Goal: Complete application form: Complete application form

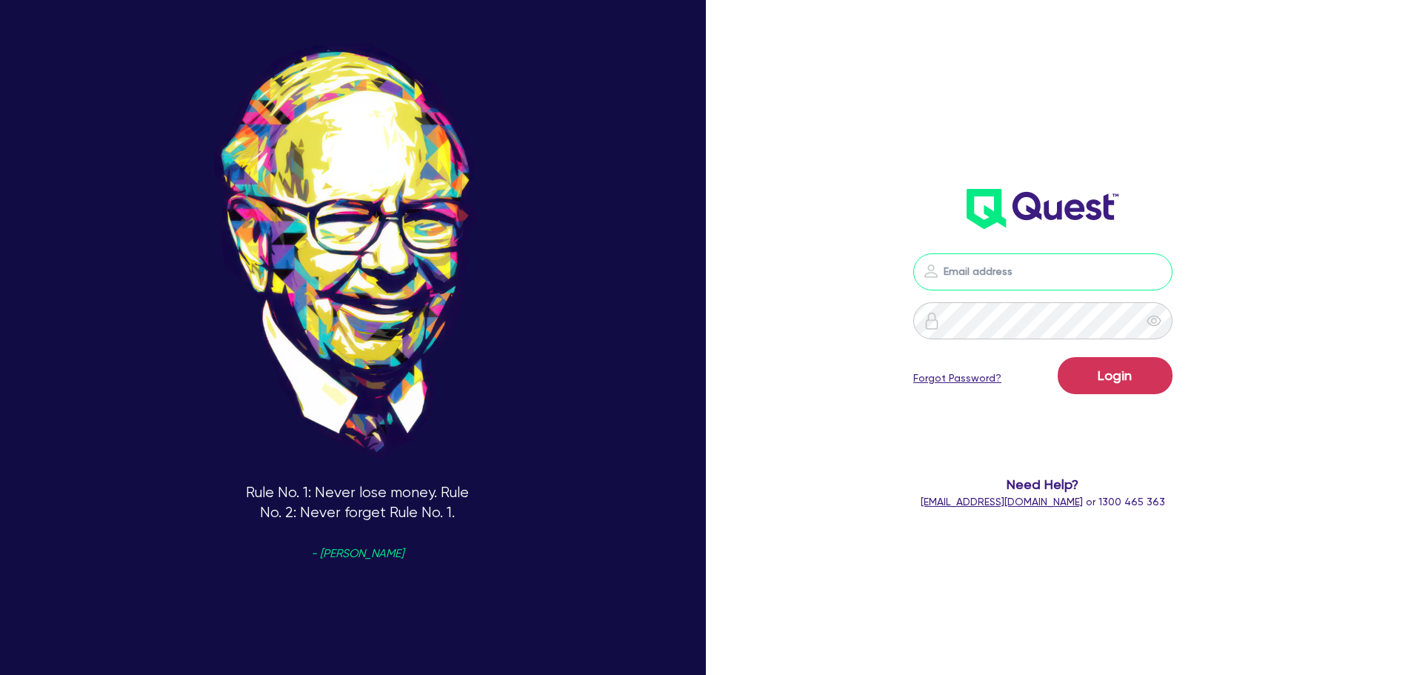
type input "luke.clark@quest.finance"
click at [1120, 379] on button "Login" at bounding box center [1115, 375] width 115 height 37
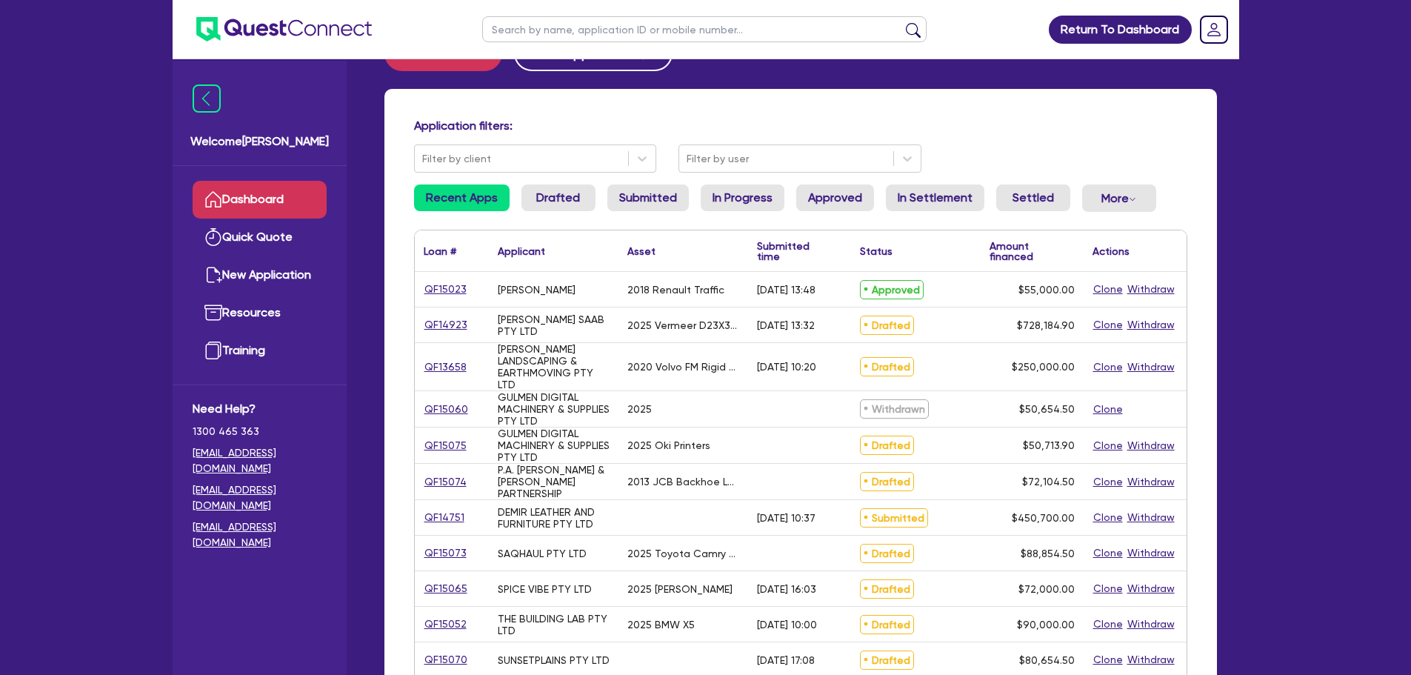
scroll to position [148, 0]
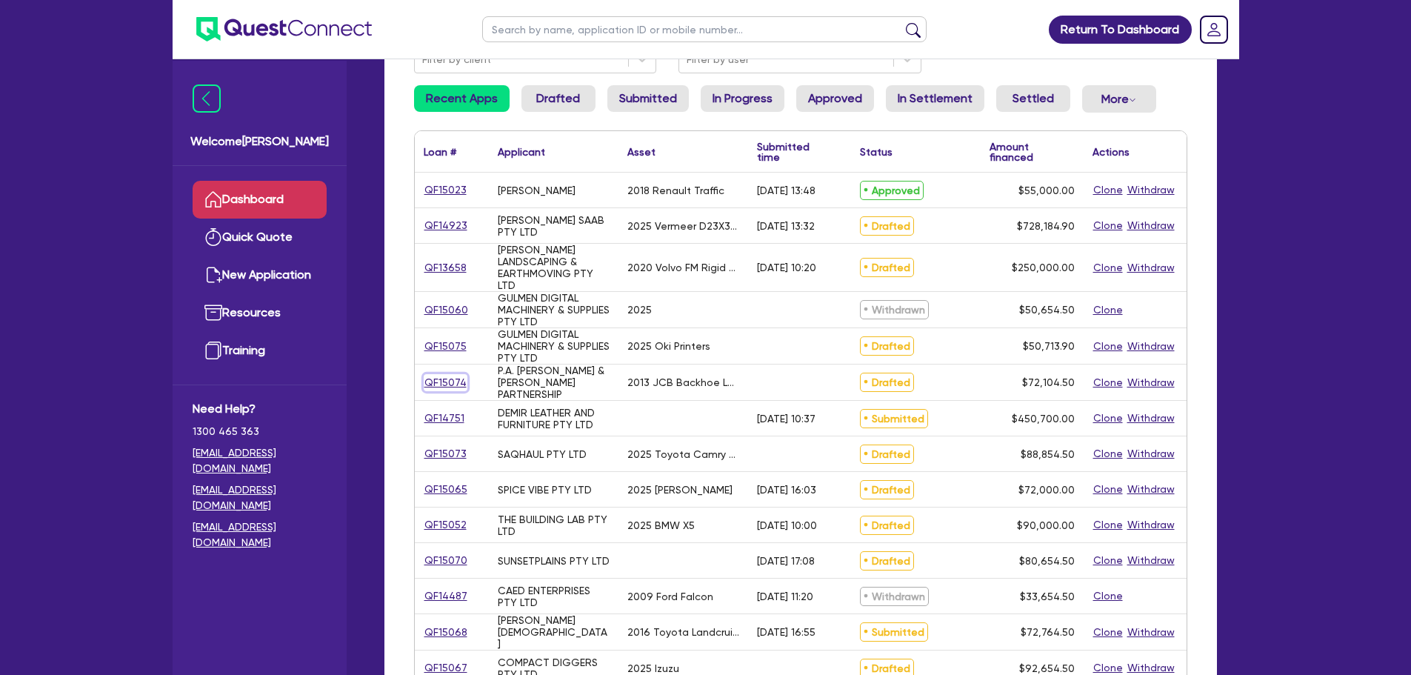
click at [445, 388] on link "QF15074" at bounding box center [446, 382] width 44 height 17
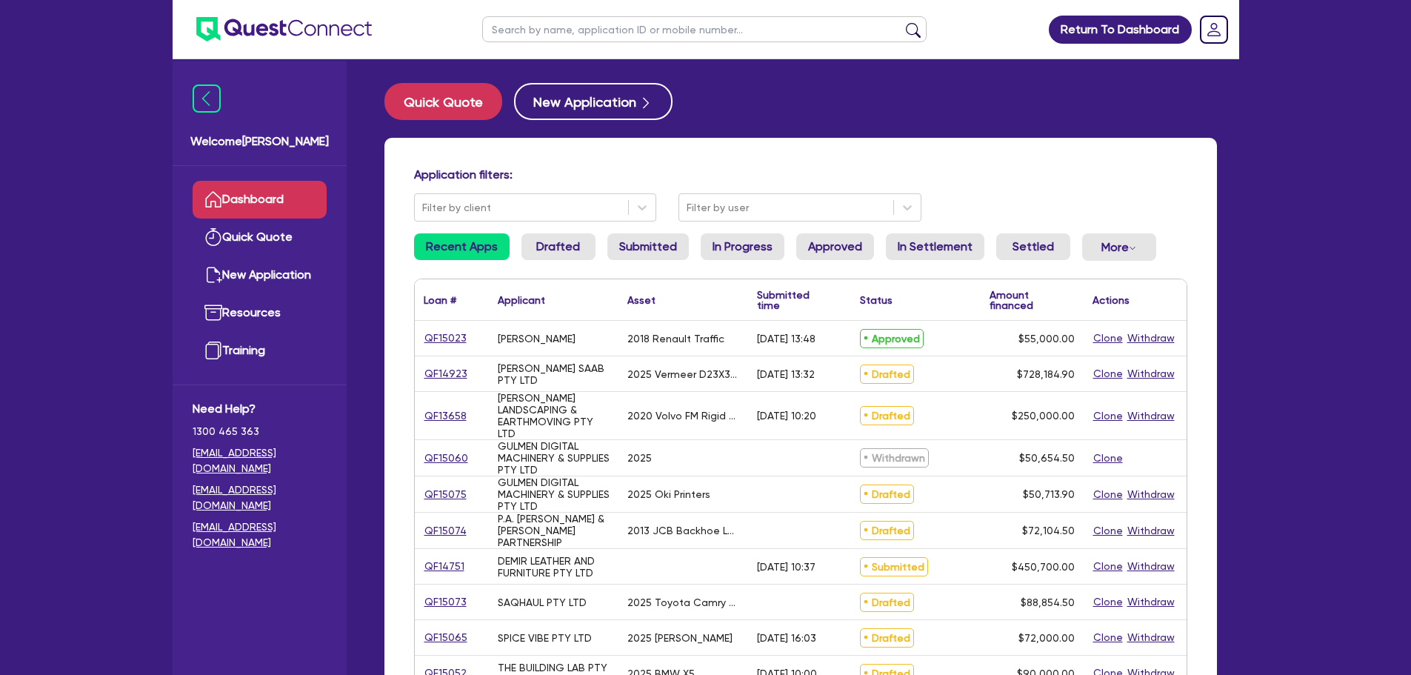
select select "PRIMARY_ASSETS"
select select "YELLOW_GOODS_AND_EXCAVATORS"
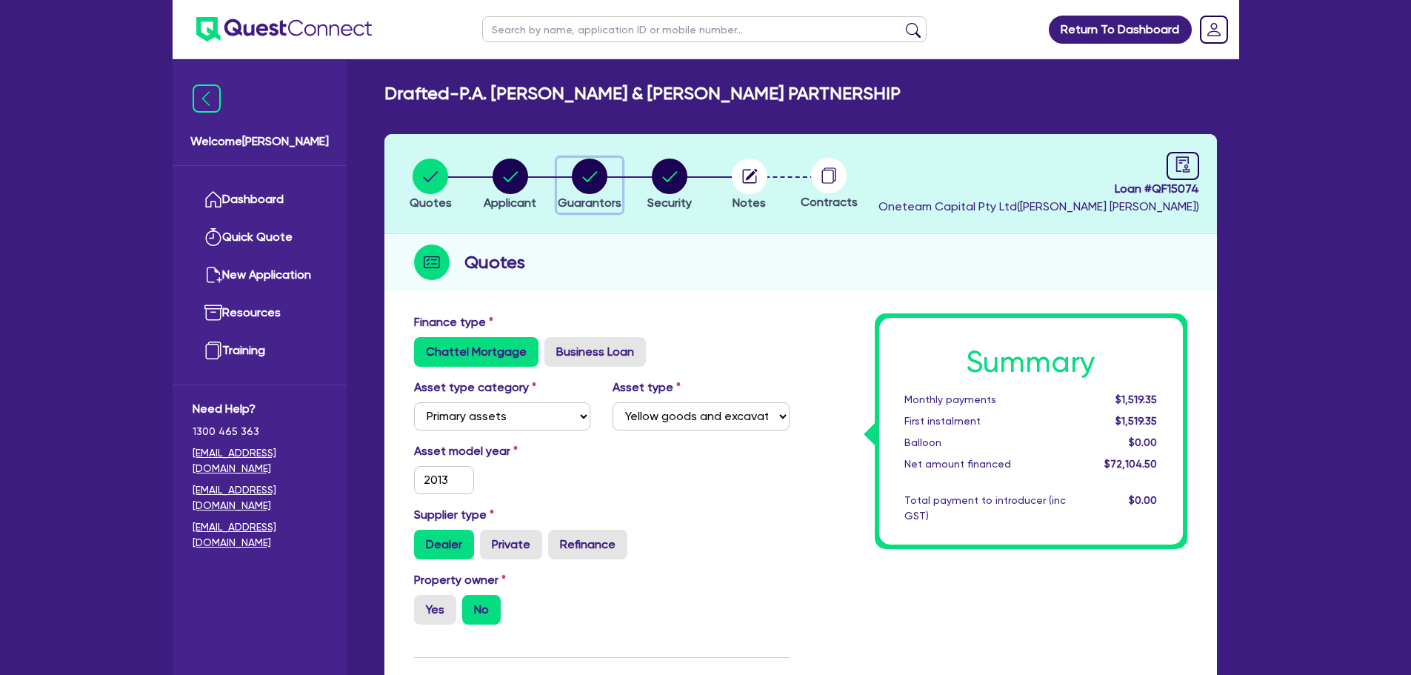
click at [576, 180] on circle "button" at bounding box center [590, 177] width 36 height 36
select select "MR"
select select "MARRIED"
select select "EQUIPMENT"
select select "MRS"
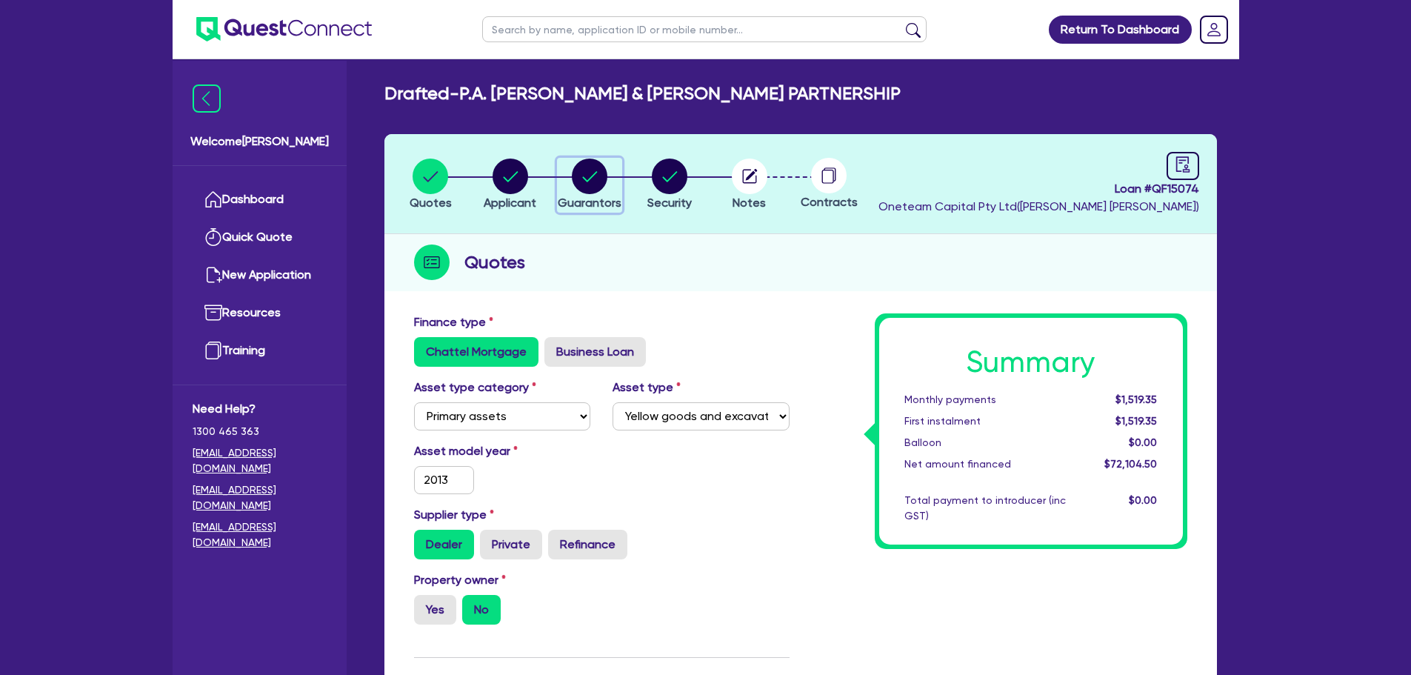
select select "MARRIED"
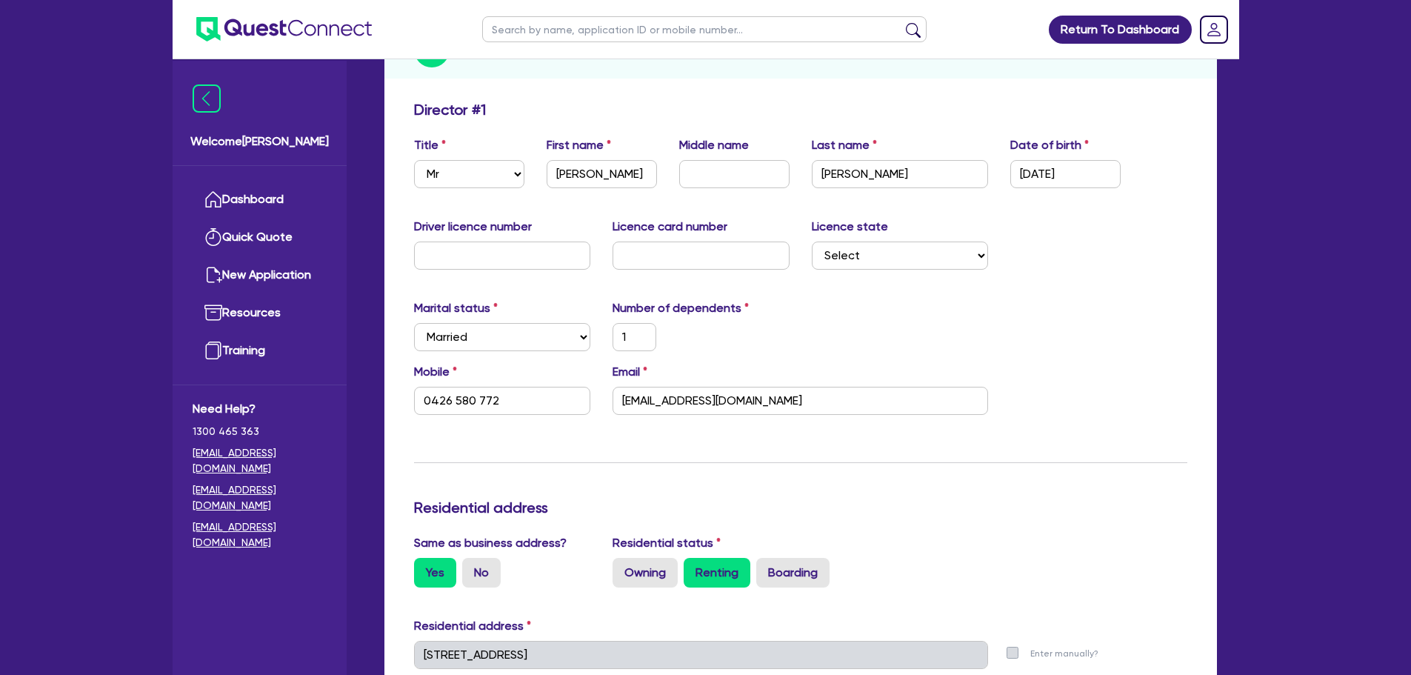
scroll to position [148, 0]
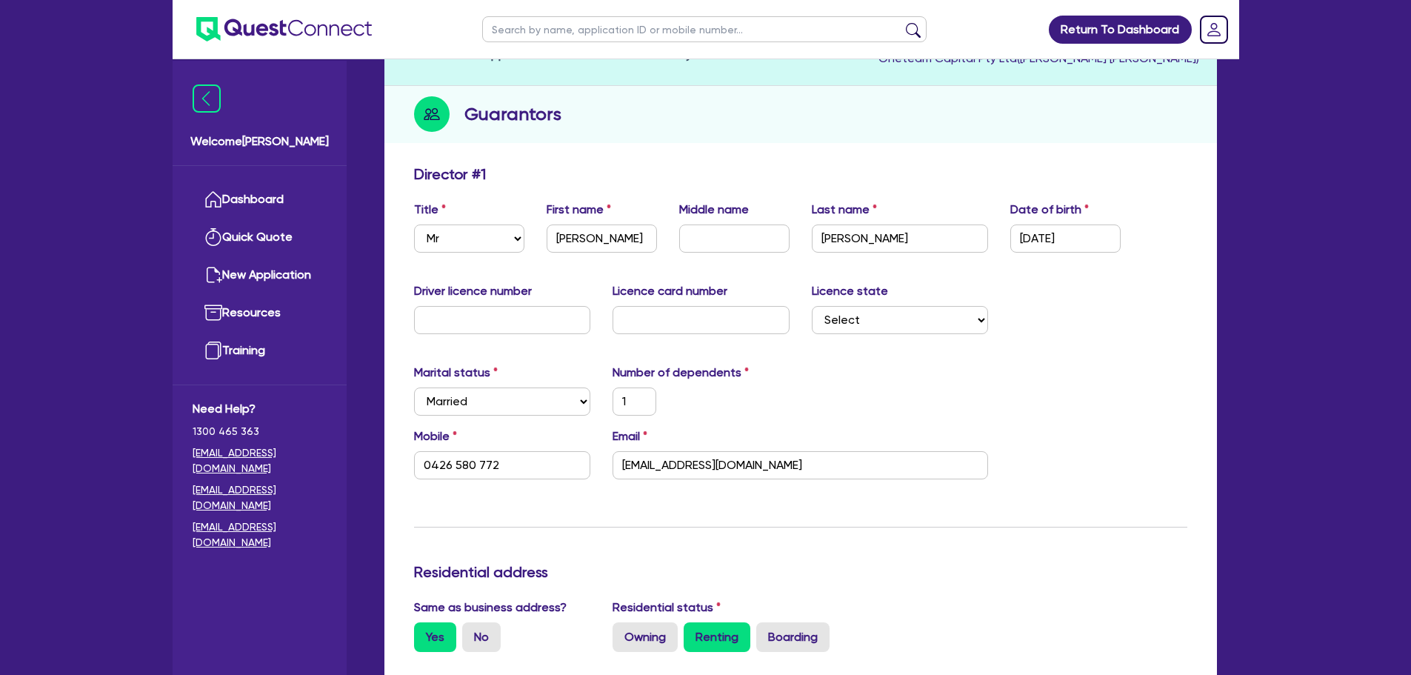
click at [758, 254] on div "Title Select Mr Mrs Ms Miss Dr First name Paul Middle name Last name Kehoe Date…" at bounding box center [801, 233] width 796 height 64
click at [741, 233] on input "text" at bounding box center [734, 238] width 110 height 28
type input "A"
type input "1"
type input "0426 580 772"
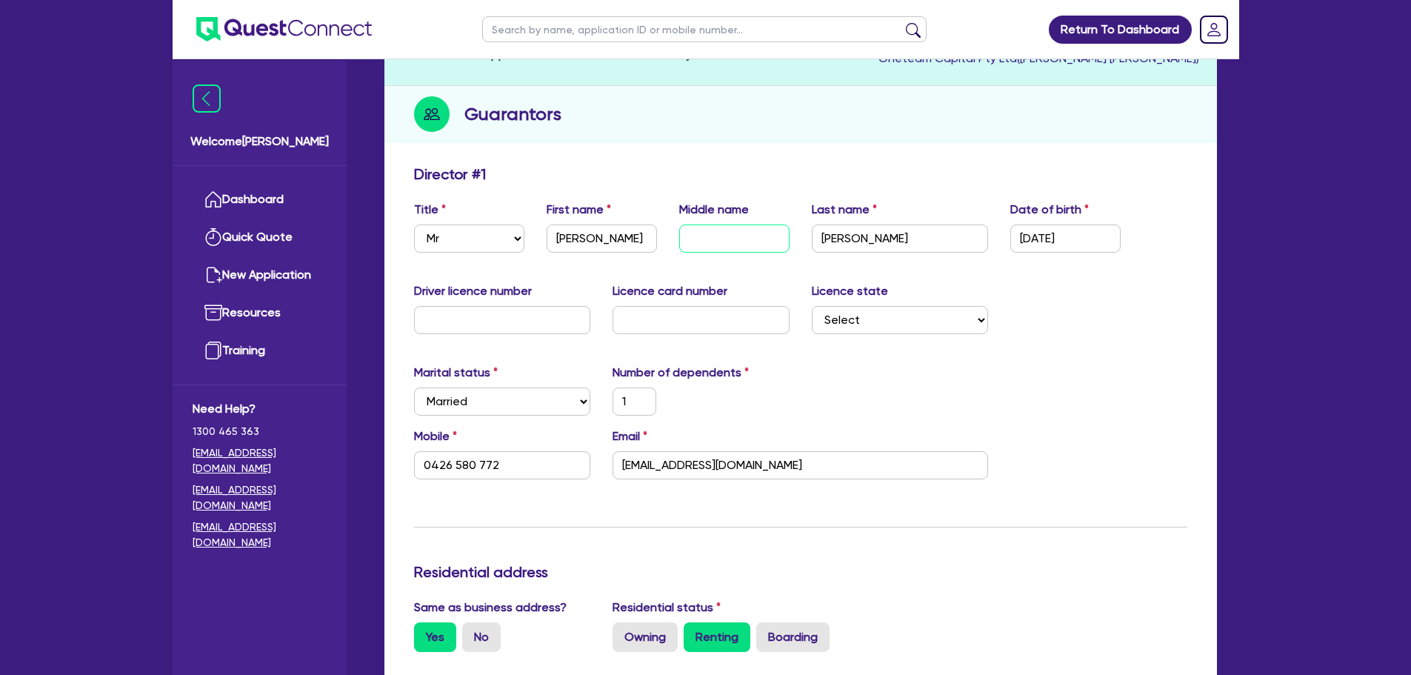
type input "34,000"
type input "0"
type input "0444444444"
type input "Am"
type input "1"
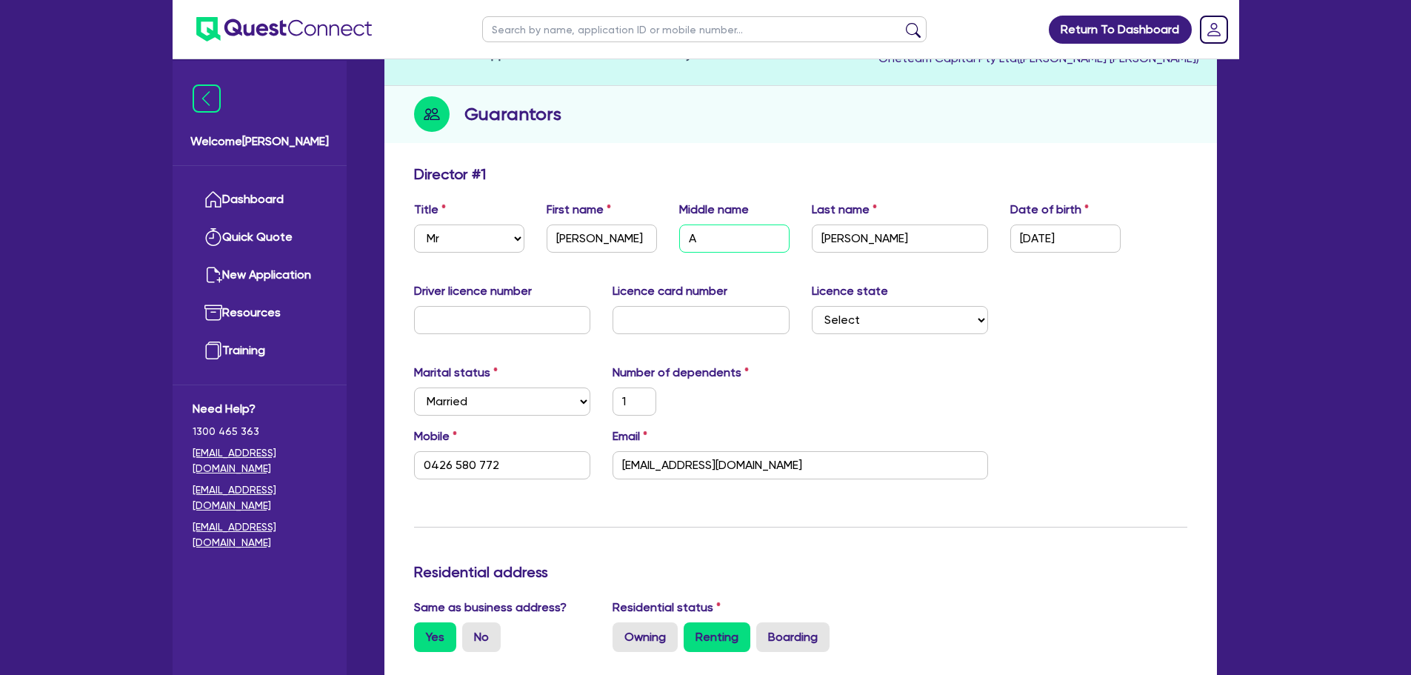
type input "0426 580 772"
type input "34,000"
type input "0"
type input "0444444444"
type input "Amt"
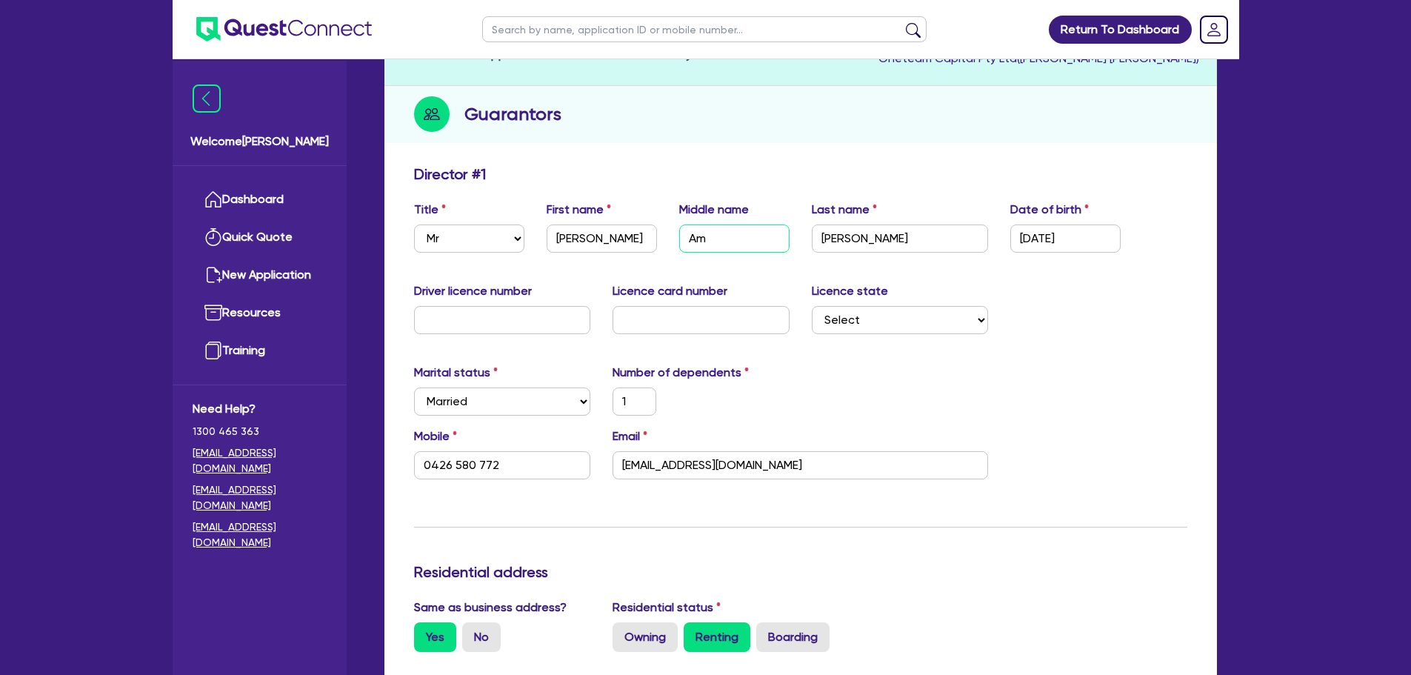
type input "1"
type input "0426 580 772"
type input "34,000"
type input "0"
type input "0444444444"
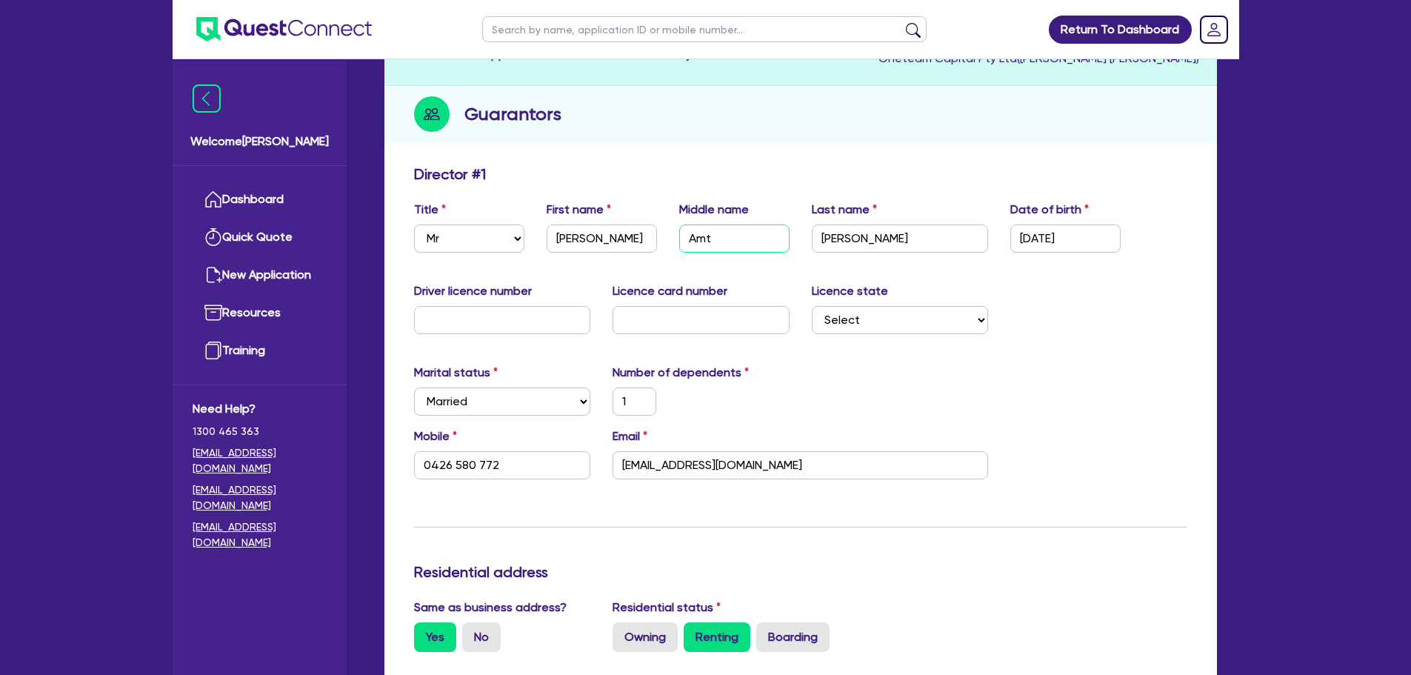
type input "Am"
type input "1"
type input "0426 580 772"
type input "34,000"
type input "0"
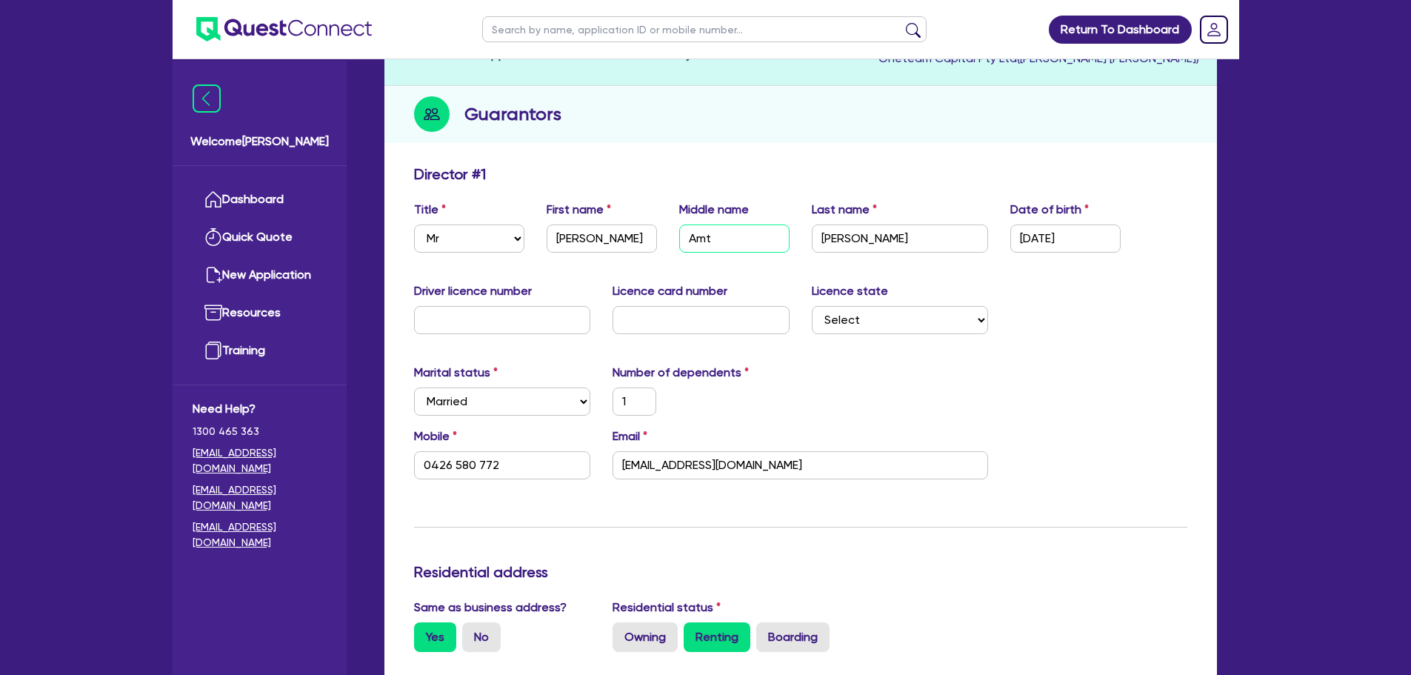
type input "0444444444"
type input "A"
type input "1"
type input "0426 580 772"
type input "34,000"
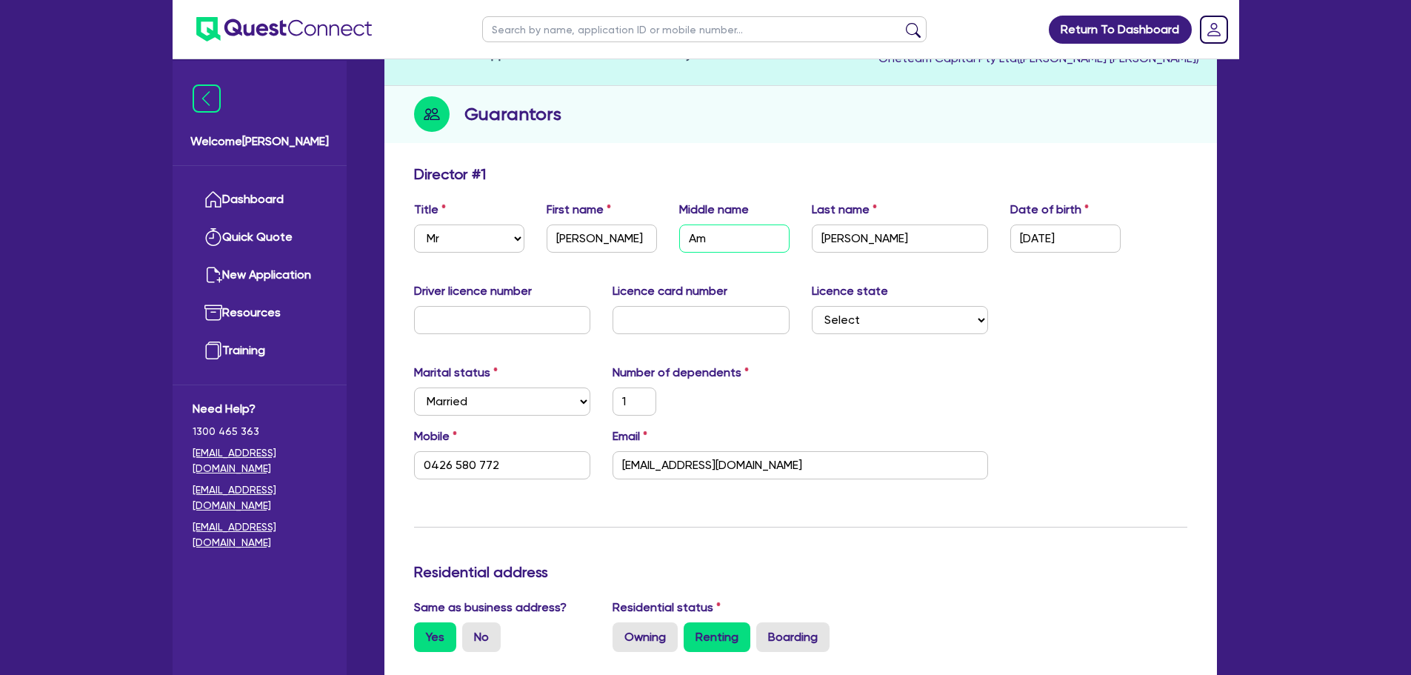
type input "0"
type input "0444444444"
type input "An"
type input "1"
type input "0426 580 772"
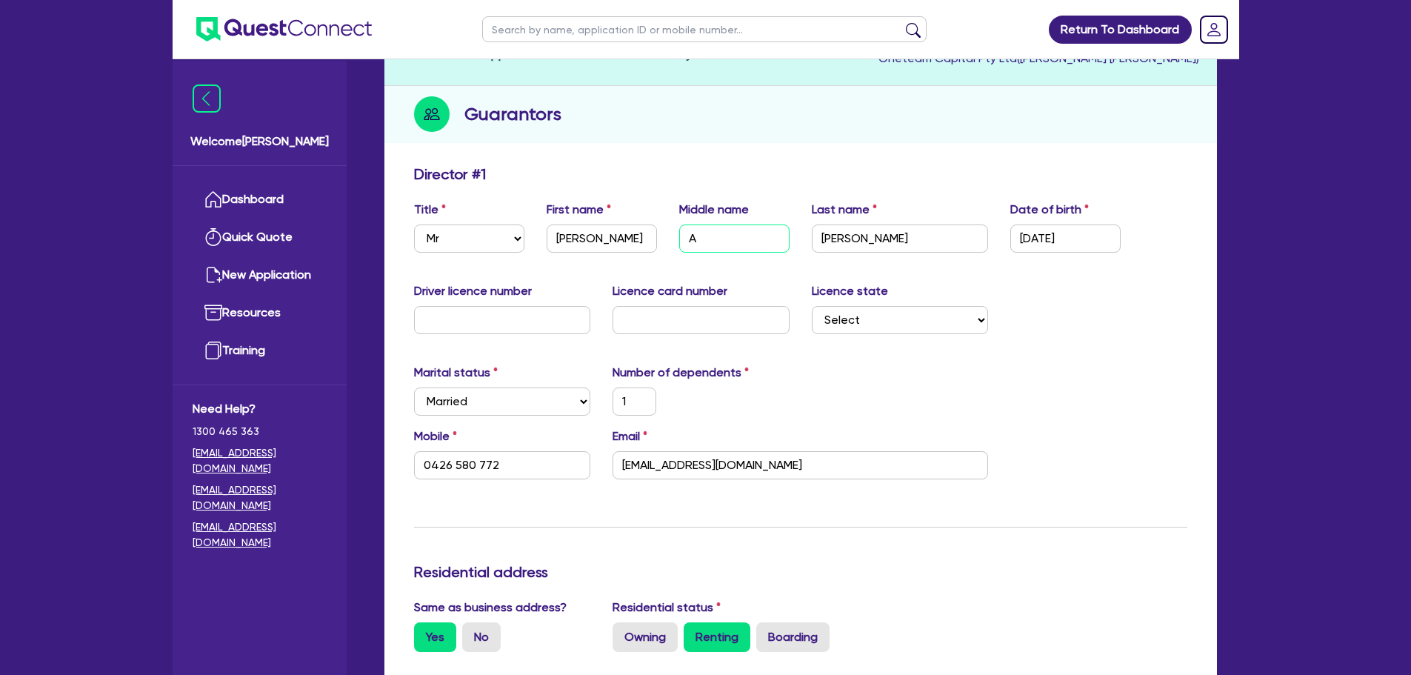
type input "34,000"
type input "0"
type input "0444444444"
type input "Ant"
type input "1"
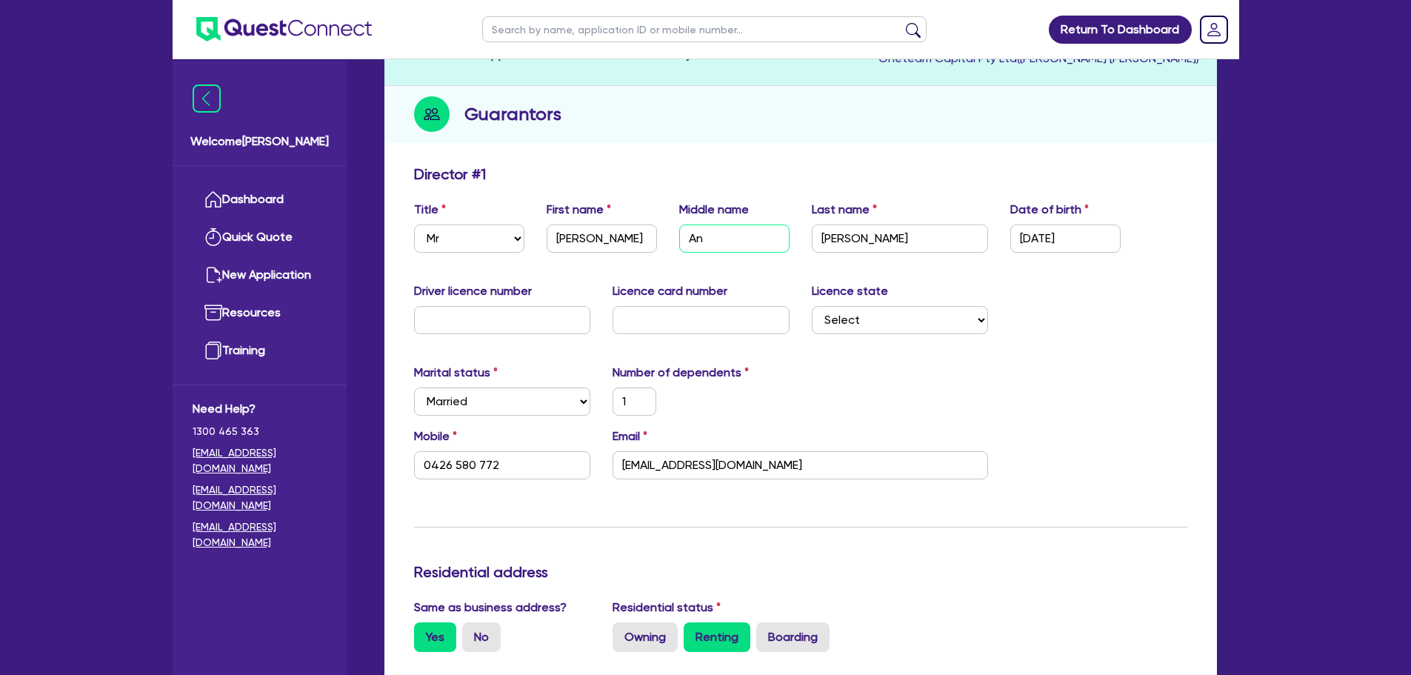
type input "0426 580 772"
type input "34,000"
type input "0"
type input "0444444444"
type input "Anto"
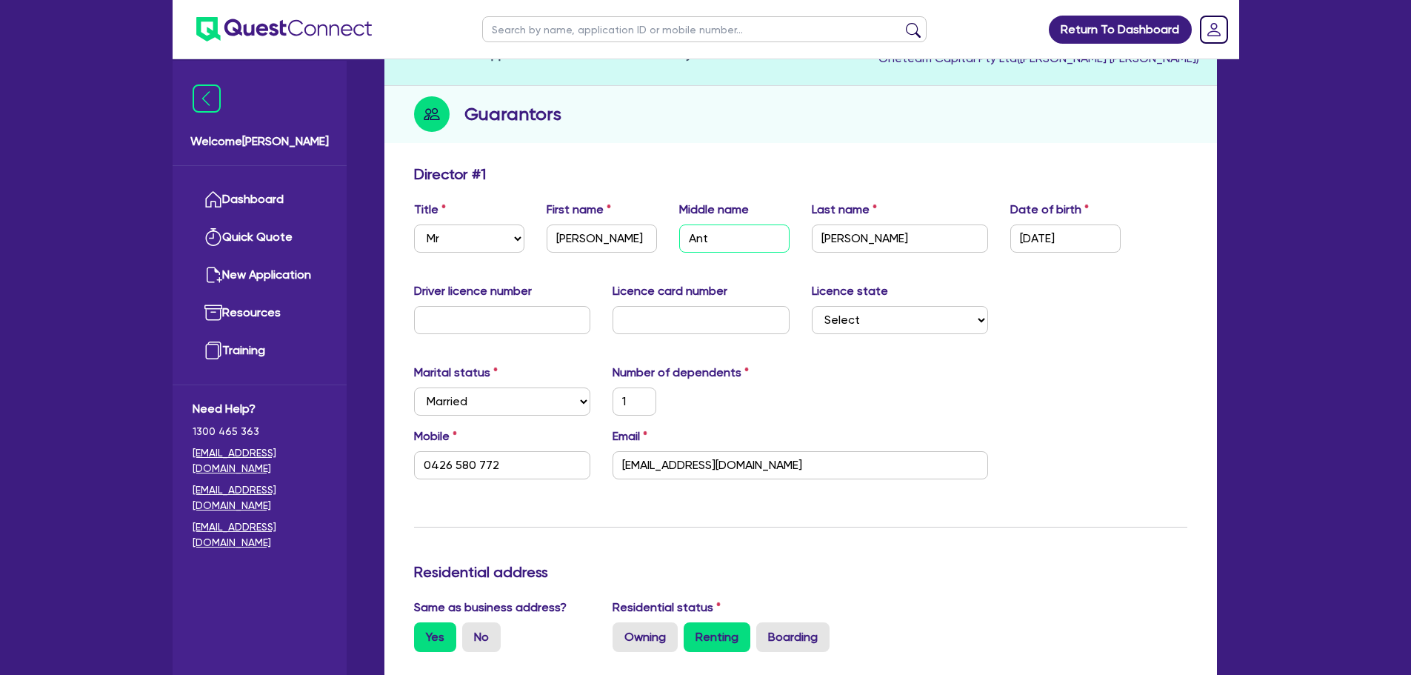
type input "1"
type input "0426 580 772"
type input "34,000"
type input "0"
type input "0444444444"
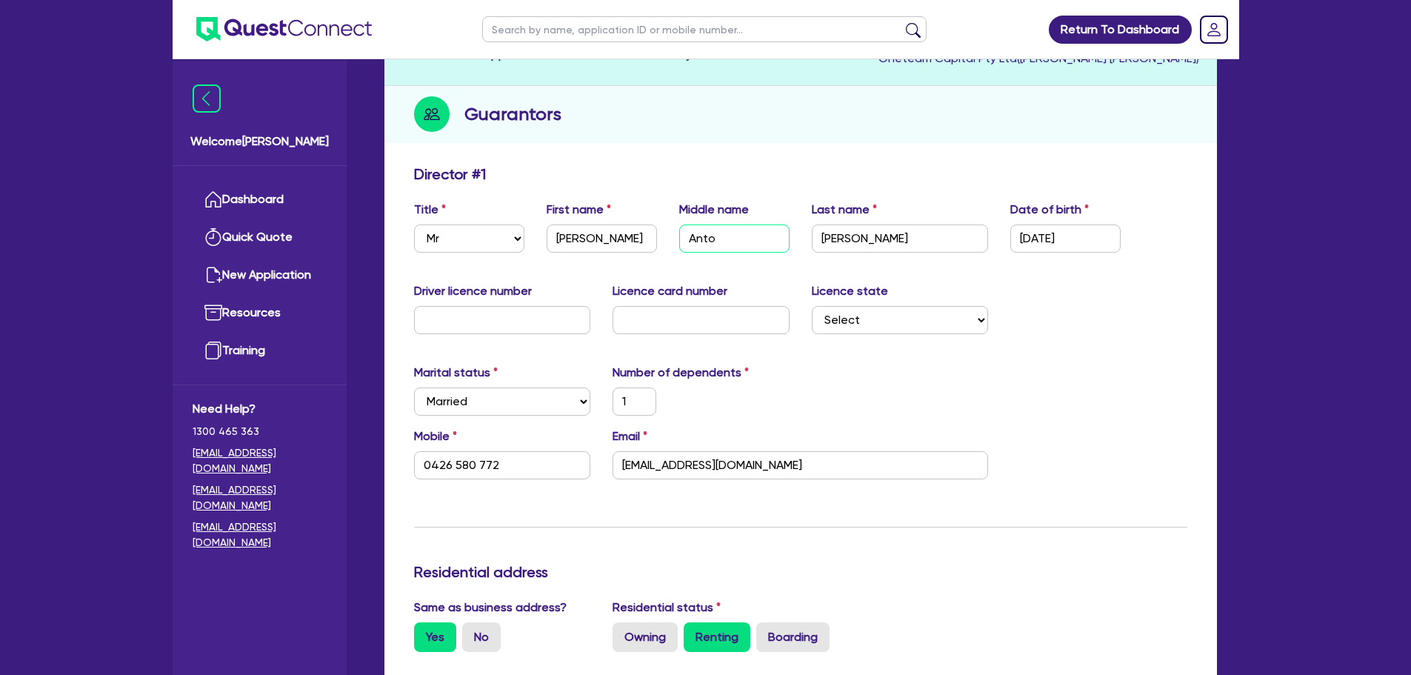
type input "Ant"
type input "1"
type input "0426 580 772"
type input "34,000"
type input "0"
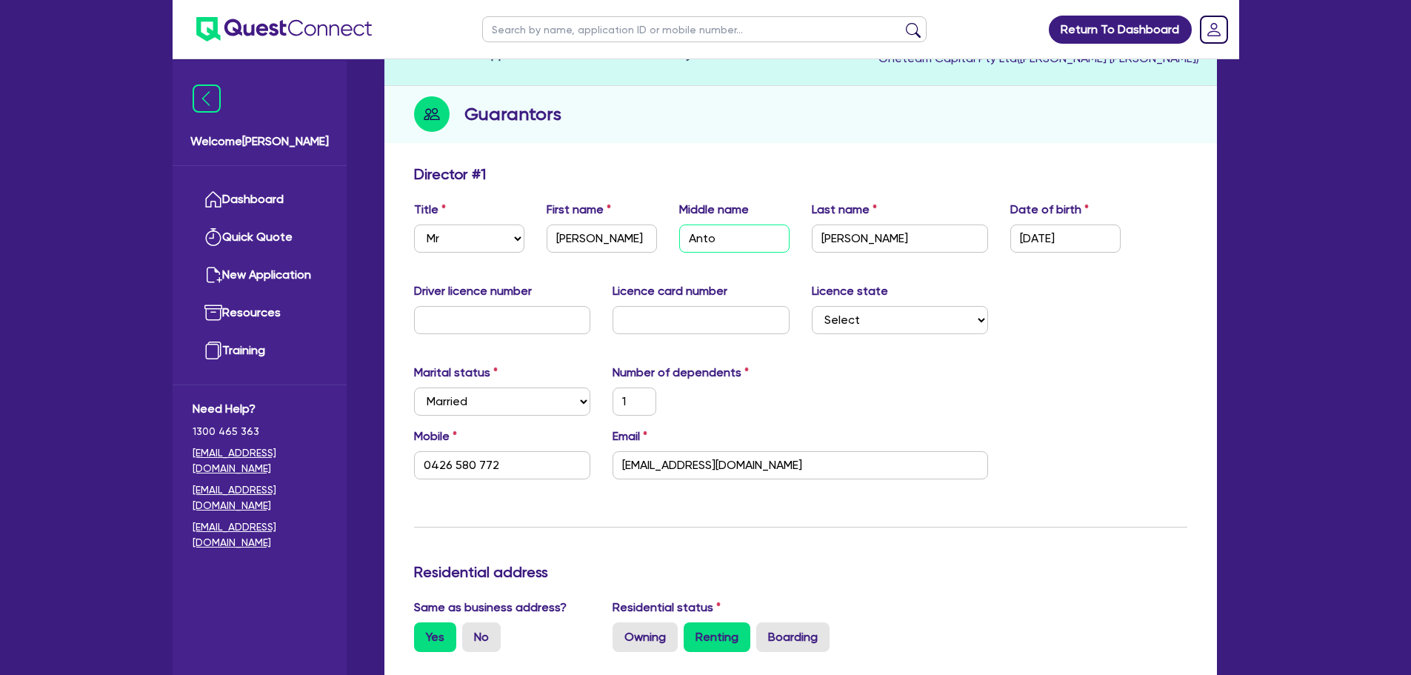
type input "0444444444"
type input "Anth"
type input "1"
type input "0426 580 772"
type input "34,000"
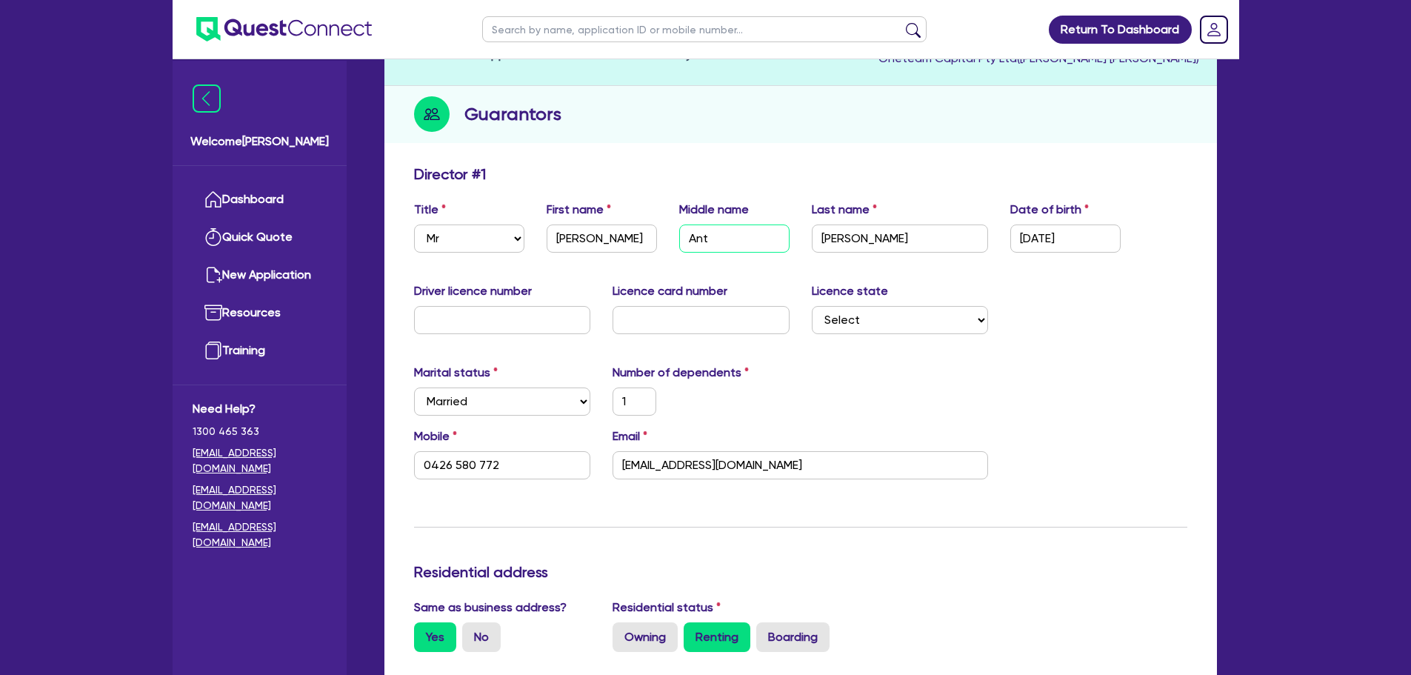
type input "0"
type input "0444444444"
type input "Anthn"
type input "1"
type input "0426 580 772"
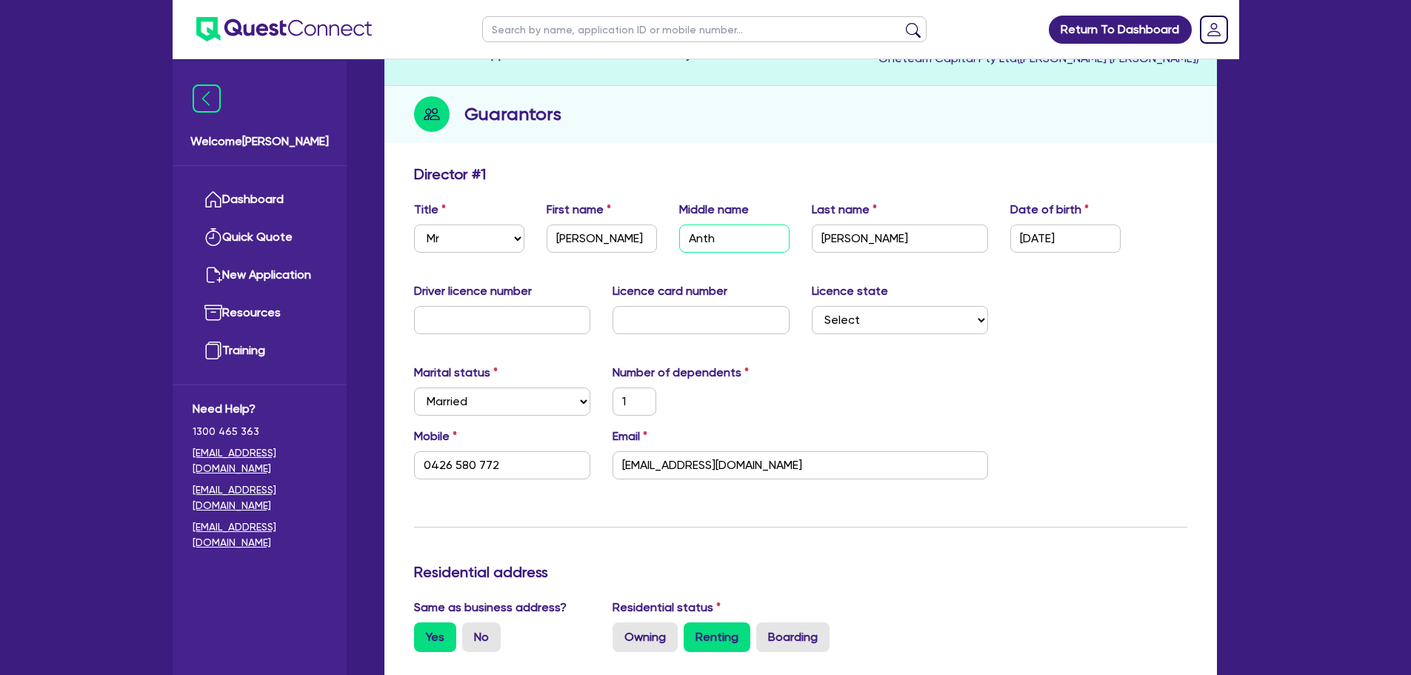
type input "34,000"
type input "0"
type input "0444444444"
type input "Anth"
type input "1"
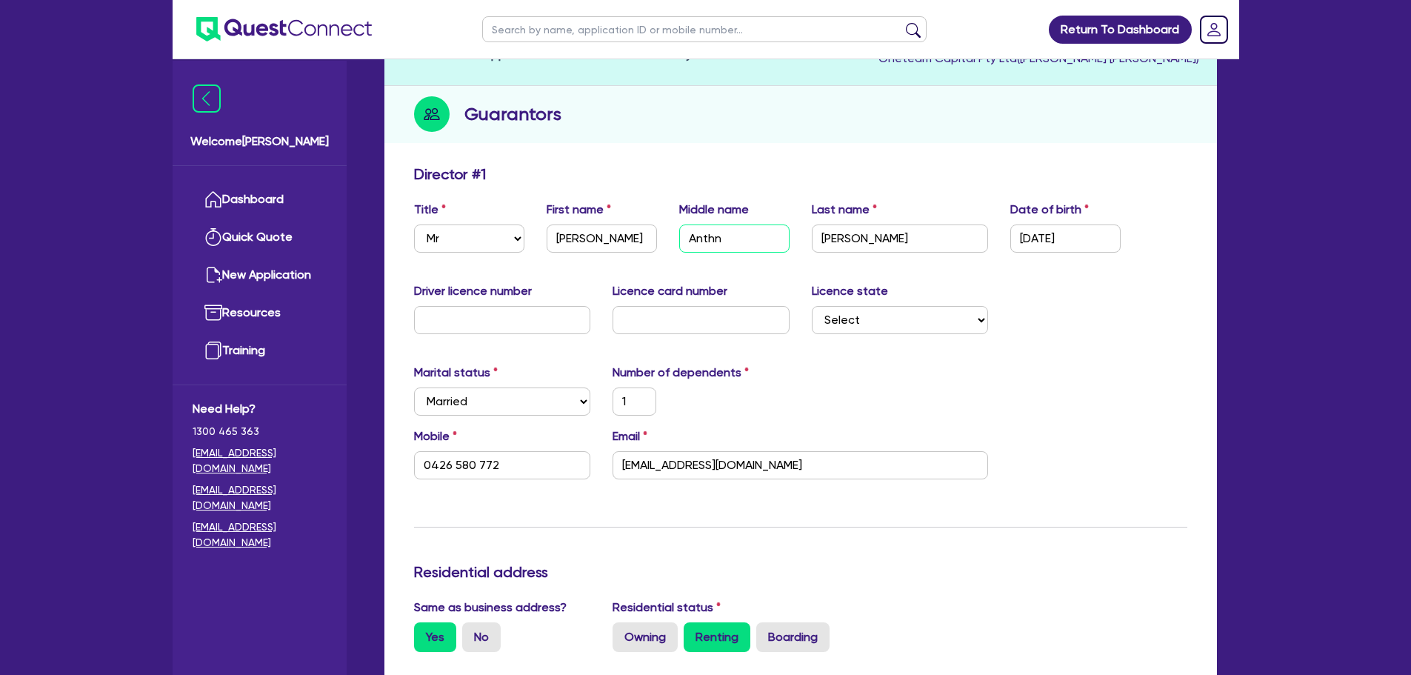
type input "0426 580 772"
type input "34,000"
type input "0"
type input "0444444444"
type input "Antho"
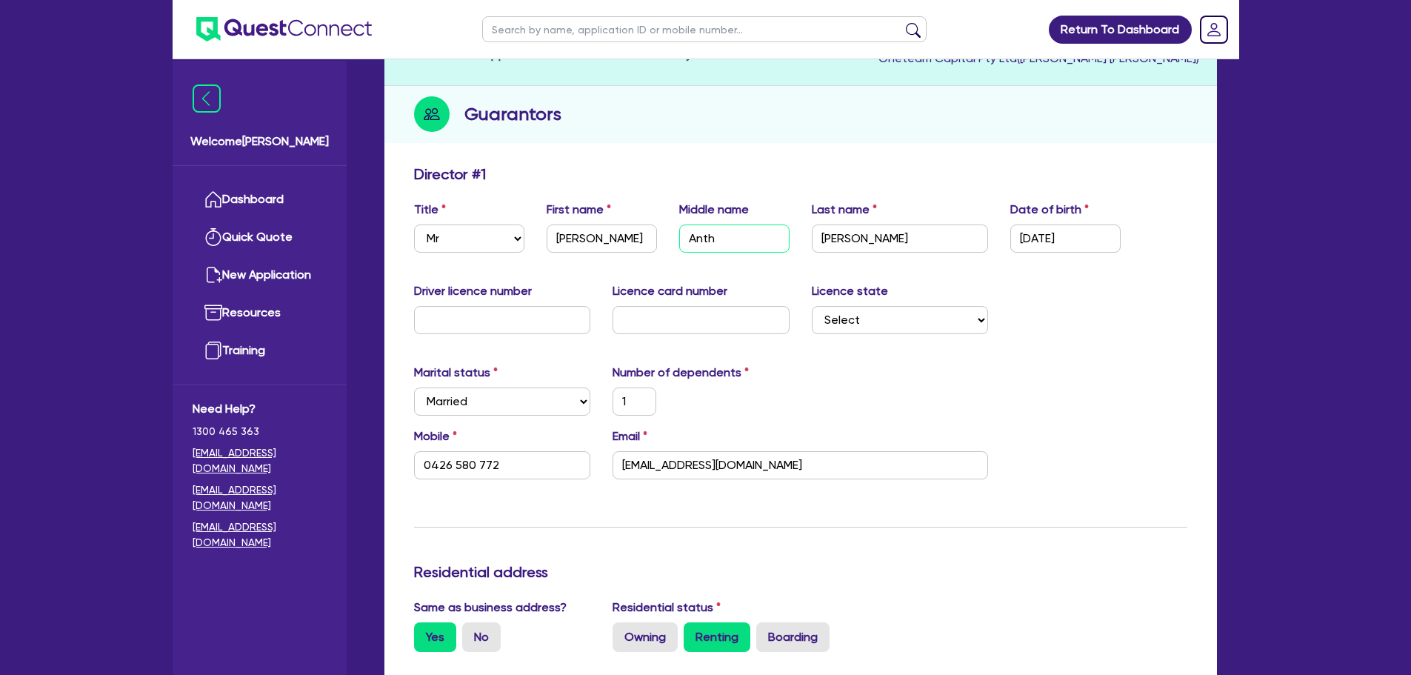
type input "1"
type input "0426 580 772"
type input "34,000"
type input "0"
type input "0444444444"
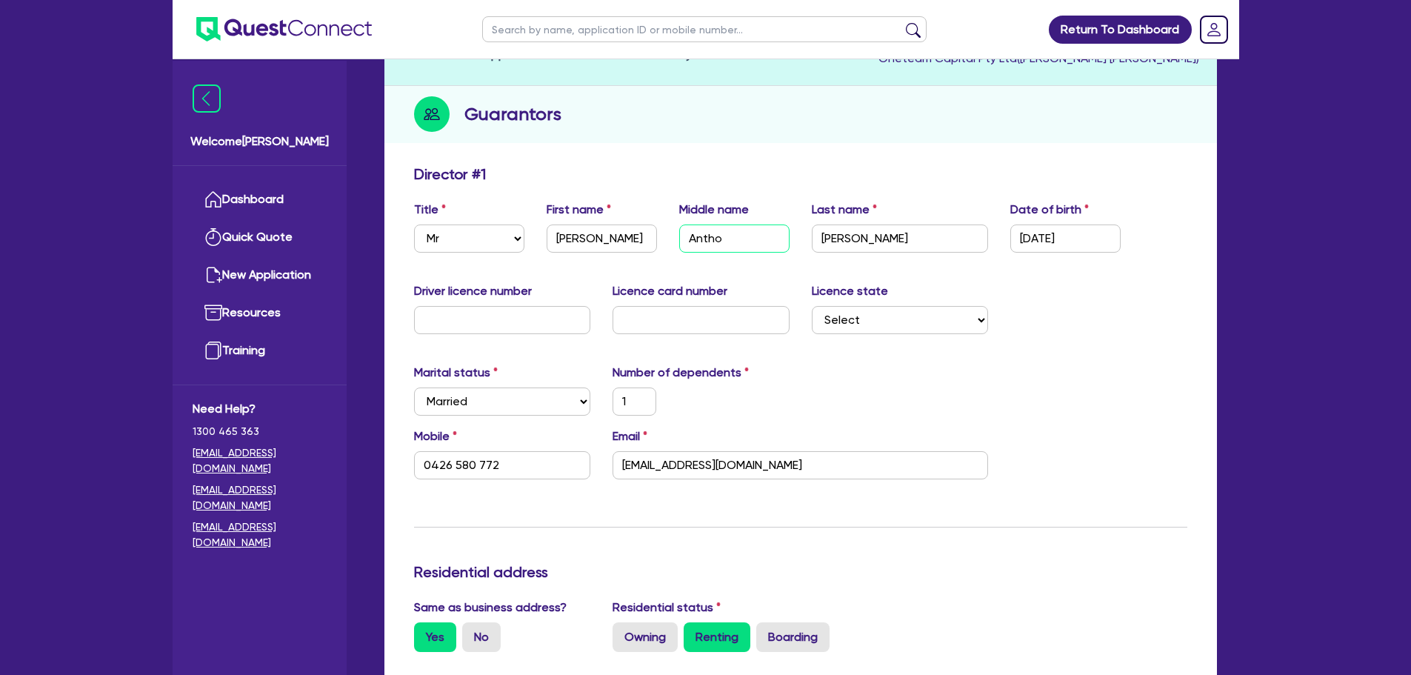
type input "Anthon"
type input "1"
type input "0426 580 772"
type input "34,000"
type input "0"
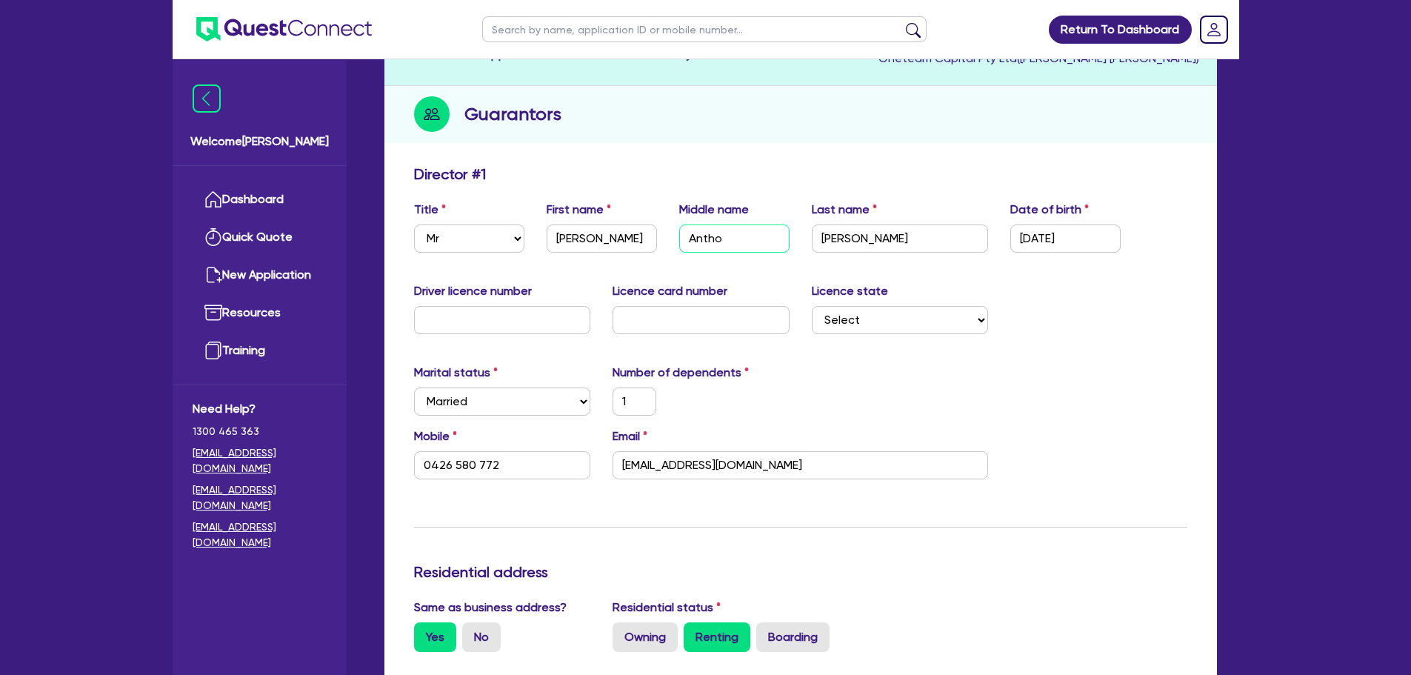
type input "0444444444"
type input "[PERSON_NAME]"
type input "1"
type input "0426 580 772"
type input "34,000"
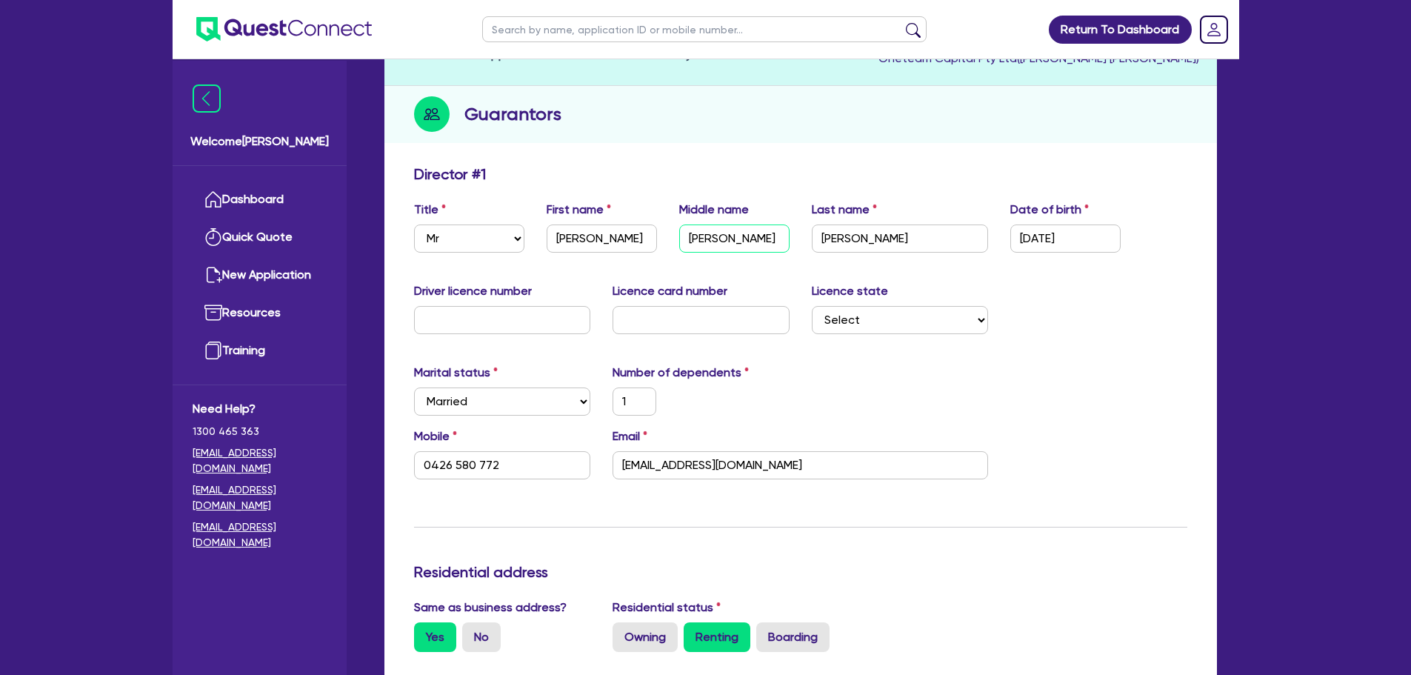
type input "0"
type input "0444444444"
type input "[PERSON_NAME]"
click at [632, 400] on input "1" at bounding box center [635, 401] width 44 height 28
type input "0426 580 772"
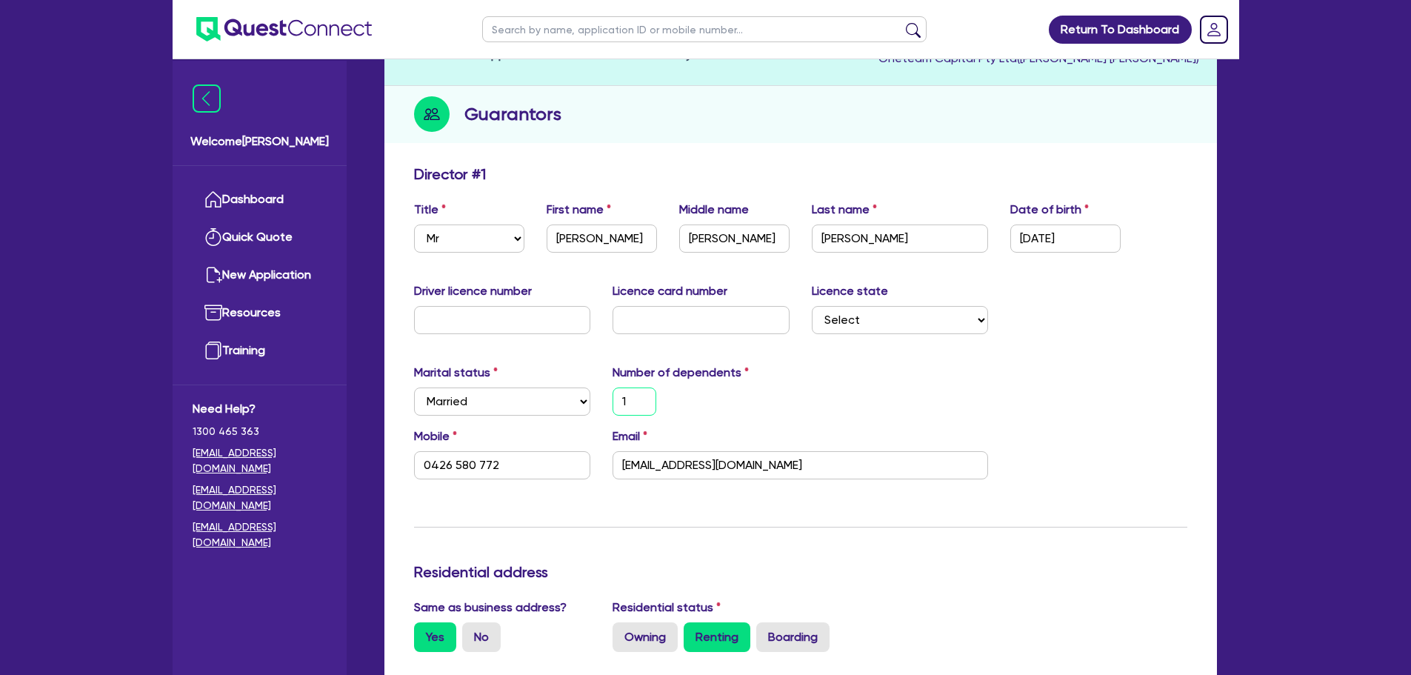
type input "34,000"
type input "0"
type input "0444444444"
click at [736, 376] on label "Number of dependents" at bounding box center [681, 373] width 136 height 18
click at [1088, 243] on input "02/04/1999" at bounding box center [1066, 238] width 110 height 28
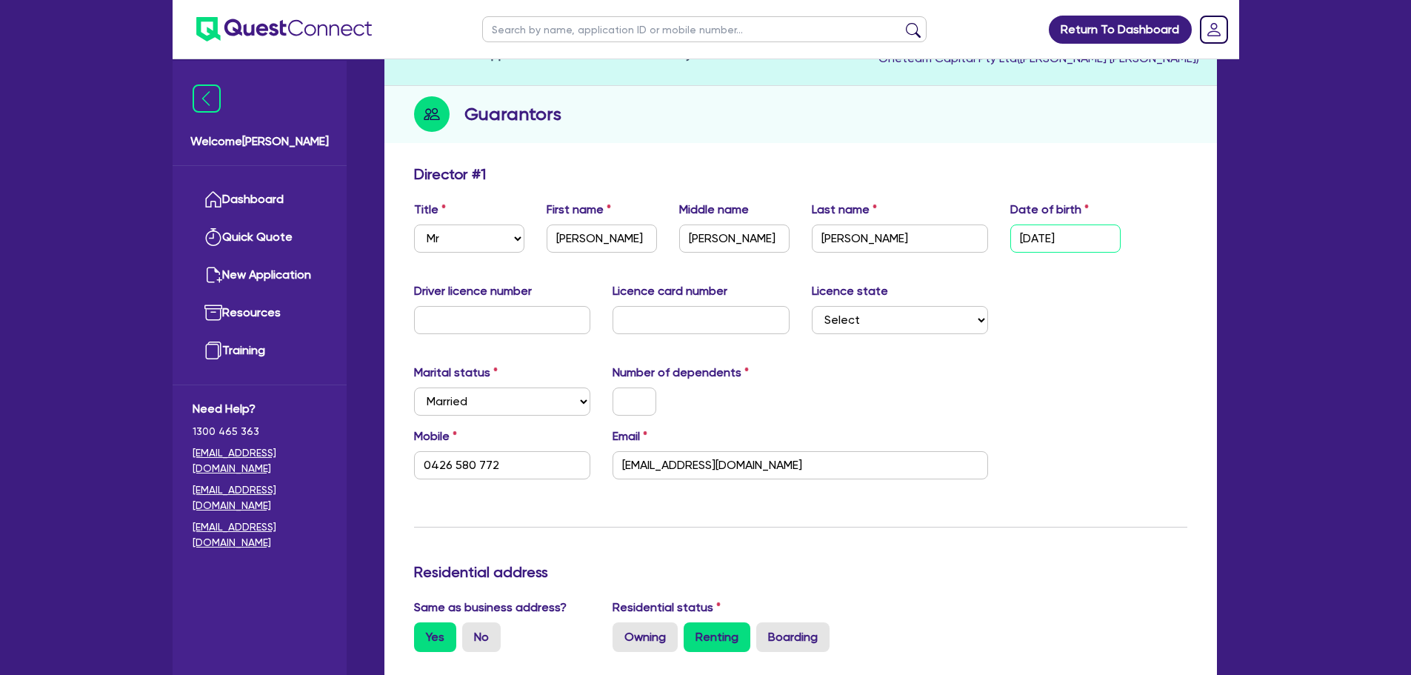
type input "02/04/199"
type input "0426 580 772"
type input "34,000"
type input "0"
type input "0444444444"
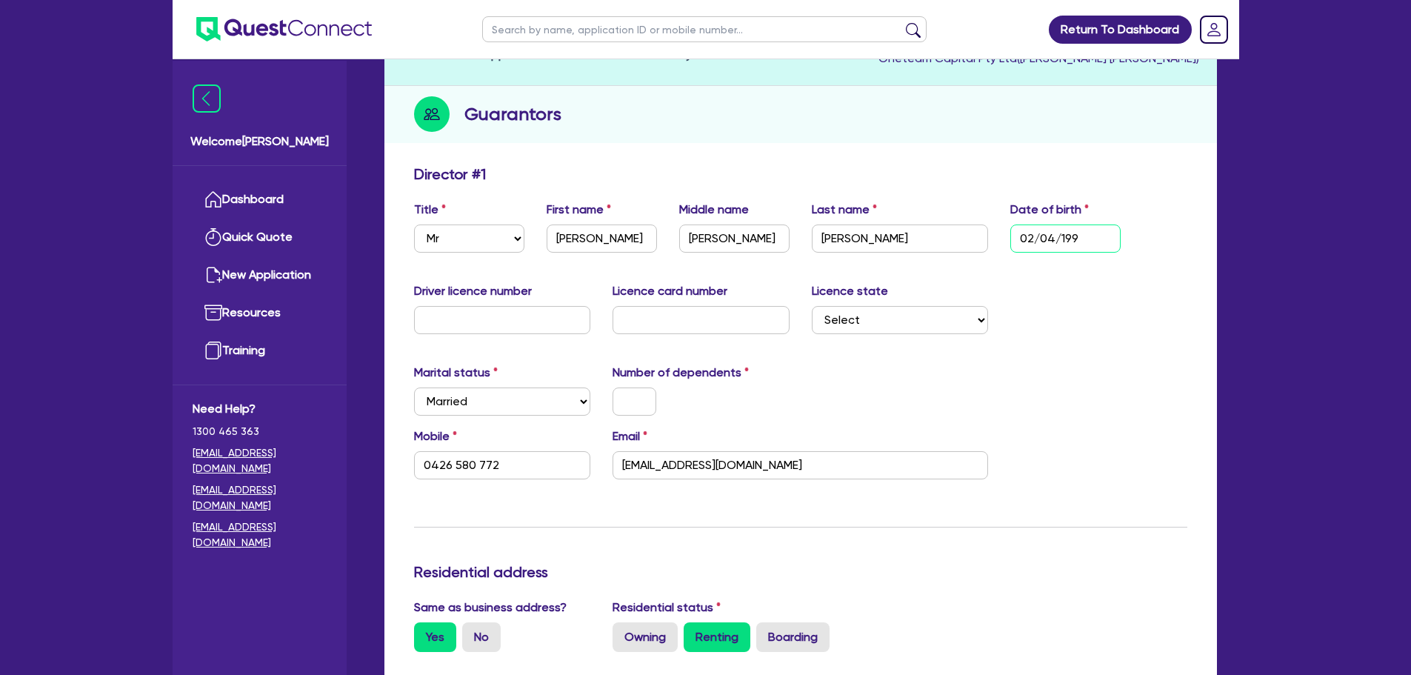
type input "02/04/19"
type input "0426 580 772"
type input "34,000"
type input "0"
type input "0444444444"
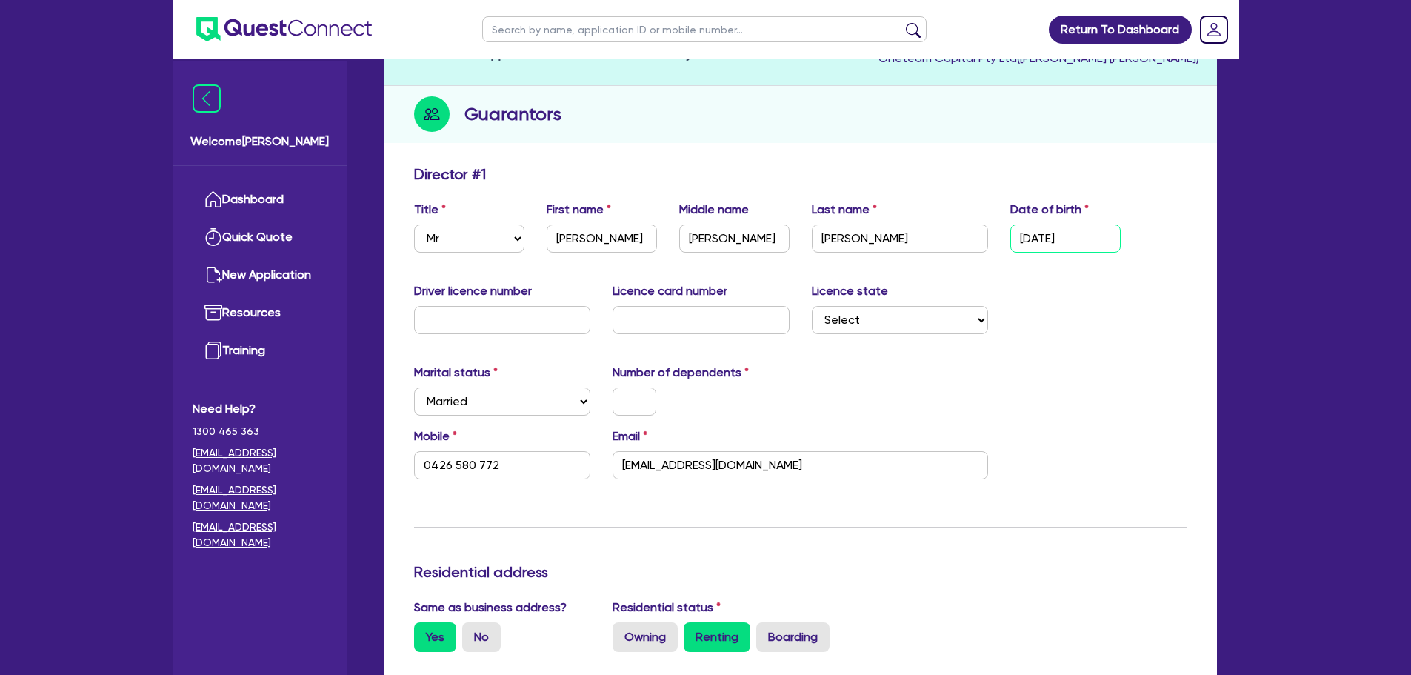
type input "02/04/1"
type input "0426 580 772"
type input "34,000"
type input "0"
type input "0444444444"
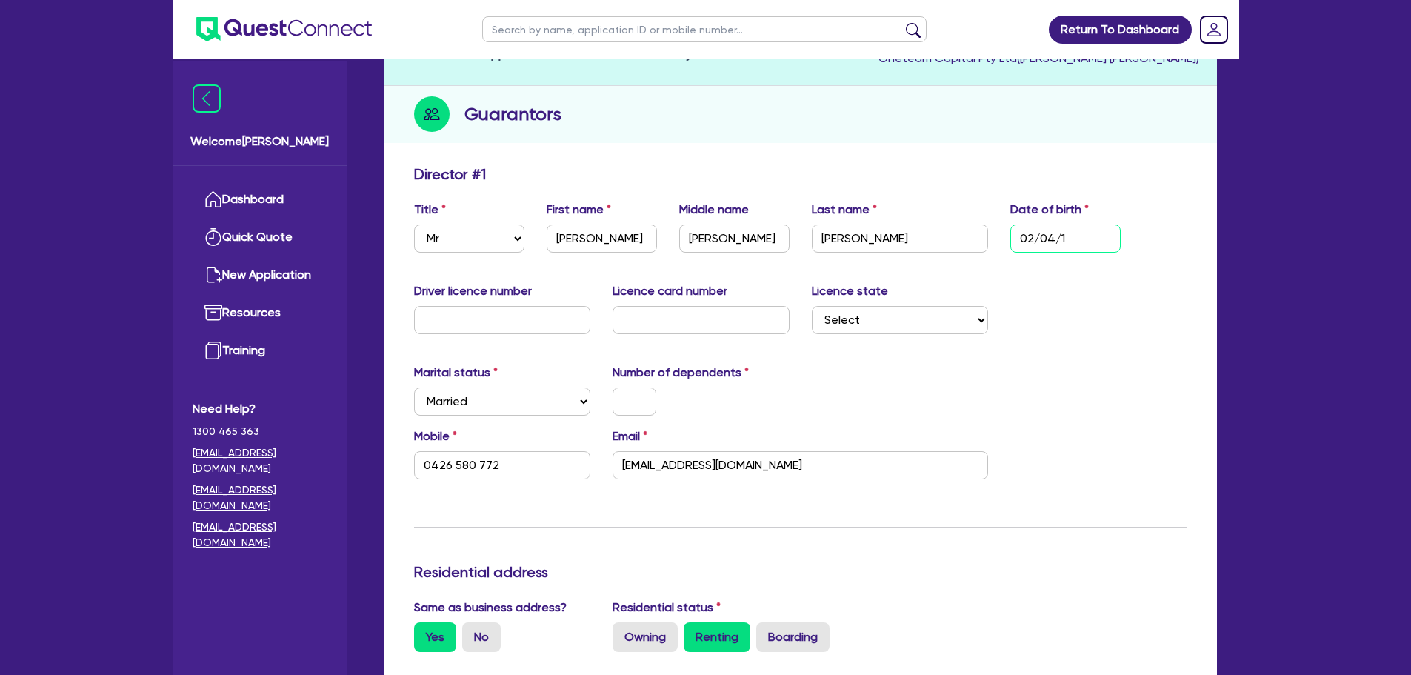
type input "02/04/"
type input "0426 580 772"
type input "34,000"
type input "0"
type input "0444444444"
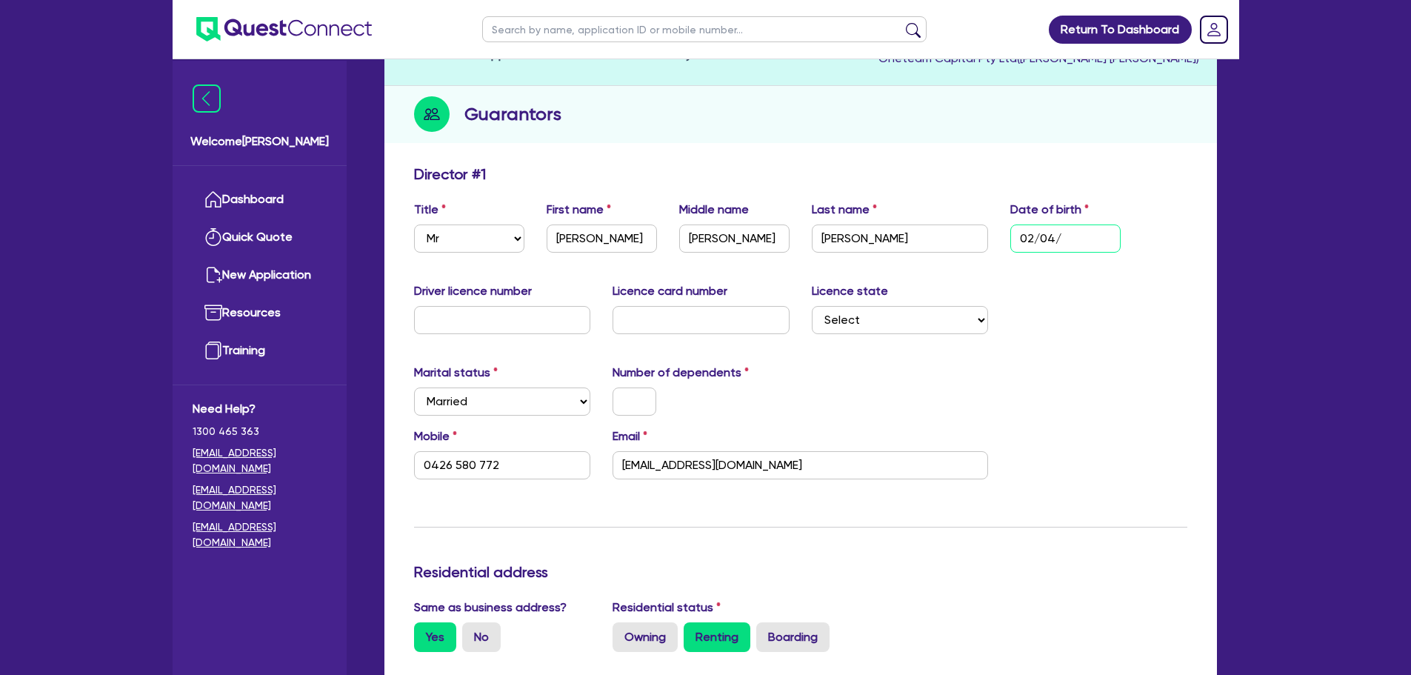
type input "02/0 /"
type input "0426 580 772"
type input "34,000"
type input "0"
type input "0444444444"
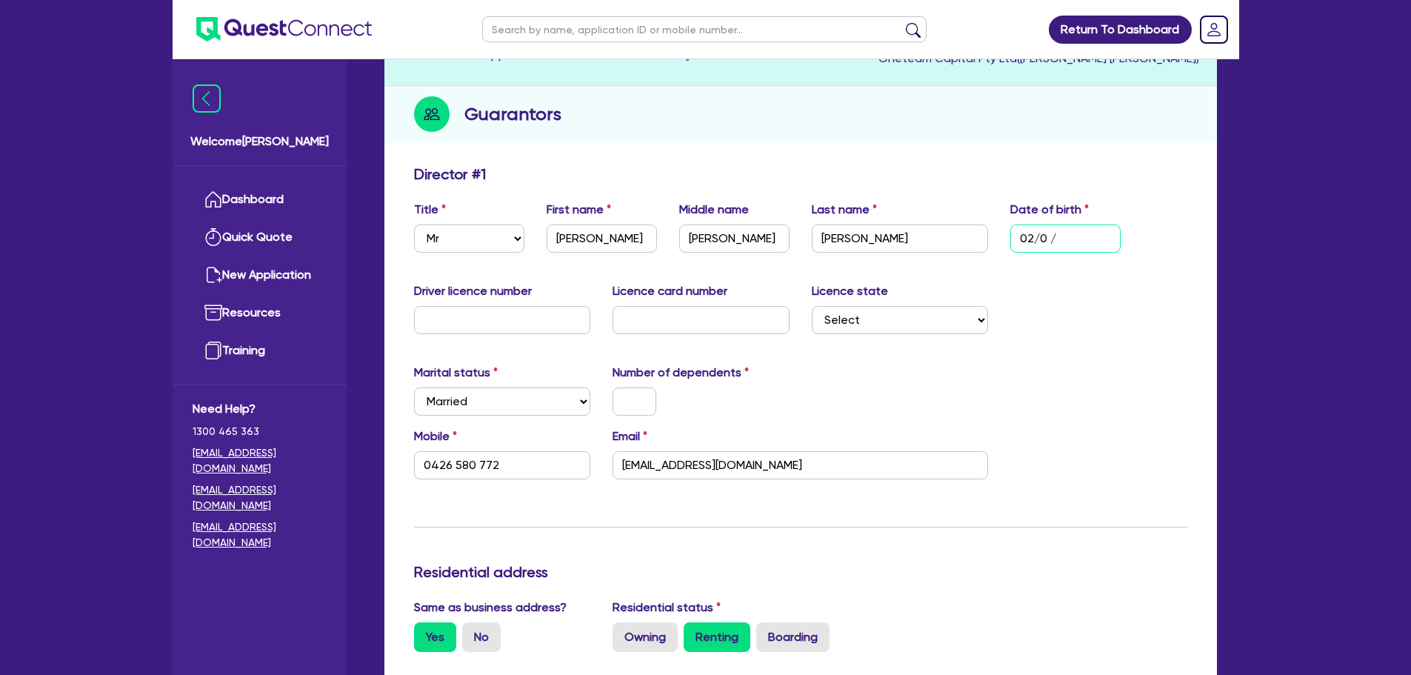
type input "02/ /"
type input "0426 580 772"
type input "34,000"
type input "0"
type input "0444444444"
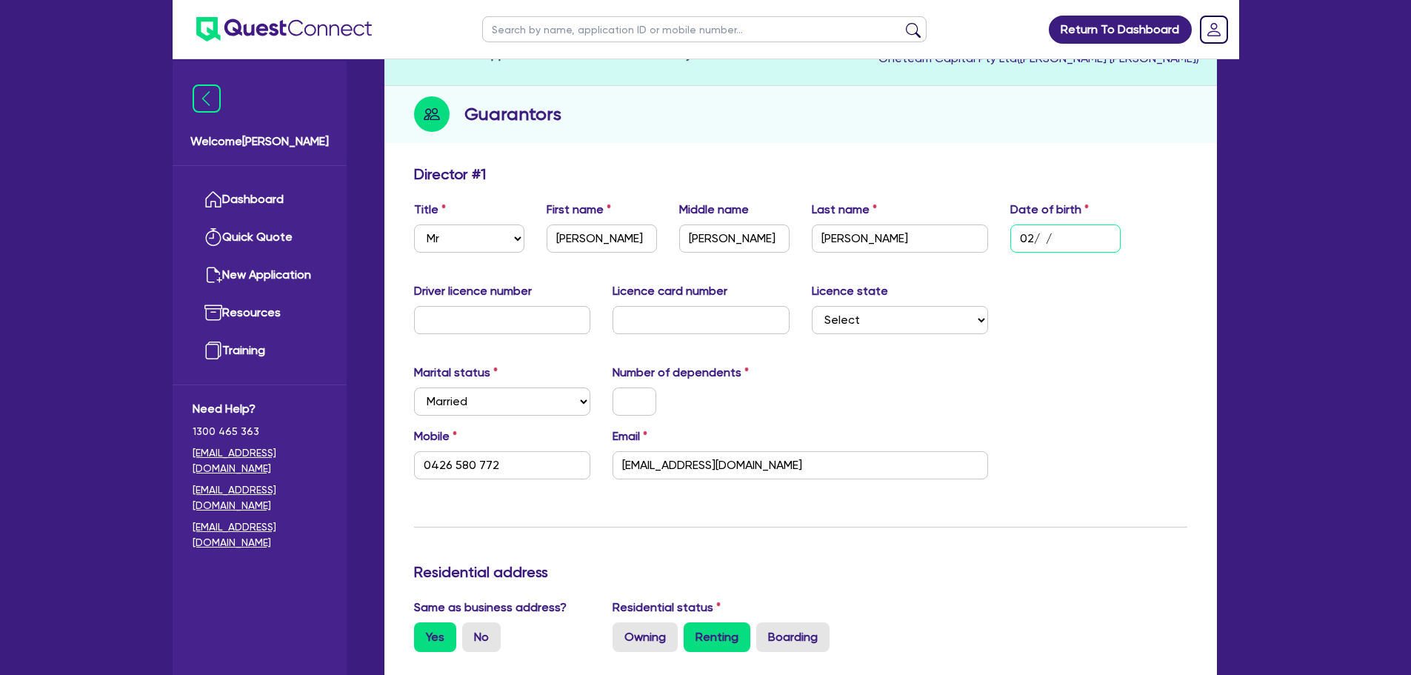
type input "0 / /"
type input "0426 580 772"
type input "34,000"
type input "0"
type input "0444444444"
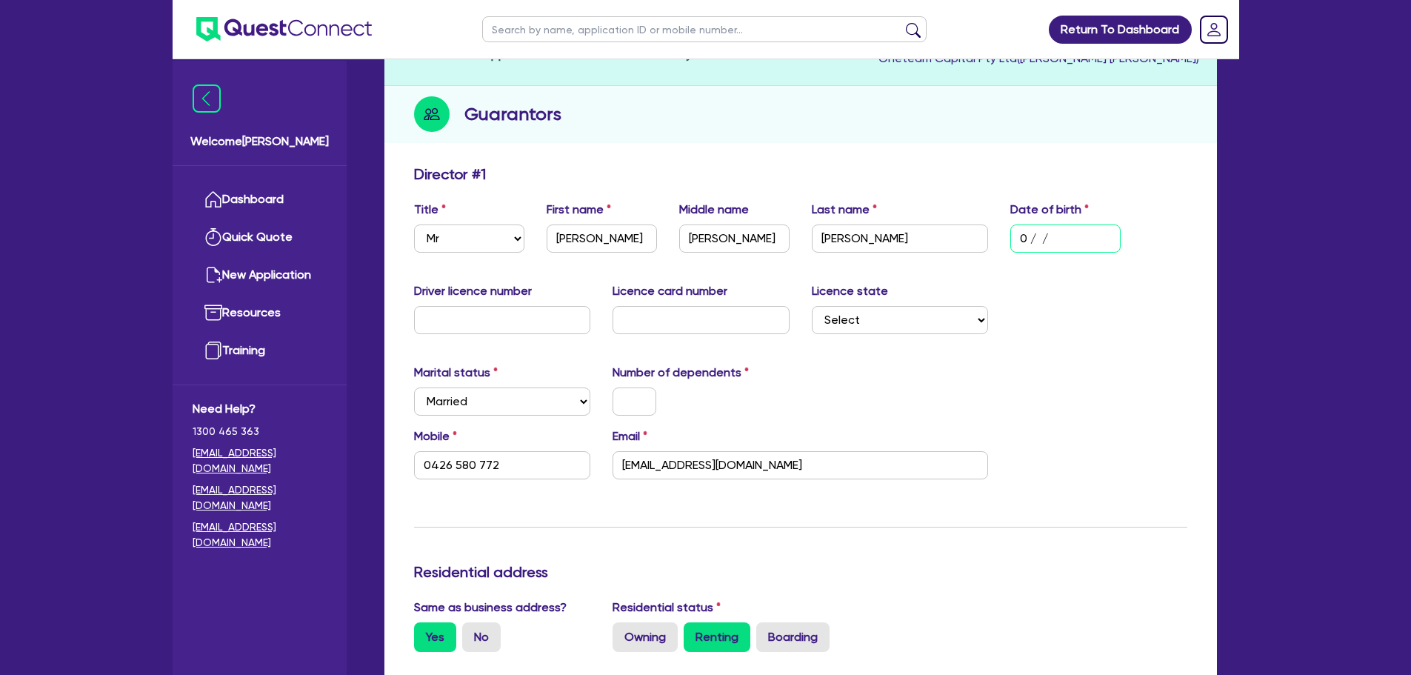
type input "0426 580 772"
type input "34,000"
type input "0"
type input "0444444444"
type input "1 / /"
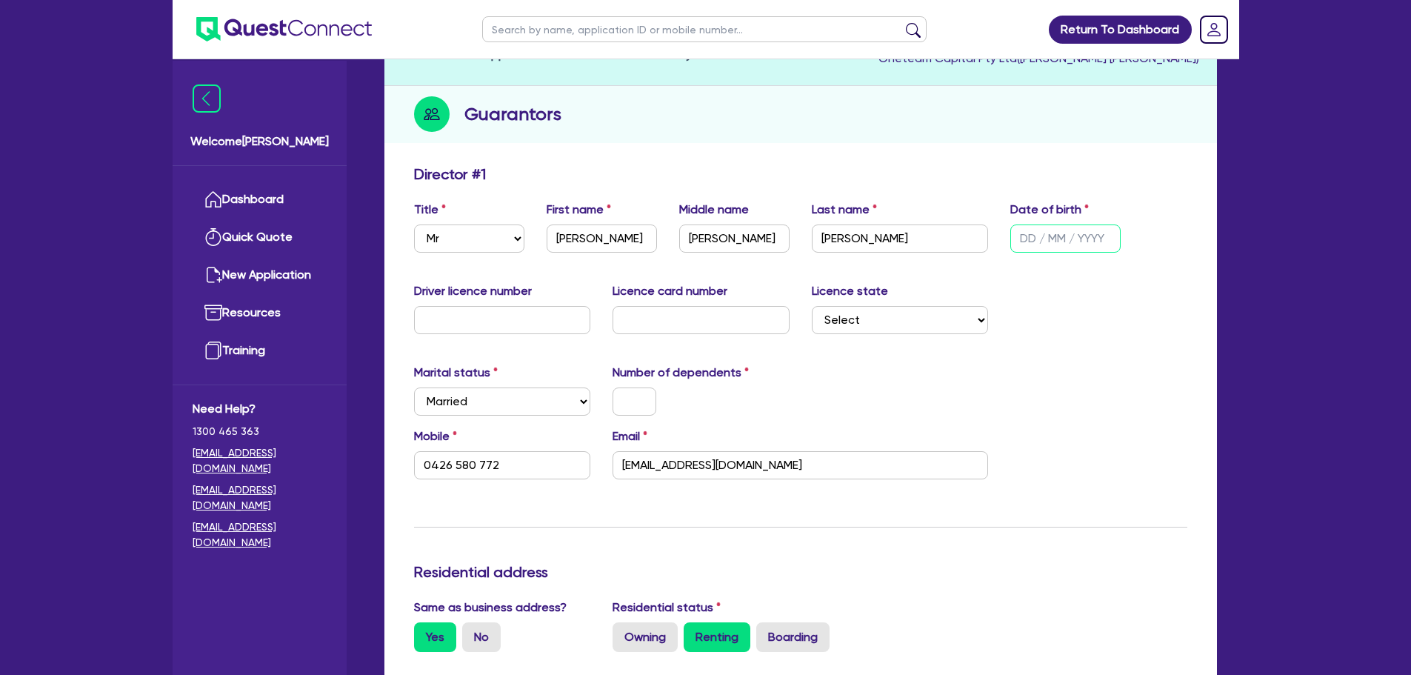
type input "0426 580 772"
type input "34,000"
type input "0"
type input "0444444444"
type input "13/ /"
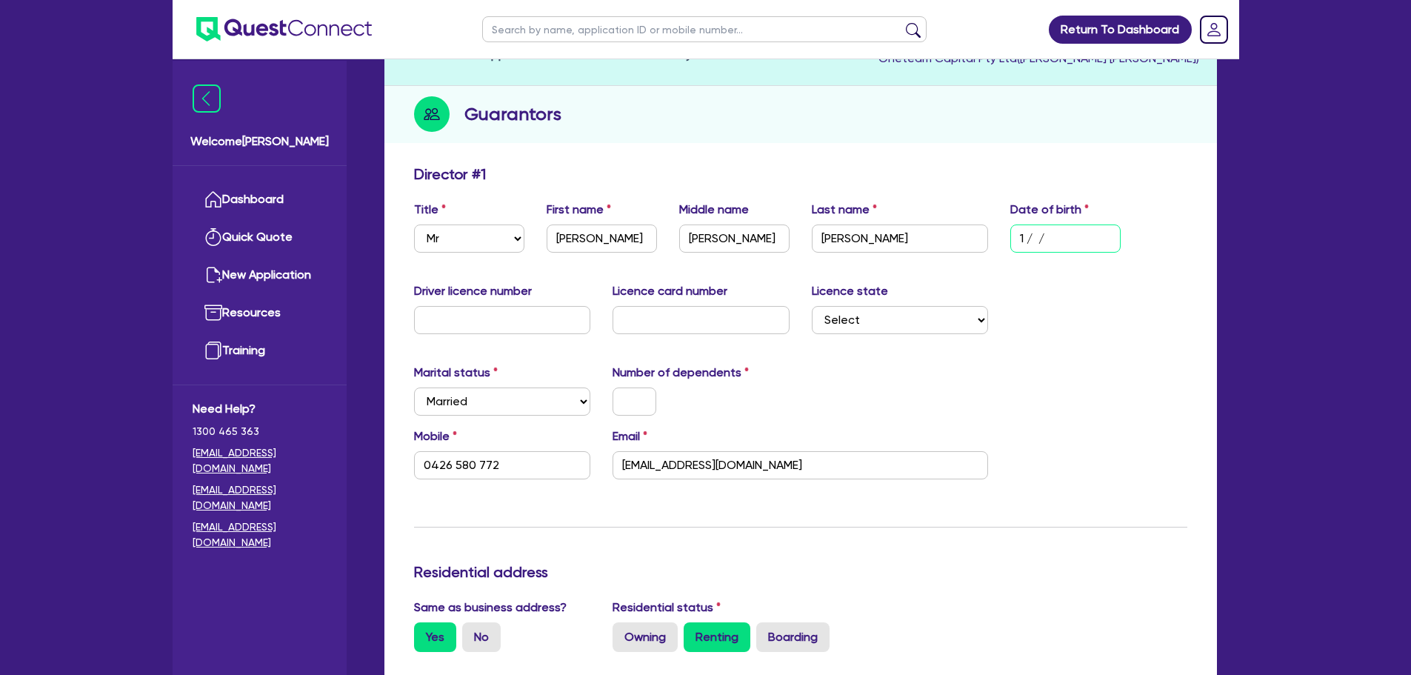
type input "0426 580 772"
type input "34,000"
type input "0"
type input "0444444444"
type input "13/0 /"
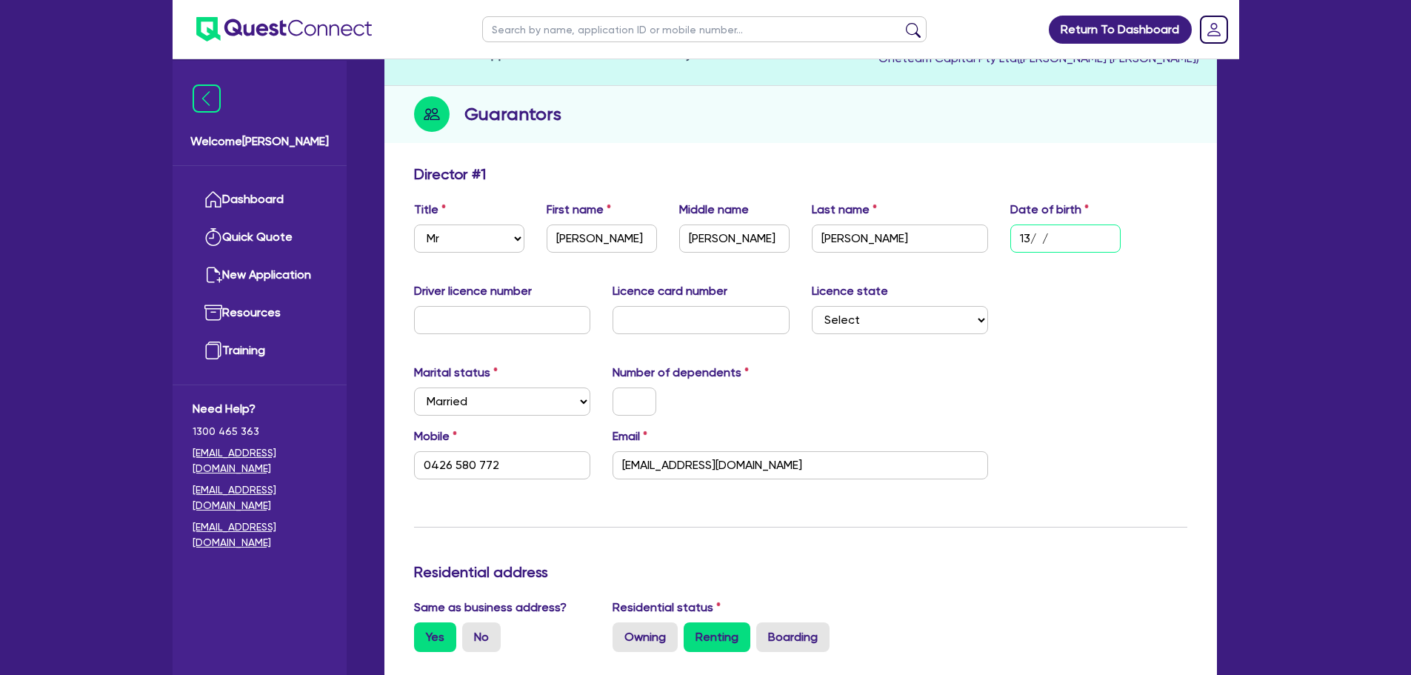
type input "0426 580 772"
type input "34,000"
type input "0"
type input "0444444444"
type input "13/02/"
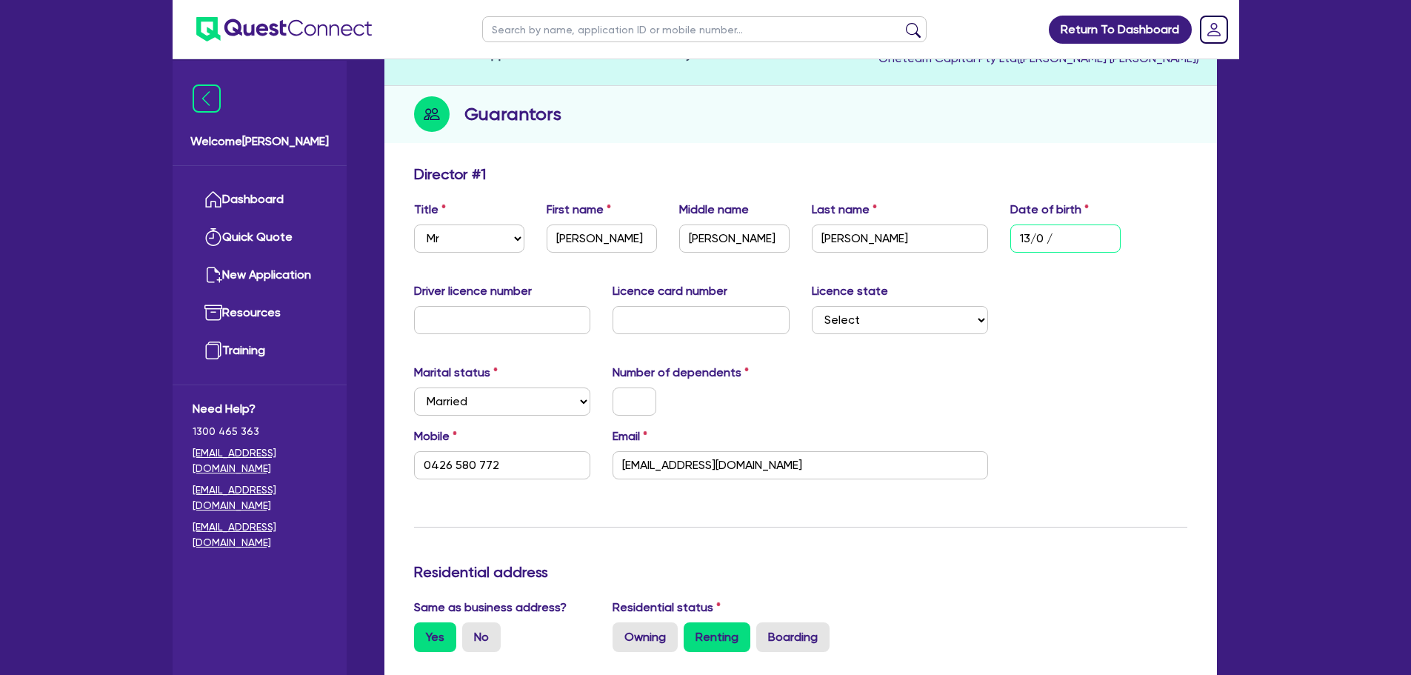
type input "0426 580 772"
type input "34,000"
type input "0"
type input "0444444444"
type input "13/02/1"
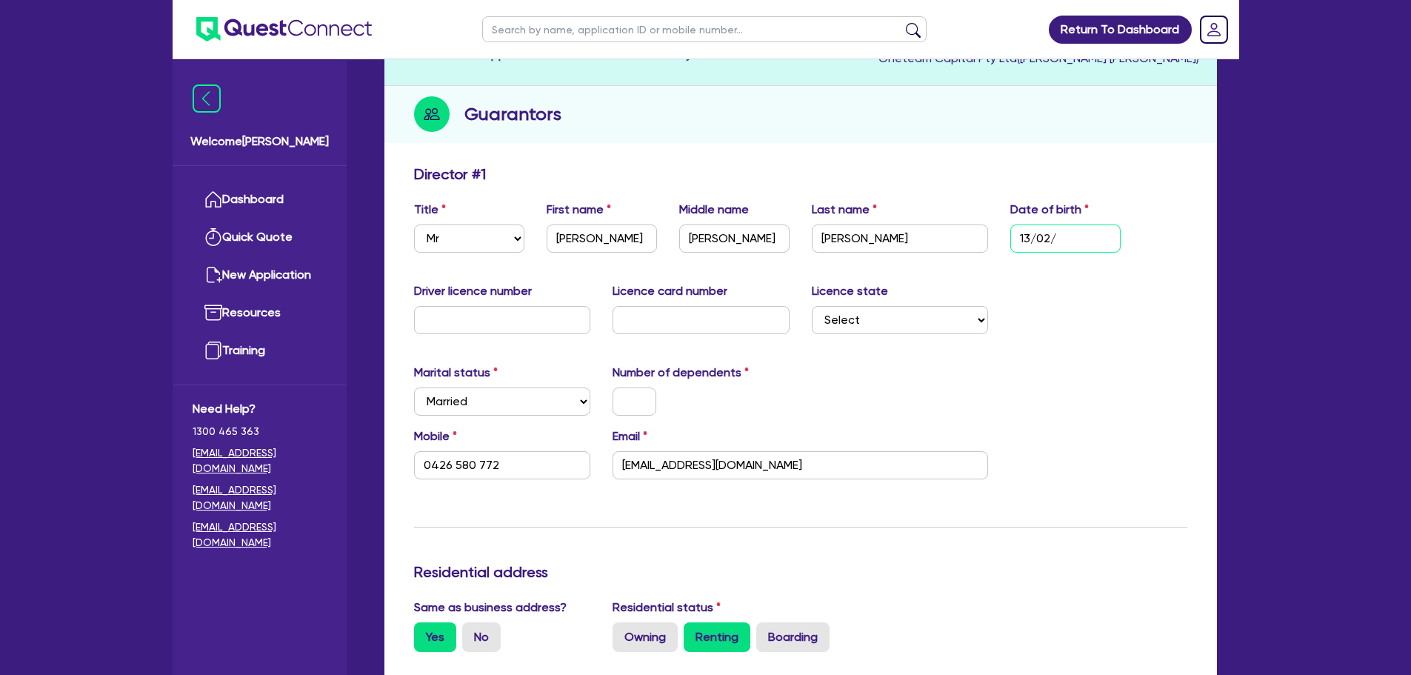
type input "0426 580 772"
type input "34,000"
type input "0"
type input "0444444444"
type input "13/02/19"
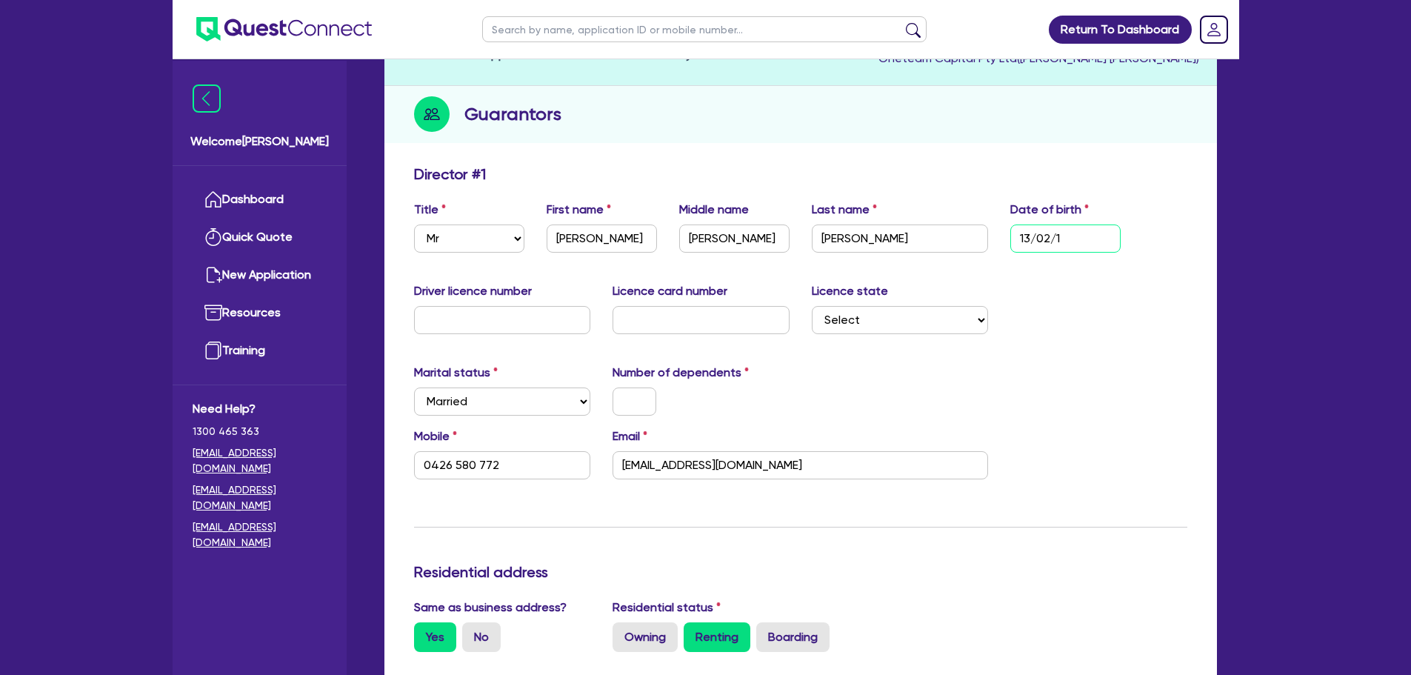
type input "0426 580 772"
type input "34,000"
type input "0"
type input "0444444444"
type input "13/02/198"
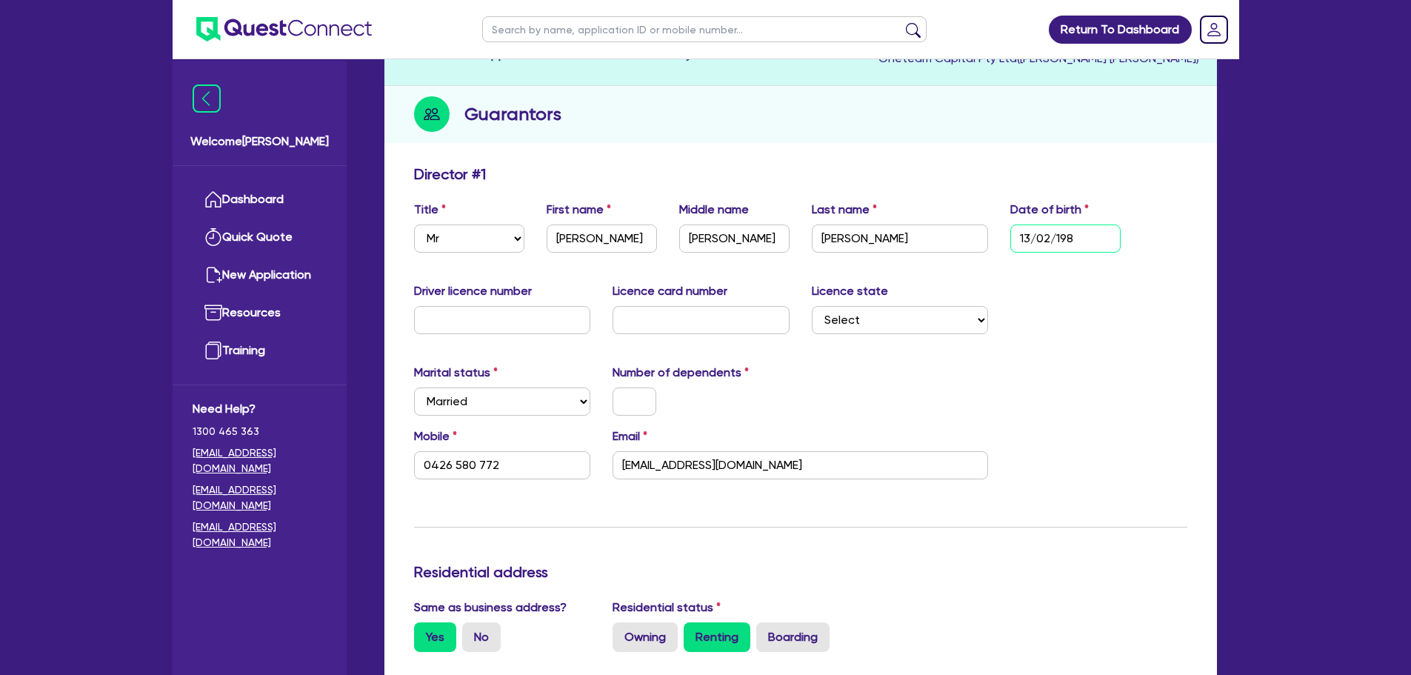
type input "0426 580 772"
type input "34,000"
type input "0"
type input "0444444444"
type input "[DATE]"
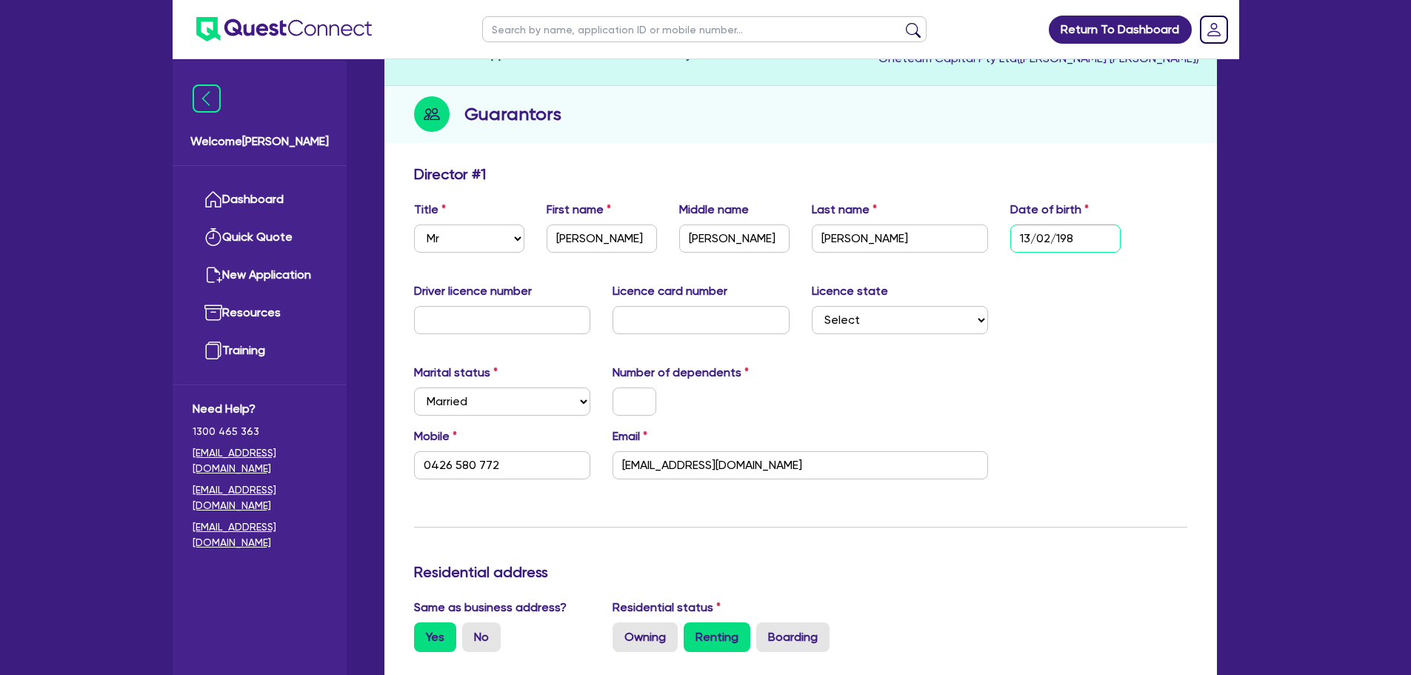
type input "0426 580 772"
type input "34,000"
type input "0"
type input "0444444444"
type input "[DATE]"
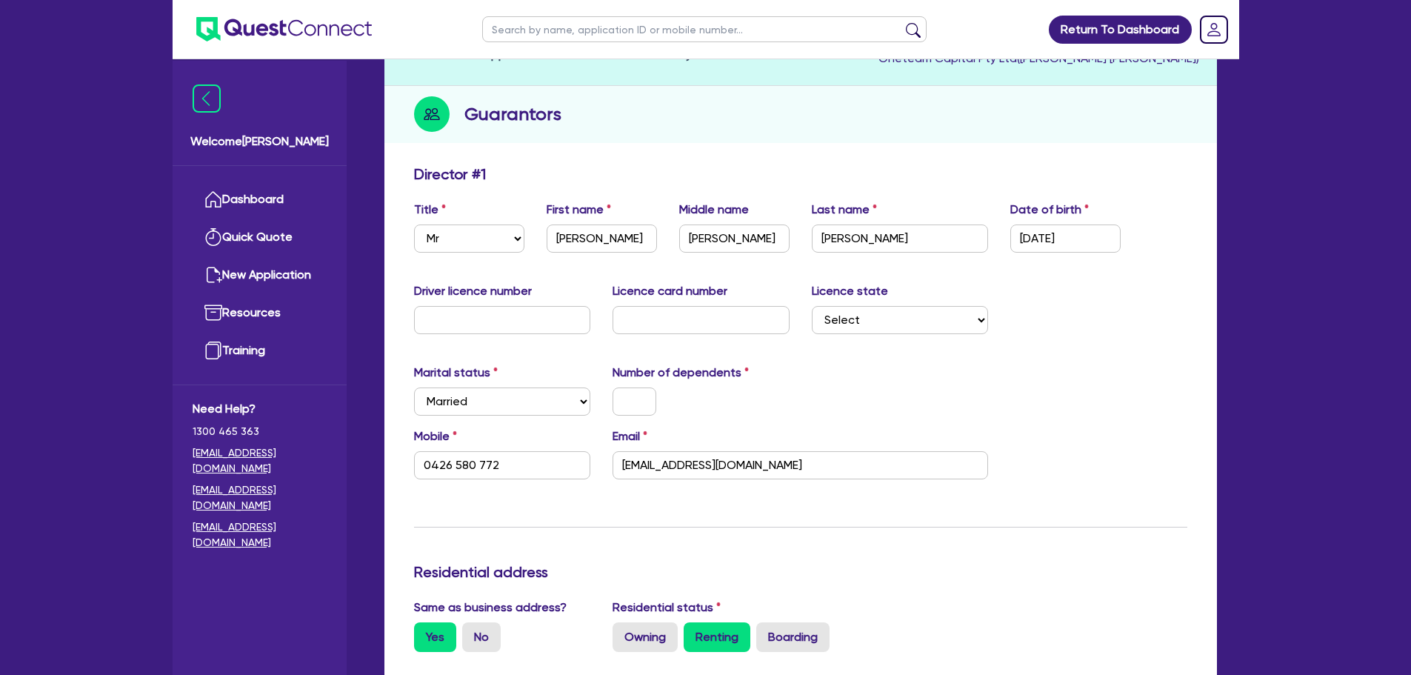
click at [1107, 323] on div "Driver licence number Licence card number Licence state Select NSW VIC QLD TAS …" at bounding box center [801, 314] width 796 height 64
click at [542, 328] on input "text" at bounding box center [502, 320] width 177 height 28
type input "2"
type input "0426 580 772"
type input "34,000"
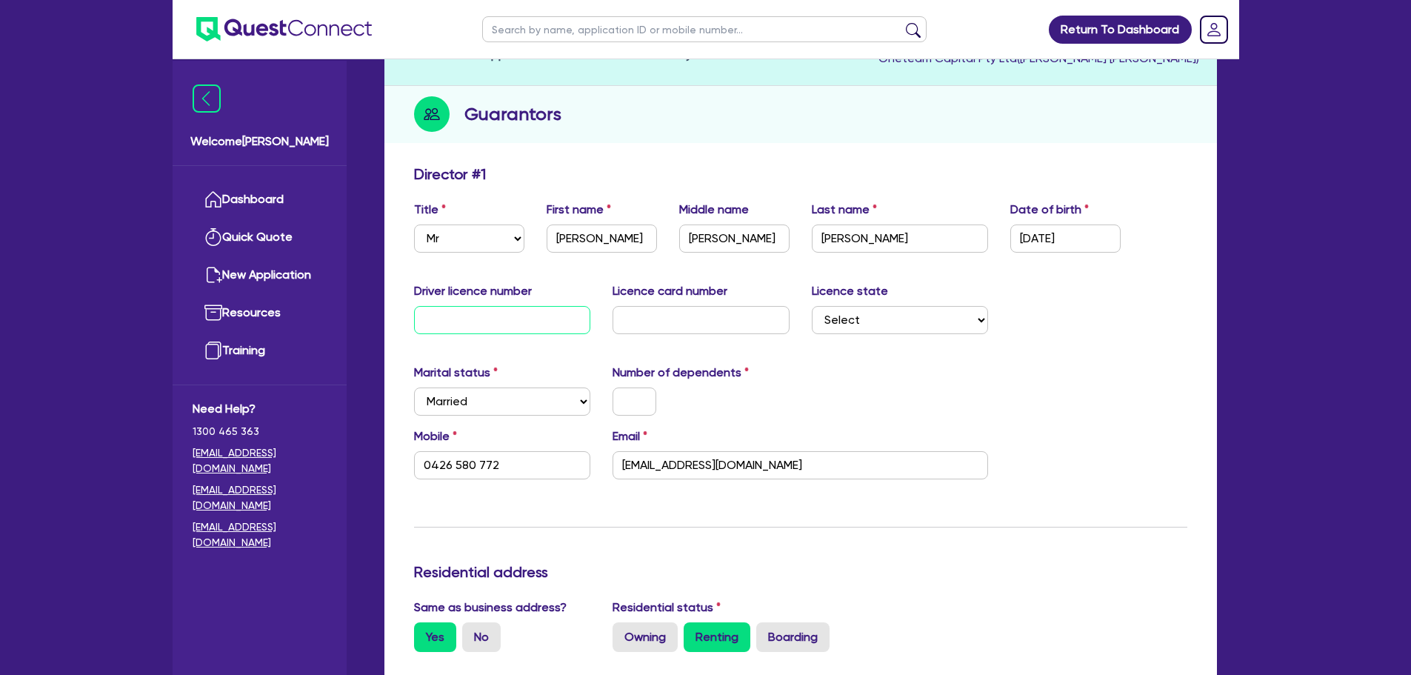
type input "0"
type input "0444444444"
type input "22"
type input "0426 580 772"
type input "34,000"
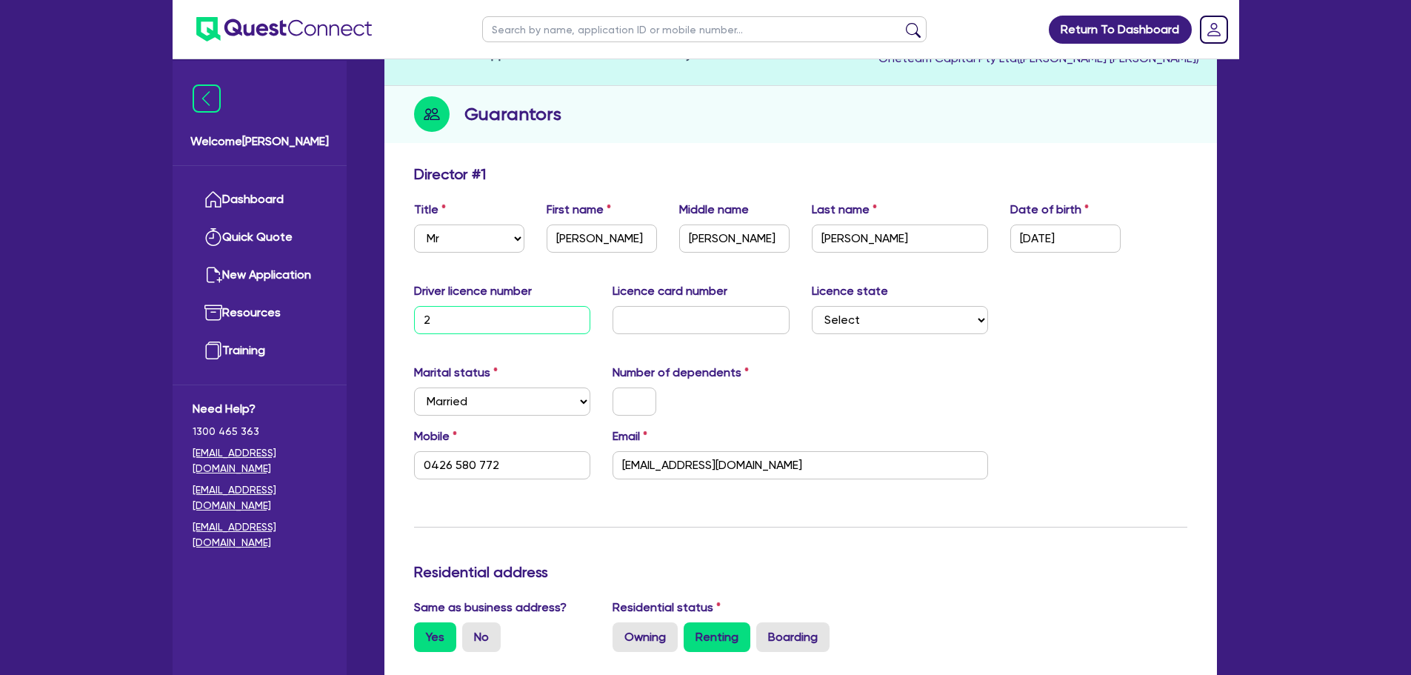
type input "0"
type input "0444444444"
type input "226"
type input "0426 580 772"
type input "34,000"
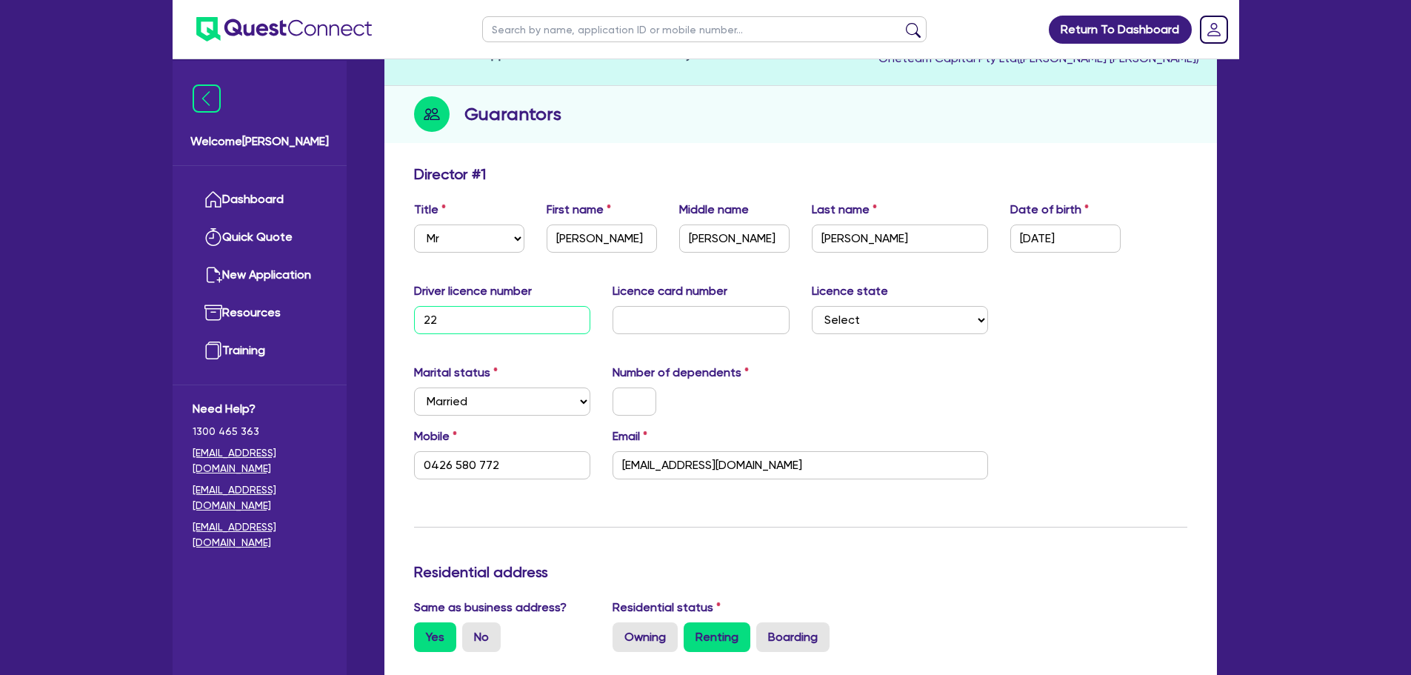
type input "0"
click at [676, 338] on div "Driver licence number 22678278 Licence card number Licence state Select NSW VIC…" at bounding box center [801, 314] width 796 height 64
click at [677, 332] on input "text" at bounding box center [701, 320] width 177 height 28
click at [878, 321] on select "Select NSW VIC QLD TAS ACT SA NT WA" at bounding box center [900, 320] width 177 height 28
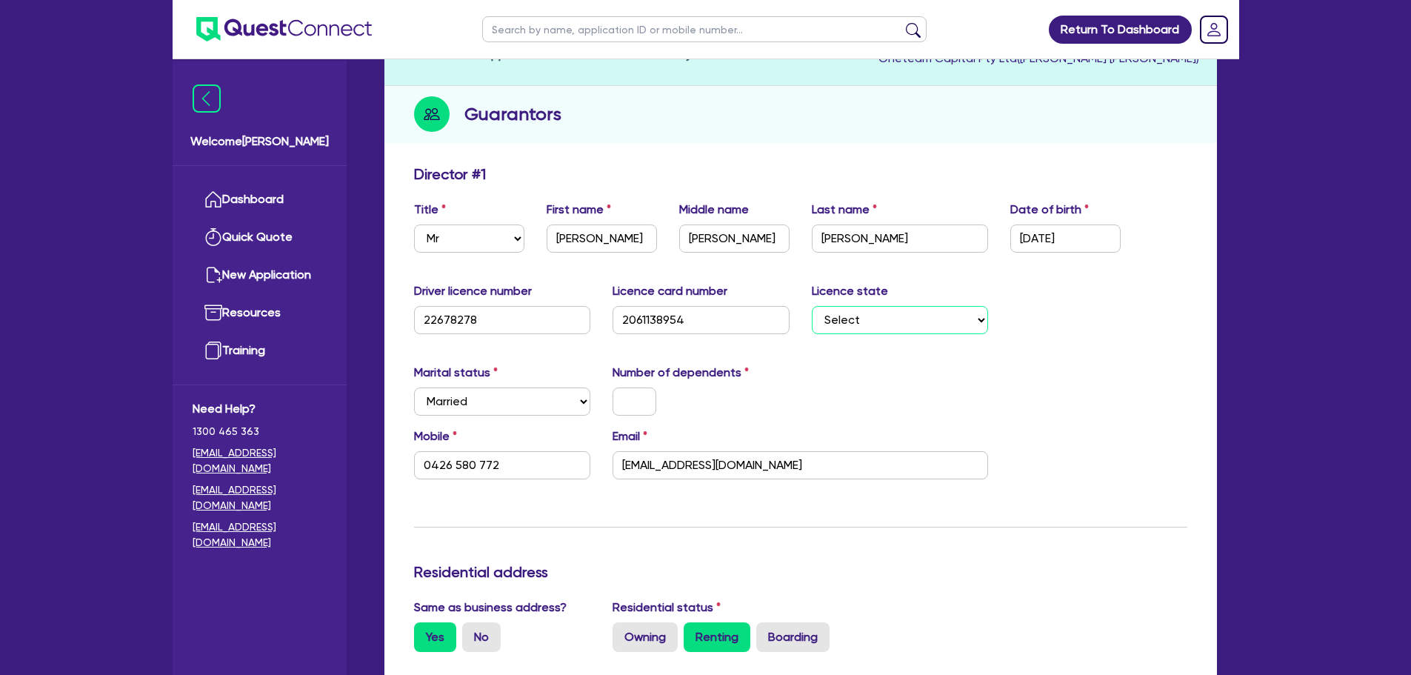
click at [812, 306] on select "Select NSW VIC QLD TAS ACT SA NT WA" at bounding box center [900, 320] width 177 height 28
click at [1085, 315] on div "Driver licence number 22678278 Licence card number 2061138954 Licence state Sel…" at bounding box center [801, 314] width 796 height 64
click at [633, 395] on input "text" at bounding box center [635, 401] width 44 height 28
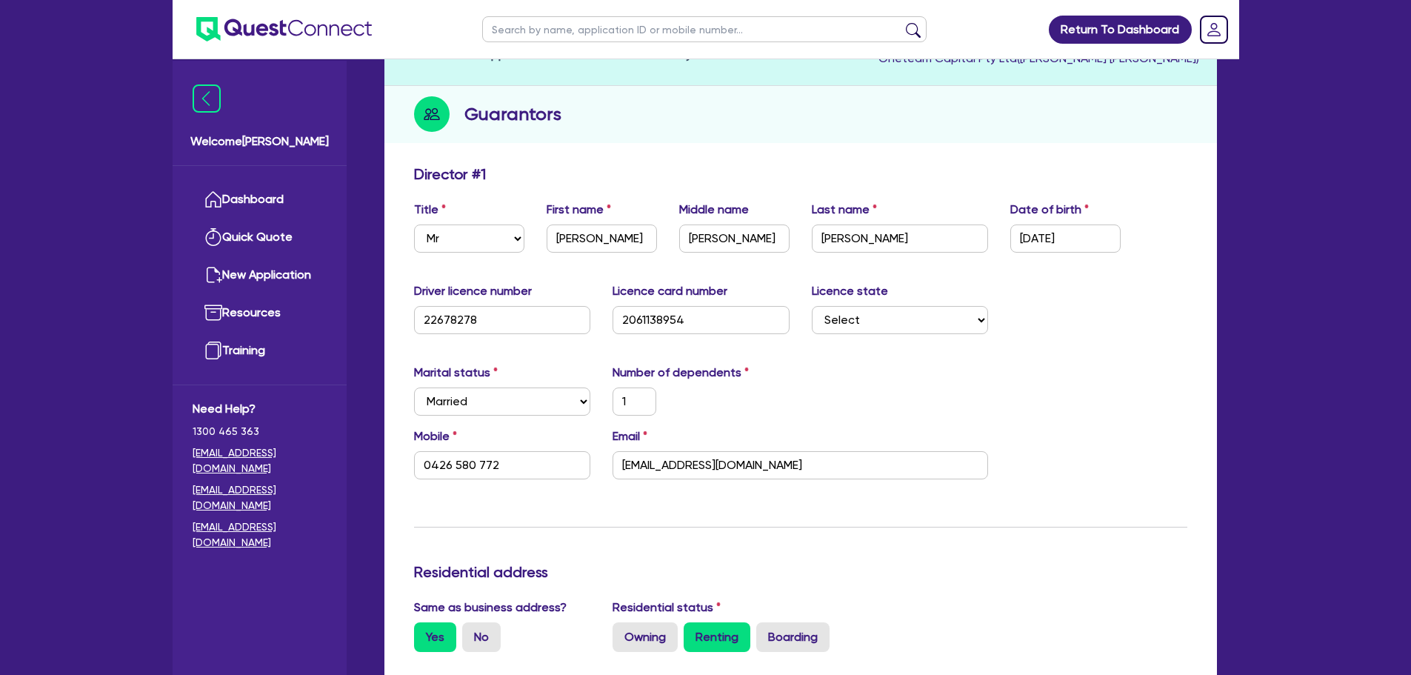
click at [725, 410] on div "1" at bounding box center [701, 401] width 199 height 28
click at [762, 402] on div "1" at bounding box center [701, 401] width 199 height 28
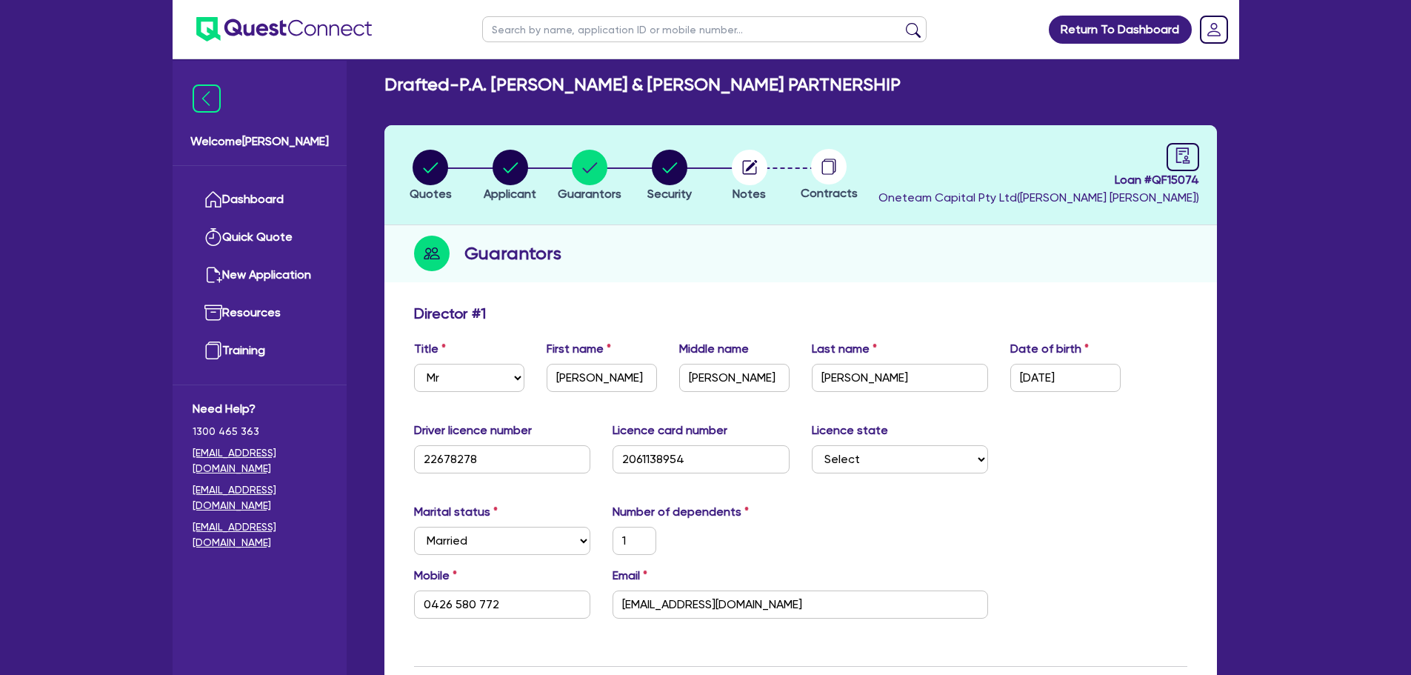
scroll to position [0, 0]
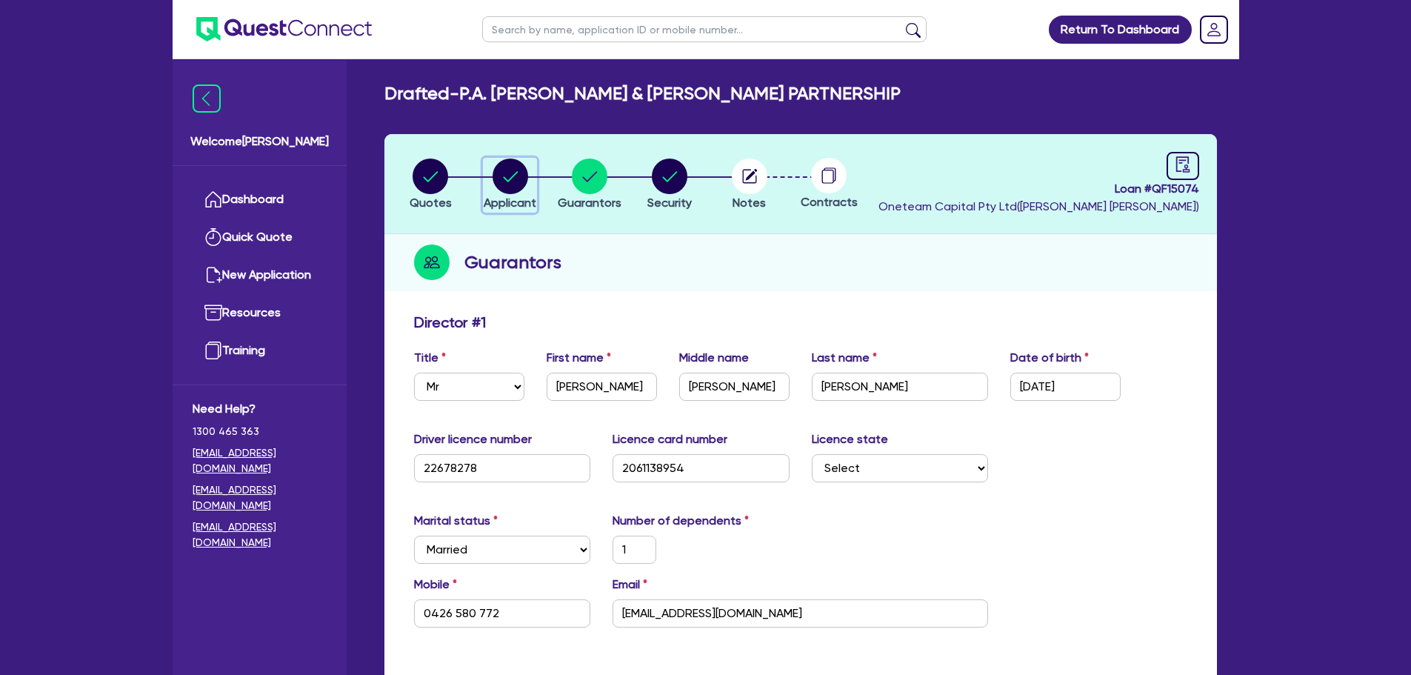
click at [515, 173] on circle "button" at bounding box center [511, 177] width 36 height 36
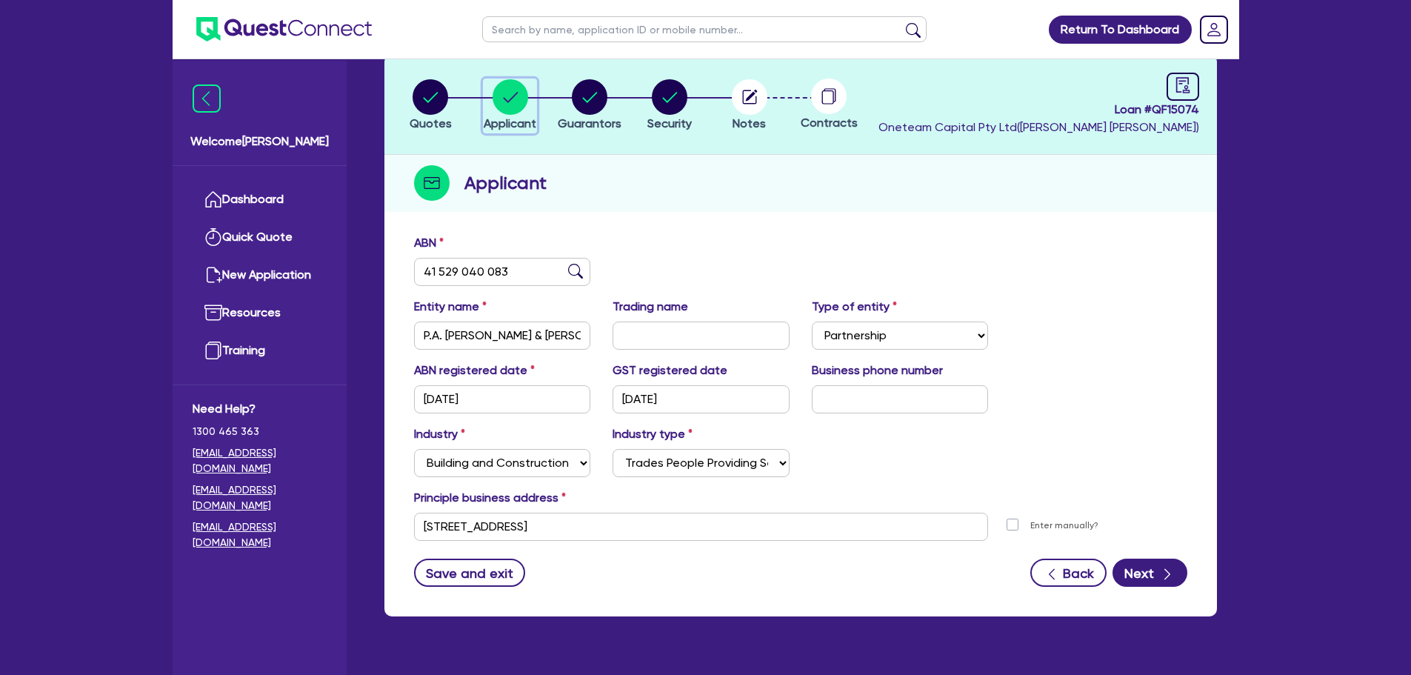
scroll to position [111, 0]
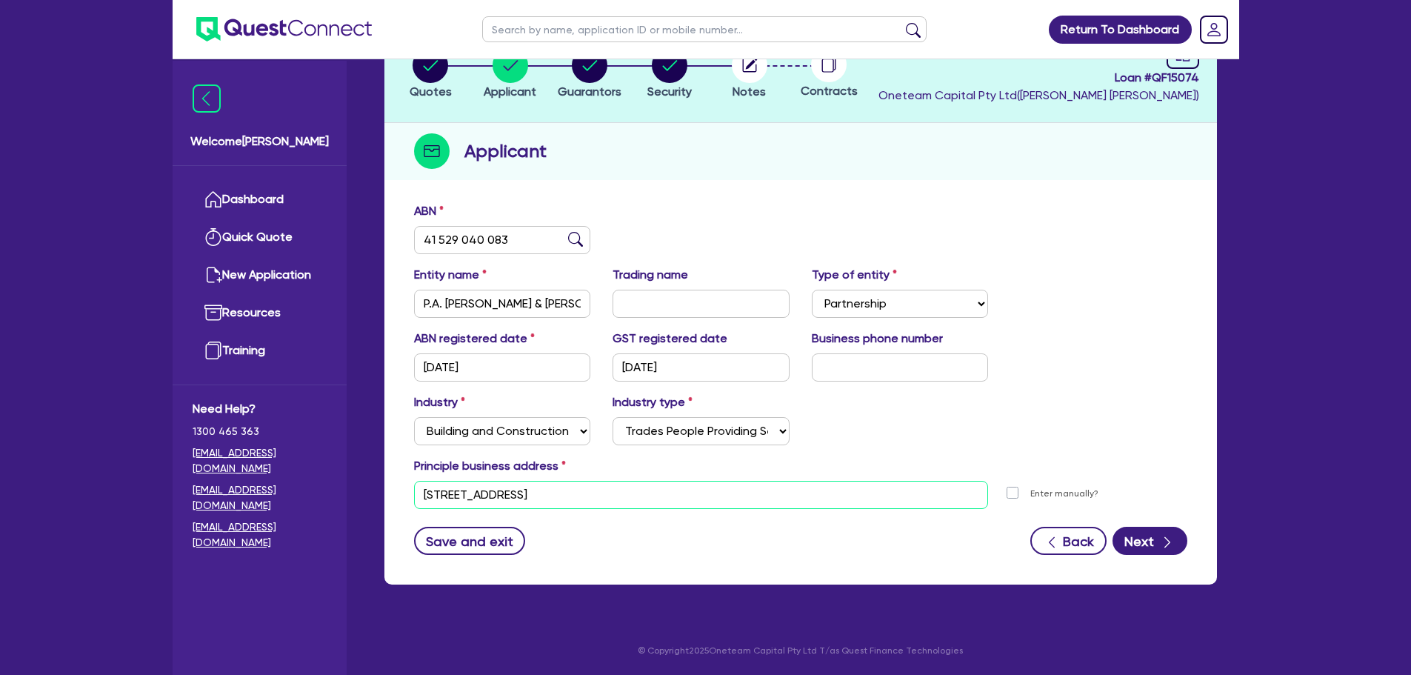
click at [649, 497] on input "123 Eagle St Brisbane City QLD 4000" at bounding box center [701, 495] width 575 height 28
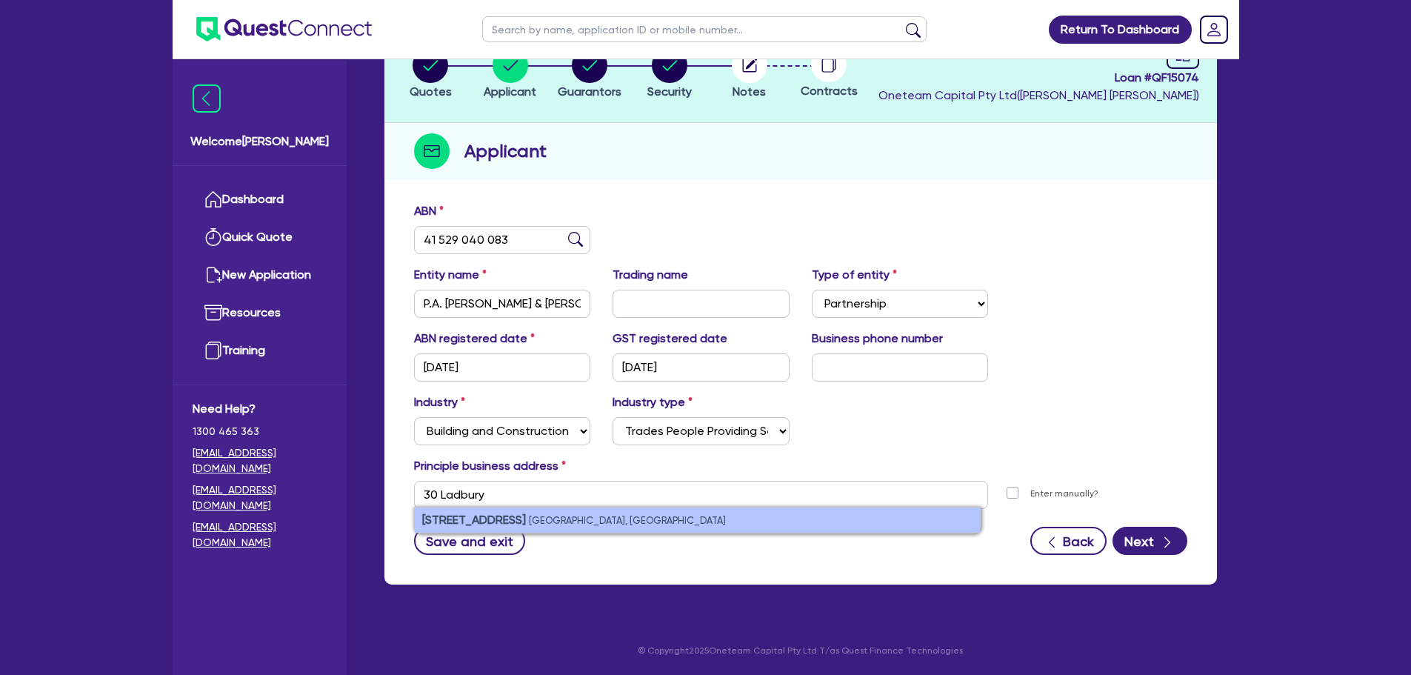
click at [566, 519] on small "Penrith NSW, Australia" at bounding box center [627, 520] width 197 height 11
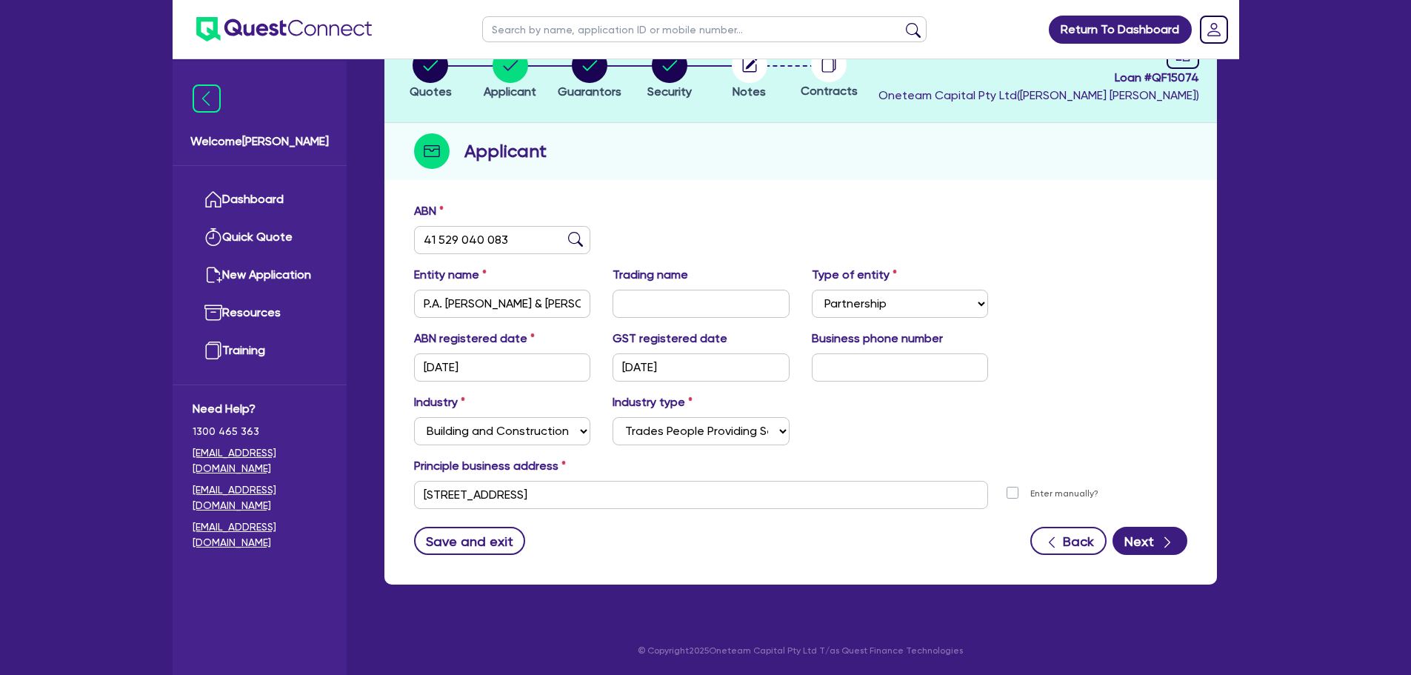
click at [670, 541] on div "Save and exit Back Next" at bounding box center [801, 541] width 796 height 28
click at [1141, 538] on button "Next" at bounding box center [1150, 541] width 75 height 28
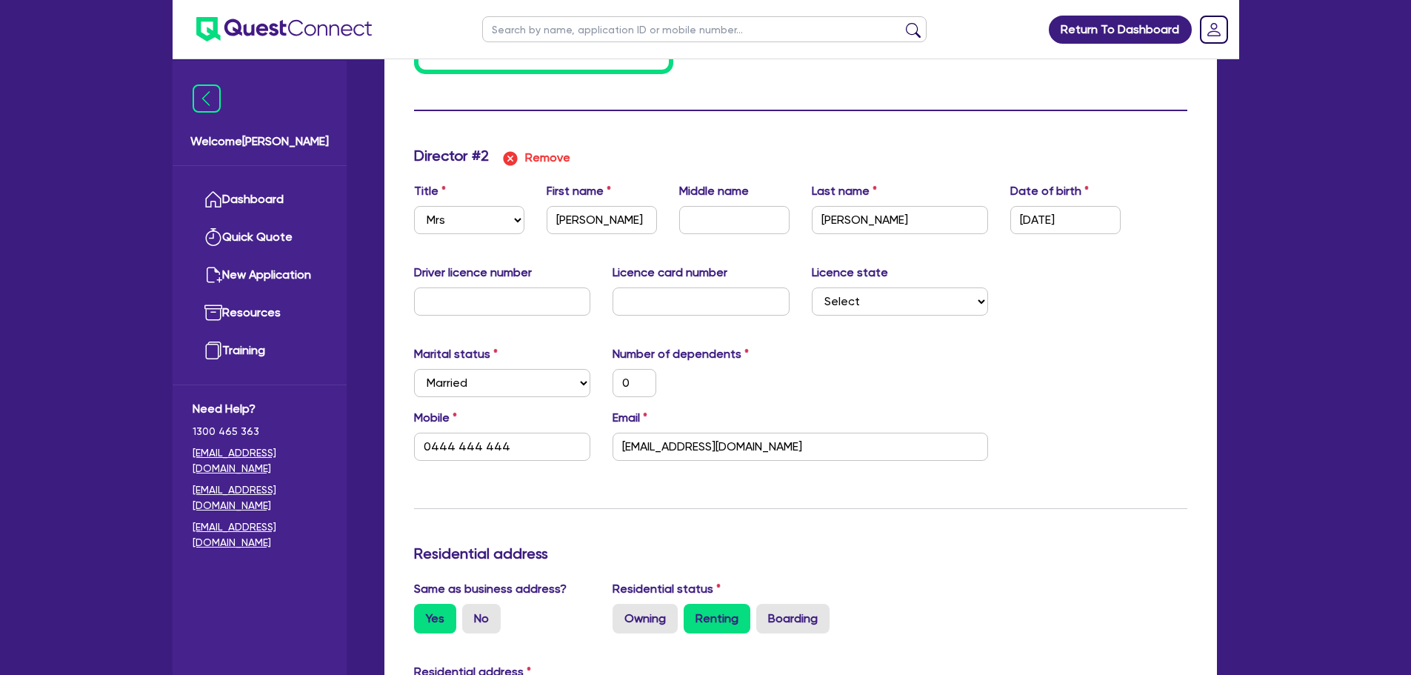
scroll to position [1334, 0]
click at [499, 227] on select "Select Mr Mrs Ms Miss Dr" at bounding box center [469, 221] width 110 height 28
click at [414, 207] on select "Select Mr Mrs Ms Miss Dr" at bounding box center [469, 221] width 110 height 28
click at [593, 221] on input "[PERSON_NAME]" at bounding box center [602, 221] width 110 height 28
click at [734, 221] on input "text" at bounding box center [734, 221] width 110 height 28
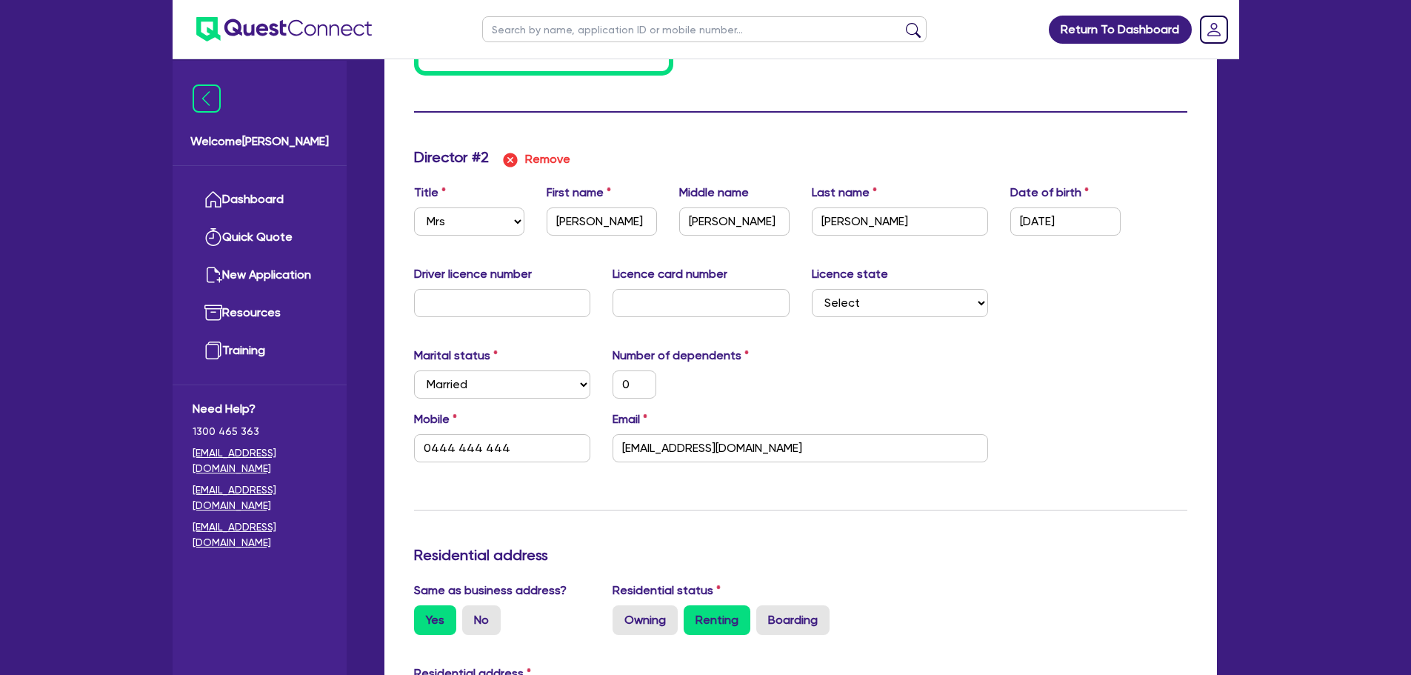
click at [1102, 296] on div "Driver licence number Licence card number Licence state Select NSW VIC QLD TAS …" at bounding box center [801, 297] width 796 height 64
click at [1112, 223] on input "04/04/1990" at bounding box center [1066, 221] width 110 height 28
click at [1080, 306] on div "Driver licence number Licence card number Licence state Select NSW VIC QLD TAS …" at bounding box center [801, 297] width 796 height 64
click at [781, 387] on div "0" at bounding box center [701, 384] width 199 height 28
click at [569, 450] on input "0444 444 444" at bounding box center [502, 448] width 177 height 28
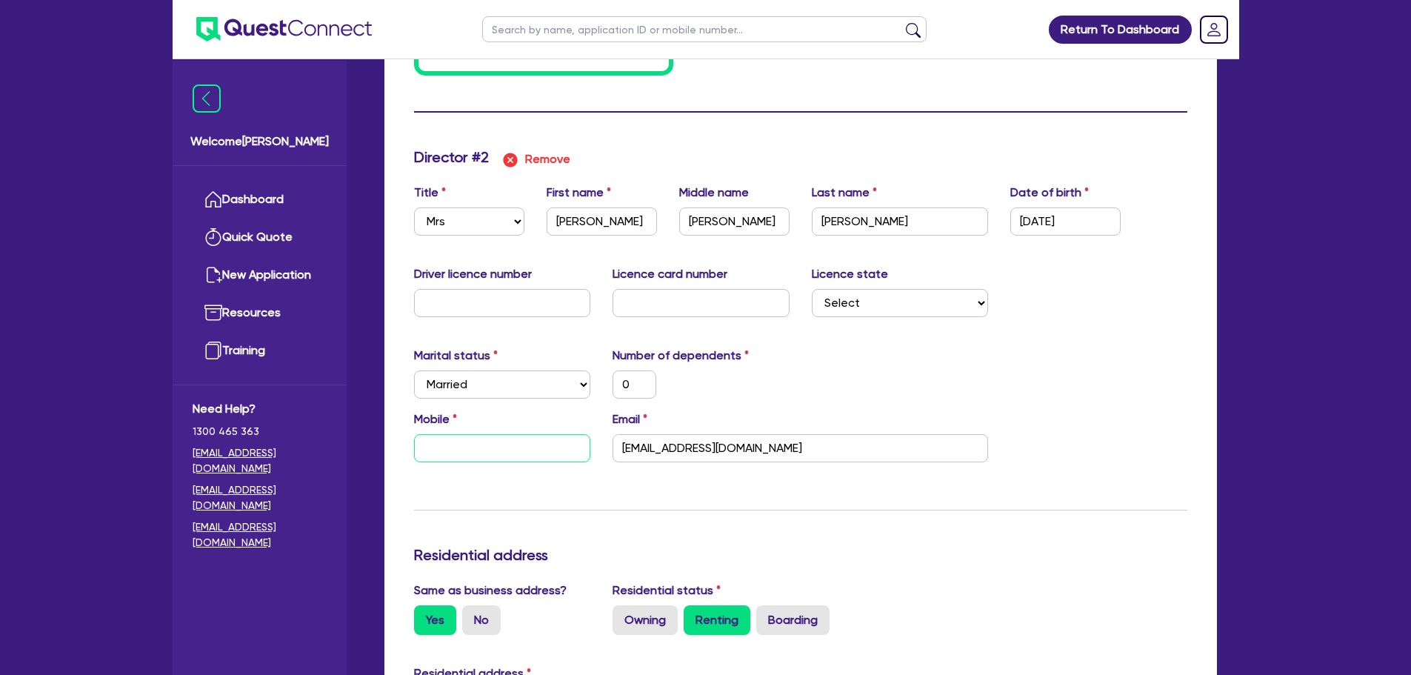
paste input "4265 807 72"
click at [422, 447] on input "4265 807 72" at bounding box center [502, 448] width 177 height 28
drag, startPoint x: 788, startPoint y: 443, endPoint x: 419, endPoint y: 426, distance: 369.4
click at [419, 426] on div "Mobile 0426 580 772 Email paulkehoe80@gmail.com" at bounding box center [801, 442] width 796 height 64
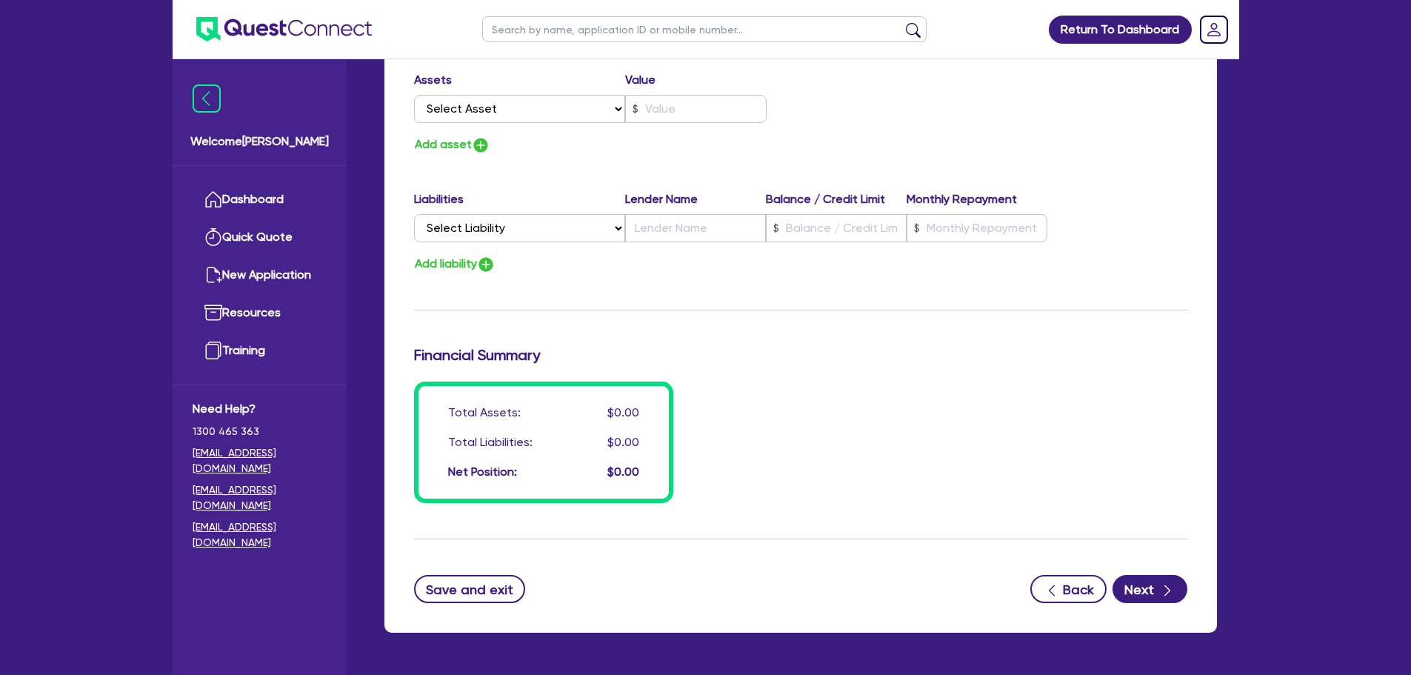
scroll to position [2123, 0]
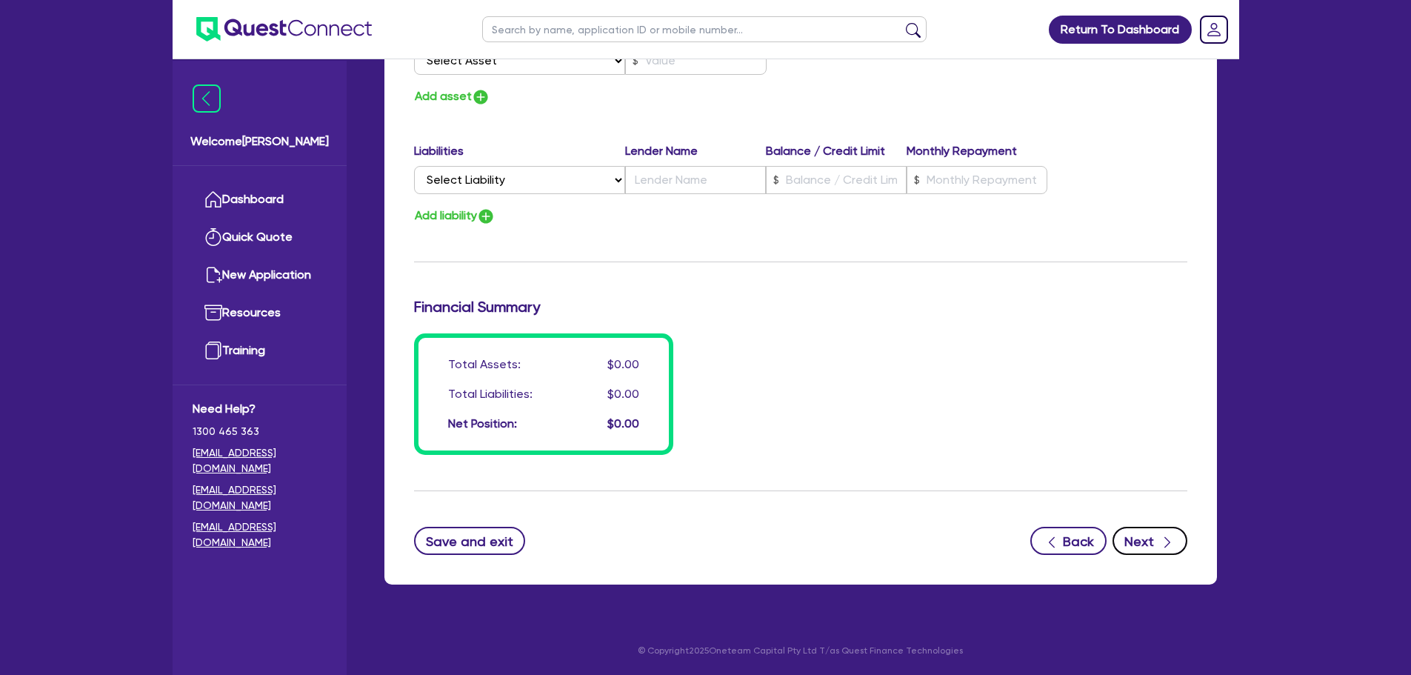
click at [1161, 549] on icon "button" at bounding box center [1167, 542] width 15 height 15
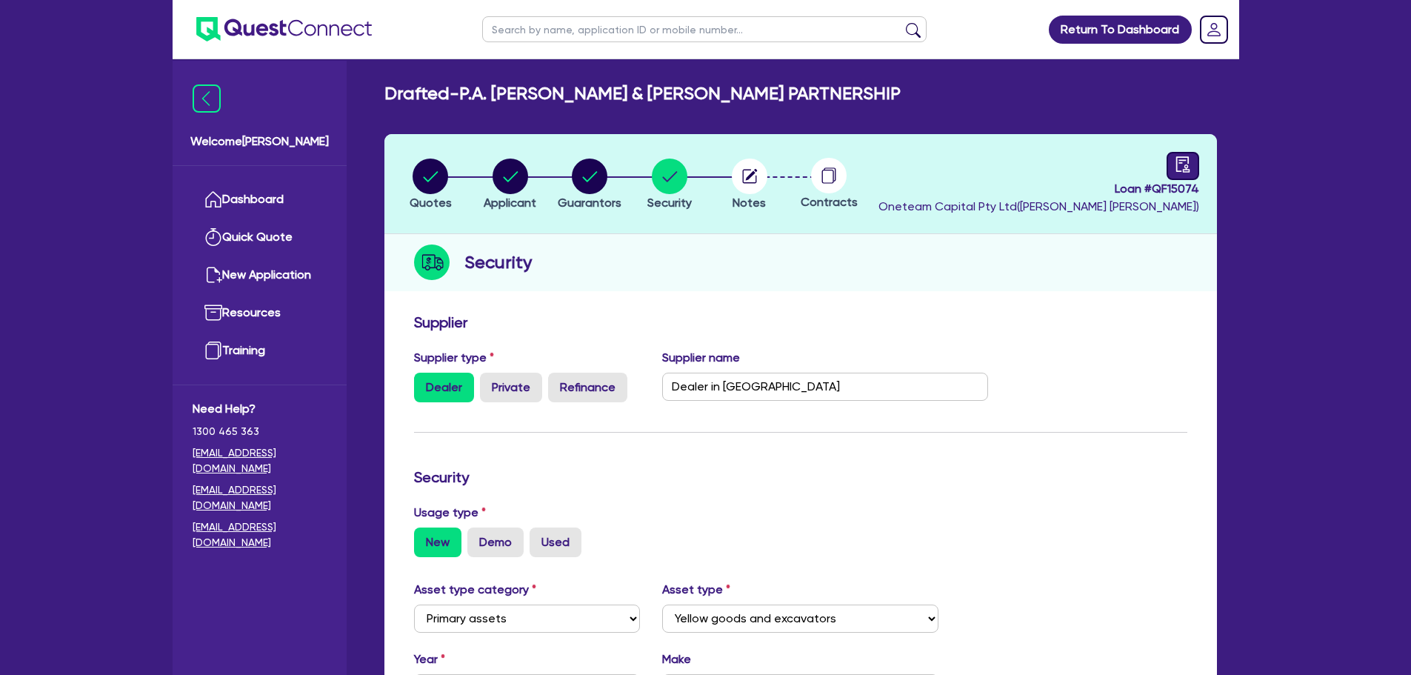
click at [1173, 172] on link at bounding box center [1183, 166] width 33 height 28
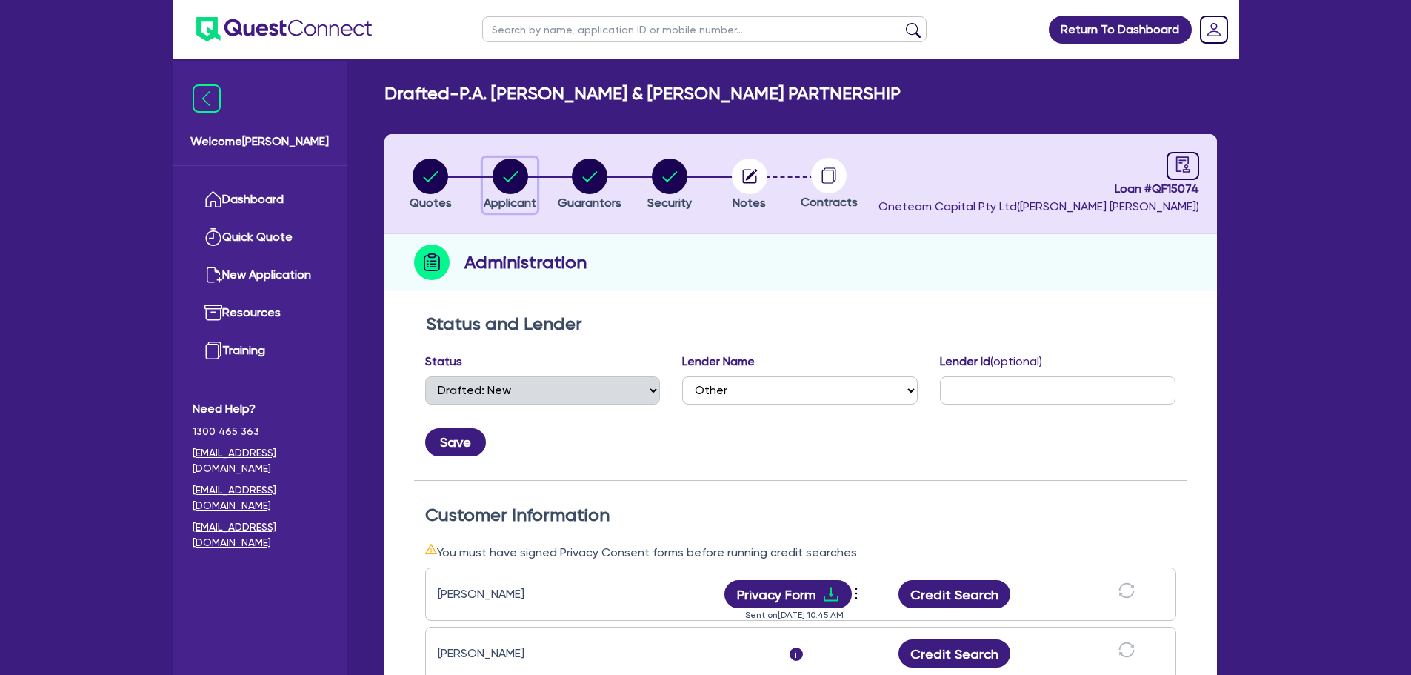
click at [515, 173] on circle "button" at bounding box center [511, 177] width 36 height 36
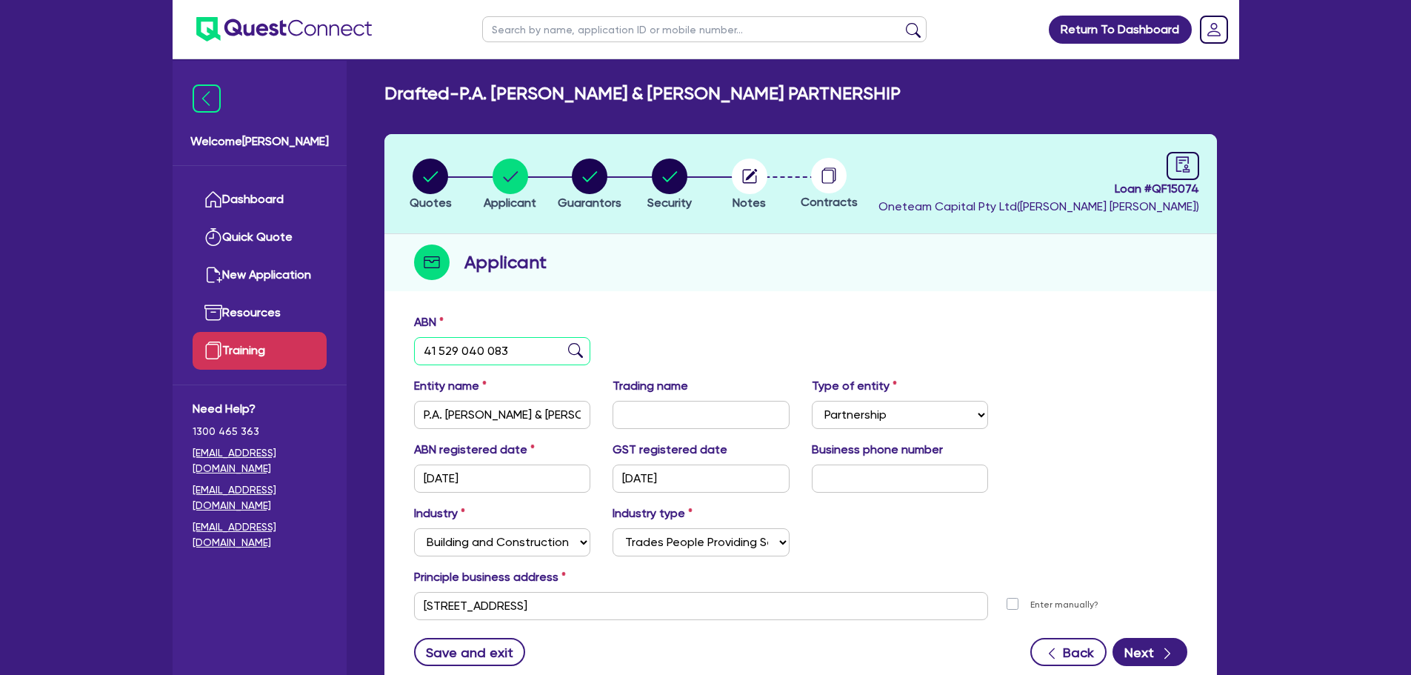
drag, startPoint x: 522, startPoint y: 345, endPoint x: 296, endPoint y: 345, distance: 226.0
click at [296, 345] on div "Welcome Luke Dashboard Quick Quote New Application Ref Company Ref Salesperson …" at bounding box center [706, 393] width 1067 height 786
click at [771, 315] on div "ABN 41 529 040 083" at bounding box center [801, 345] width 796 height 64
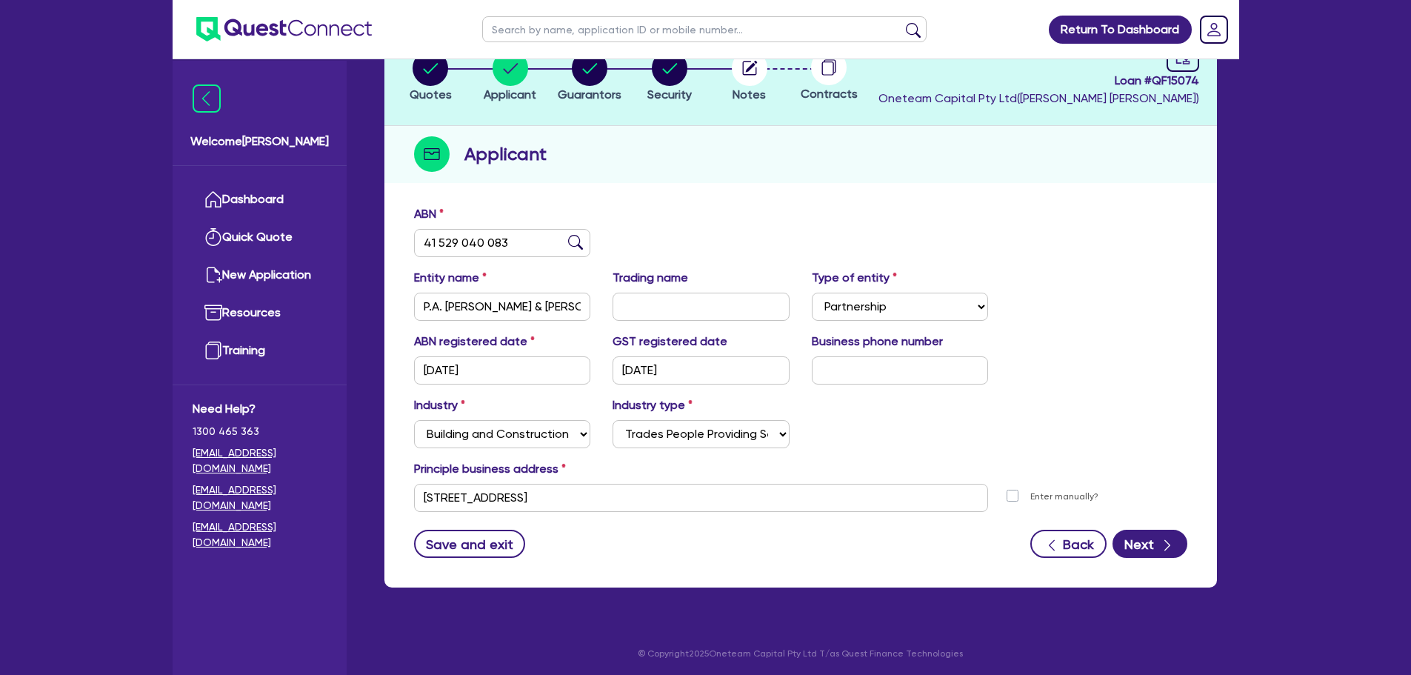
scroll to position [111, 0]
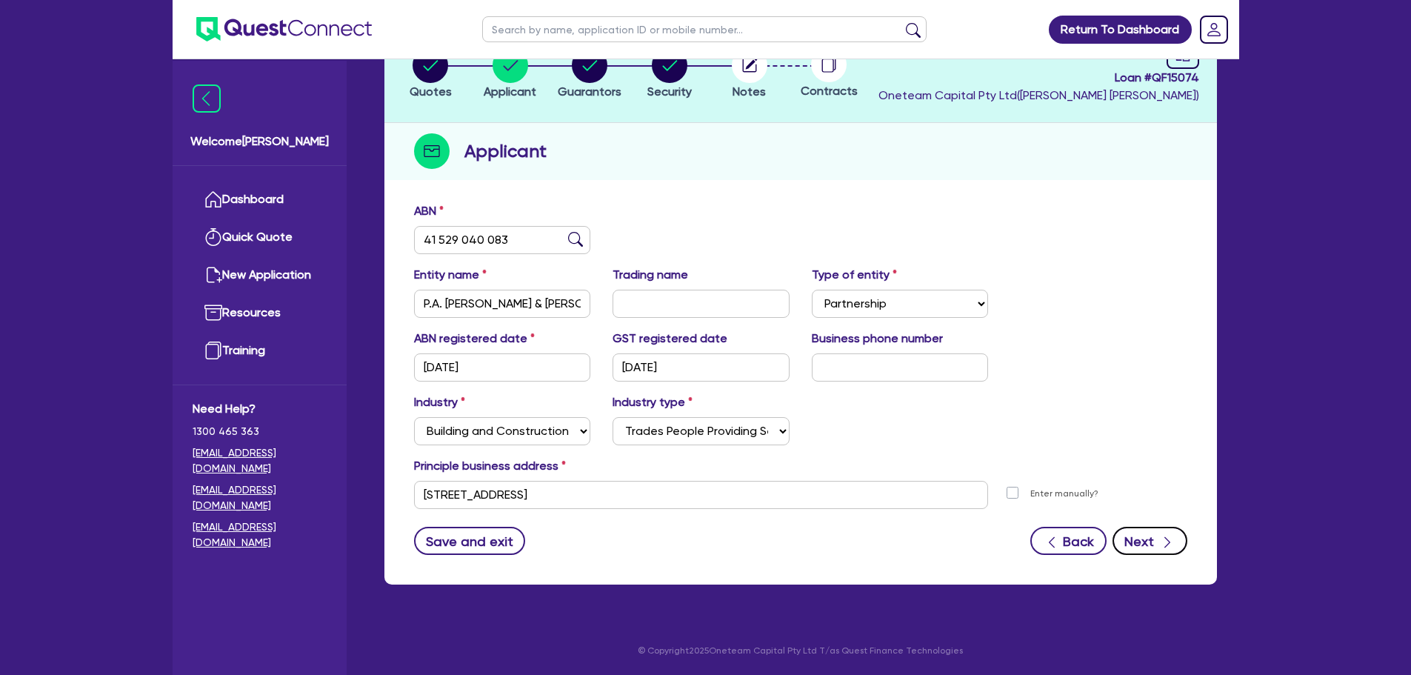
click at [1156, 547] on button "Next" at bounding box center [1150, 541] width 75 height 28
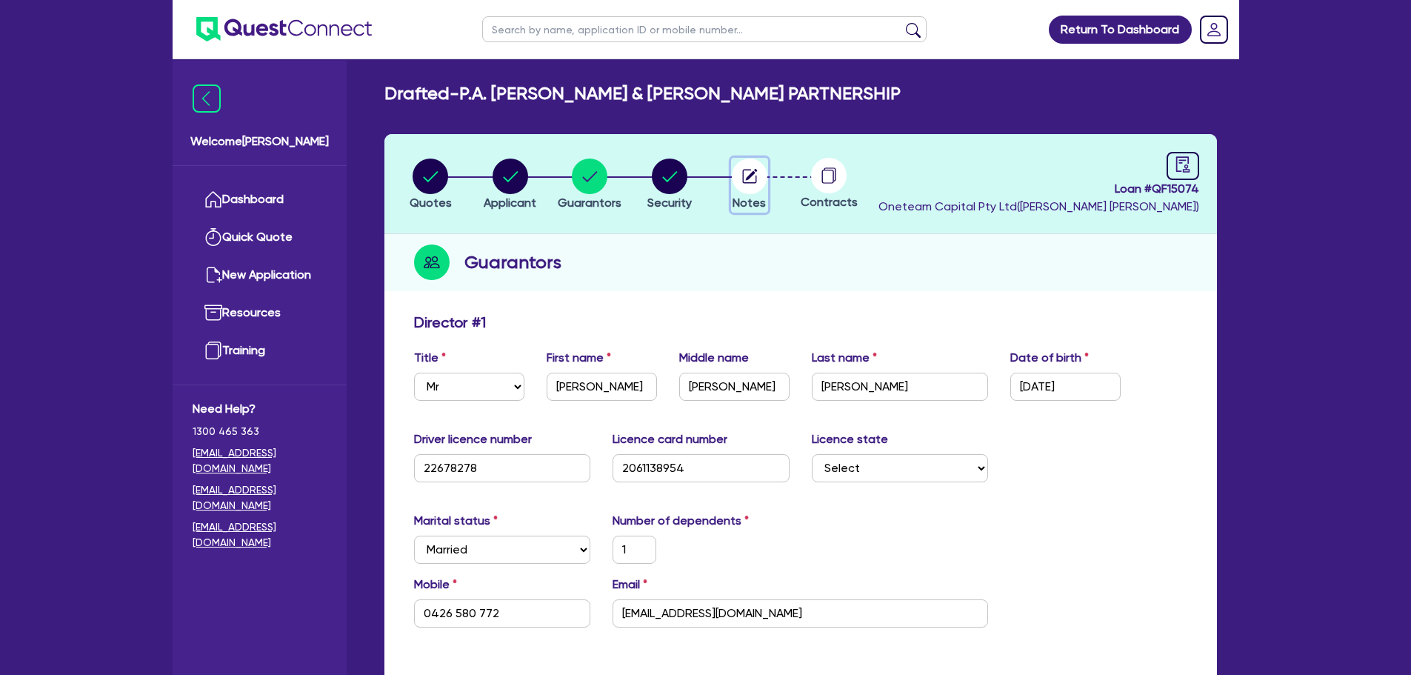
click at [744, 175] on circle "button" at bounding box center [750, 177] width 36 height 36
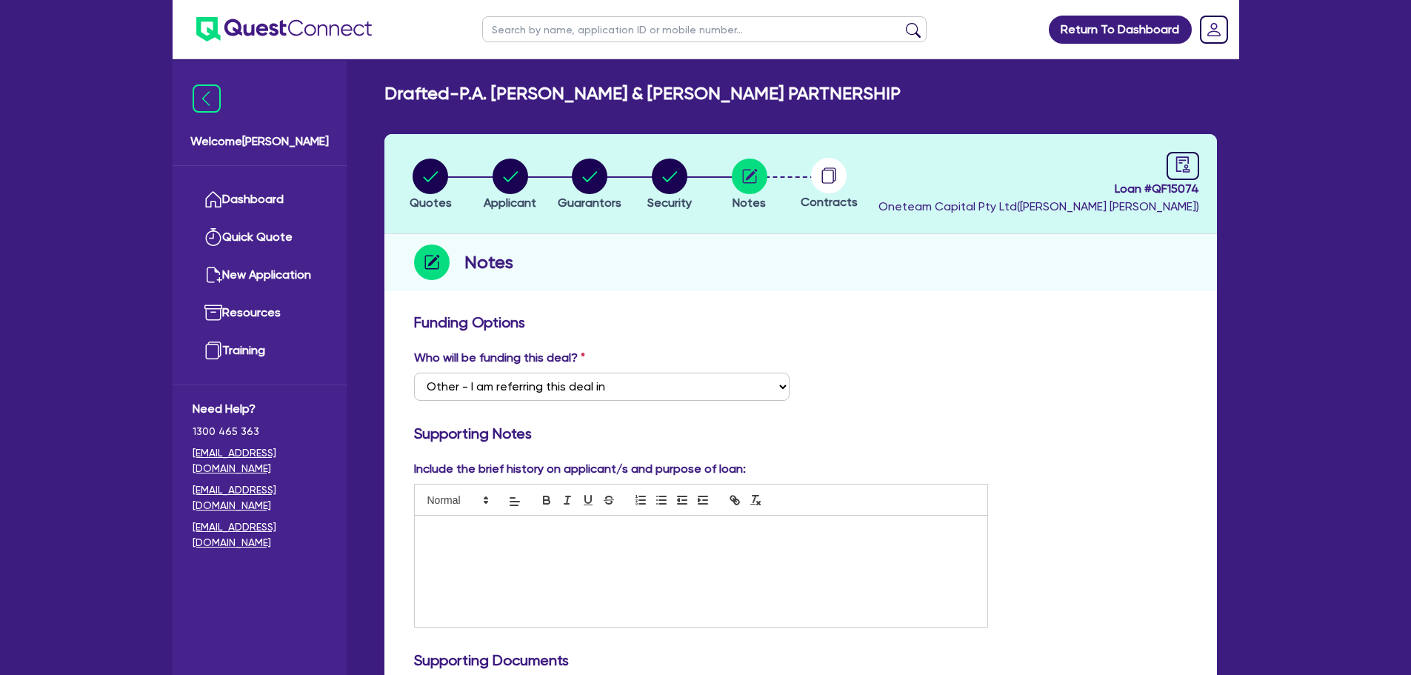
click at [836, 176] on circle at bounding box center [829, 176] width 36 height 36
click at [1197, 176] on link at bounding box center [1183, 166] width 33 height 28
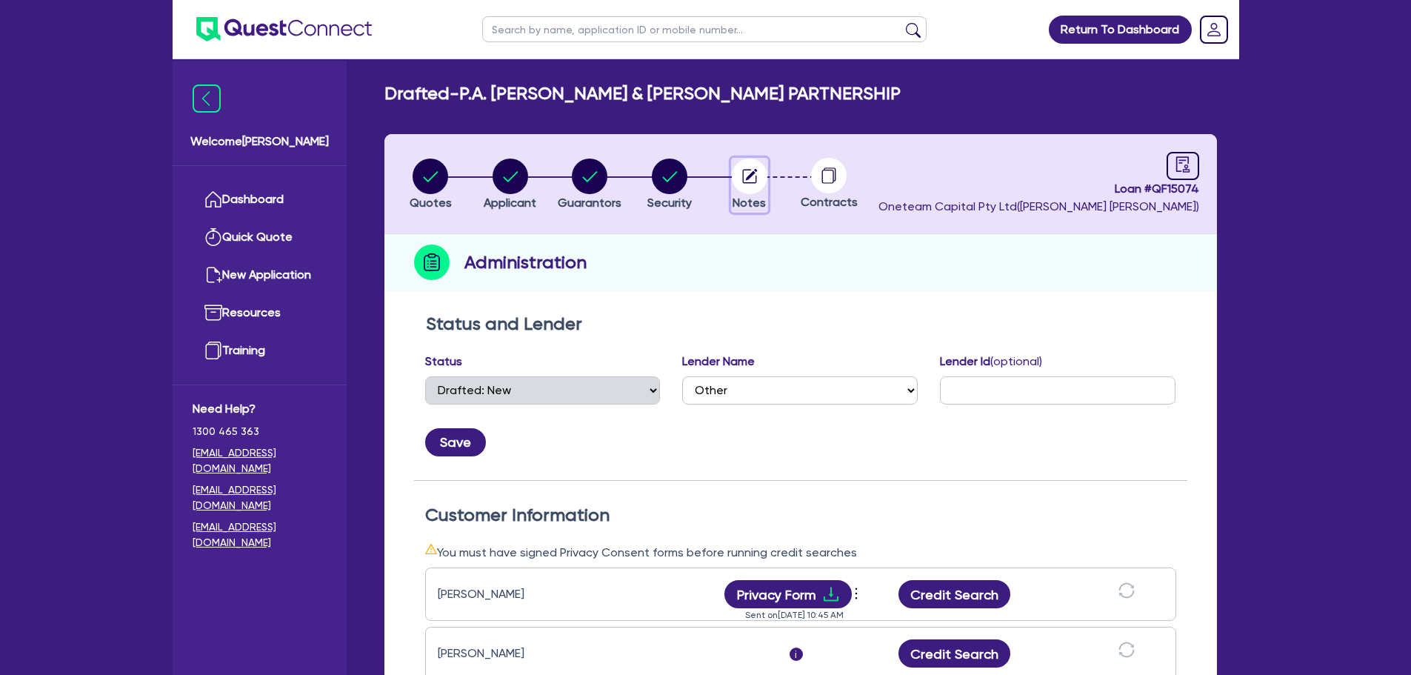
click at [751, 177] on circle "button" at bounding box center [750, 177] width 36 height 36
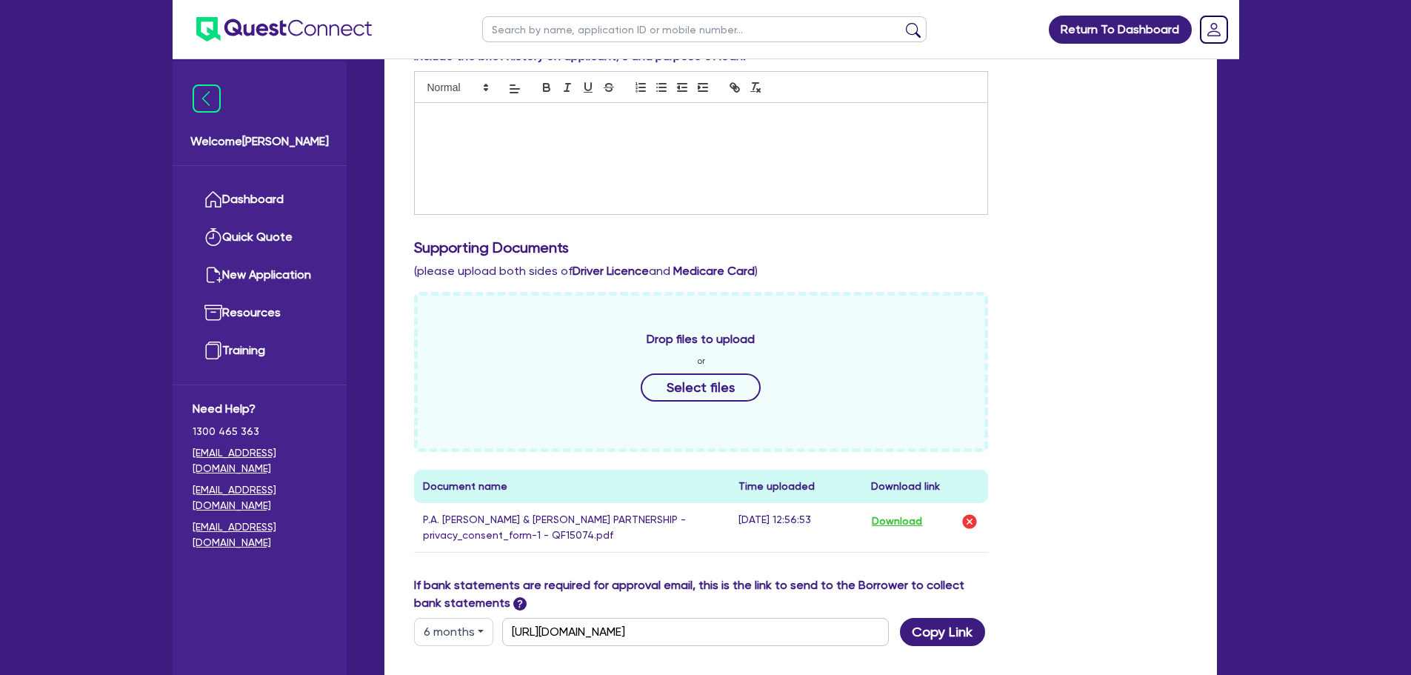
scroll to position [519, 0]
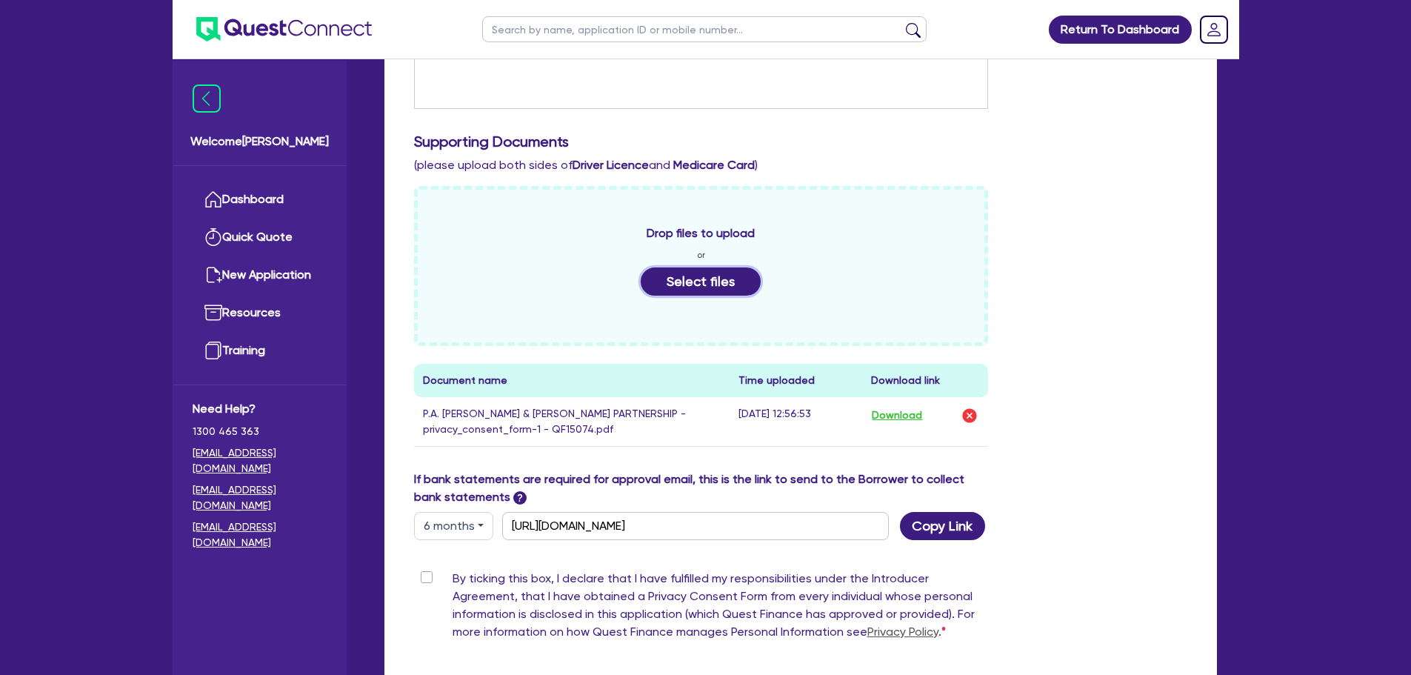
click at [703, 282] on button "Select files" at bounding box center [701, 281] width 120 height 28
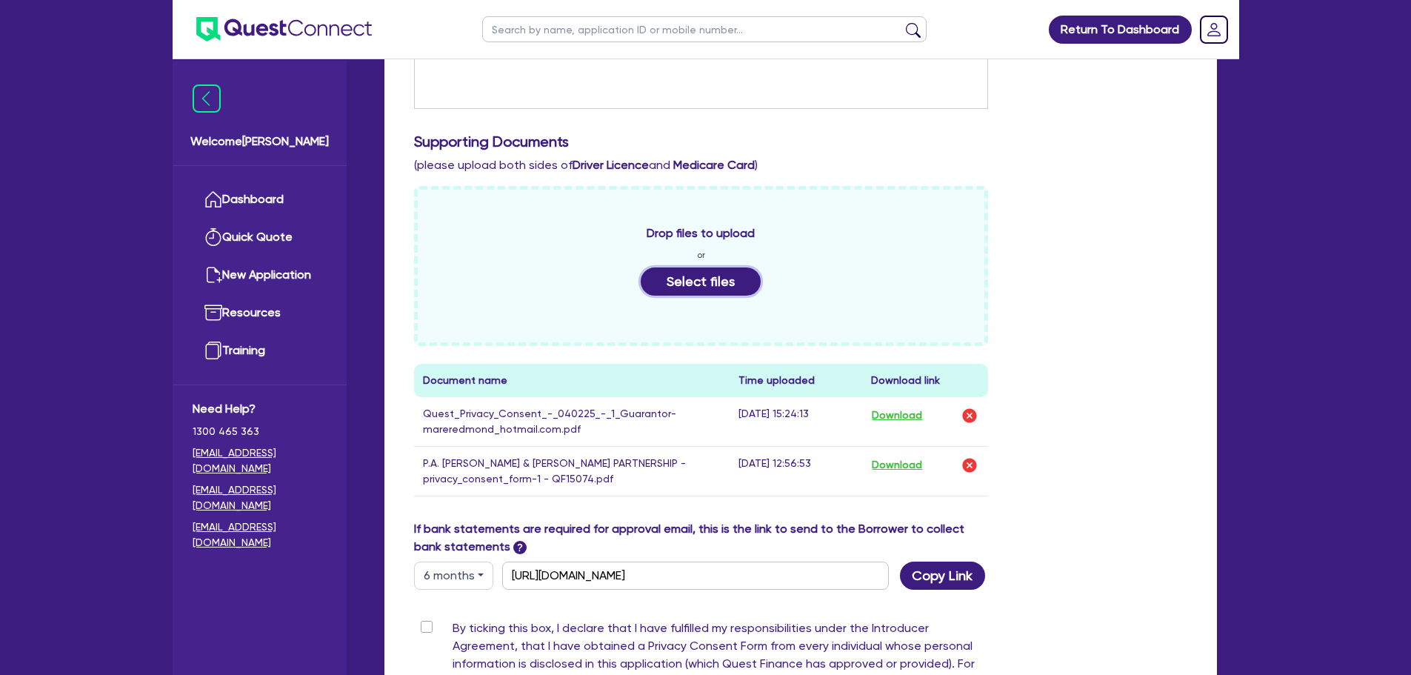
click at [688, 278] on button "Select files" at bounding box center [701, 281] width 120 height 28
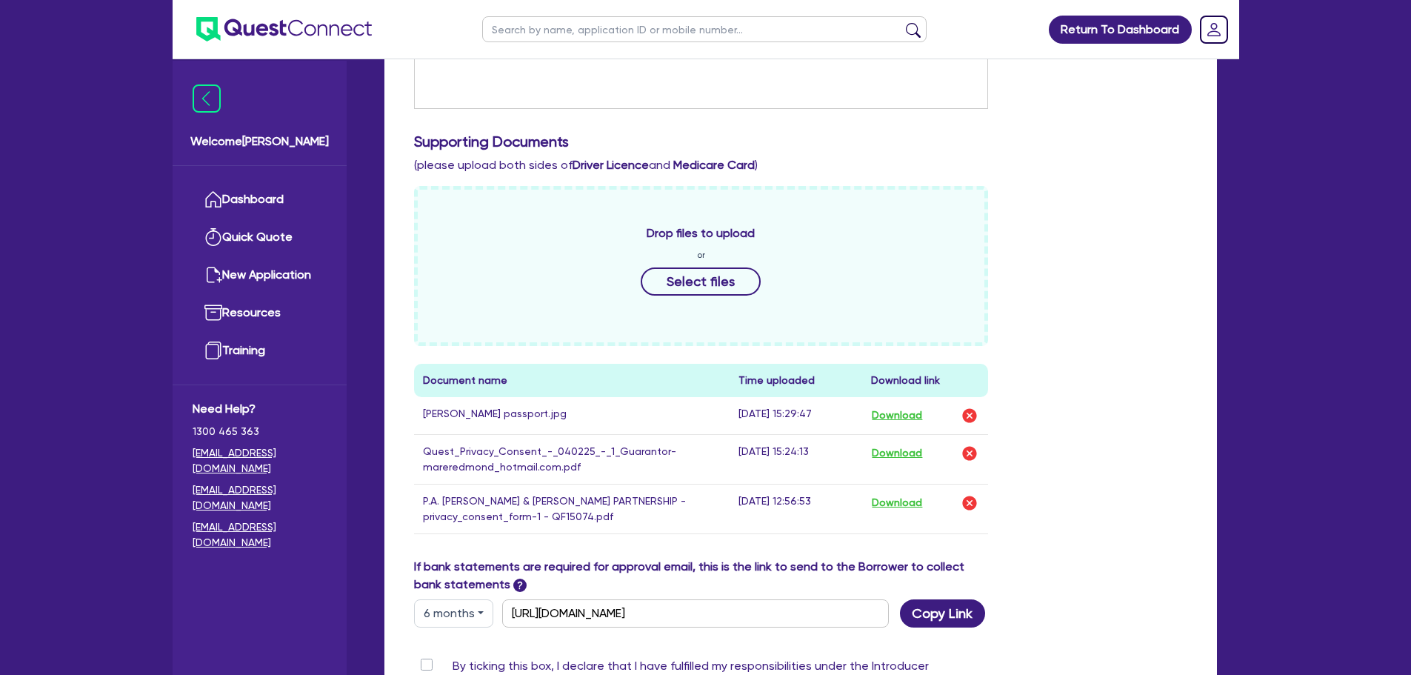
click at [678, 266] on div "Drop files to upload or Select files" at bounding box center [701, 266] width 575 height 160
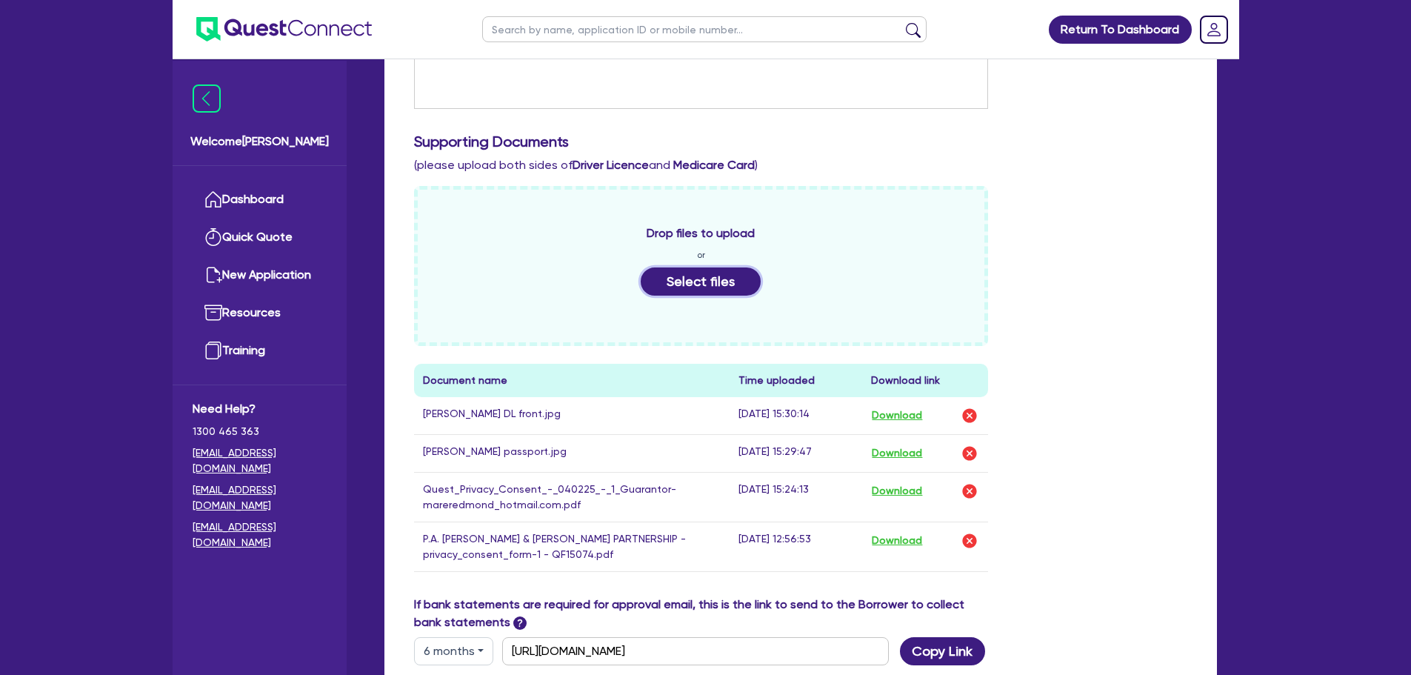
click at [677, 275] on button "Select files" at bounding box center [701, 281] width 120 height 28
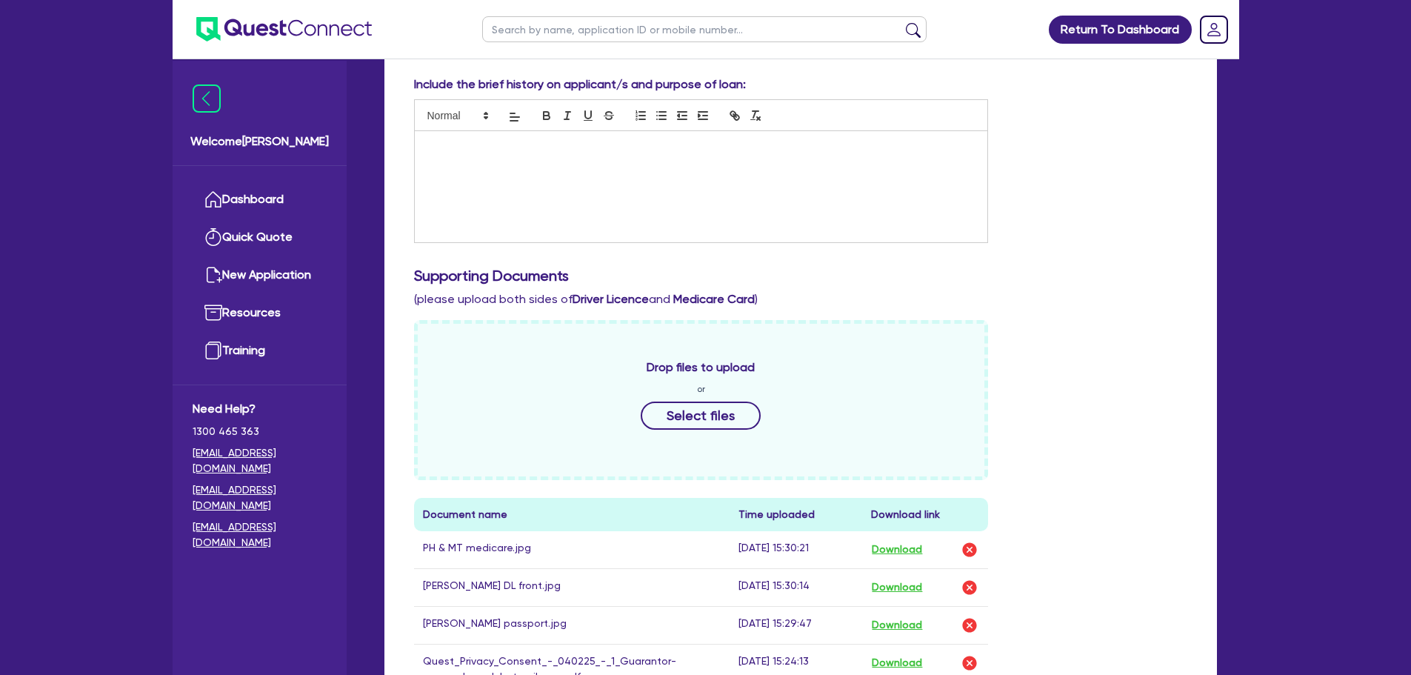
scroll to position [0, 0]
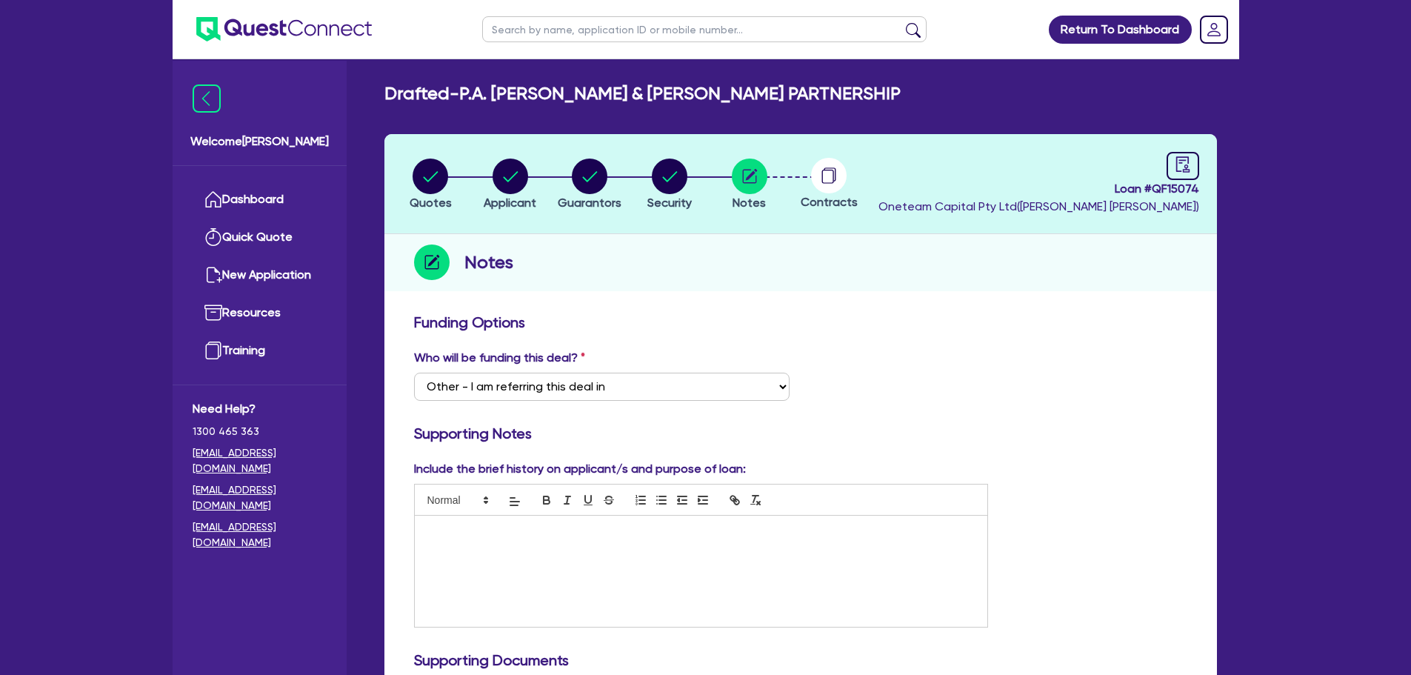
click at [1155, 163] on div "Loan # QF15074 Oneteam Capital Pty Ltd ( Luke Clark )" at bounding box center [1039, 184] width 321 height 64
click at [1185, 163] on icon "audit" at bounding box center [1183, 164] width 16 height 16
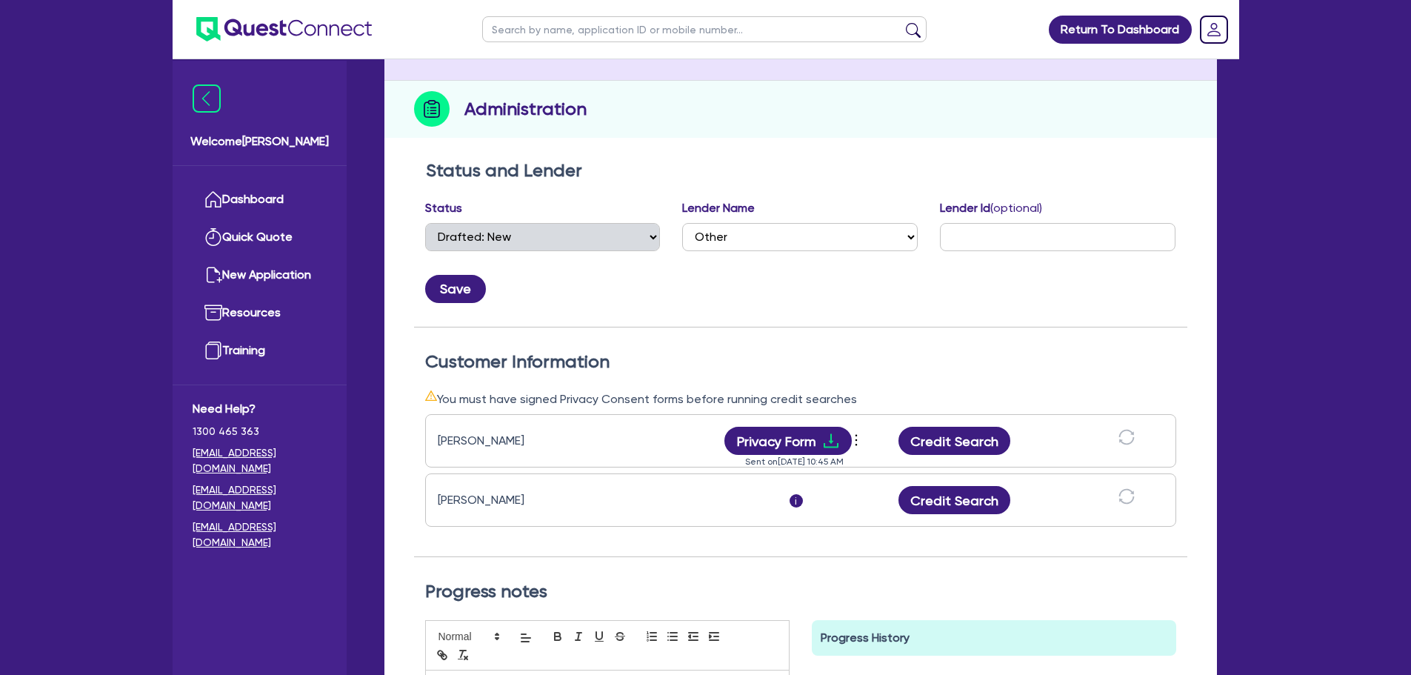
scroll to position [296, 0]
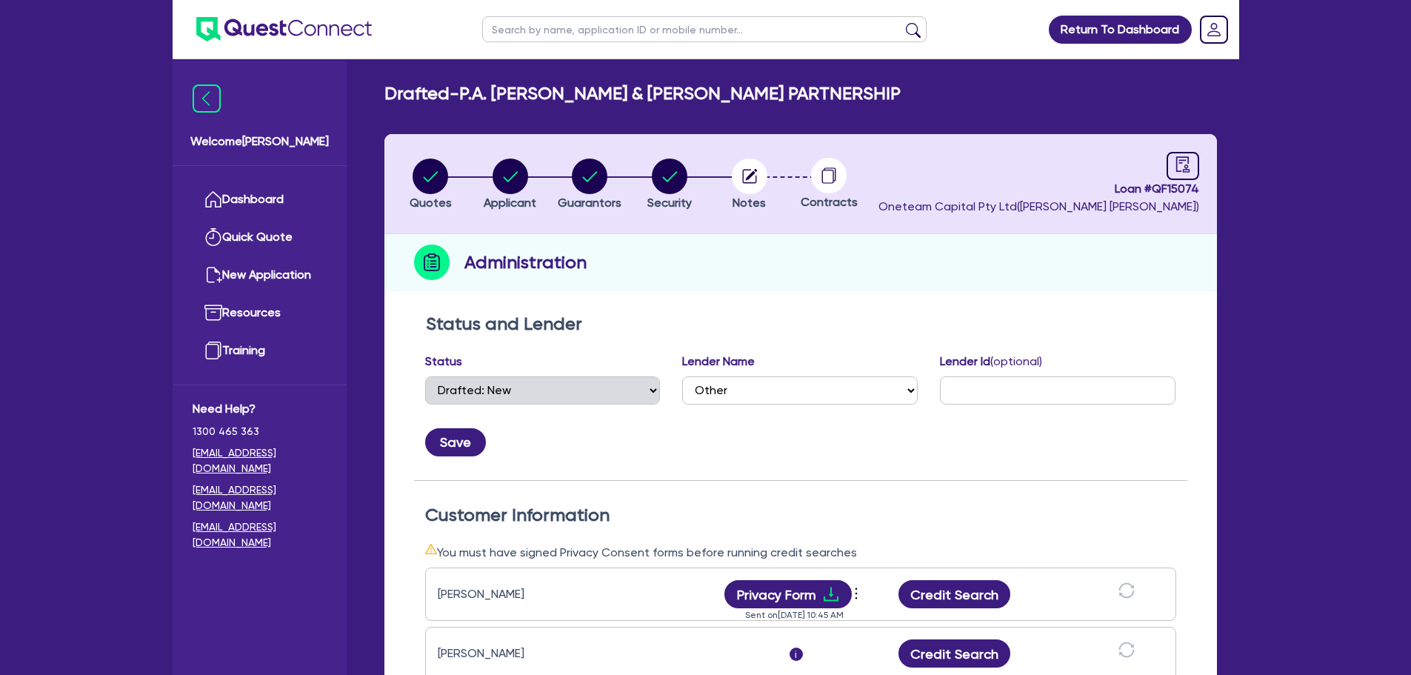
select select "DRAFTED_NEW"
select select "Other"
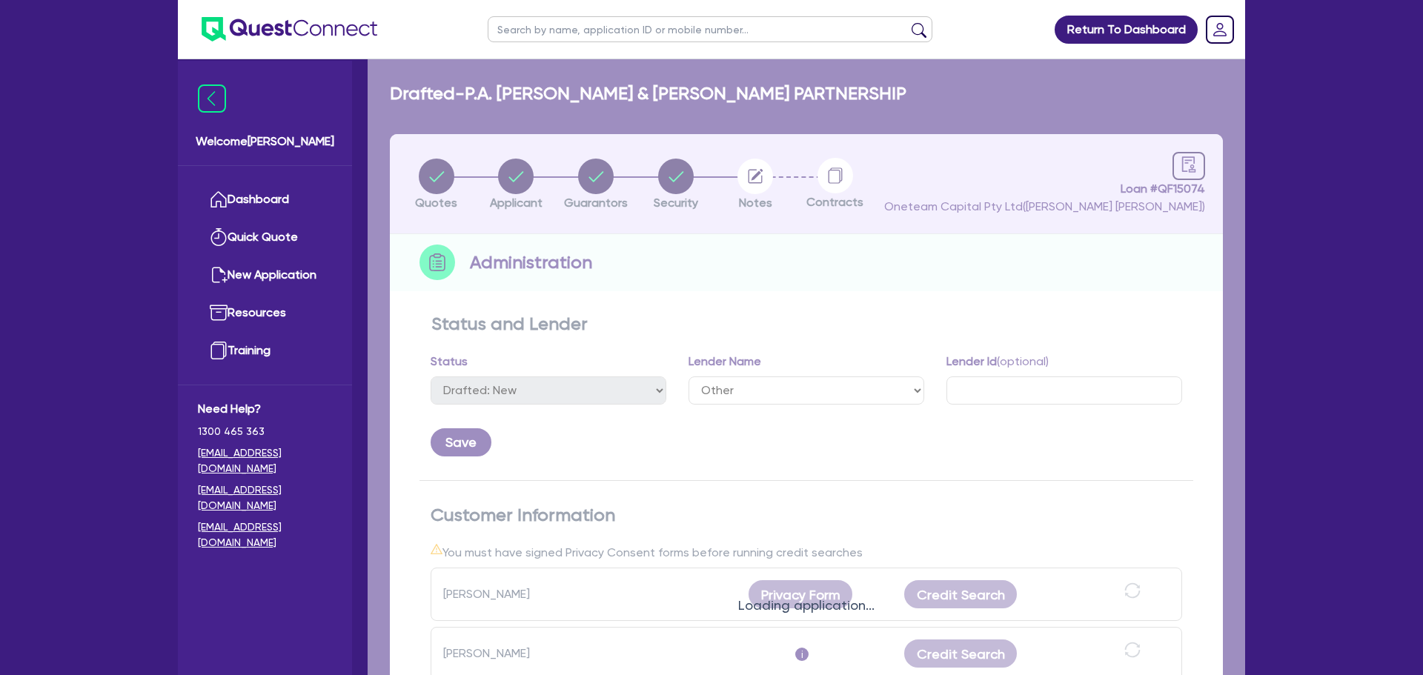
select select "DRAFTED_NEW"
select select "Other"
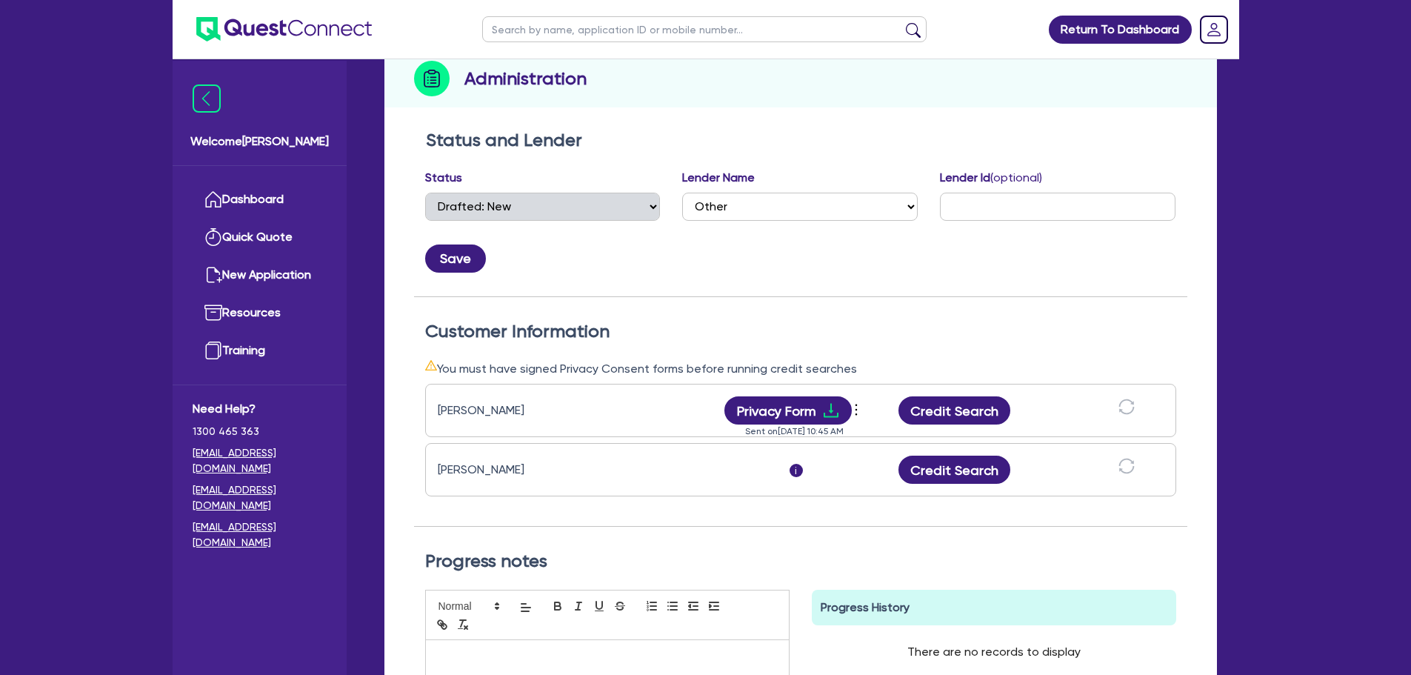
scroll to position [370, 0]
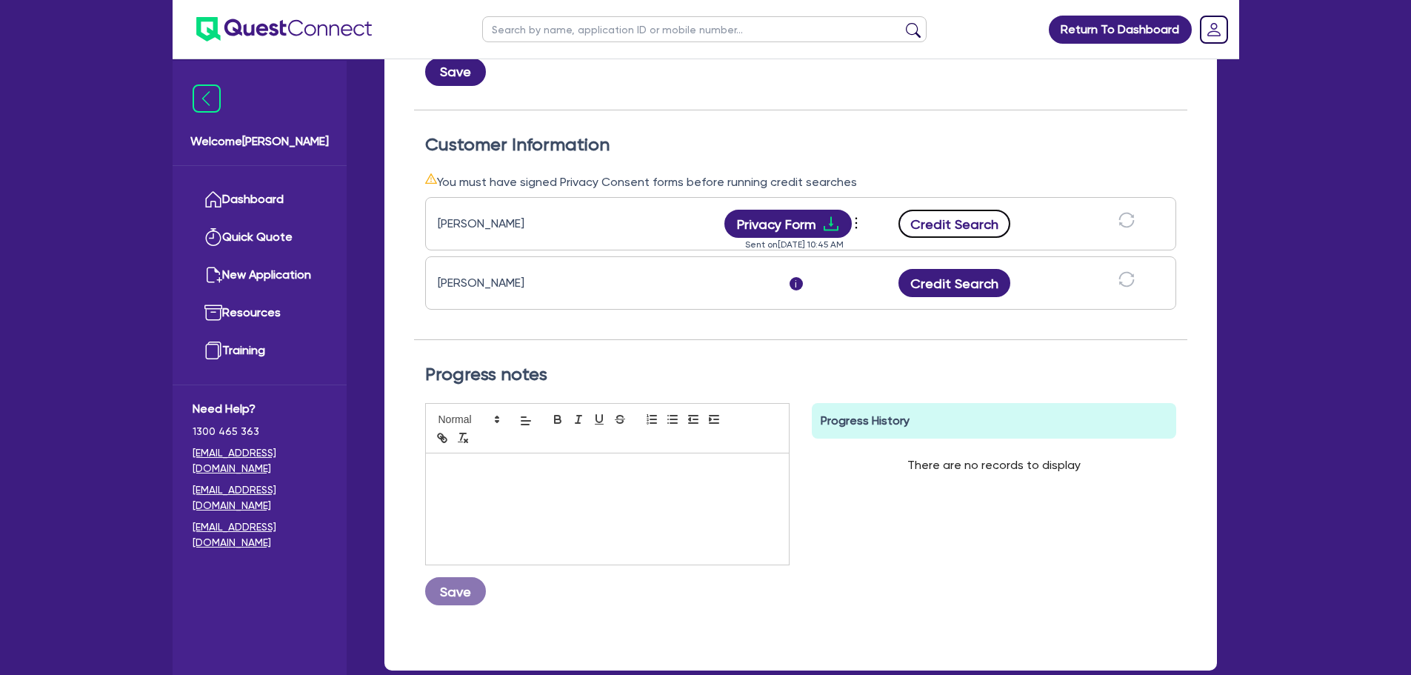
click at [970, 219] on button "Credit Search" at bounding box center [955, 224] width 113 height 28
click at [938, 292] on button "Credit Search" at bounding box center [955, 283] width 113 height 28
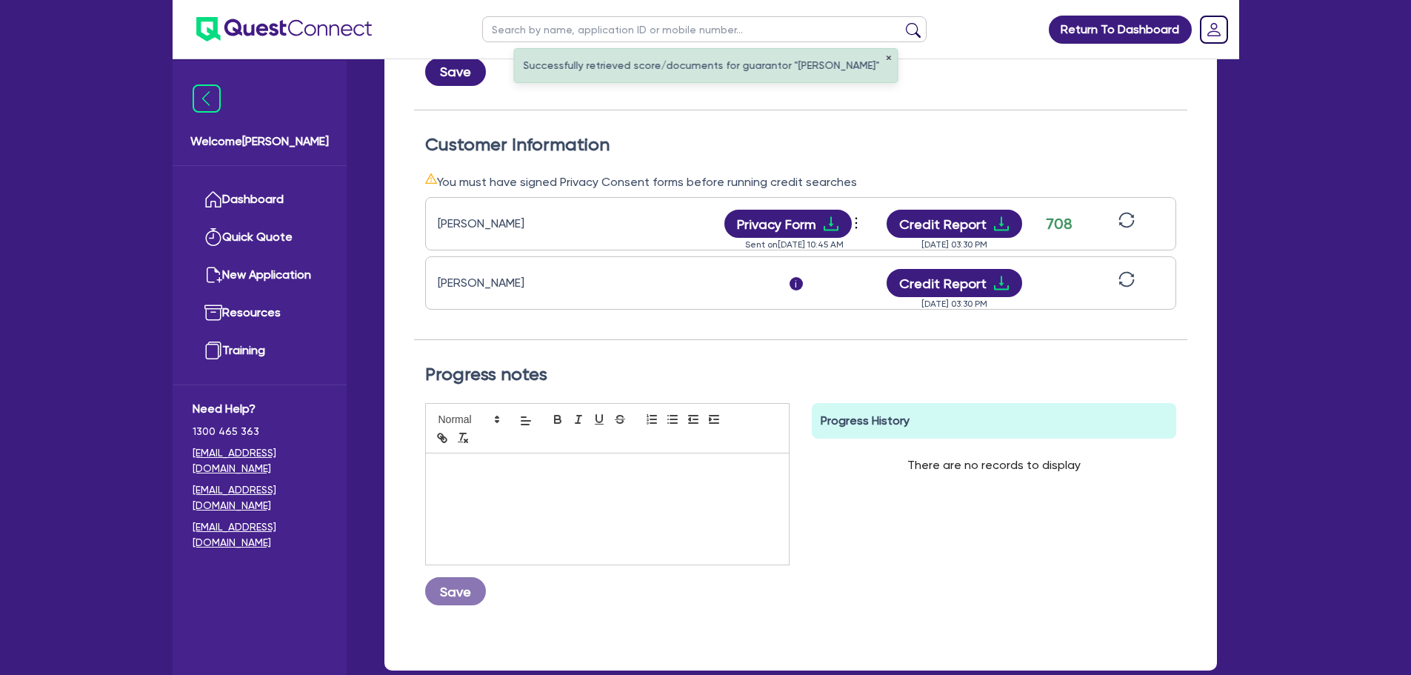
click at [891, 59] on button "✕" at bounding box center [888, 58] width 6 height 7
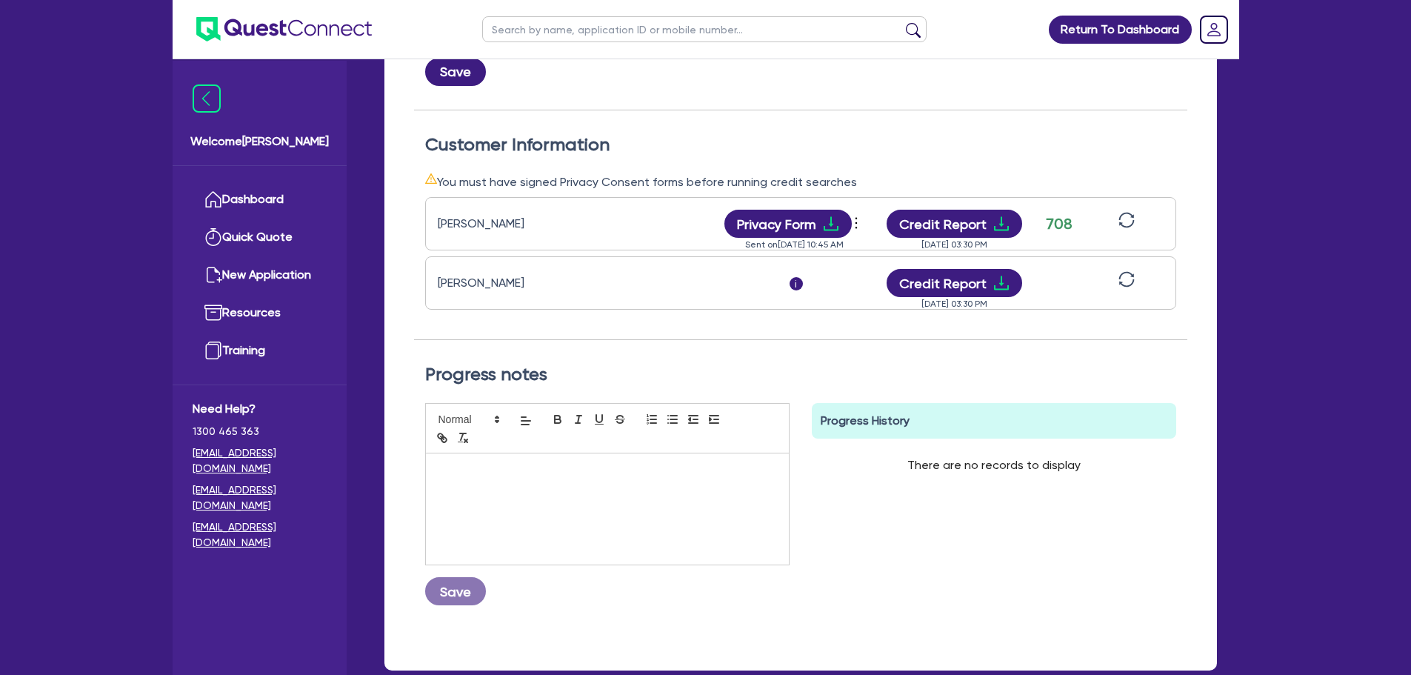
click at [1134, 276] on icon "sync" at bounding box center [1127, 280] width 16 height 16
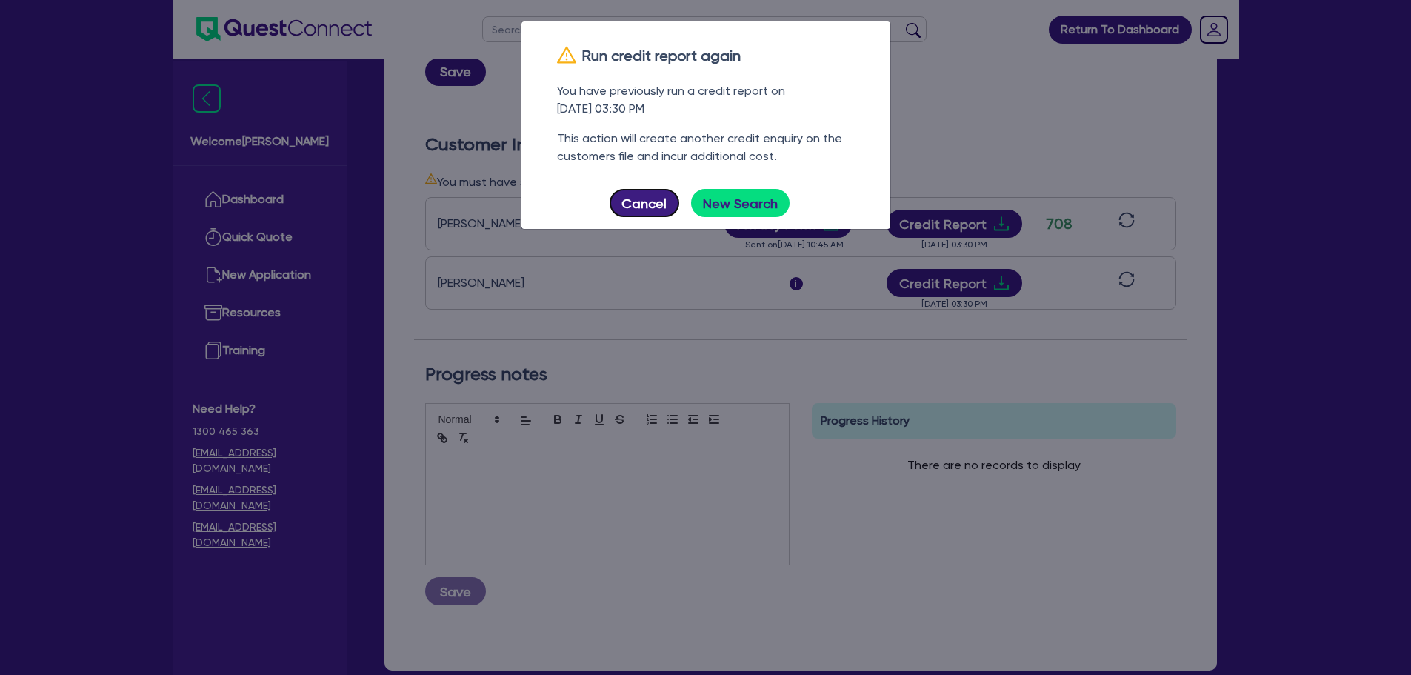
click at [630, 206] on button "Cancel" at bounding box center [645, 203] width 70 height 28
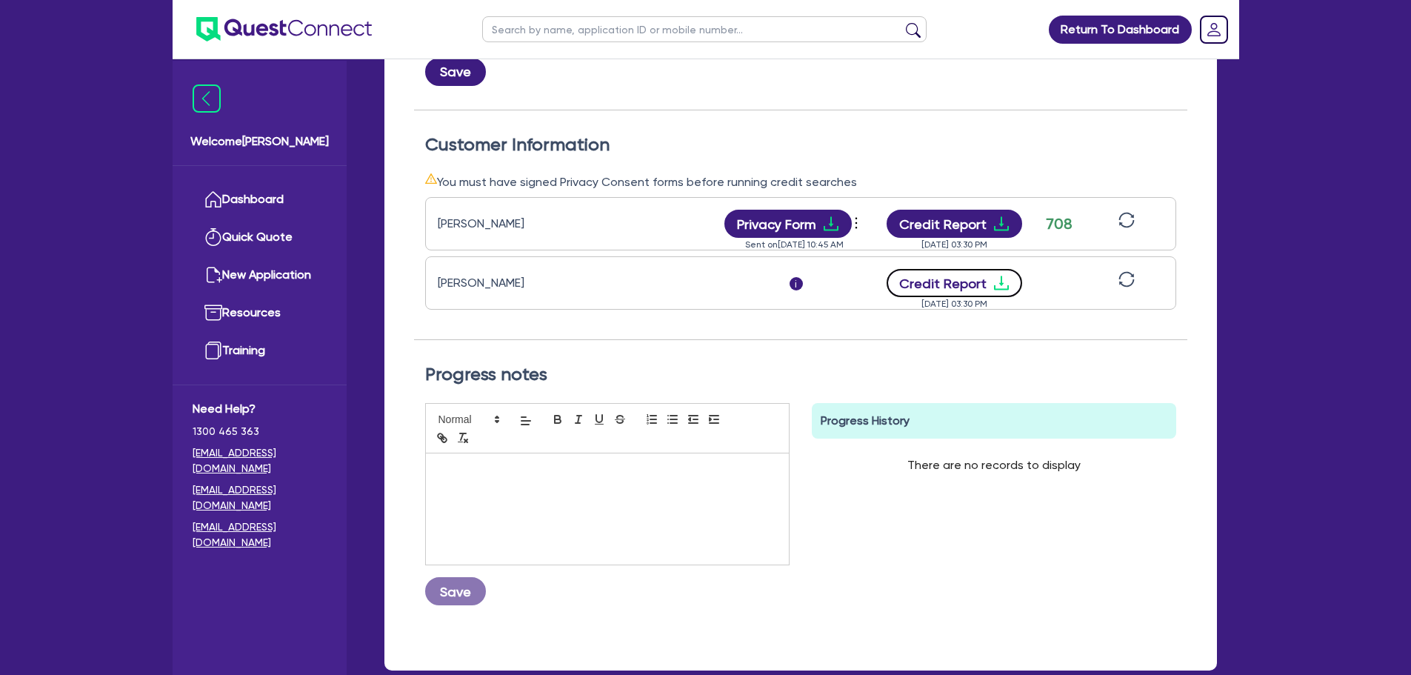
click at [994, 284] on icon "download" at bounding box center [1002, 283] width 18 height 18
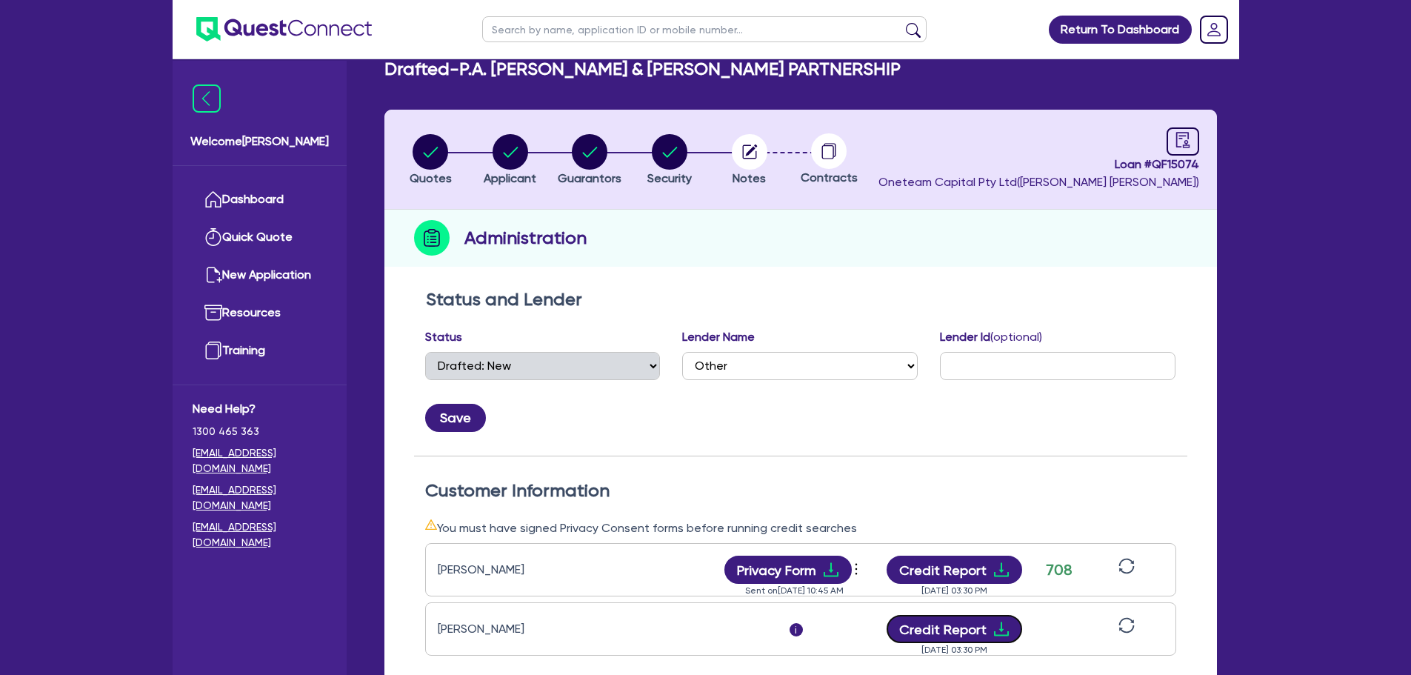
scroll to position [0, 0]
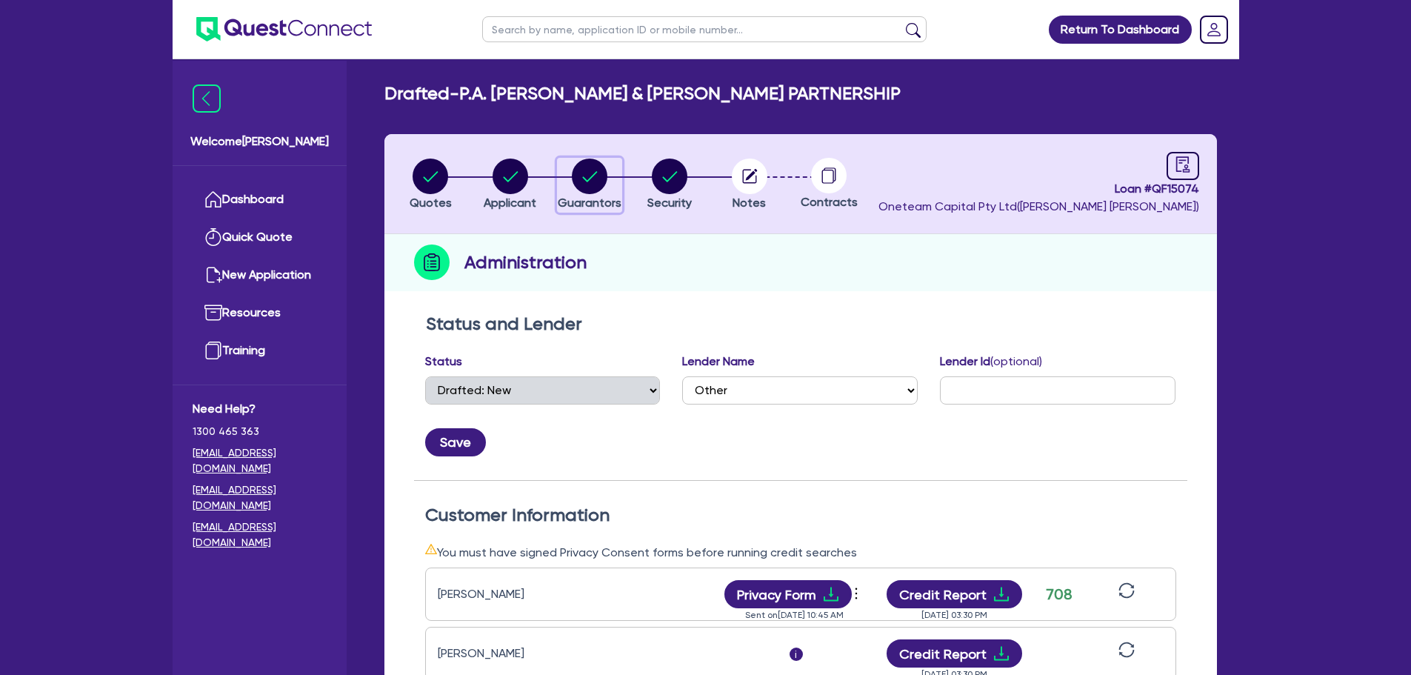
click at [604, 182] on circle "button" at bounding box center [590, 177] width 36 height 36
select select "MR"
select select "[GEOGRAPHIC_DATA]"
select select "MARRIED"
select select "EQUIPMENT"
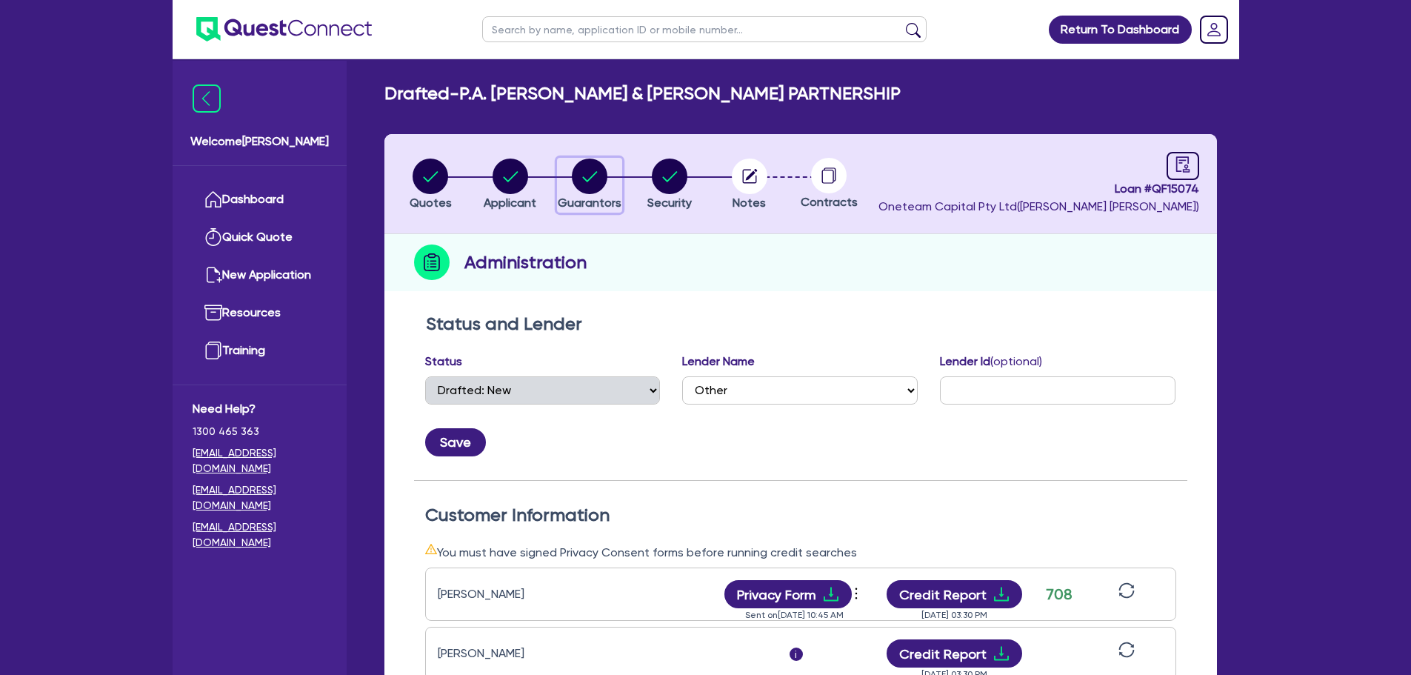
select select "MRS"
select select "MARRIED"
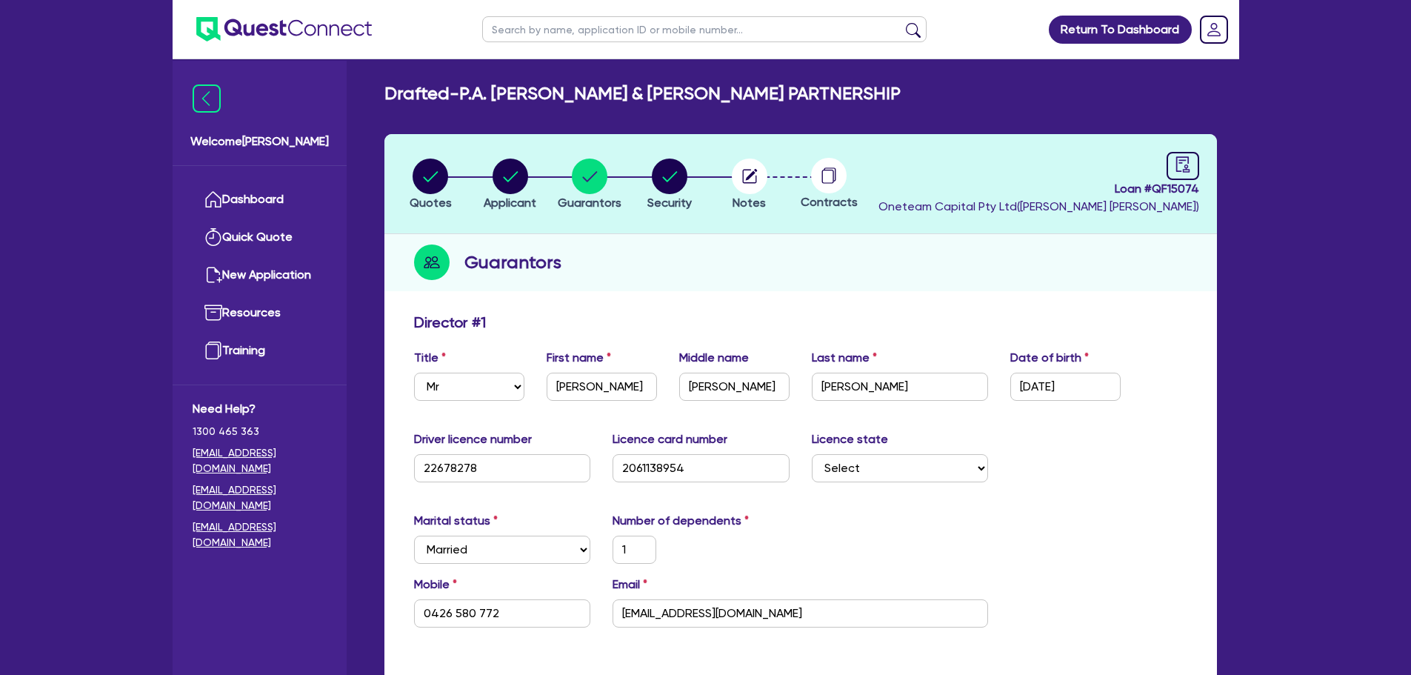
click at [1188, 193] on span "Loan # QF15074" at bounding box center [1039, 189] width 321 height 18
copy span "QF15074"
click at [831, 171] on circle at bounding box center [829, 176] width 36 height 36
click at [1197, 170] on link at bounding box center [1183, 166] width 33 height 28
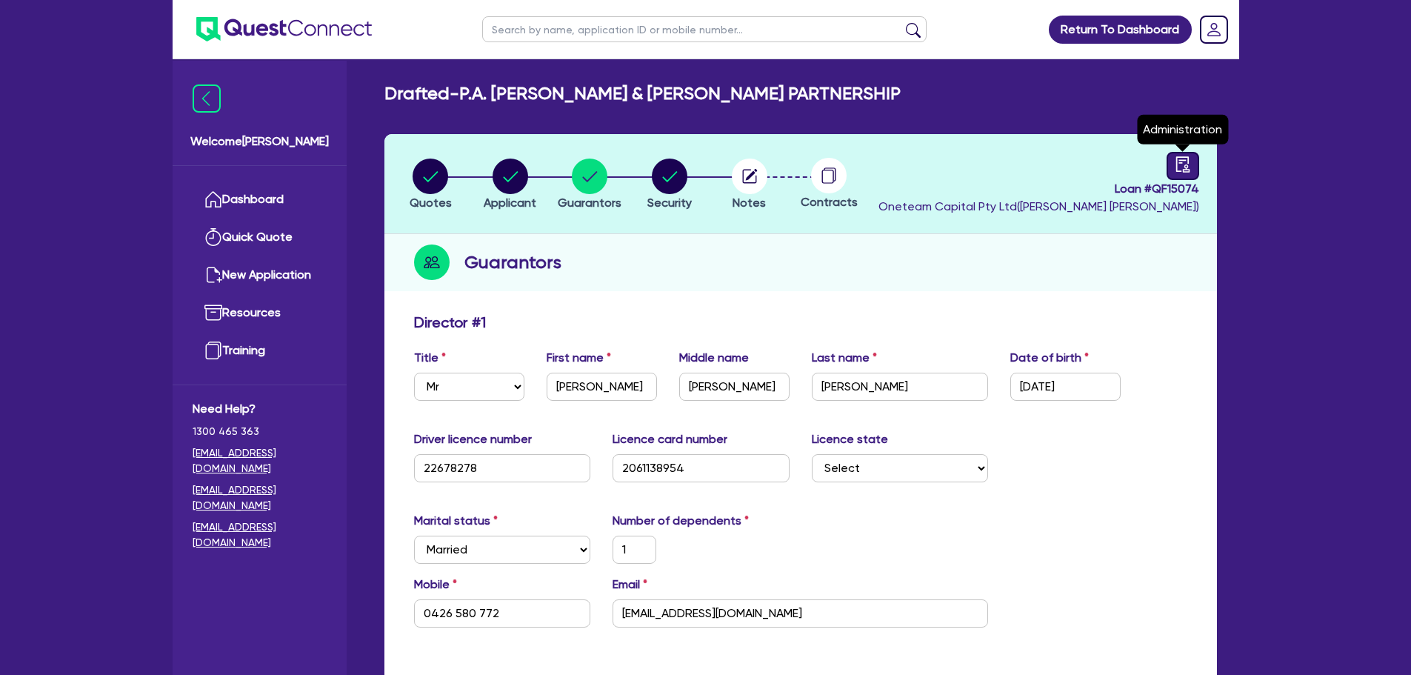
select select "DRAFTED_NEW"
select select "Other"
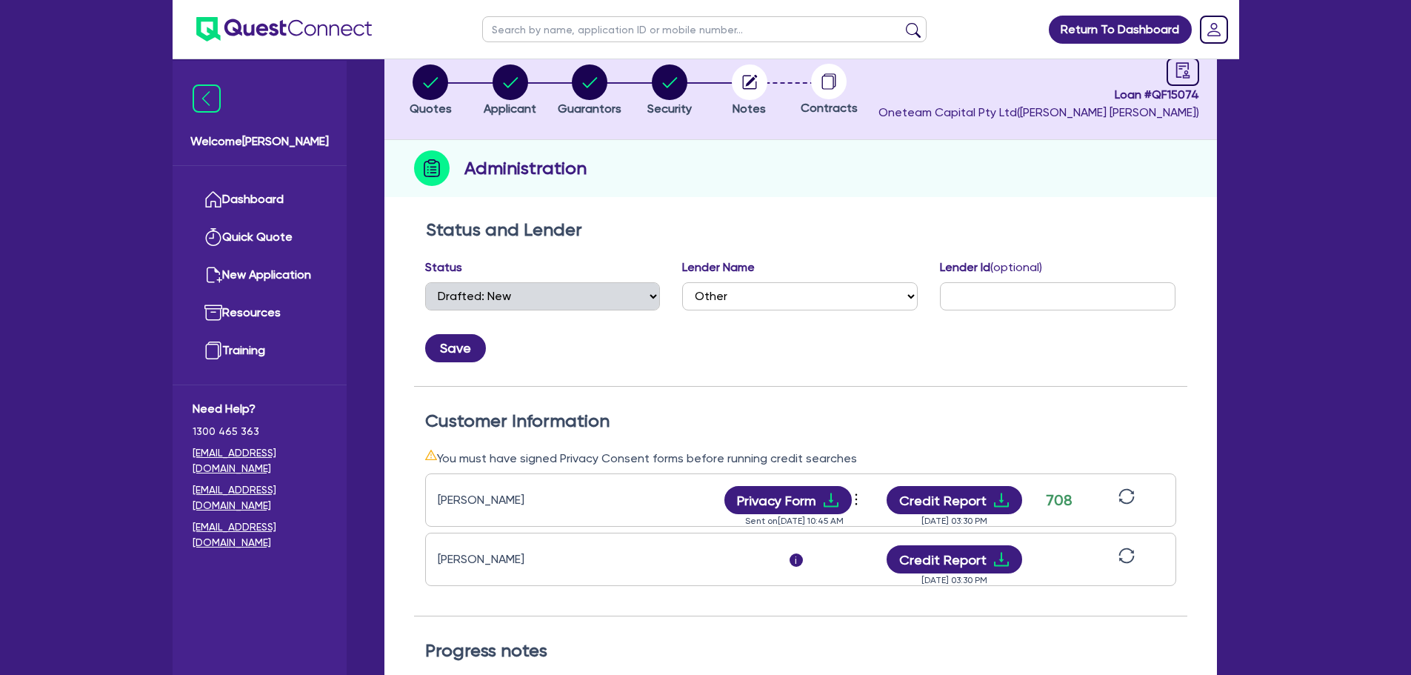
scroll to position [222, 0]
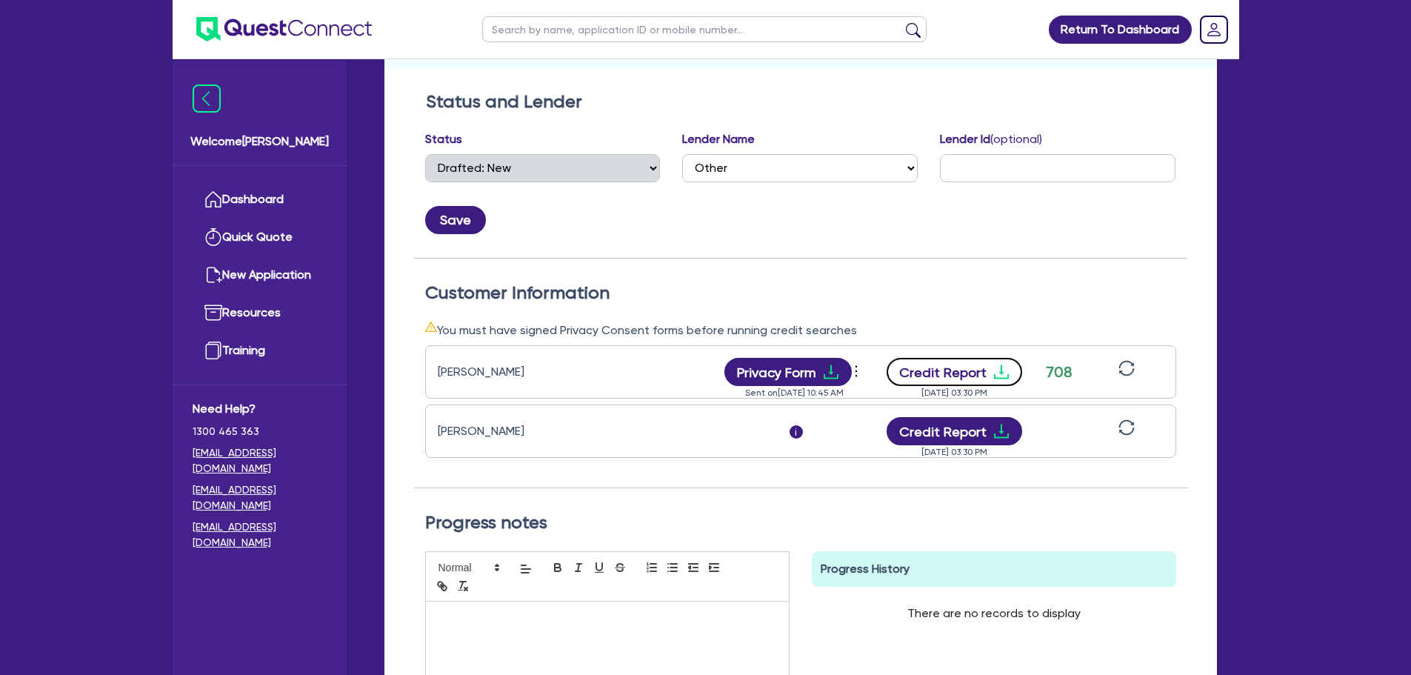
click at [967, 375] on button "Credit Report" at bounding box center [955, 372] width 136 height 28
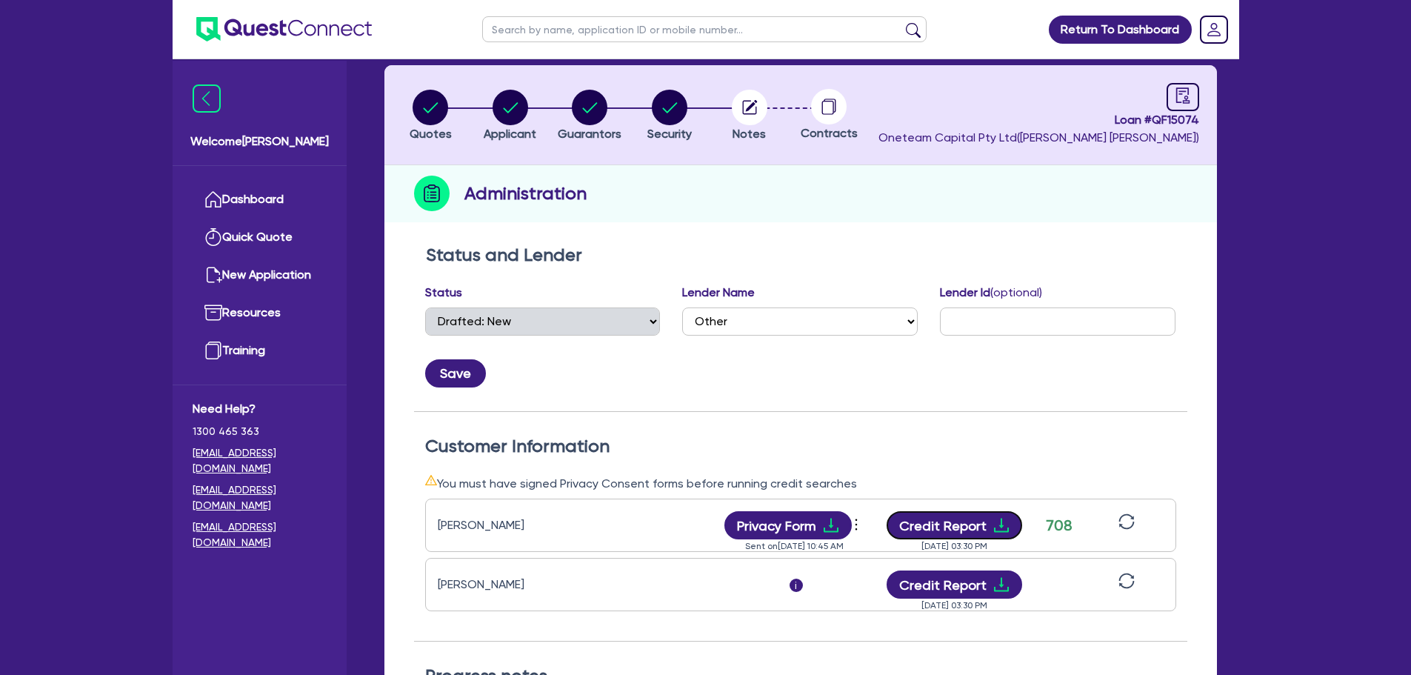
scroll to position [0, 0]
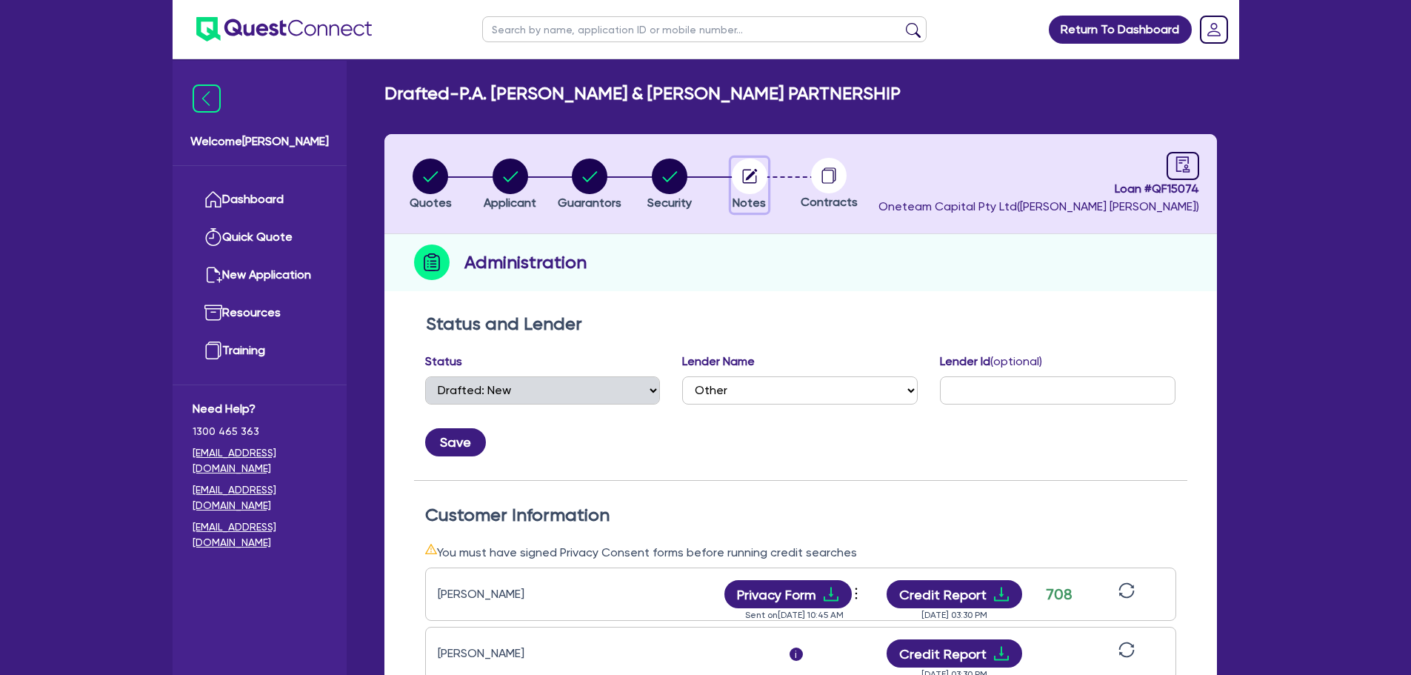
click at [743, 162] on circle "button" at bounding box center [750, 177] width 36 height 36
select select "Other"
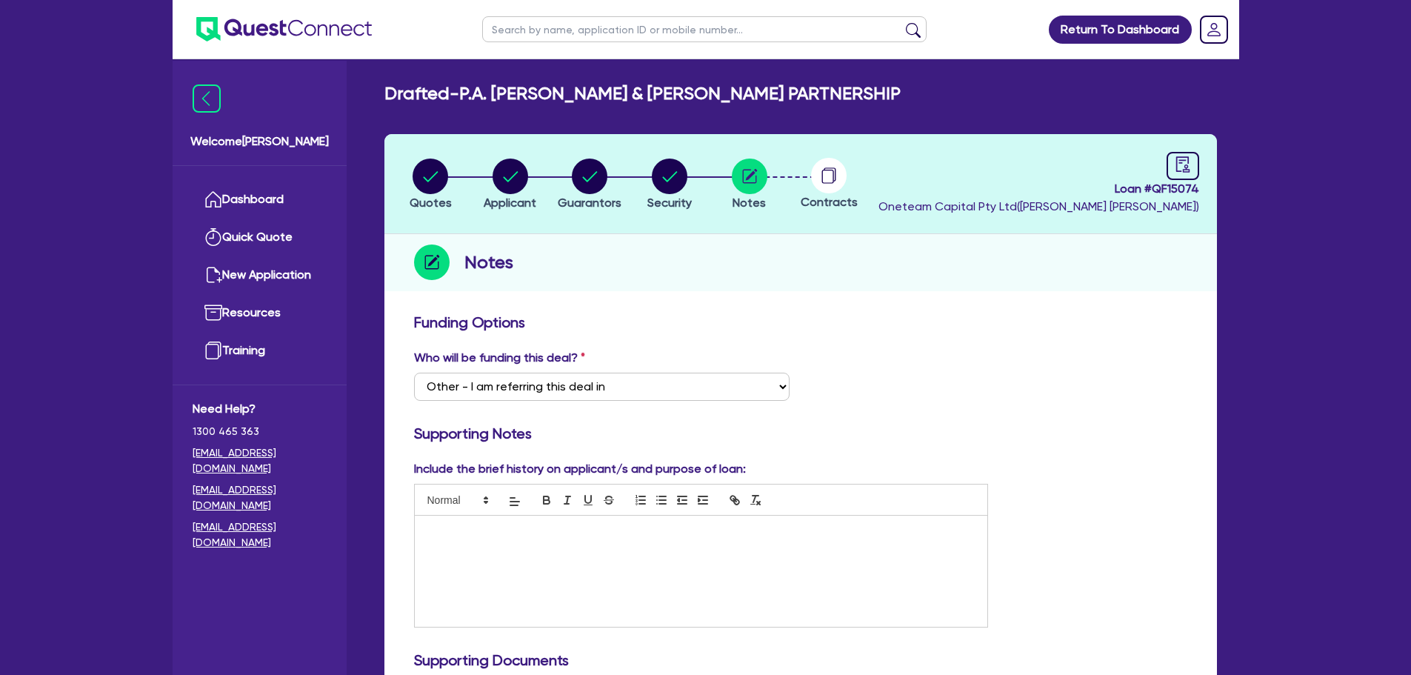
click at [442, 533] on p at bounding box center [701, 531] width 551 height 13
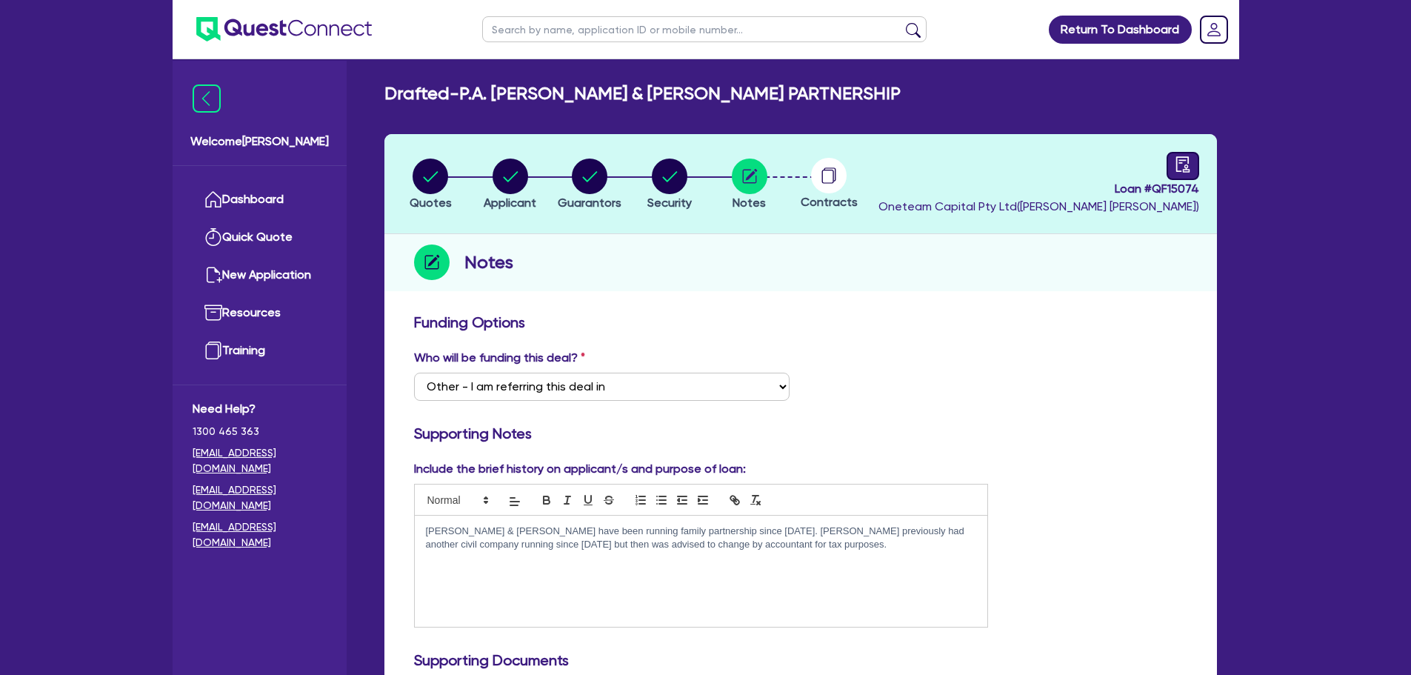
click at [1187, 167] on icon "audit" at bounding box center [1183, 164] width 16 height 16
select select "DRAFTED_NEW"
select select "Other"
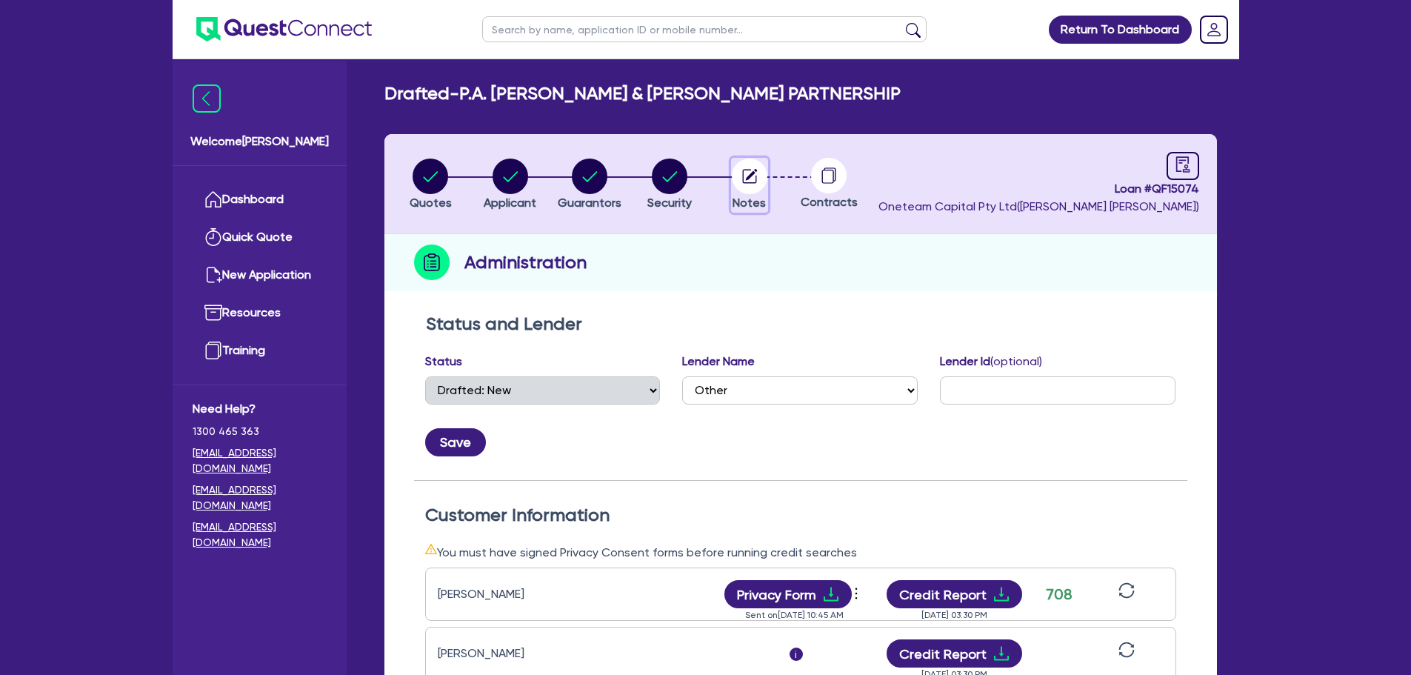
click at [732, 184] on icon "button" at bounding box center [750, 177] width 36 height 36
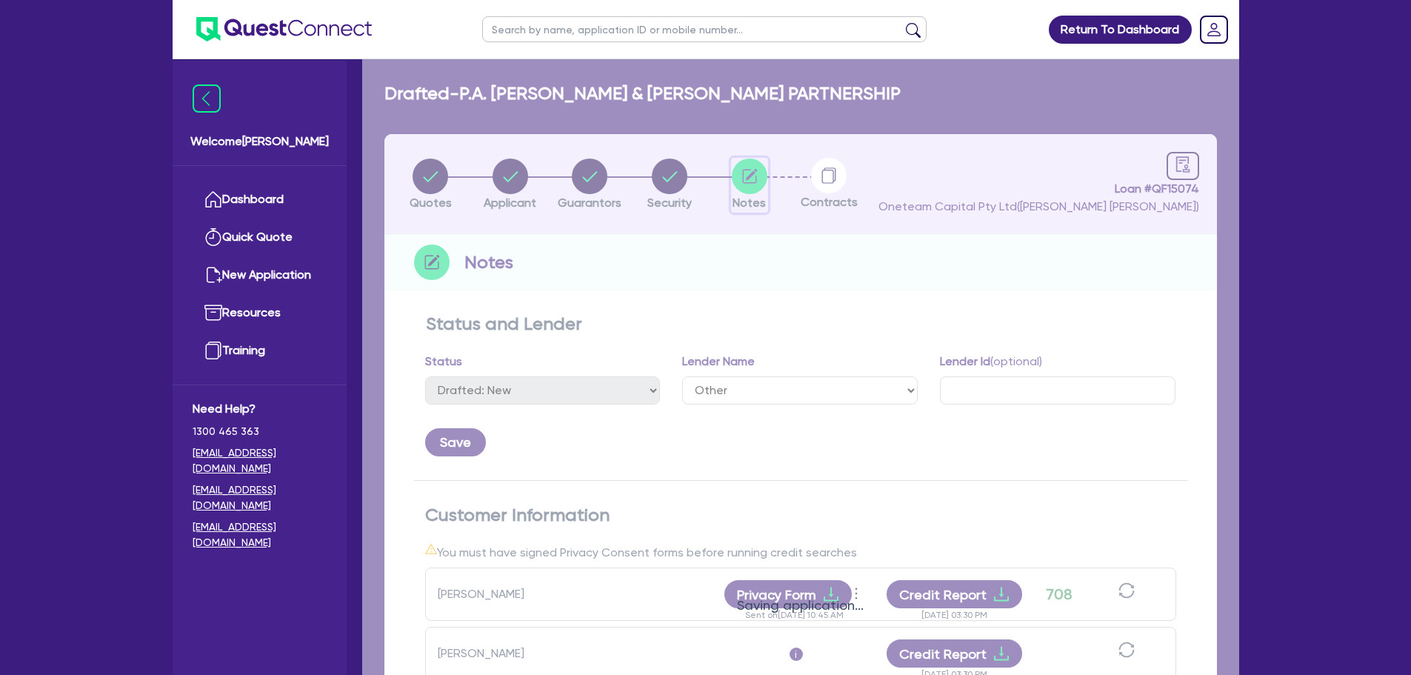
select select "Other"
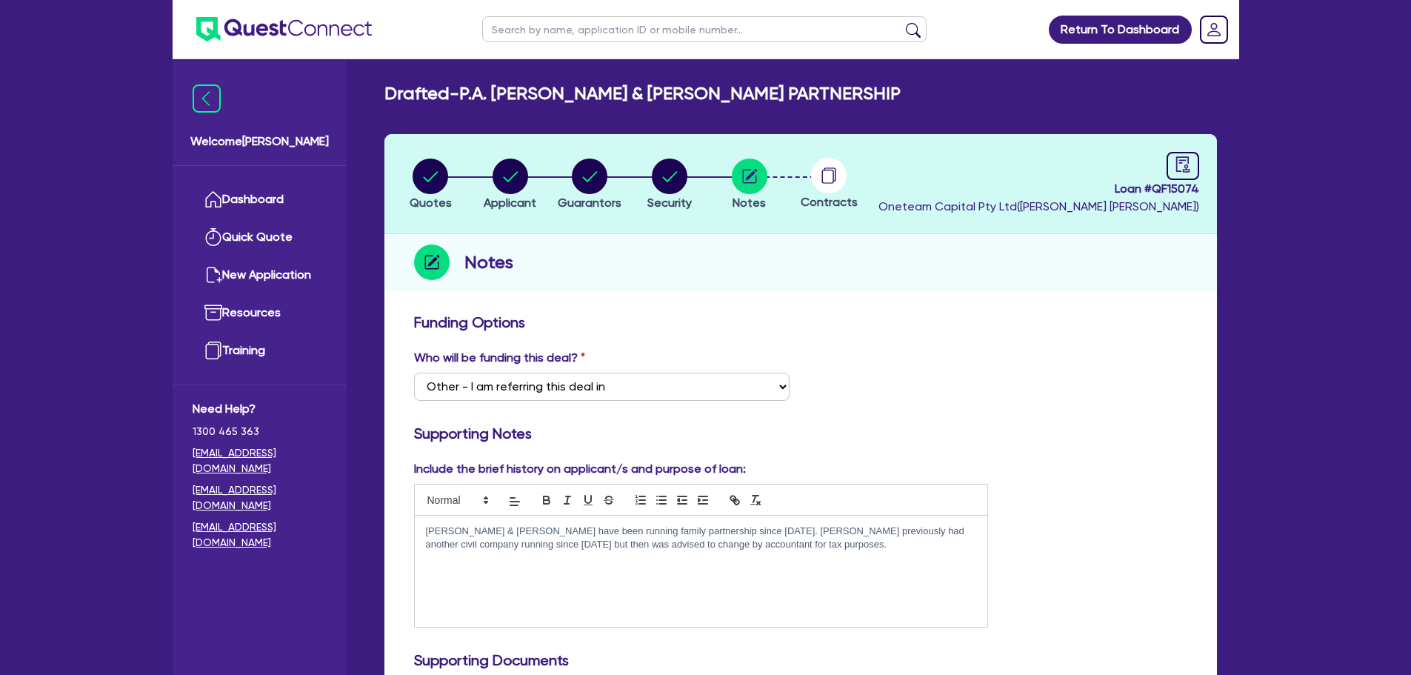
click at [833, 174] on circle at bounding box center [829, 176] width 36 height 36
click at [665, 181] on circle "button" at bounding box center [670, 177] width 36 height 36
select select "PRIMARY_ASSETS"
select select "YELLOW_GOODS_AND_EXCAVATORS"
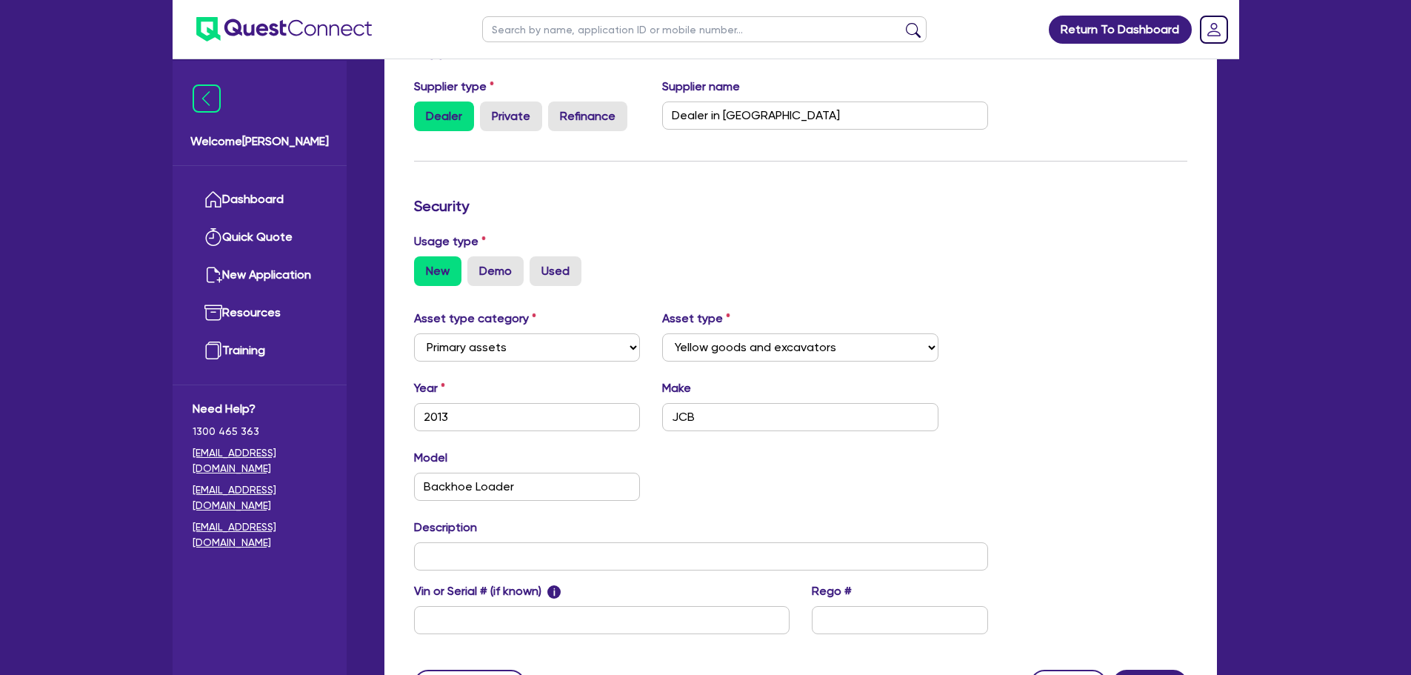
scroll to position [296, 0]
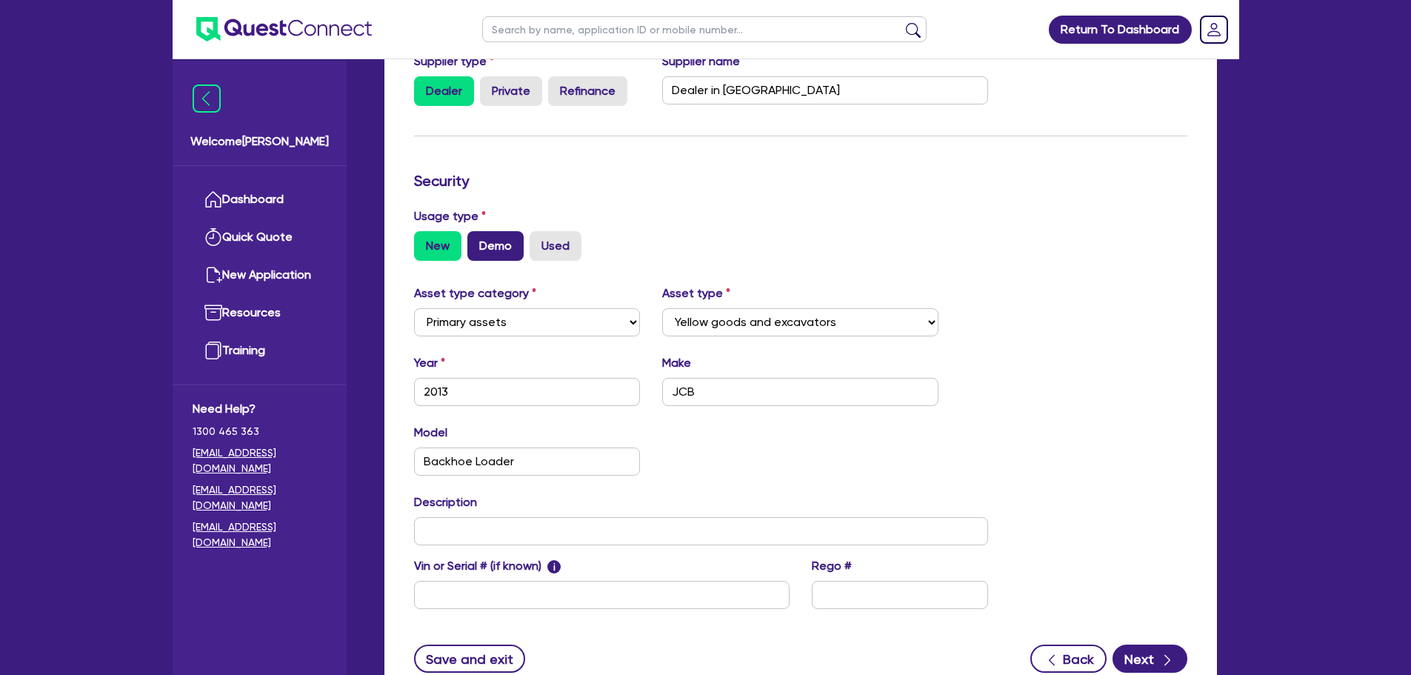
click at [499, 245] on label "Demo" at bounding box center [496, 246] width 56 height 30
click at [477, 241] on input "Demo" at bounding box center [473, 236] width 10 height 10
radio input "true"
click at [556, 249] on label "Used" at bounding box center [556, 246] width 52 height 30
click at [539, 241] on input "Used" at bounding box center [535, 236] width 10 height 10
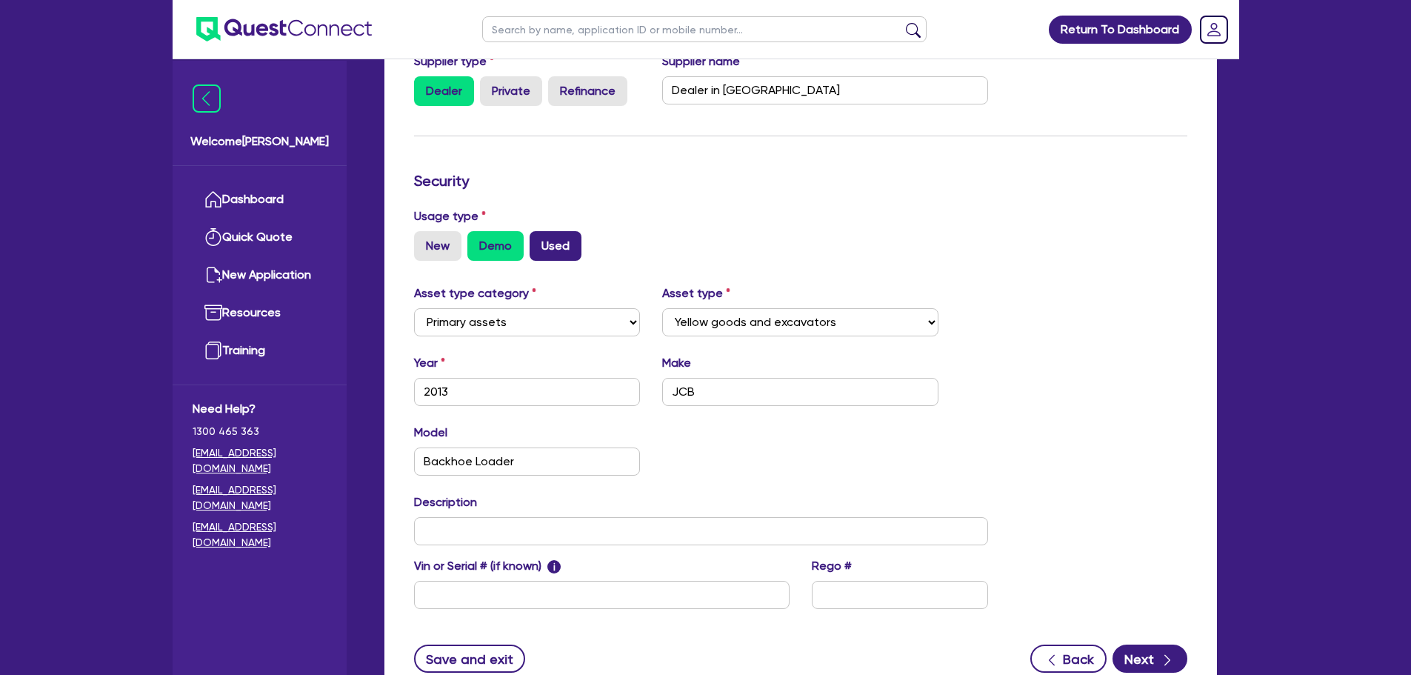
radio input "true"
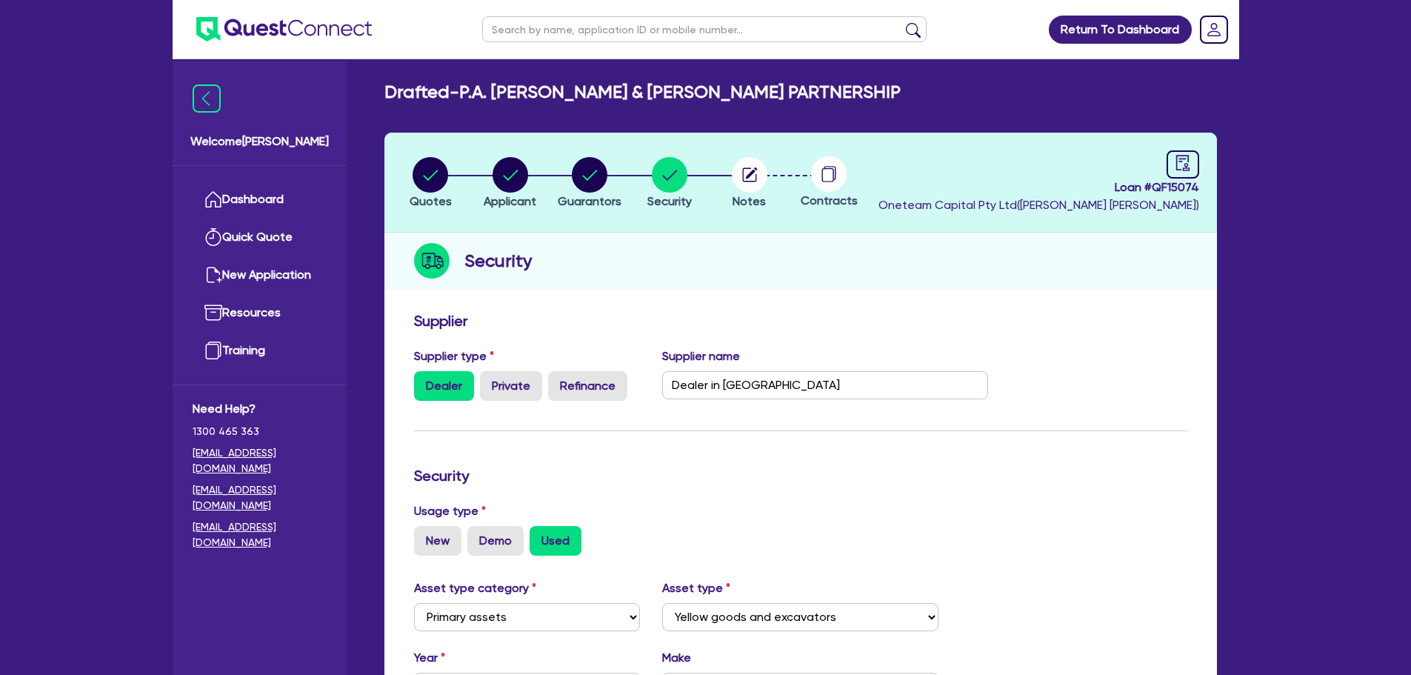
scroll to position [0, 0]
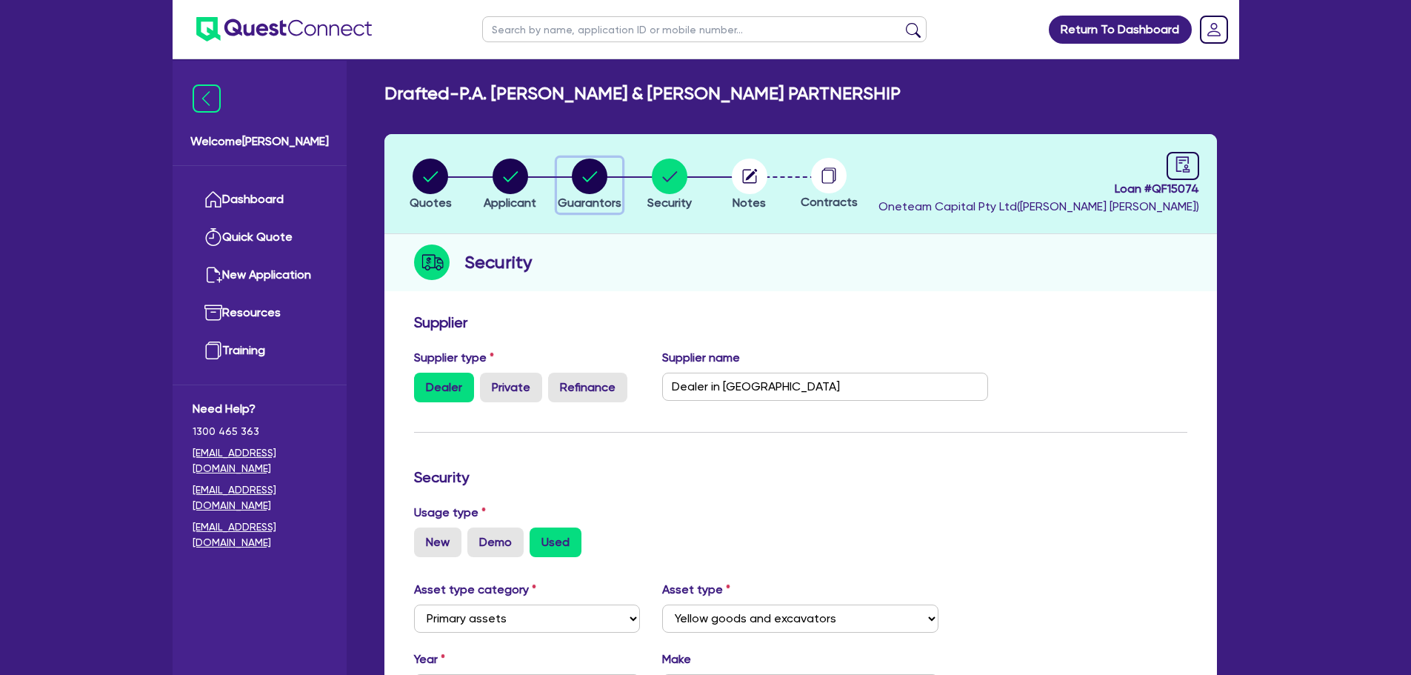
click at [591, 172] on circle "button" at bounding box center [590, 177] width 36 height 36
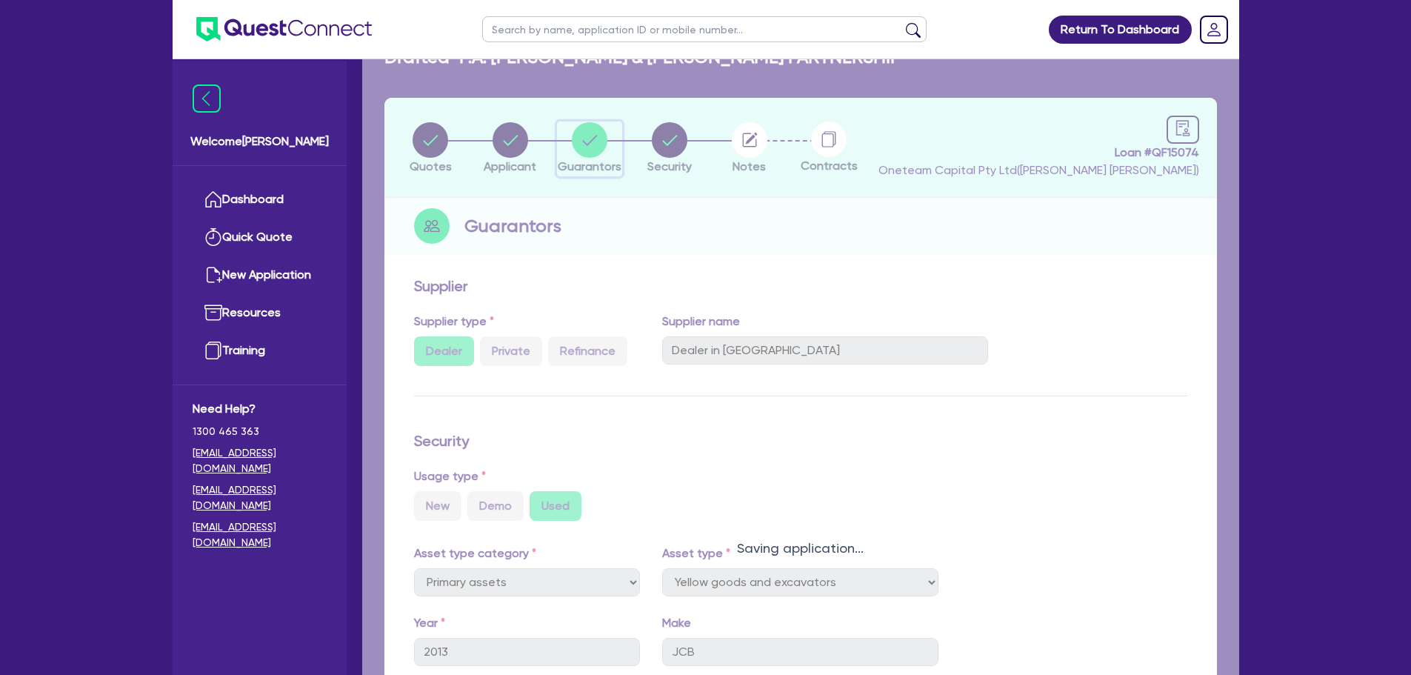
select select "MR"
select select "[GEOGRAPHIC_DATA]"
select select "MARRIED"
select select "EQUIPMENT"
select select "MRS"
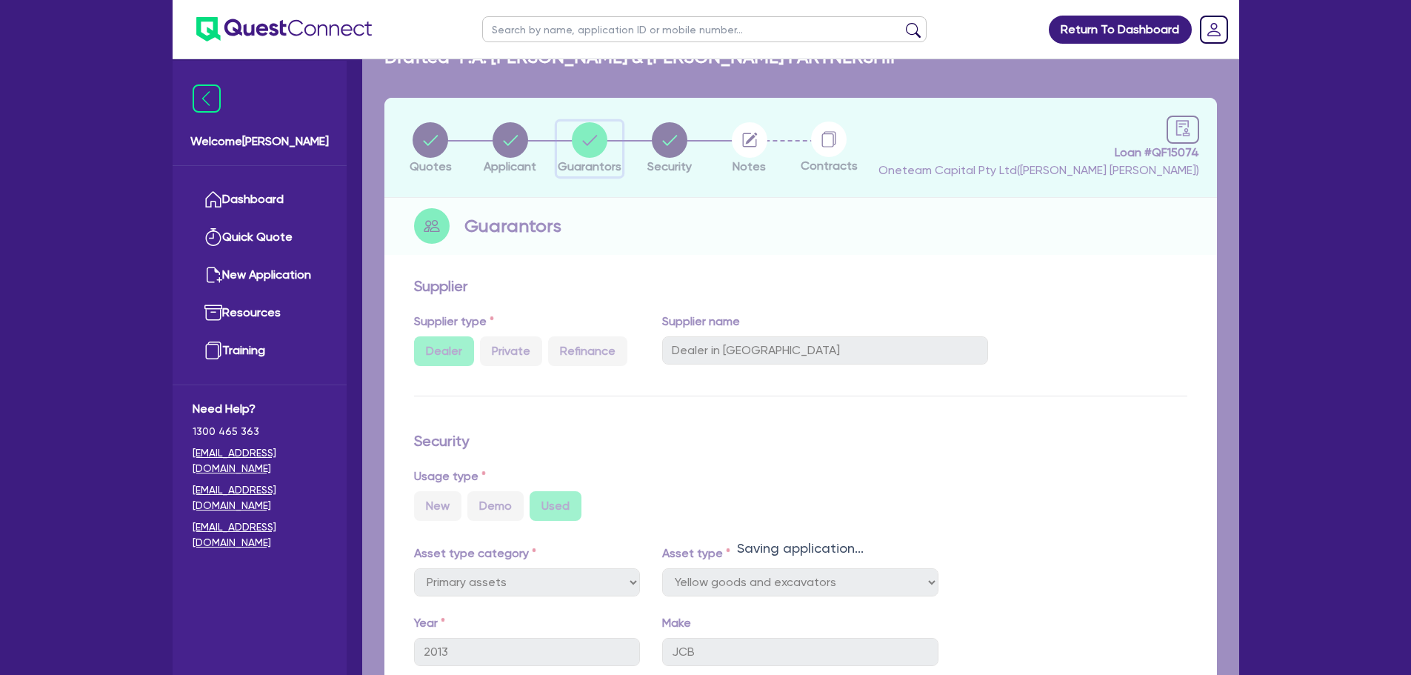
select select "MARRIED"
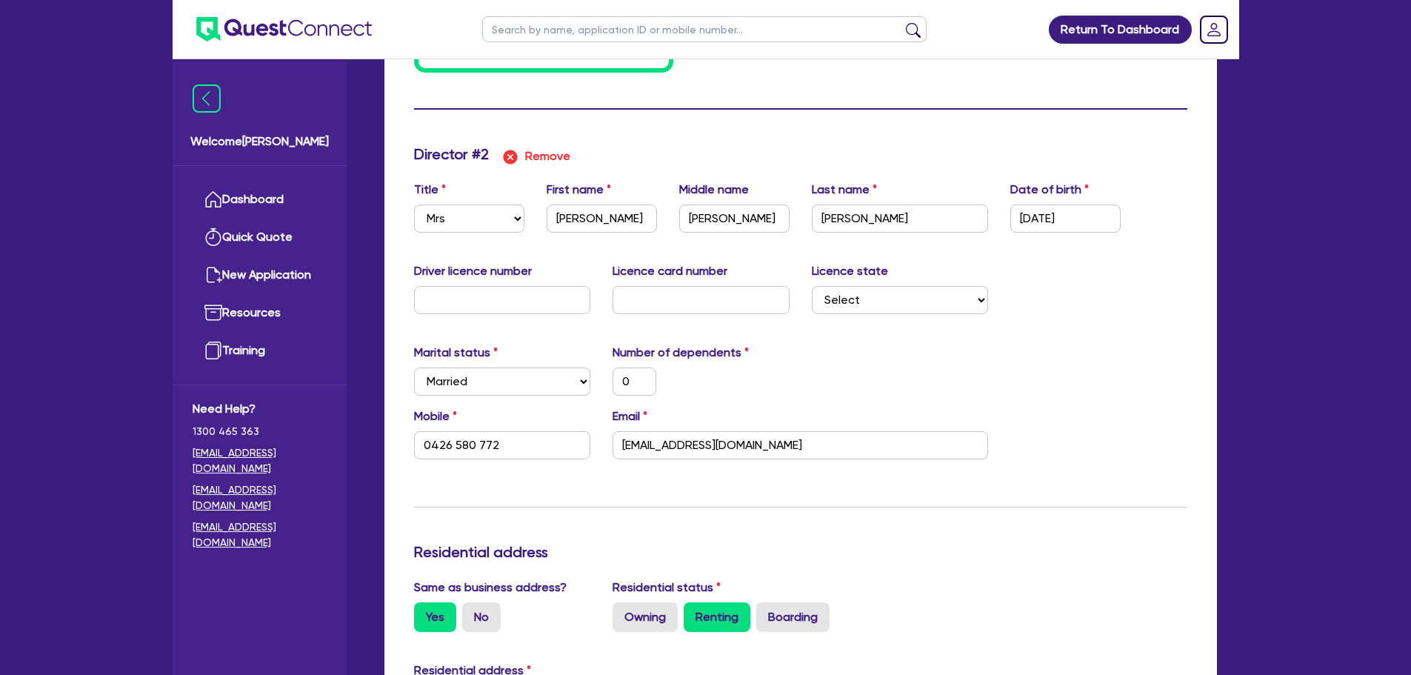
scroll to position [1334, 0]
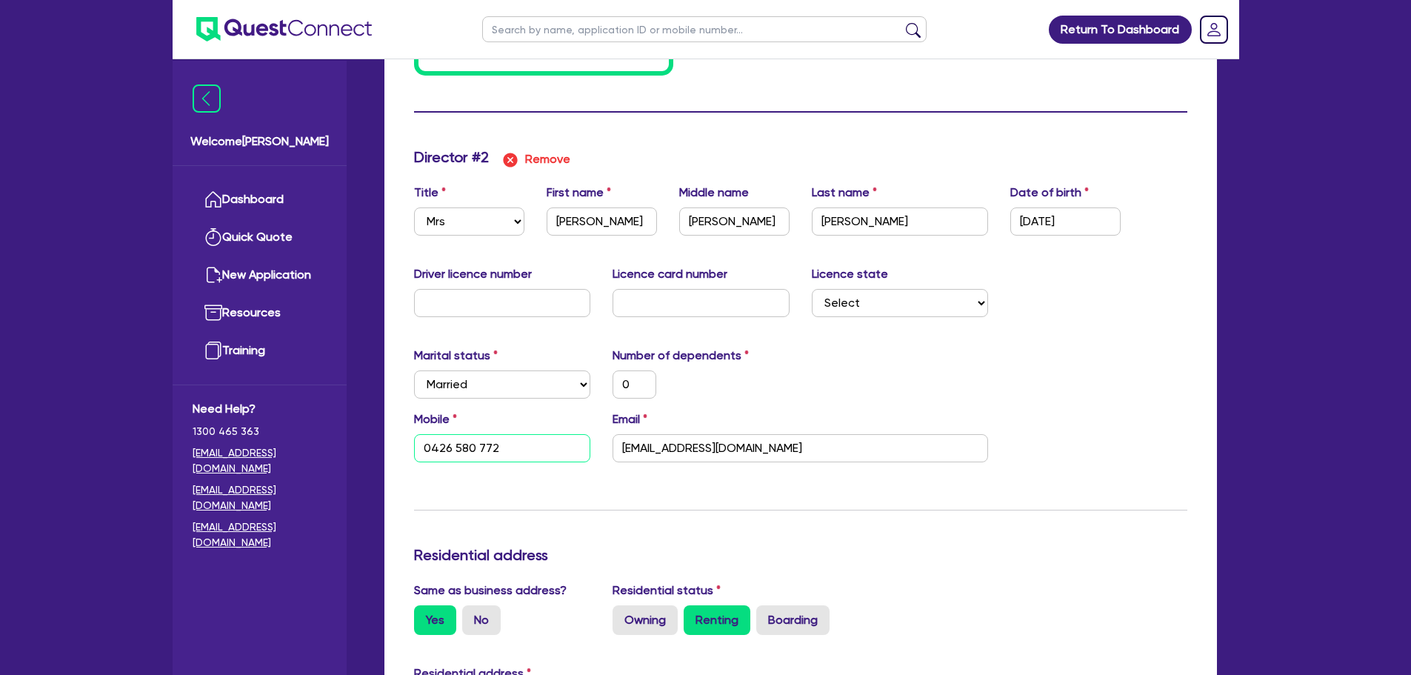
drag, startPoint x: 516, startPoint y: 442, endPoint x: 374, endPoint y: 433, distance: 141.7
click at [374, 433] on div "Quotes Applicant [GEOGRAPHIC_DATA] Security Notes Contracts Loan # QF15074 Onet…" at bounding box center [800, 95] width 855 height 2591
paste input "50 369 145"
type input "1"
type input "0426580772"
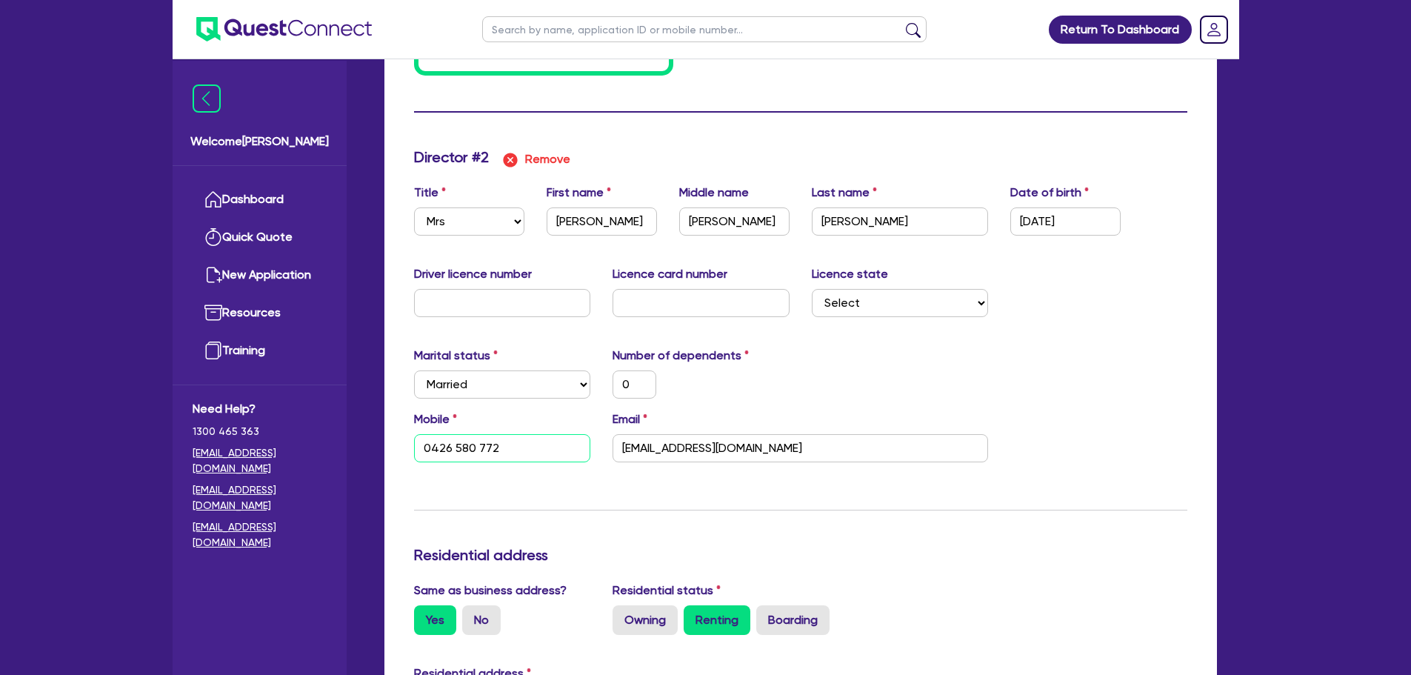
type input "34000"
type input "0"
type input "0450 369 145"
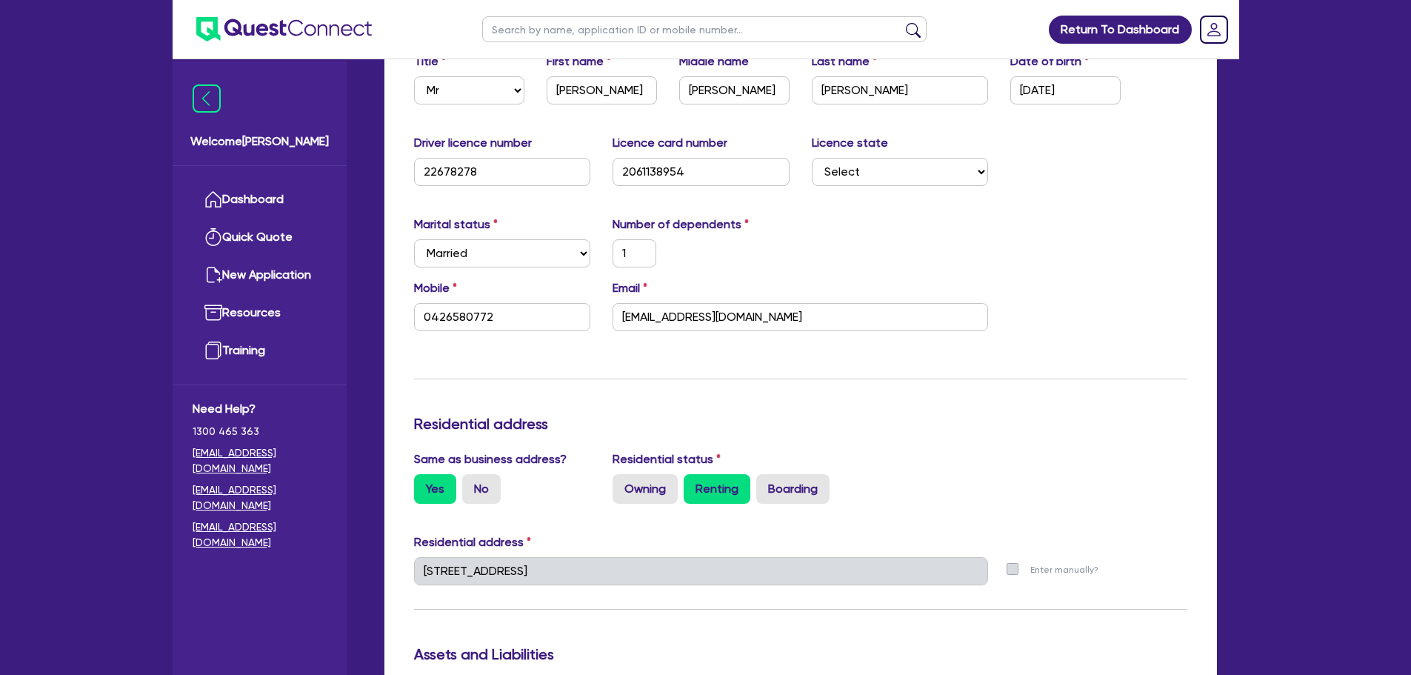
scroll to position [0, 0]
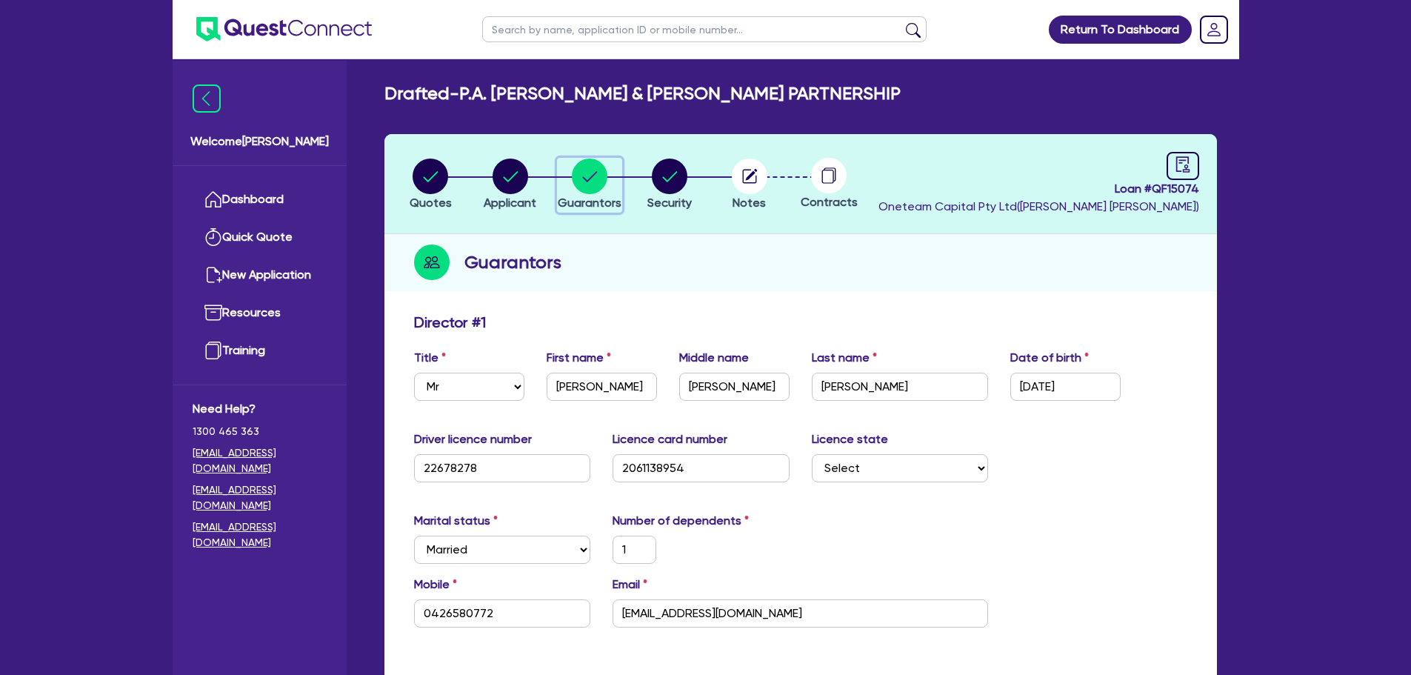
click at [605, 177] on circle "button" at bounding box center [590, 177] width 36 height 36
type input "1"
type input "0426 580 772"
type input "34,000"
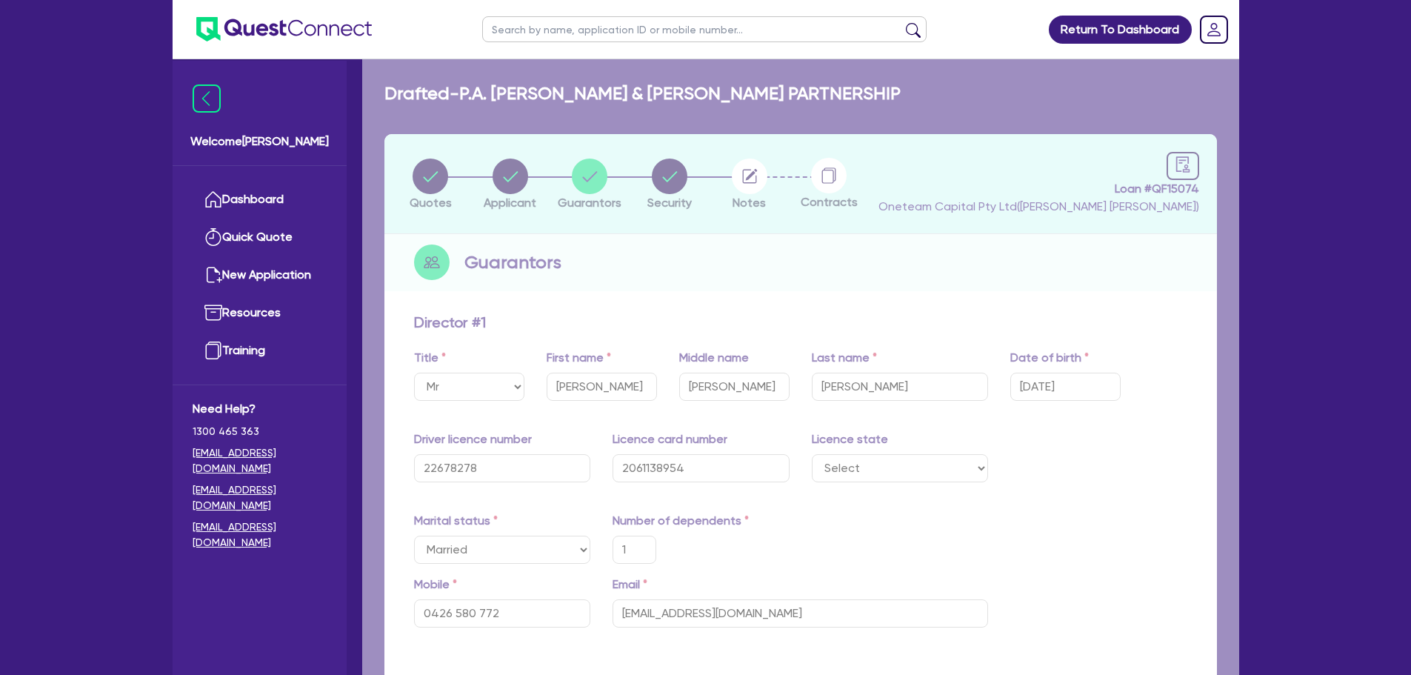
type input "1"
type input "0426 580 772"
type input "34,000"
type input "0"
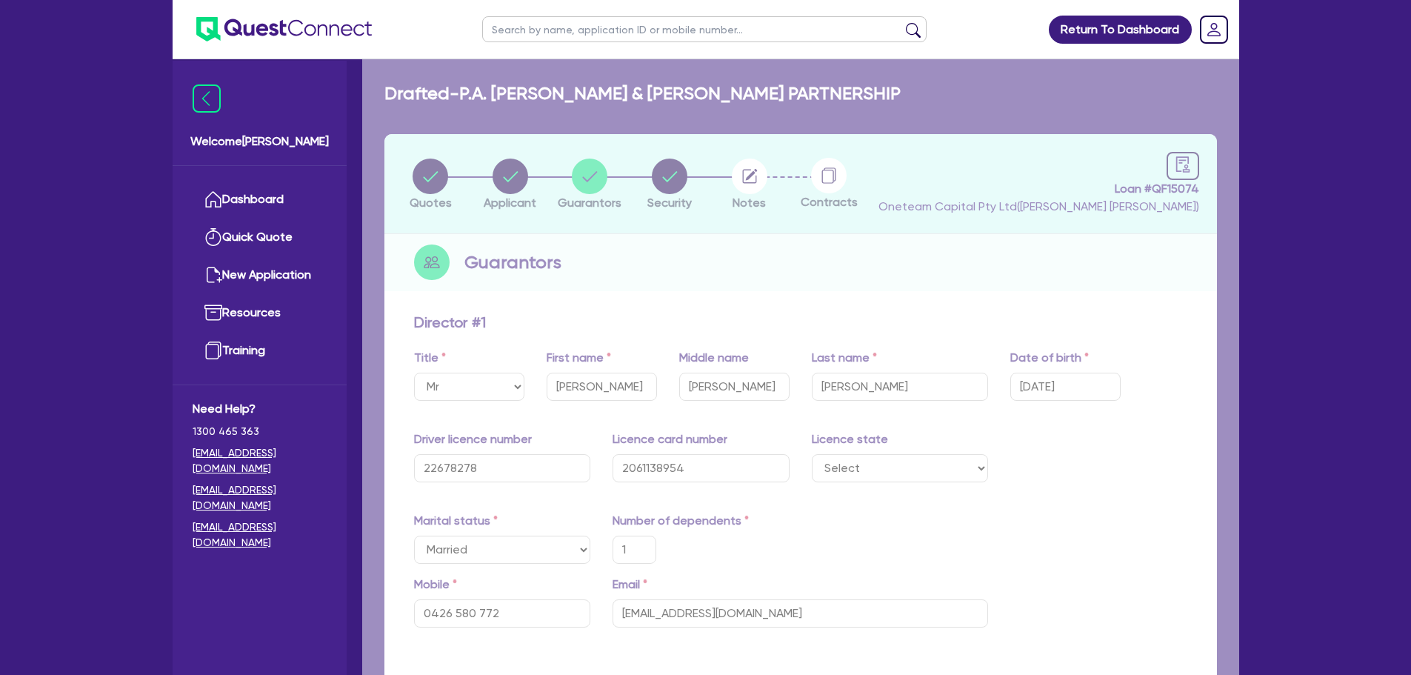
type input "0450 369 145"
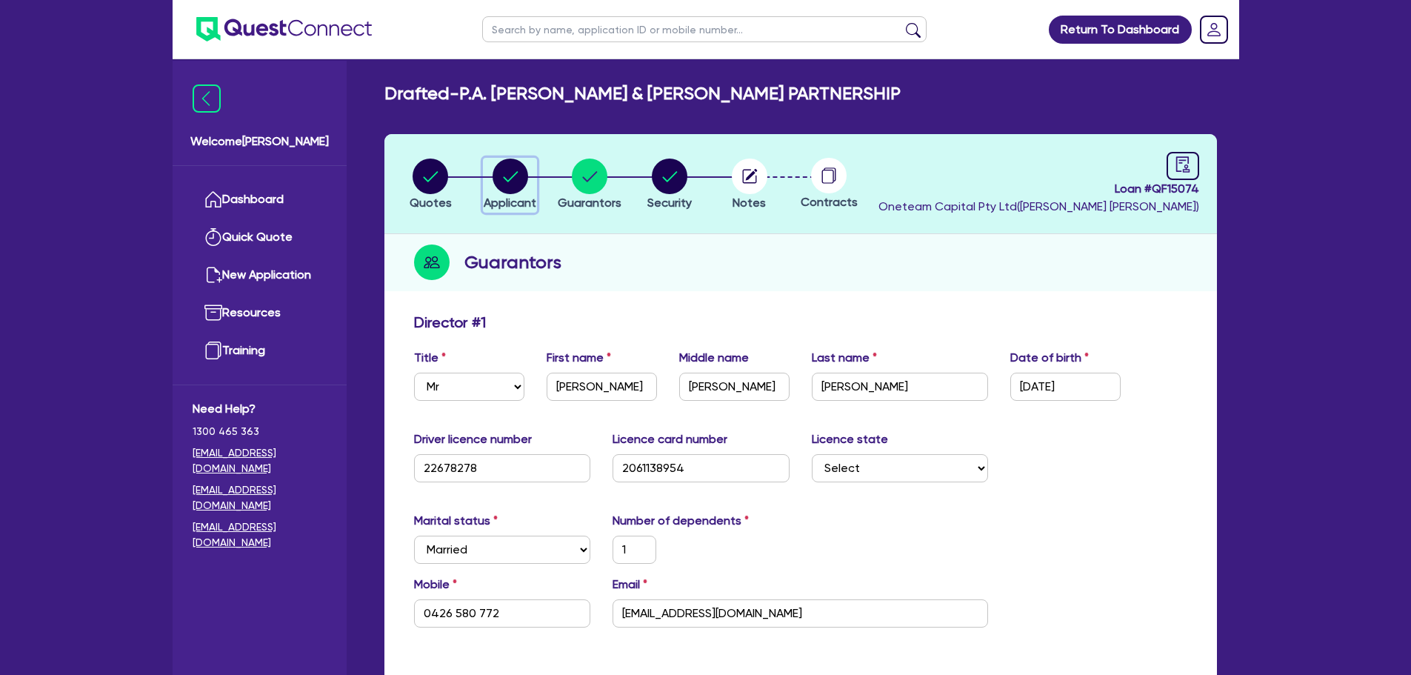
click at [509, 182] on circle "button" at bounding box center [511, 177] width 36 height 36
select select "PARTNERSHIP"
select select "BUILDING_CONSTRUCTION"
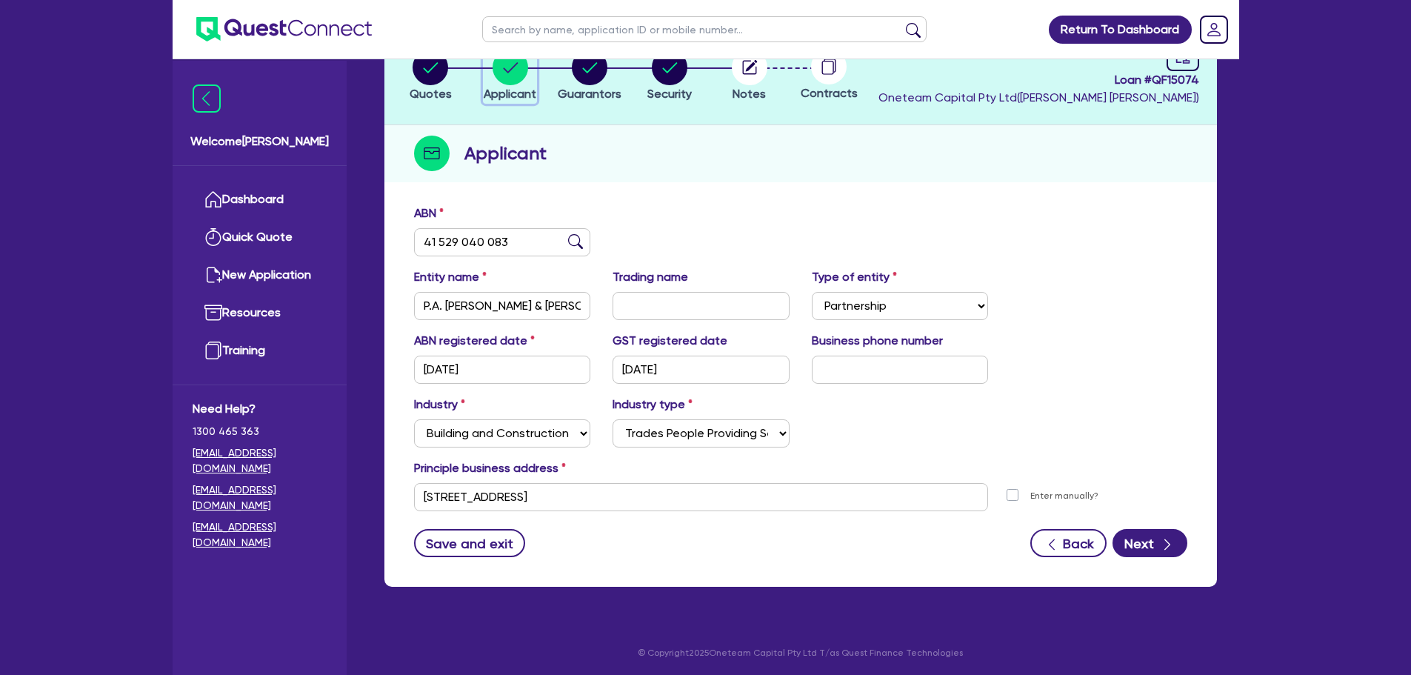
scroll to position [111, 0]
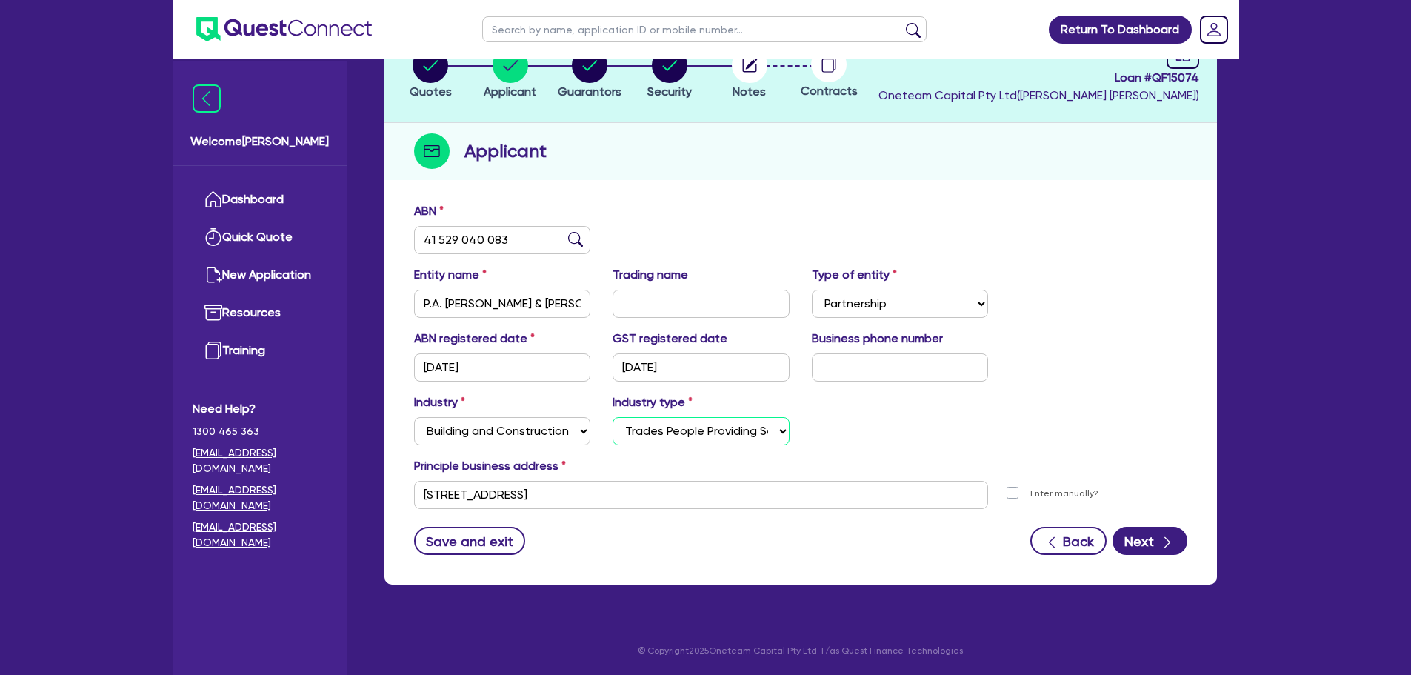
click at [634, 435] on select "Select Trades People Providing Services Direct to Consumers Trades People Provi…" at bounding box center [701, 431] width 177 height 28
select select "BUSINESSES_CONSTRUCTION_SERVICES"
click at [613, 417] on select "Select Trades People Providing Services Direct to Consumers Trades People Provi…" at bounding box center [701, 431] width 177 height 28
click at [862, 405] on div "Industry Select Accomodation & Food Services Administrative & Support Services …" at bounding box center [801, 425] width 796 height 64
click at [473, 539] on button "Save and exit" at bounding box center [470, 541] width 112 height 28
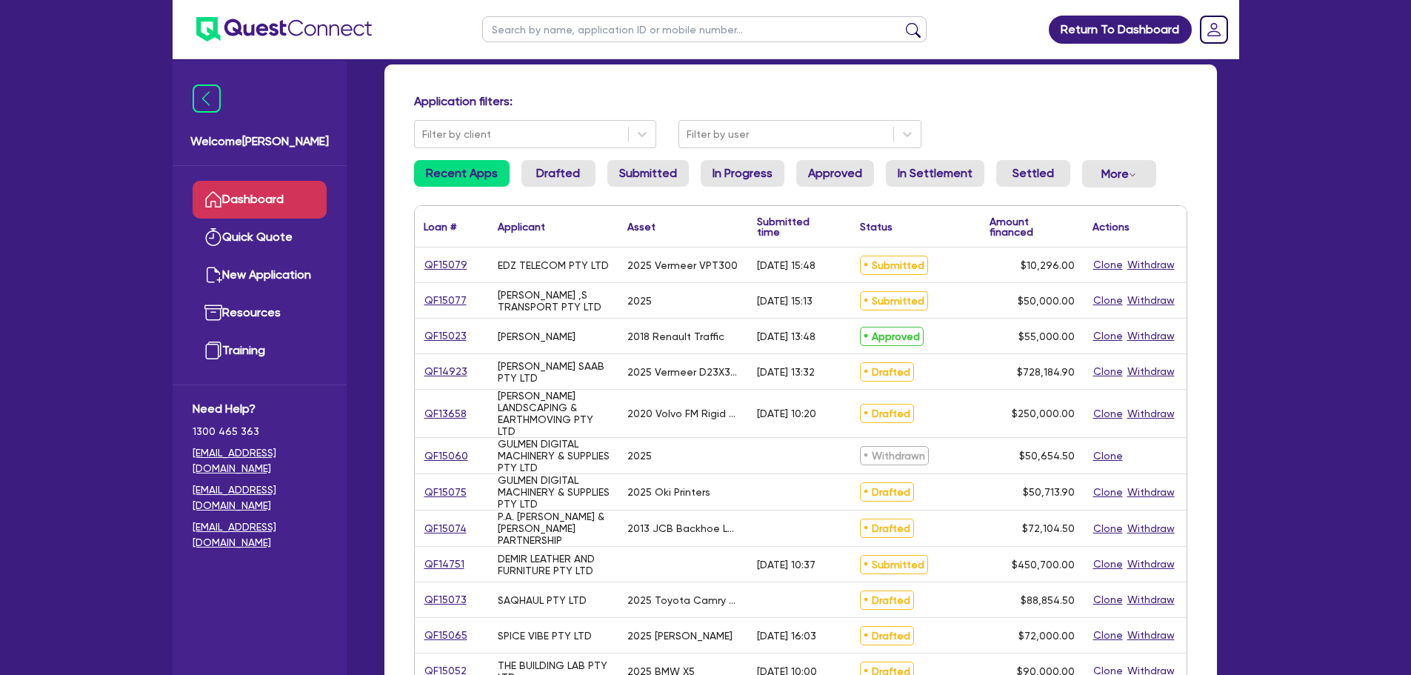
scroll to position [74, 0]
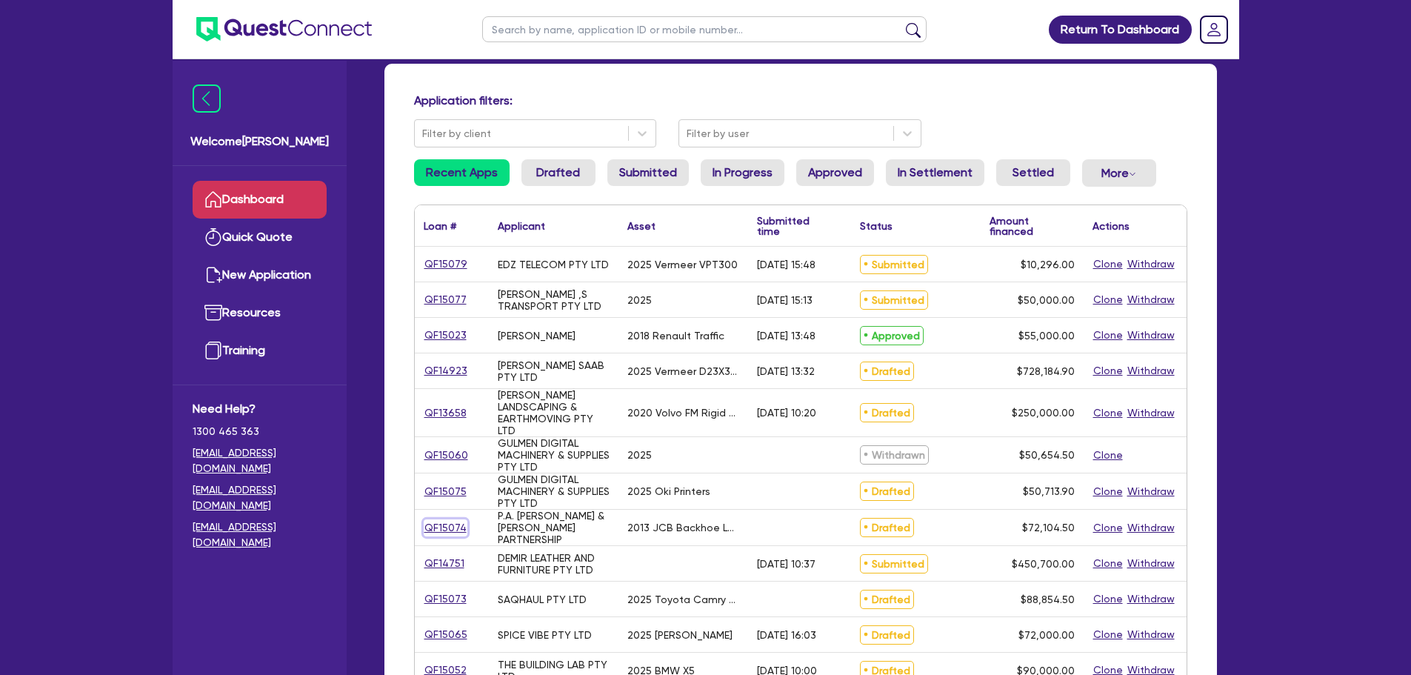
click at [438, 522] on link "QF15074" at bounding box center [446, 527] width 44 height 17
select select "PRIMARY_ASSETS"
select select "YELLOW_GOODS_AND_EXCAVATORS"
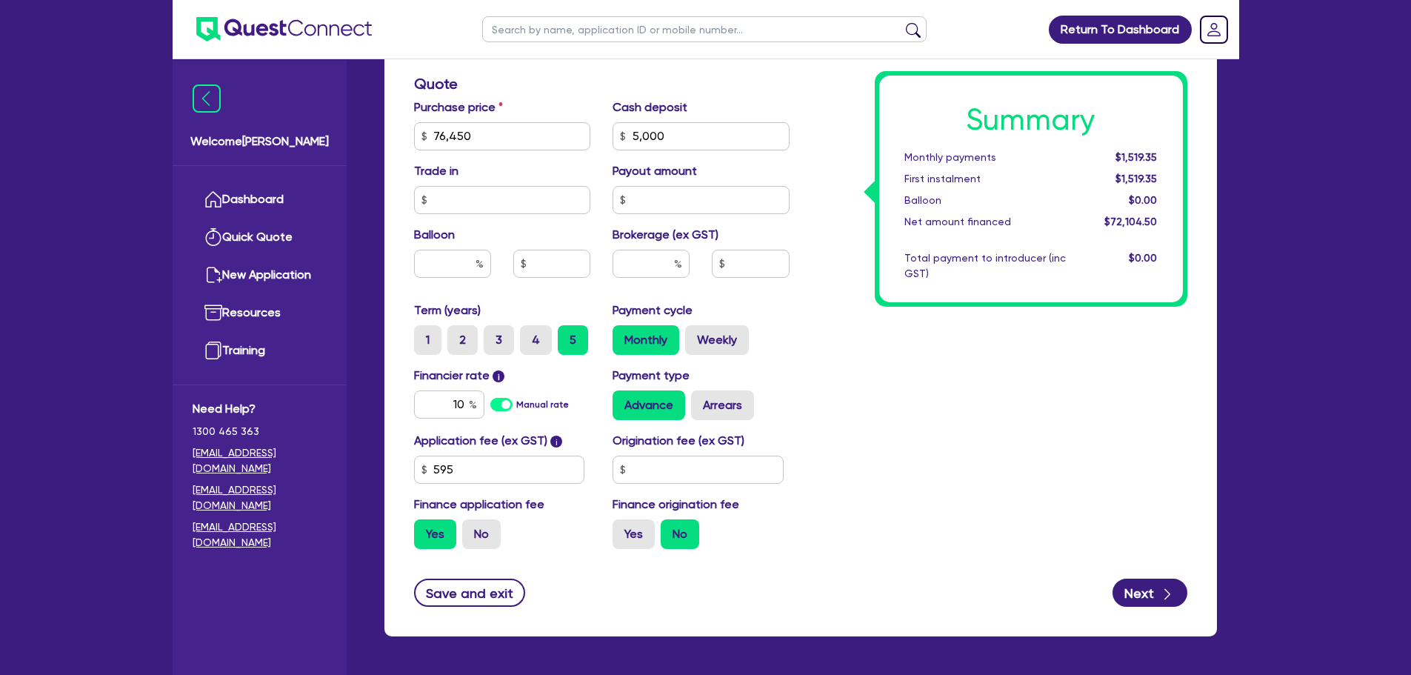
scroll to position [593, 0]
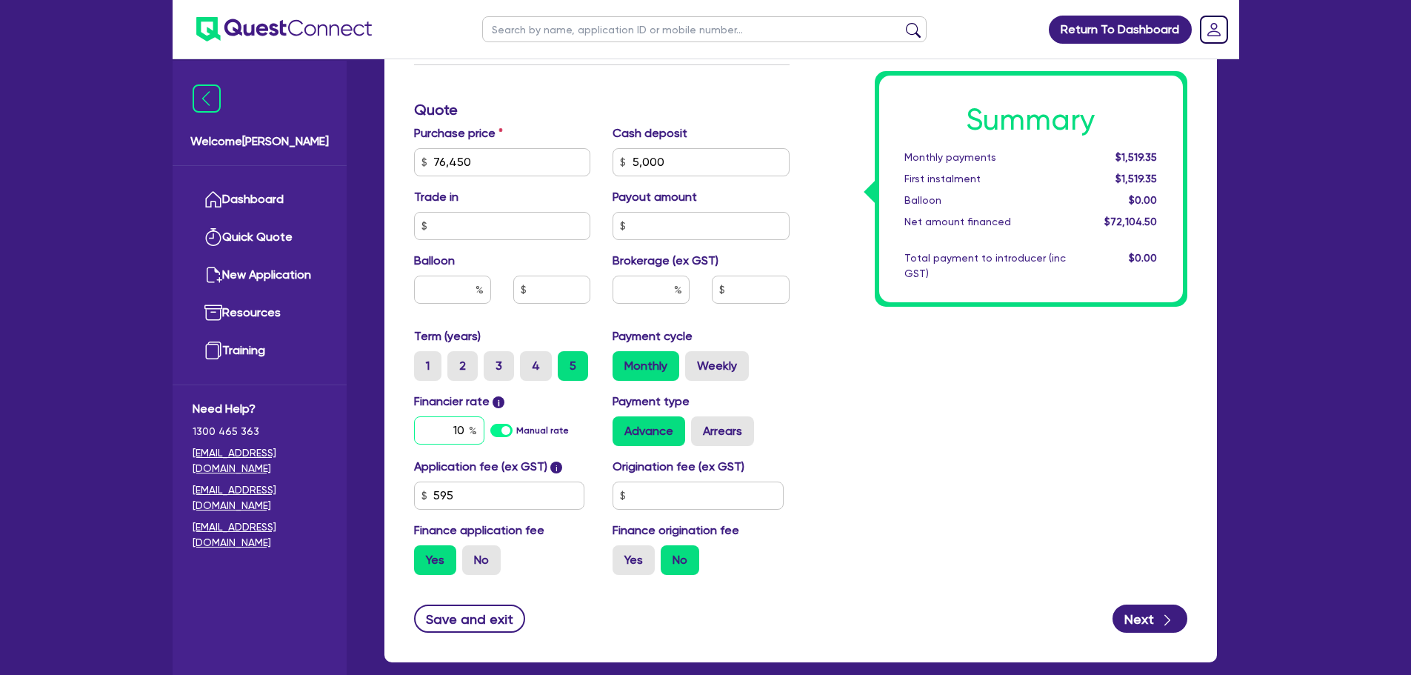
click at [468, 435] on input "10" at bounding box center [449, 430] width 70 height 28
type input "12.25"
type input "76,450"
type input "5,000"
click at [912, 448] on div "Summary Monthly payments $1,519.35 First instalment $1,519.35 Balloon $0.00 Net…" at bounding box center [1000, 154] width 398 height 866
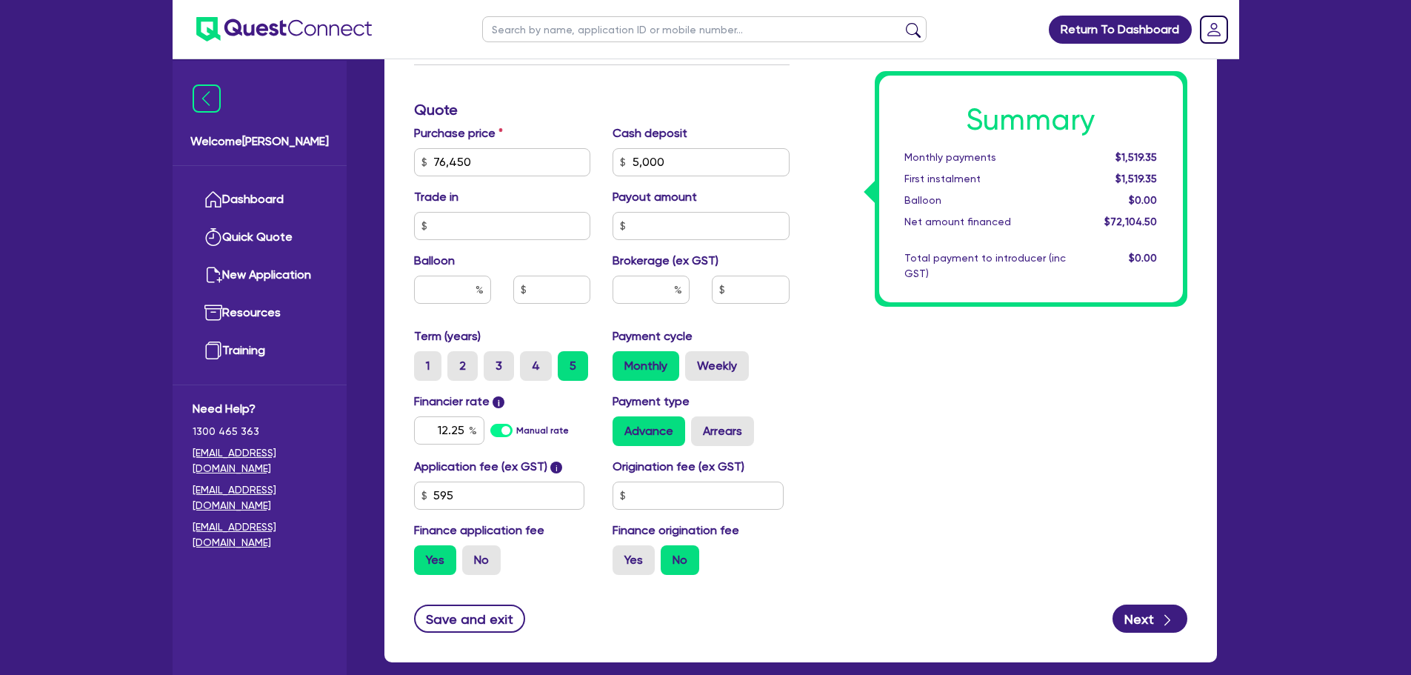
type input "76,450"
type input "5,000"
click at [656, 290] on input "text" at bounding box center [651, 290] width 77 height 28
type input "5"
type input "76,450"
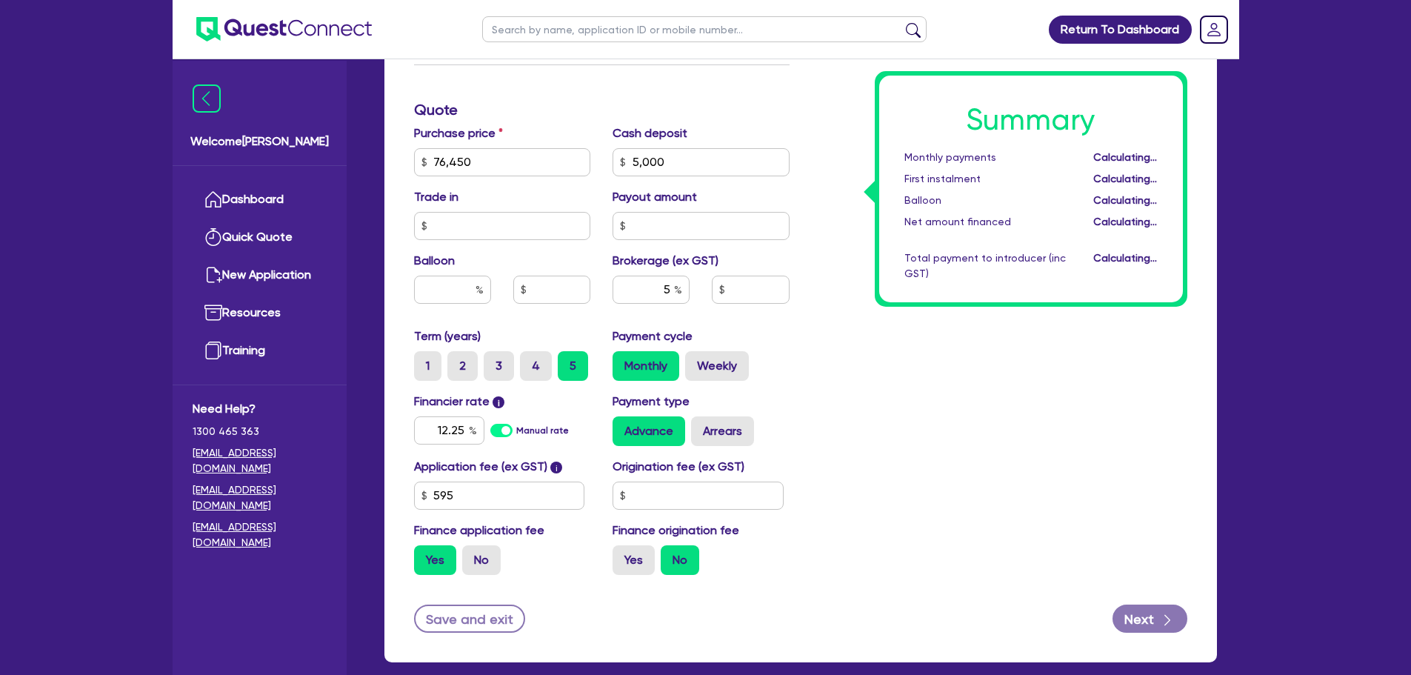
type input "5,000"
click at [905, 373] on div "Summary Monthly payments Calculating... First instalment Calculating... Balloon…" at bounding box center [1000, 154] width 398 height 866
type input "76,450"
type input "5,000"
type input "3,605.23"
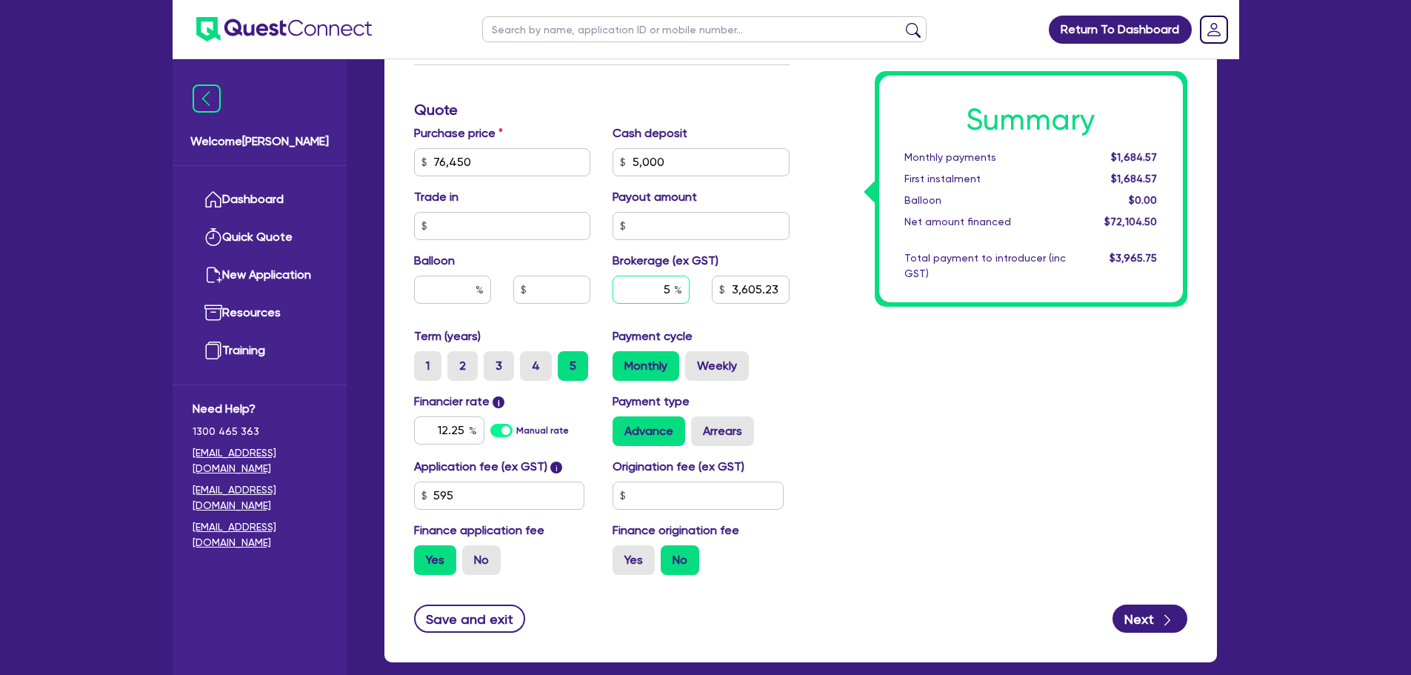
click at [671, 279] on input "5" at bounding box center [651, 290] width 77 height 28
type input "6"
type input "76,450"
type input "5,000"
type input "3,605.23"
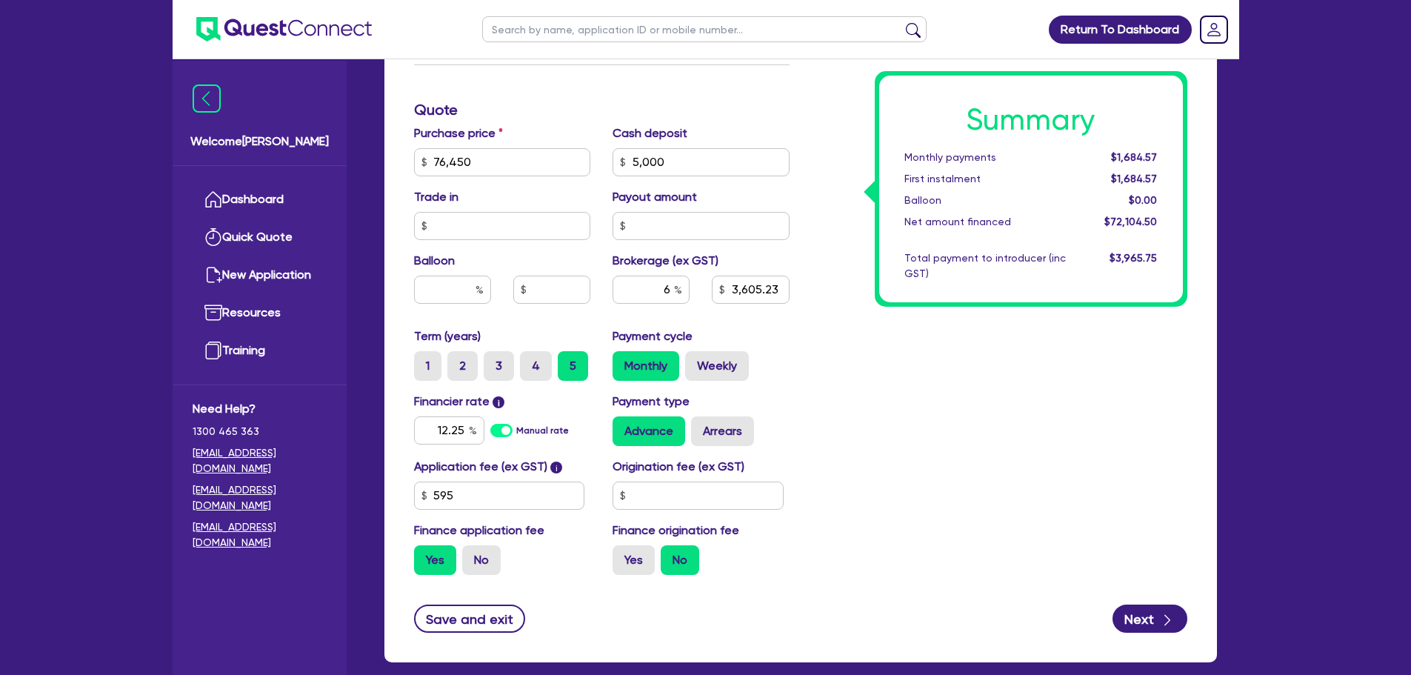
click at [877, 356] on div "Summary Monthly payments $1,684.57 First instalment $1,684.57 Balloon $0.00 Net…" at bounding box center [1000, 154] width 398 height 866
type input "76,450"
type input "5,000"
type input "4,326.27"
click at [666, 284] on input "6" at bounding box center [651, 290] width 77 height 28
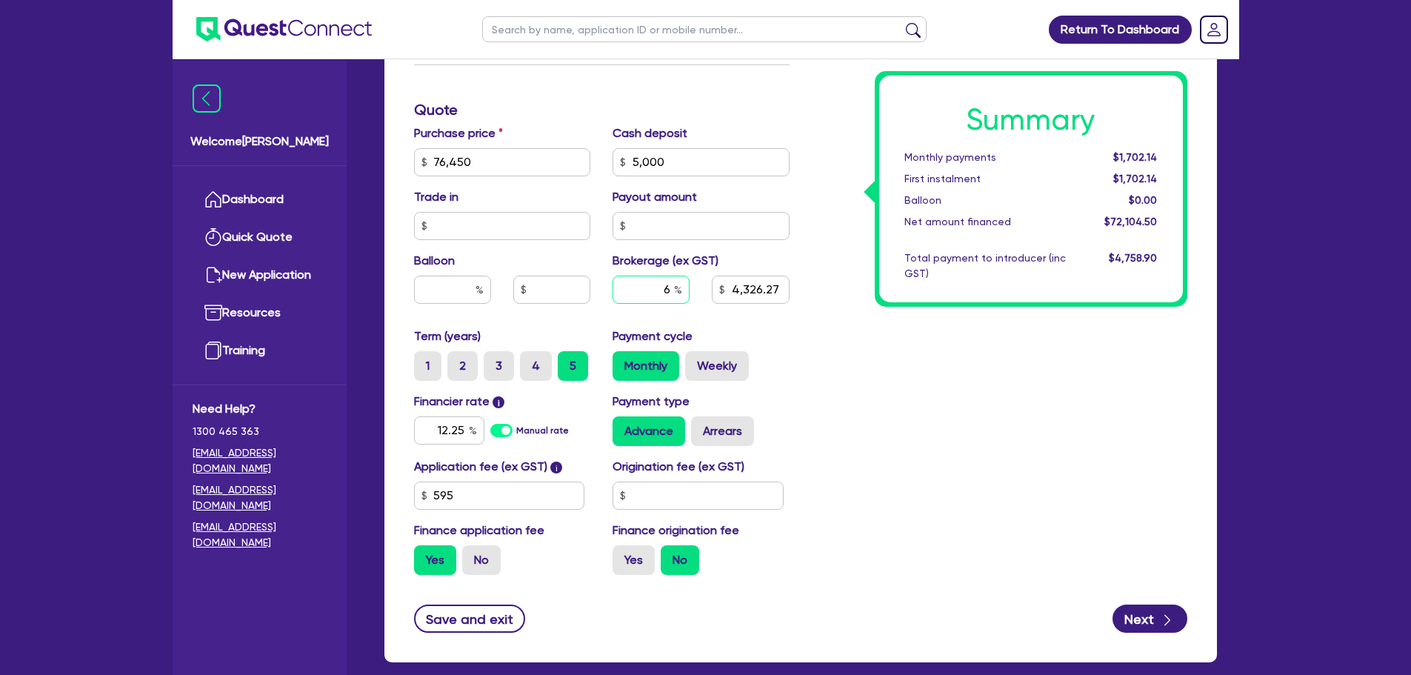
click at [668, 288] on input "6" at bounding box center [651, 290] width 77 height 28
type input "5"
type input "76,450"
type input "5,000"
type input "4,326.27"
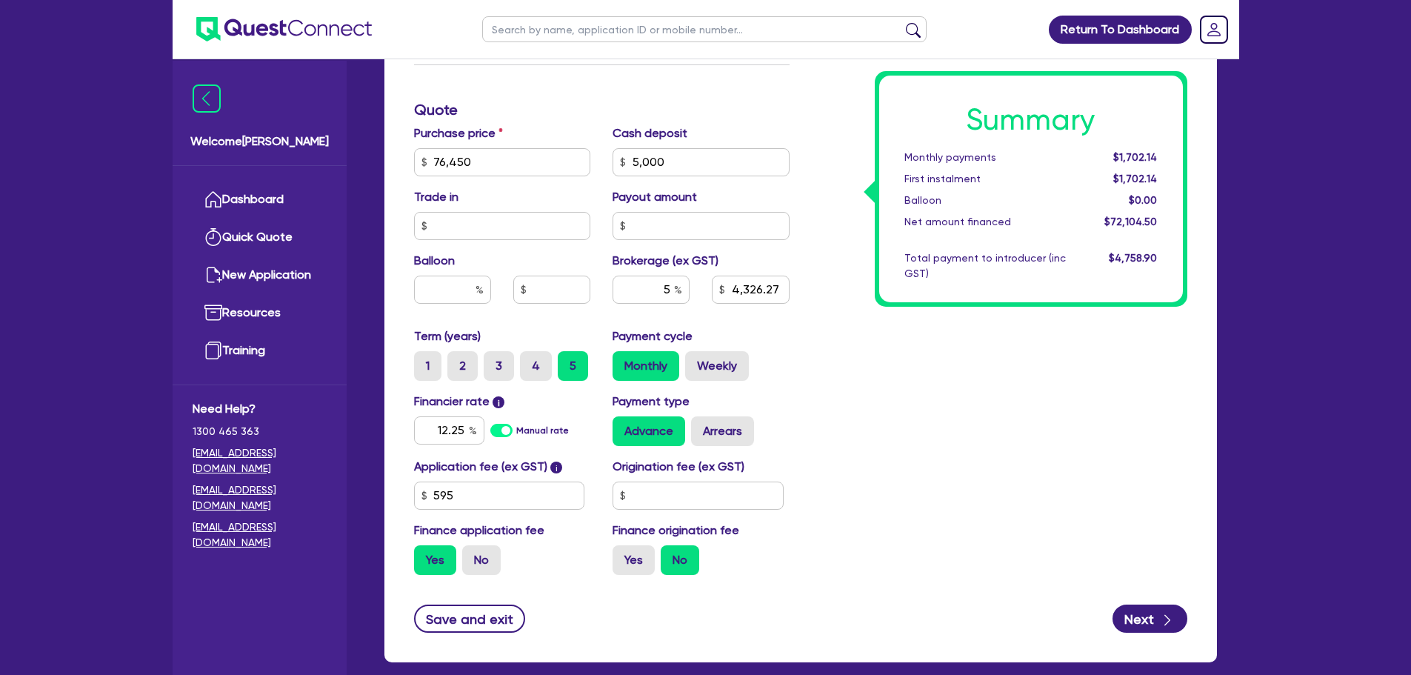
click at [914, 386] on div "Summary Monthly payments $1,702.14 First instalment $1,702.14 Balloon $0.00 Net…" at bounding box center [1000, 154] width 398 height 866
type input "76,450"
type input "5,000"
type input "3,605.23"
click at [671, 284] on input "5" at bounding box center [651, 290] width 77 height 28
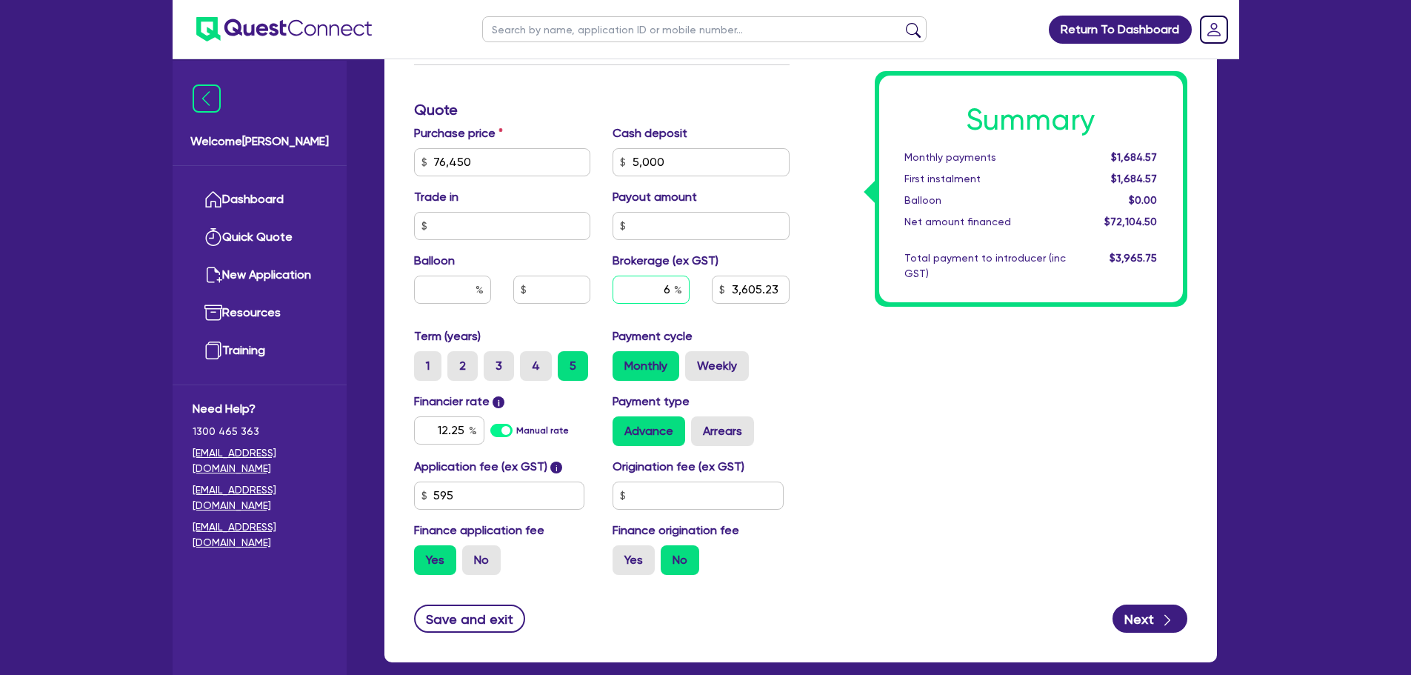
type input "6"
type input "76,450"
type input "5,000"
type input "3,605.23"
click at [898, 369] on div "Summary Monthly payments Calculating... First instalment Calculating... Balloon…" at bounding box center [1000, 154] width 398 height 866
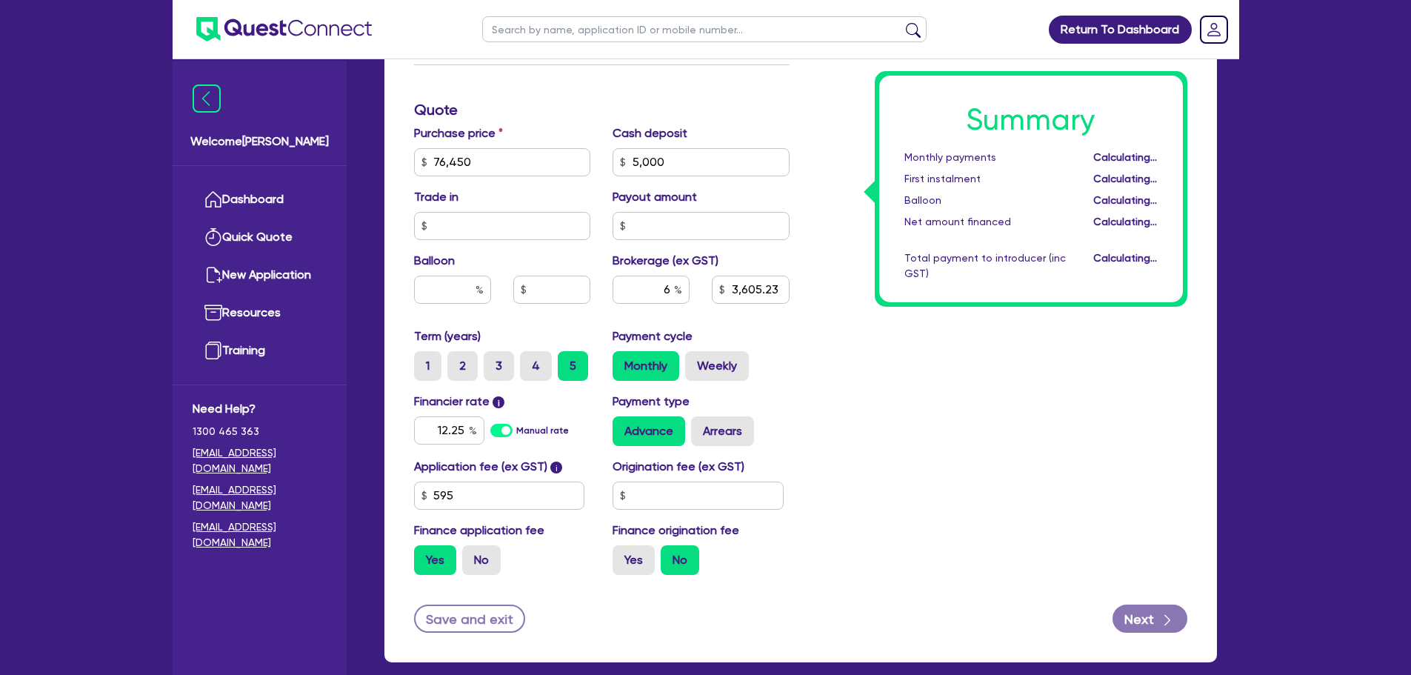
type input "76,450"
type input "5,000"
type input "4,326.27"
click at [666, 290] on input "6" at bounding box center [651, 290] width 77 height 28
click at [668, 290] on input "6" at bounding box center [651, 290] width 77 height 28
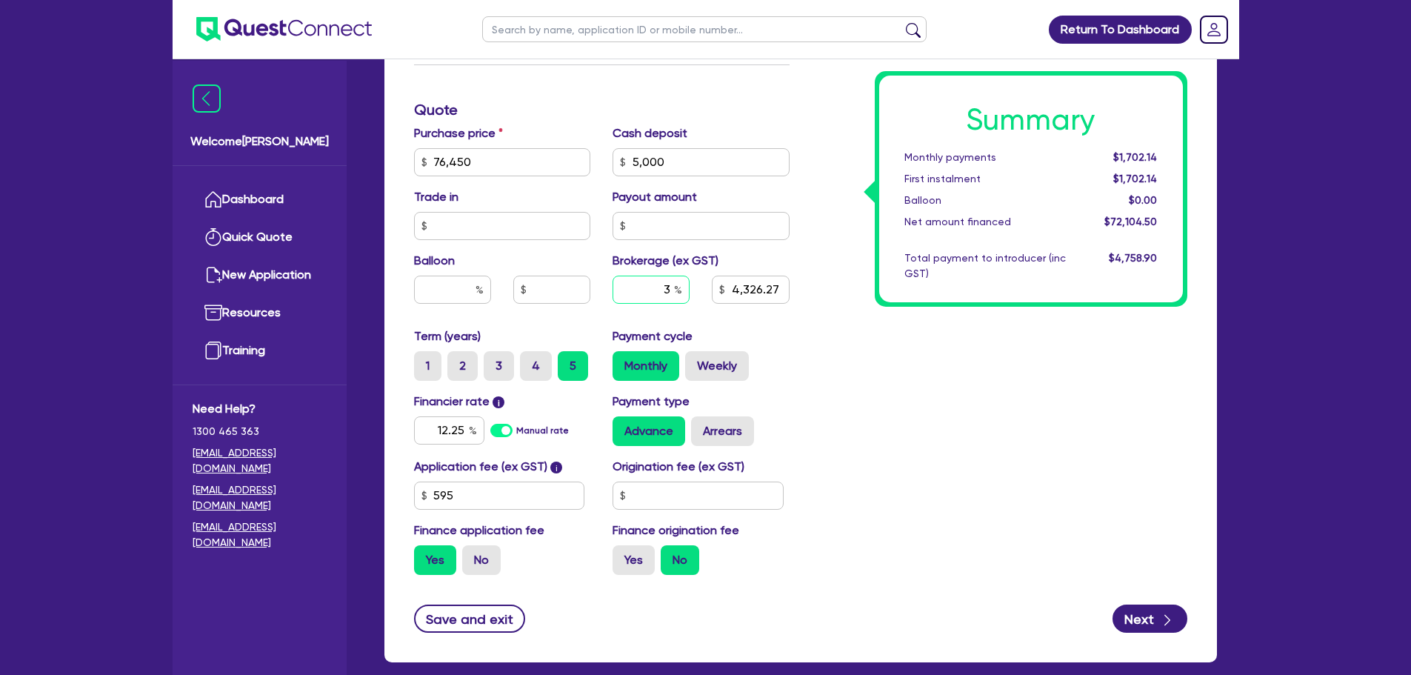
type input "3"
type input "76,450"
type input "5,000"
type input "4,326.27"
click at [850, 386] on div "Summary Monthly payments $1,702.14 First instalment $1,702.14 Balloon $0.00 Net…" at bounding box center [1000, 154] width 398 height 866
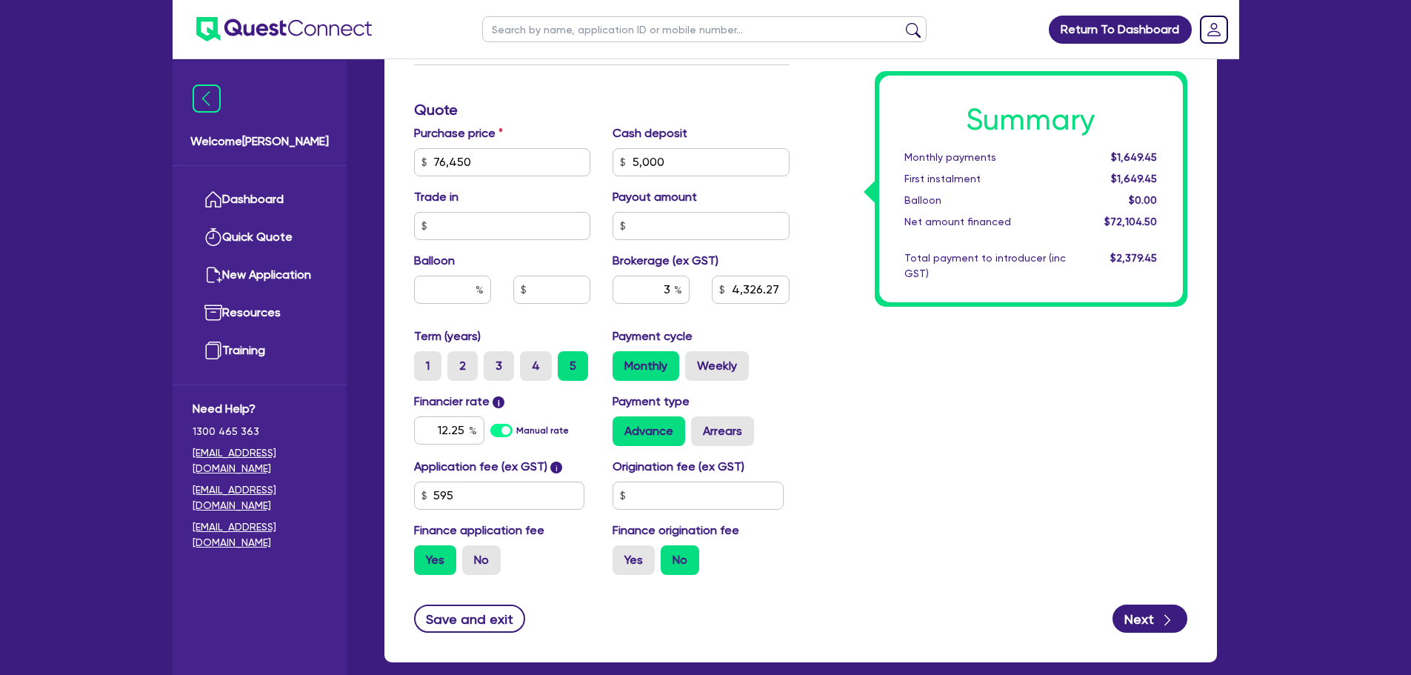
type input "76,450"
type input "5,000"
type input "2,163.14"
click at [670, 286] on input "3" at bounding box center [651, 290] width 77 height 28
type input "5"
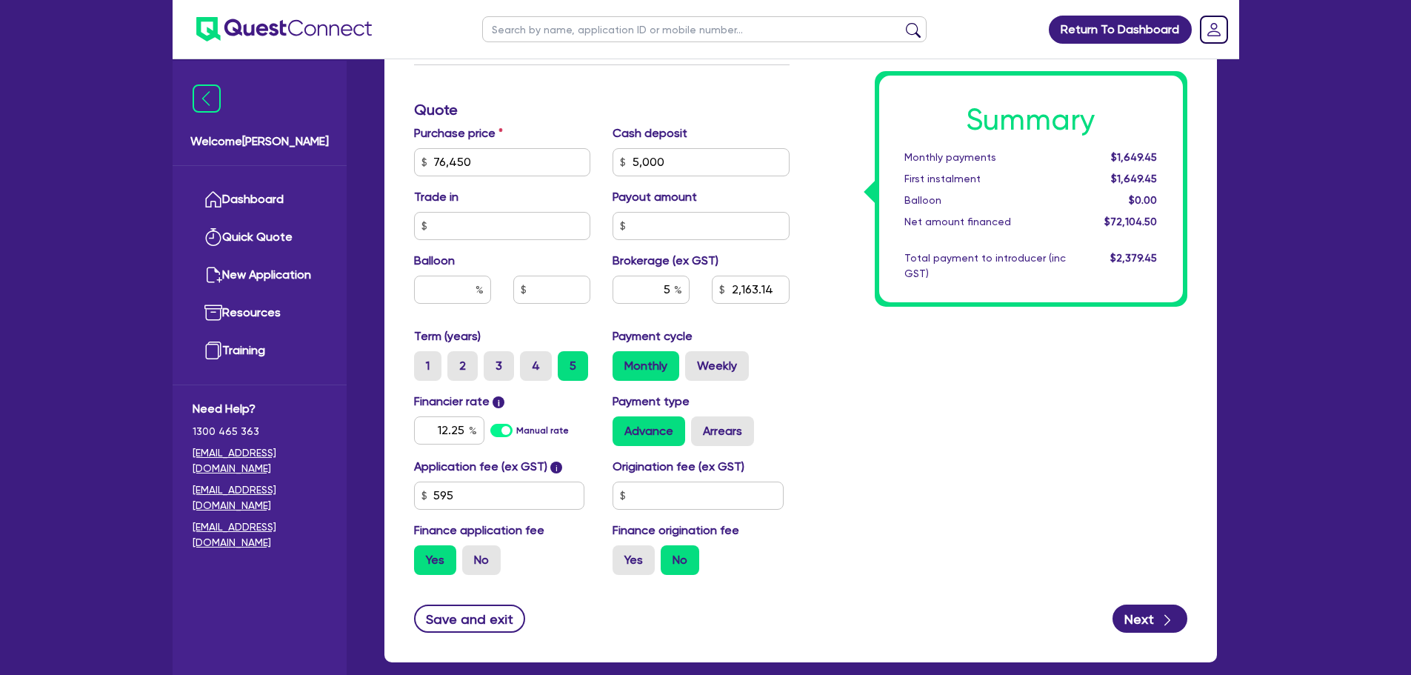
type input "76,450"
type input "5,000"
type input "2,163.14"
click at [881, 356] on div "Summary Monthly payments $1,649.45 First instalment $1,649.45 Balloon $0.00 Net…" at bounding box center [1000, 154] width 398 height 866
type input "76,450"
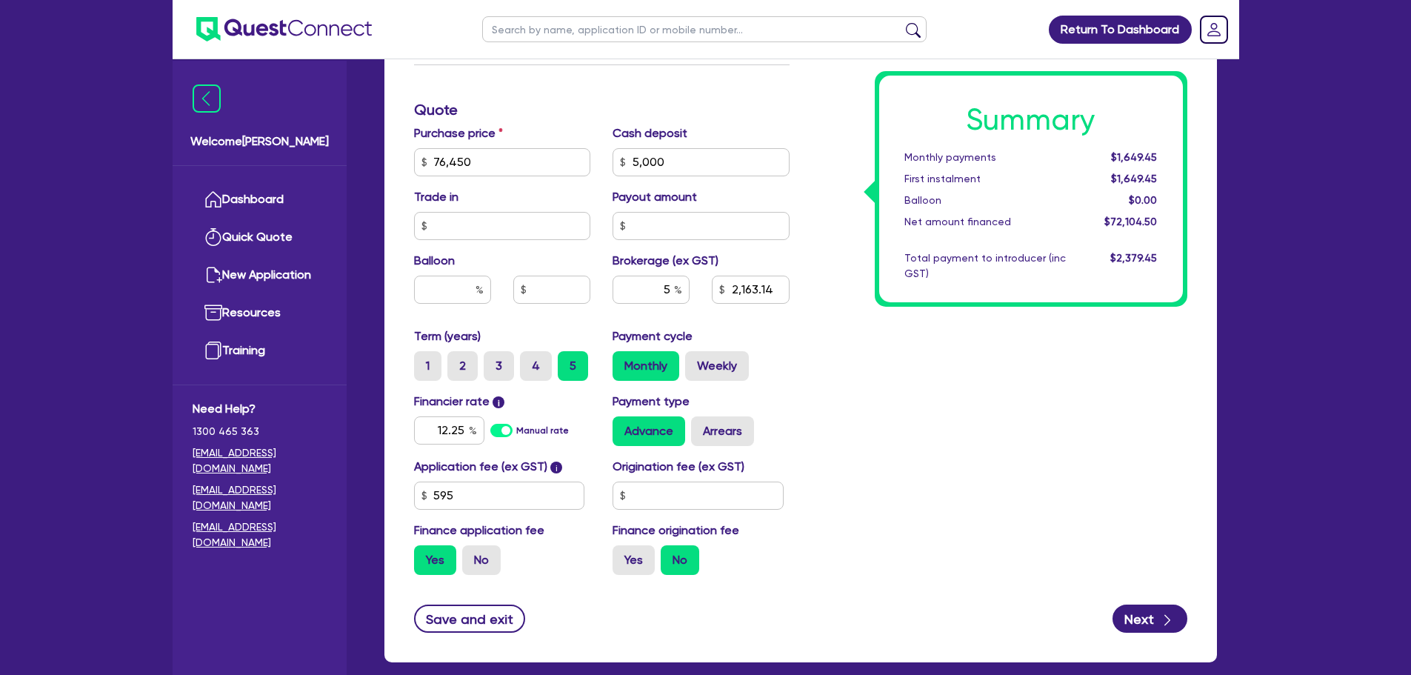
type input "5,000"
type input "3,605.23"
click at [672, 299] on input "5" at bounding box center [651, 290] width 77 height 28
click at [670, 290] on input "text" at bounding box center [651, 290] width 77 height 28
type input "4"
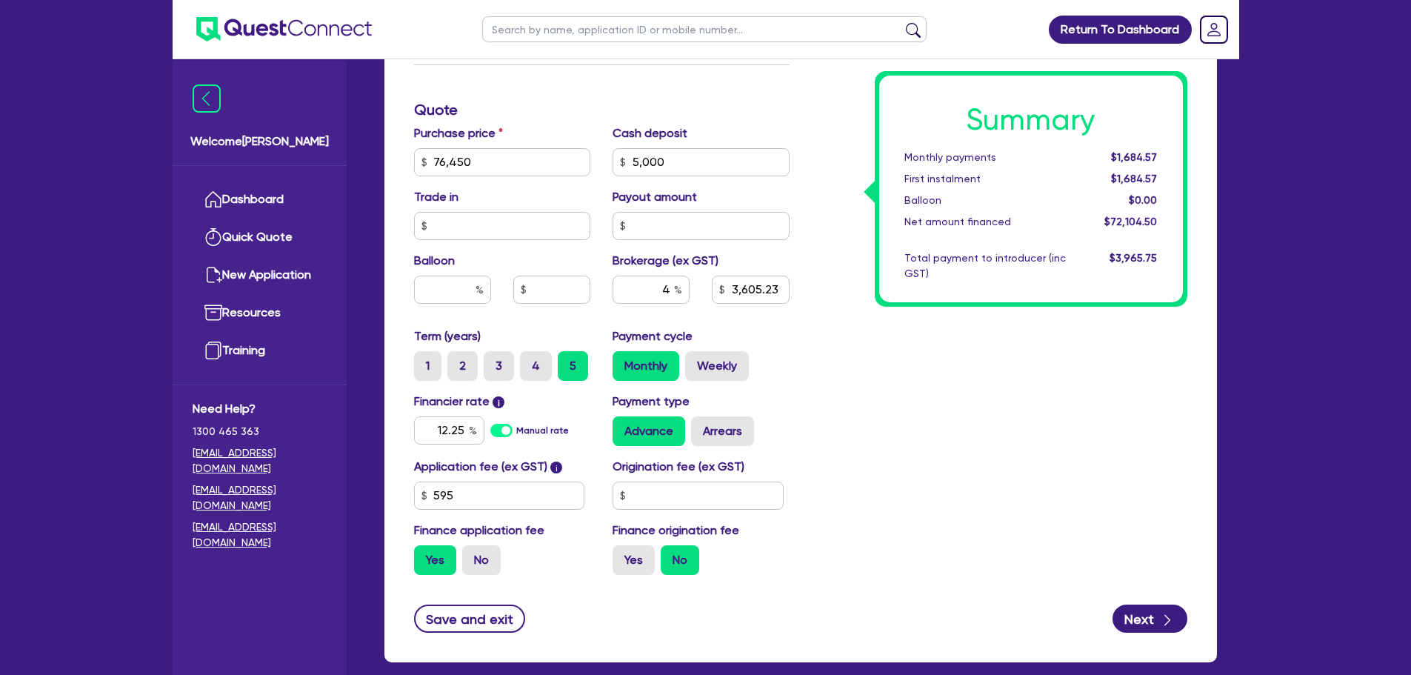
type input "76,450"
type input "5,000"
type input "3,605.23"
click at [877, 359] on div "Summary Monthly payments $1,684.57 First instalment $1,684.57 Balloon $0.00 Net…" at bounding box center [1000, 154] width 398 height 866
type input "76,450"
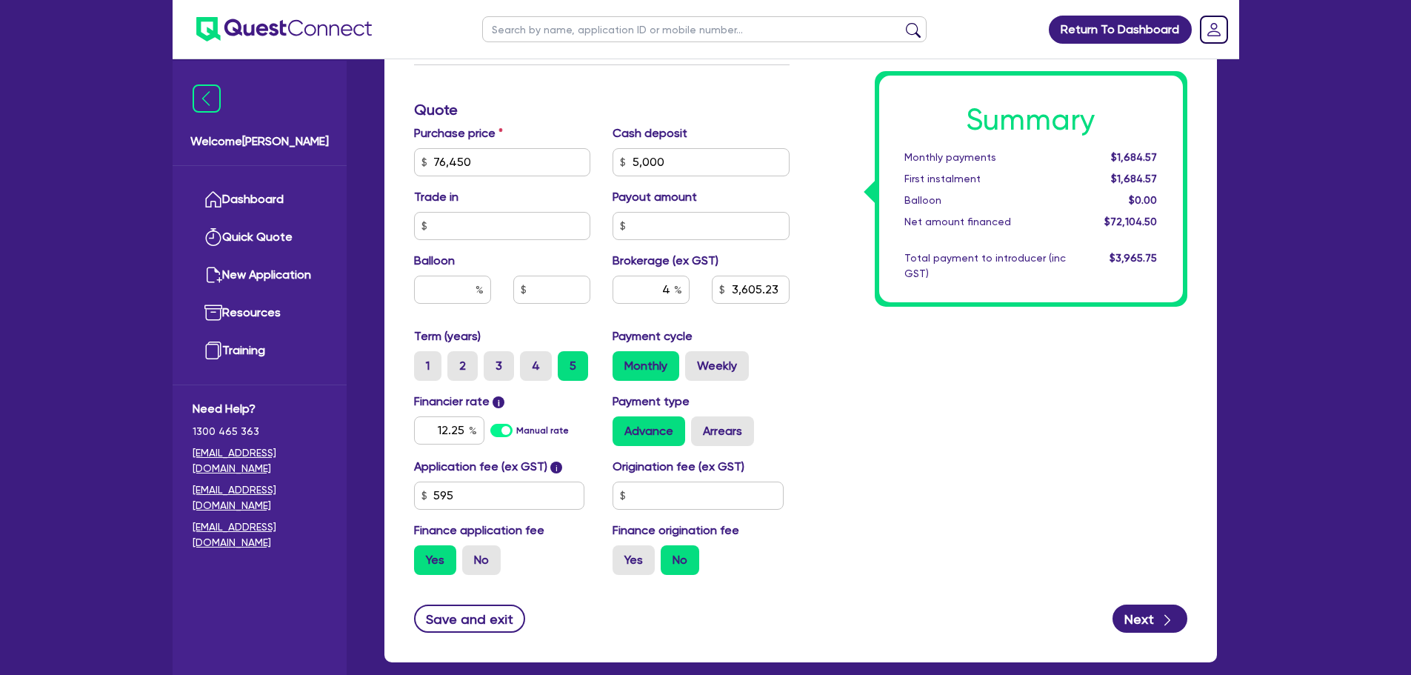
type input "5,000"
type input "2,884.18"
click at [673, 285] on input "4" at bounding box center [651, 290] width 77 height 28
type input "5"
type input "76,450"
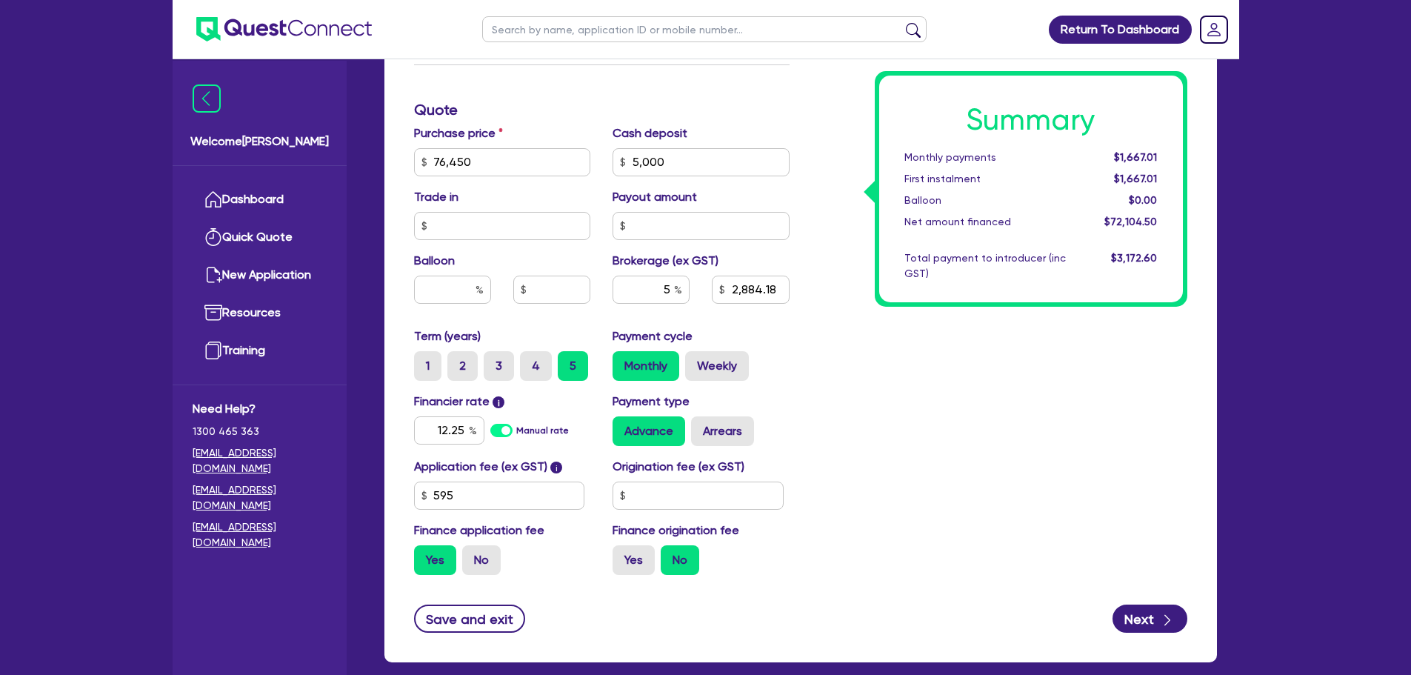
type input "5,000"
type input "2,884.18"
type input "76,450"
type input "5,000"
type input "3,605.23"
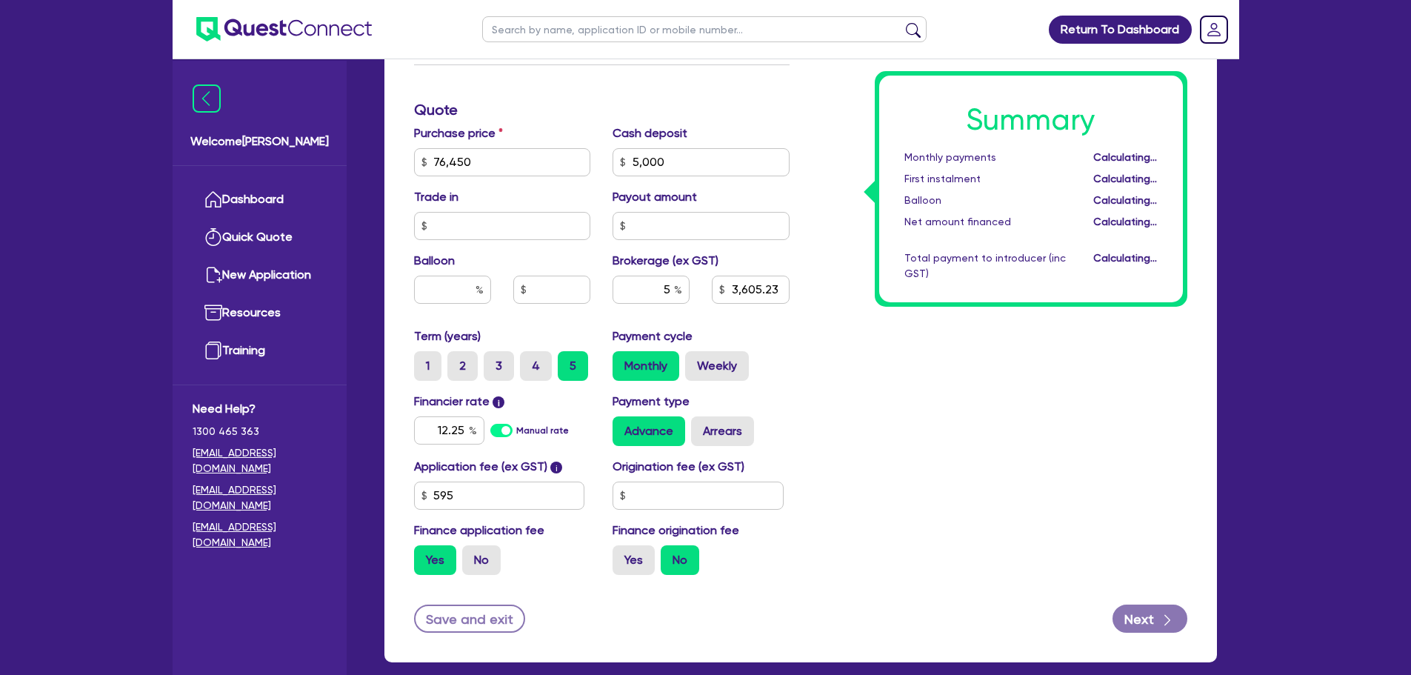
click at [914, 399] on div "Summary Monthly payments Calculating... First instalment Calculating... Balloon…" at bounding box center [1000, 154] width 398 height 866
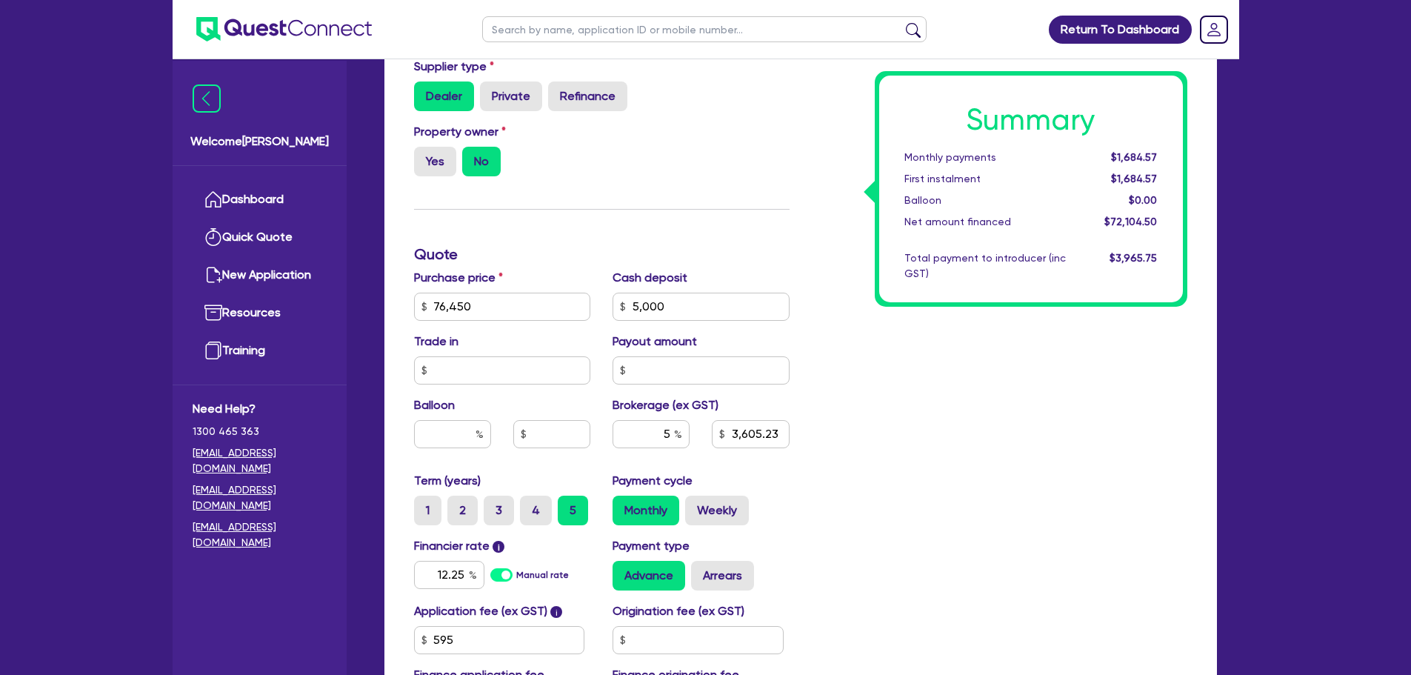
scroll to position [522, 0]
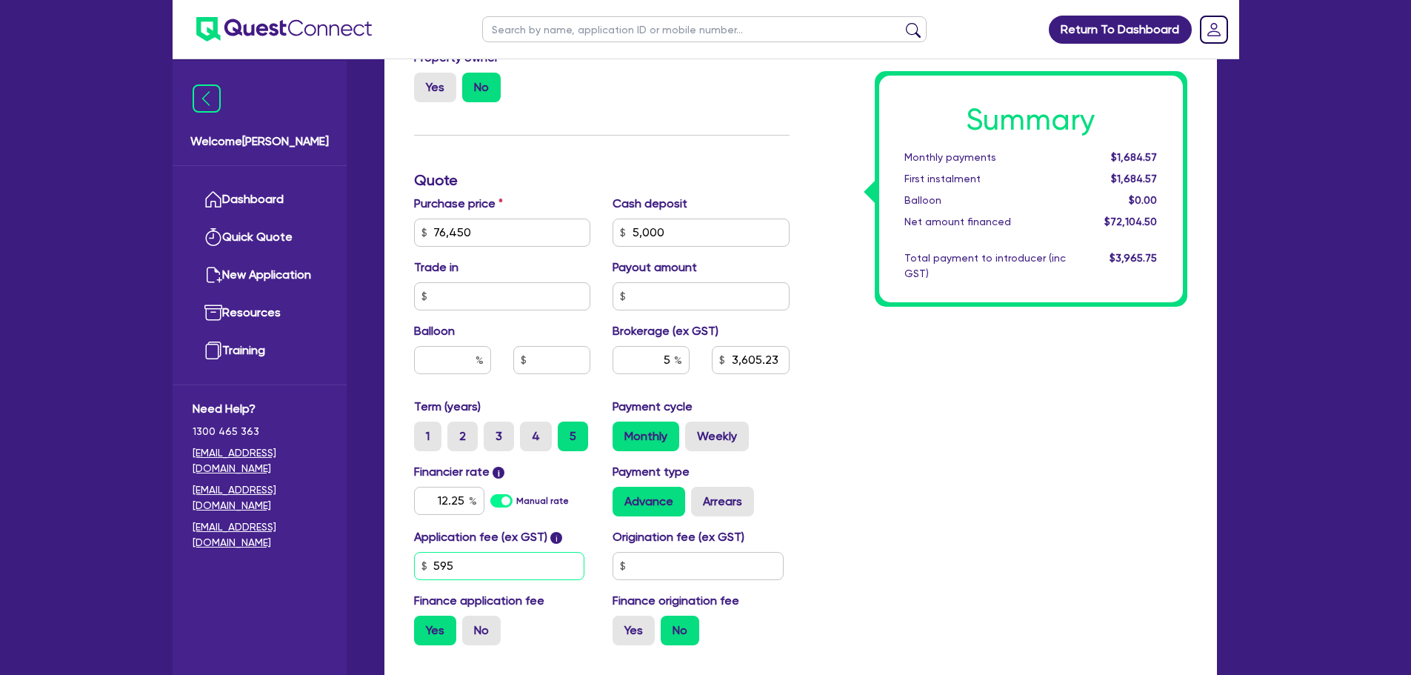
click at [470, 570] on input "595" at bounding box center [499, 566] width 171 height 28
type input "5"
type input "500"
type input "76,450"
type input "5,000"
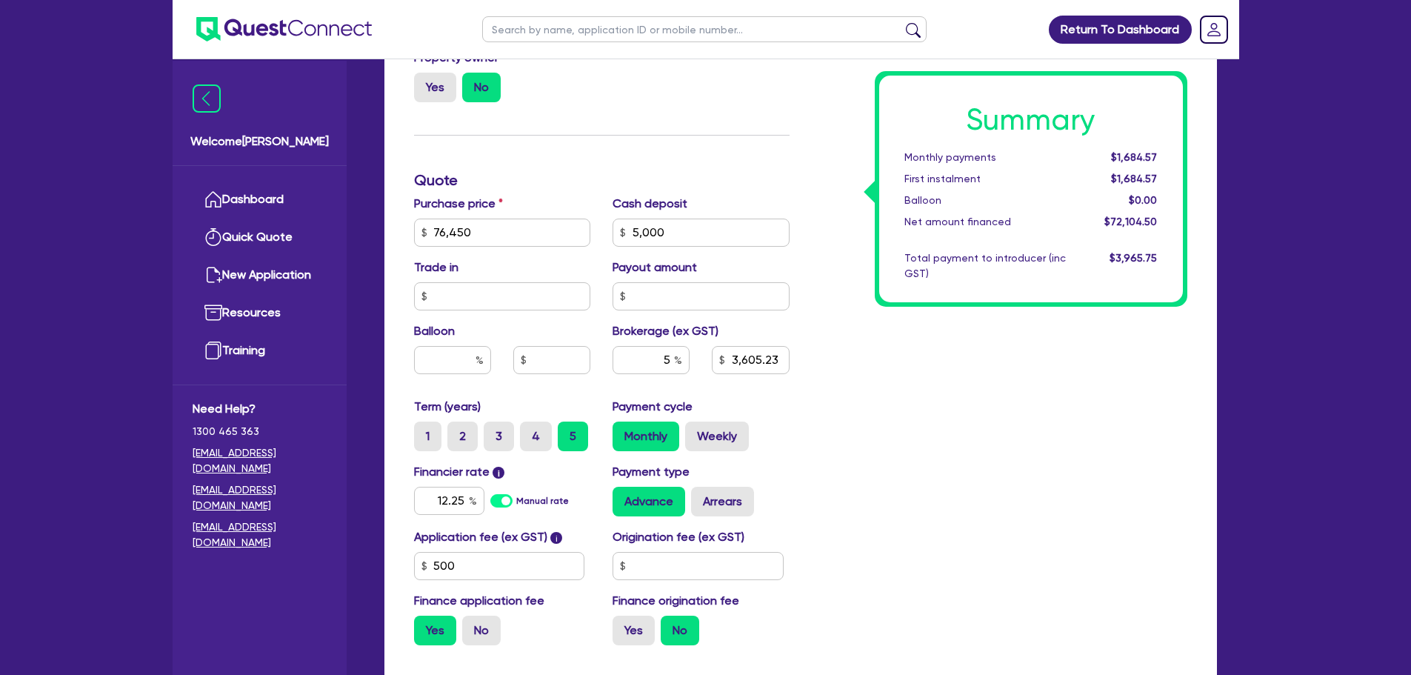
type input "3,605.23"
click at [962, 498] on div "Summary Monthly payments $1,684.57 First instalment $1,684.57 Balloon $0.00 Net…" at bounding box center [1000, 224] width 398 height 866
type input "76,450"
type input "5,000"
type input "3,600"
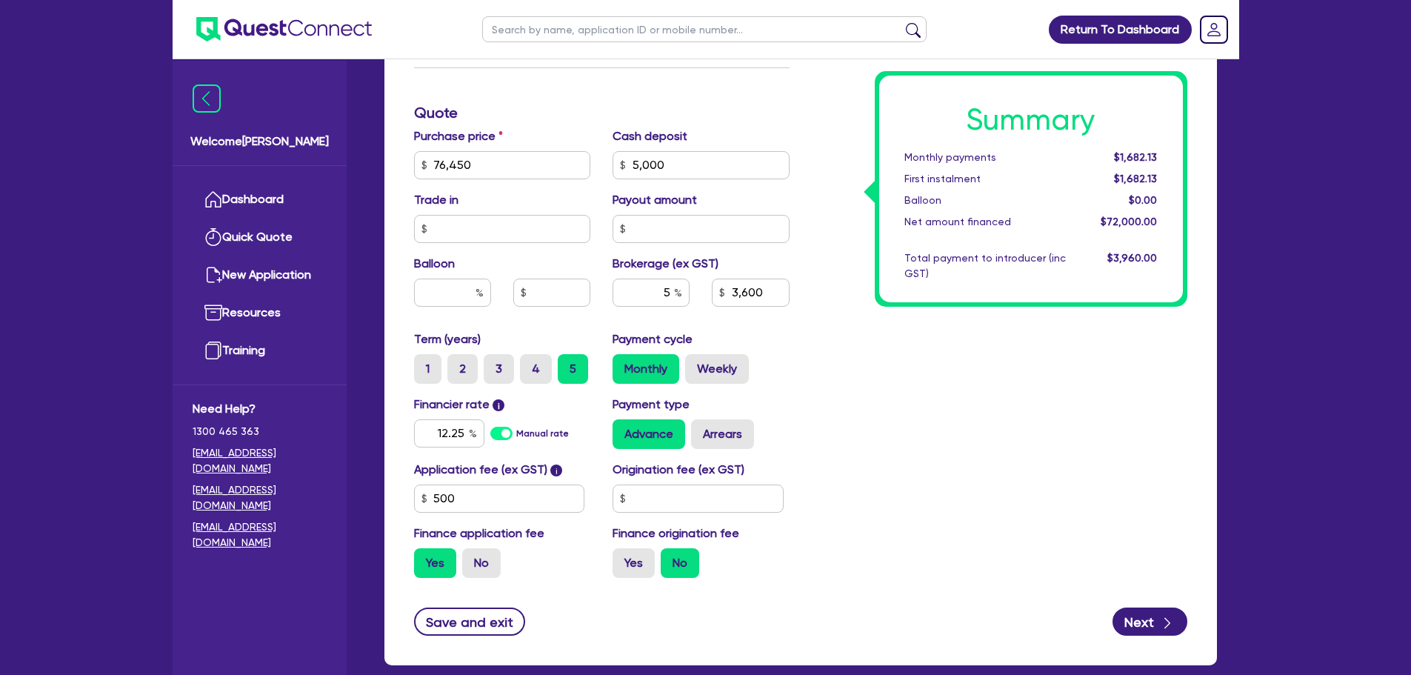
scroll to position [671, 0]
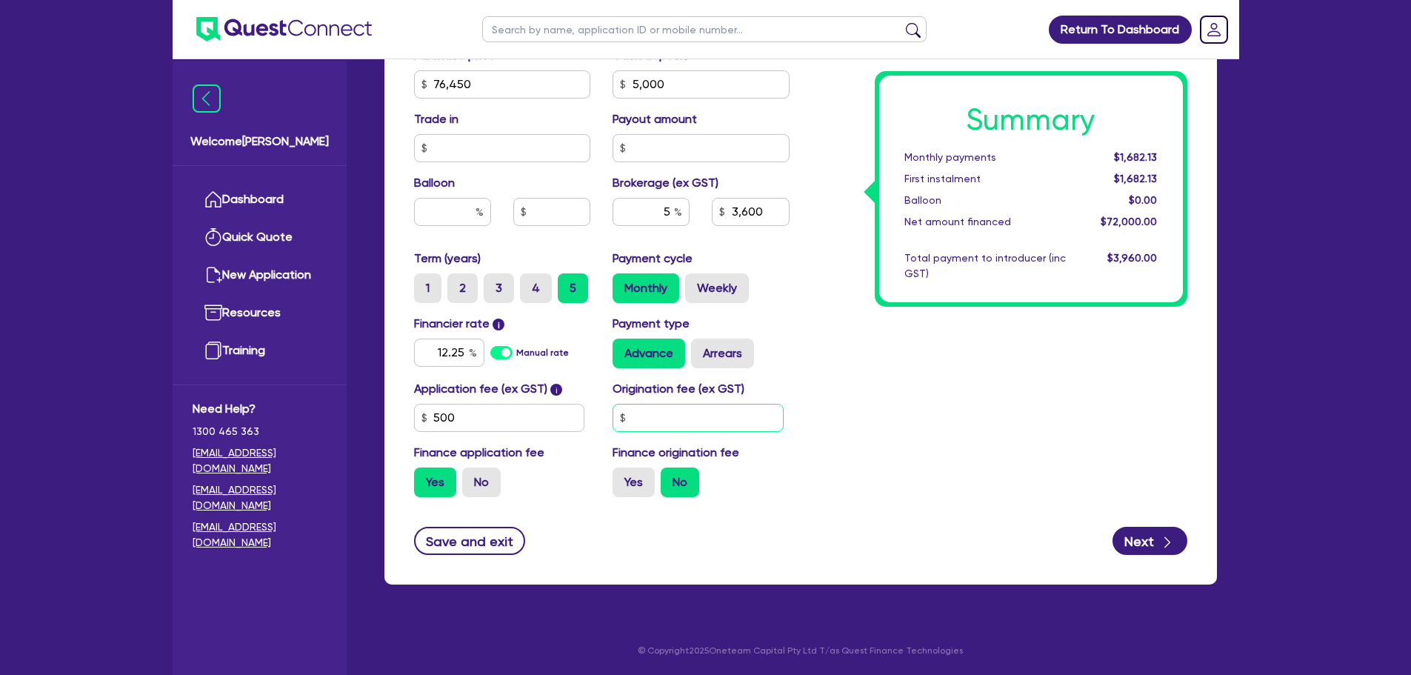
click at [642, 423] on input "text" at bounding box center [698, 418] width 171 height 28
type input "990"
type input "76,450"
type input "5,000"
type input "3,600"
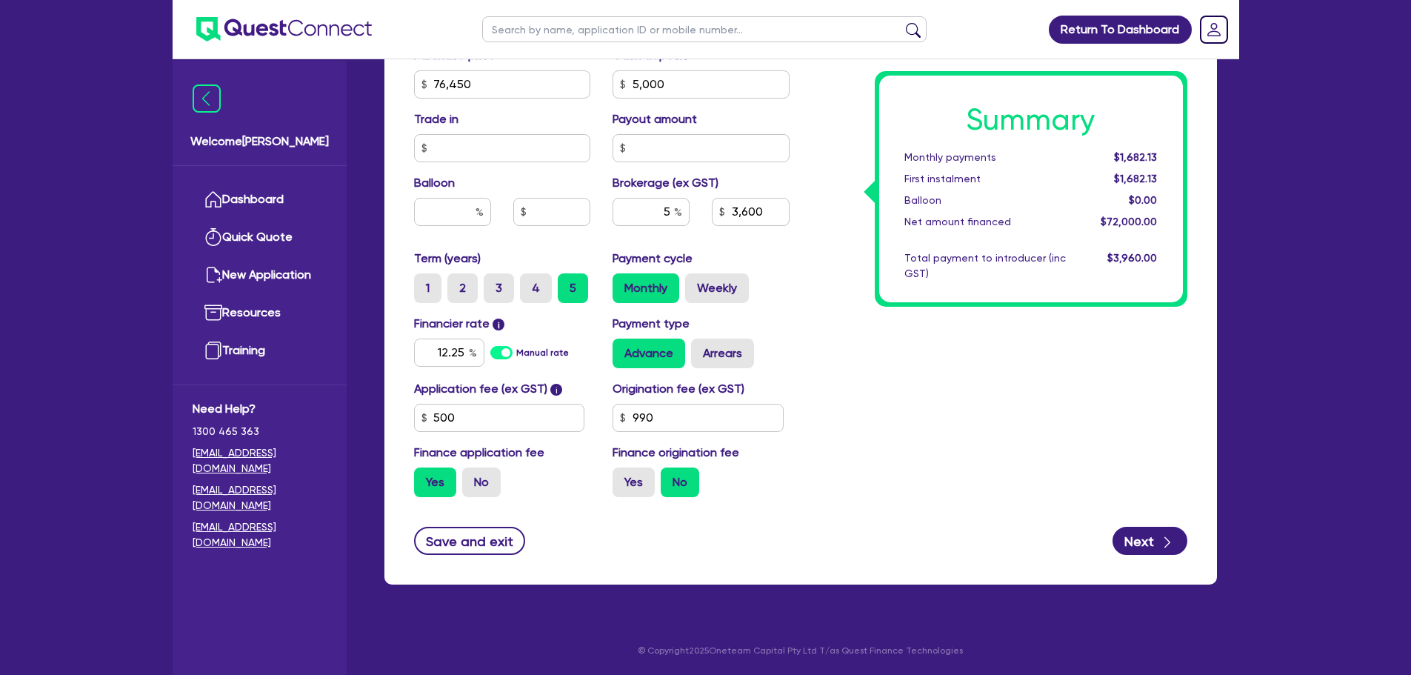
click at [905, 409] on div "Summary Monthly payments $1,682.13 First instalment $1,682.13 Balloon $0.00 Net…" at bounding box center [1000, 76] width 398 height 866
type input "76,450"
type input "5,000"
type input "3,600"
click at [690, 416] on input "990" at bounding box center [698, 418] width 171 height 28
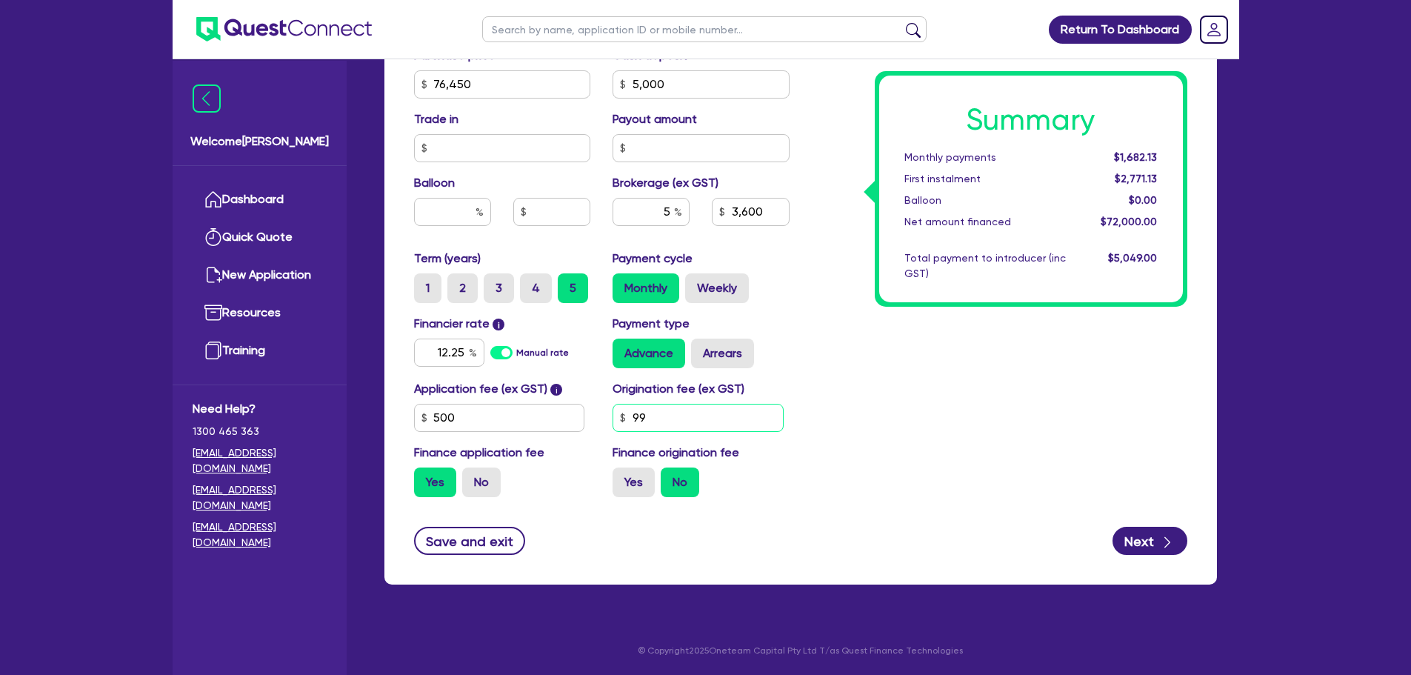
type input "9"
type input "76,450"
type input "5,000"
type input "3,600"
click at [918, 433] on div "Summary Monthly payments $1,682.13 First instalment $2,771.13 Balloon $0.00 Net…" at bounding box center [1000, 76] width 398 height 866
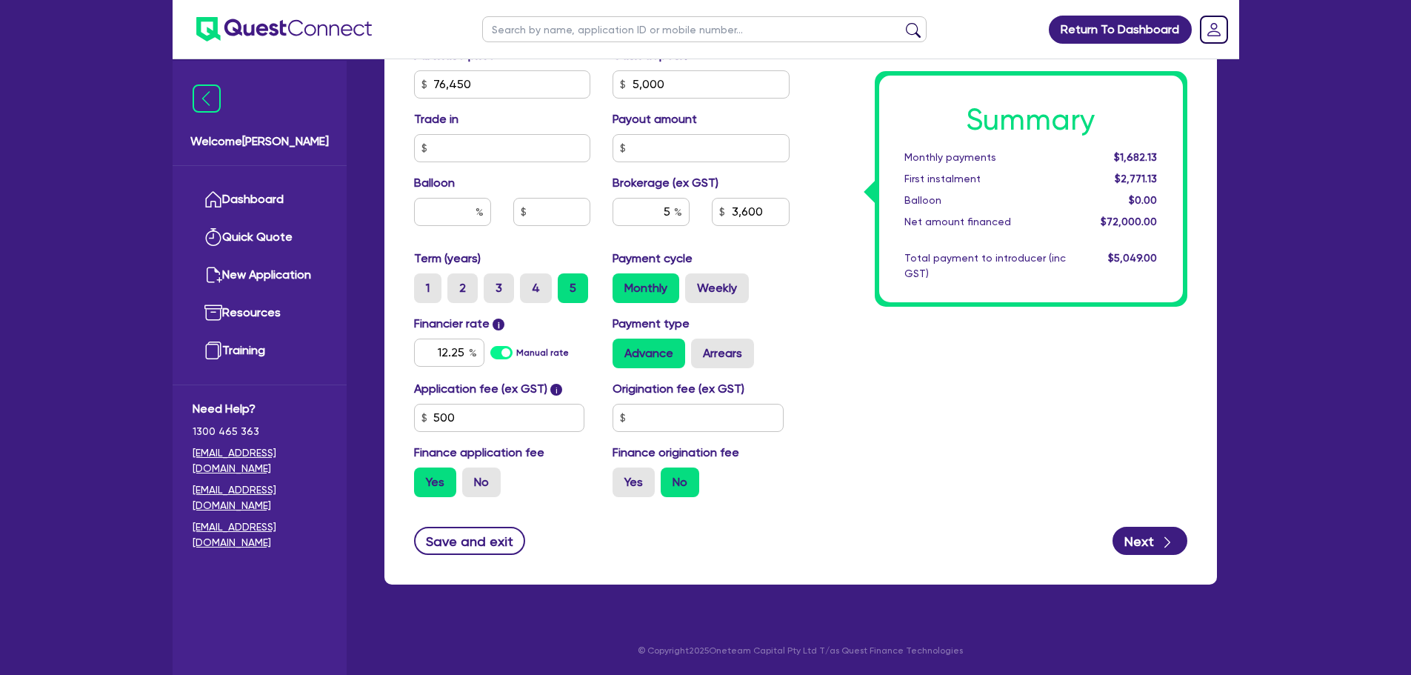
type input "76,450"
type input "5,000"
type input "3,600"
click at [682, 427] on input "text" at bounding box center [698, 418] width 171 height 28
type input "900"
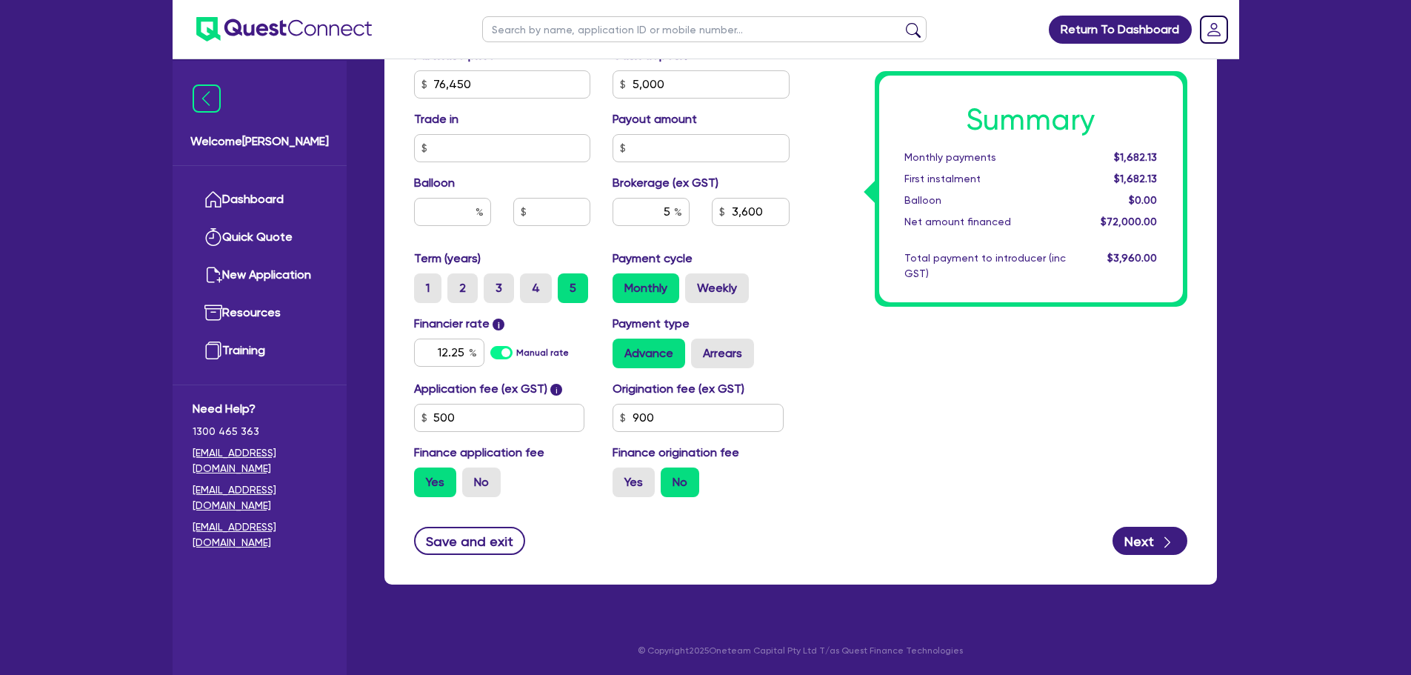
type input "76,450"
type input "5,000"
type input "3,600"
click at [900, 421] on div "Summary Monthly payments Calculating... First instalment Calculating... Balloon…" at bounding box center [1000, 76] width 398 height 866
type input "76,450"
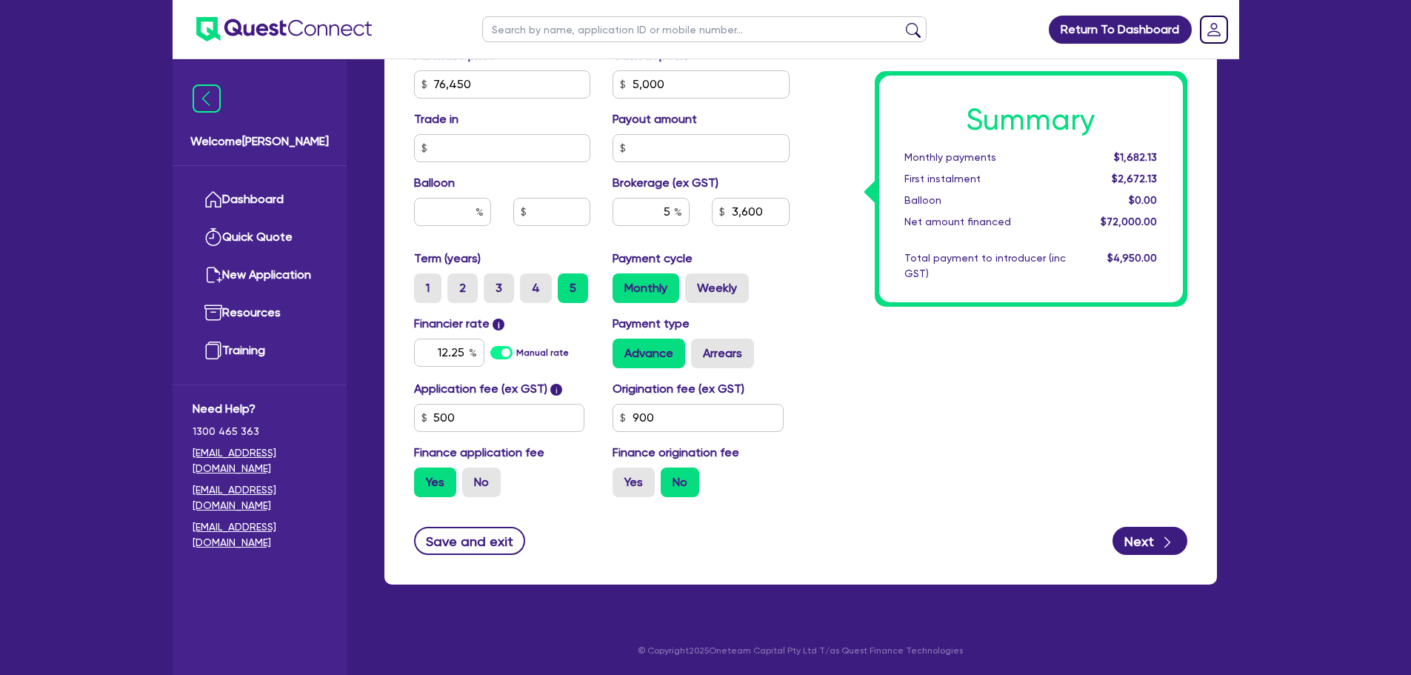
type input "5,000"
type input "3,600"
click at [699, 419] on input "900" at bounding box center [698, 418] width 171 height 28
click at [641, 482] on label "Yes" at bounding box center [634, 483] width 42 height 30
click at [622, 477] on input "Yes" at bounding box center [618, 473] width 10 height 10
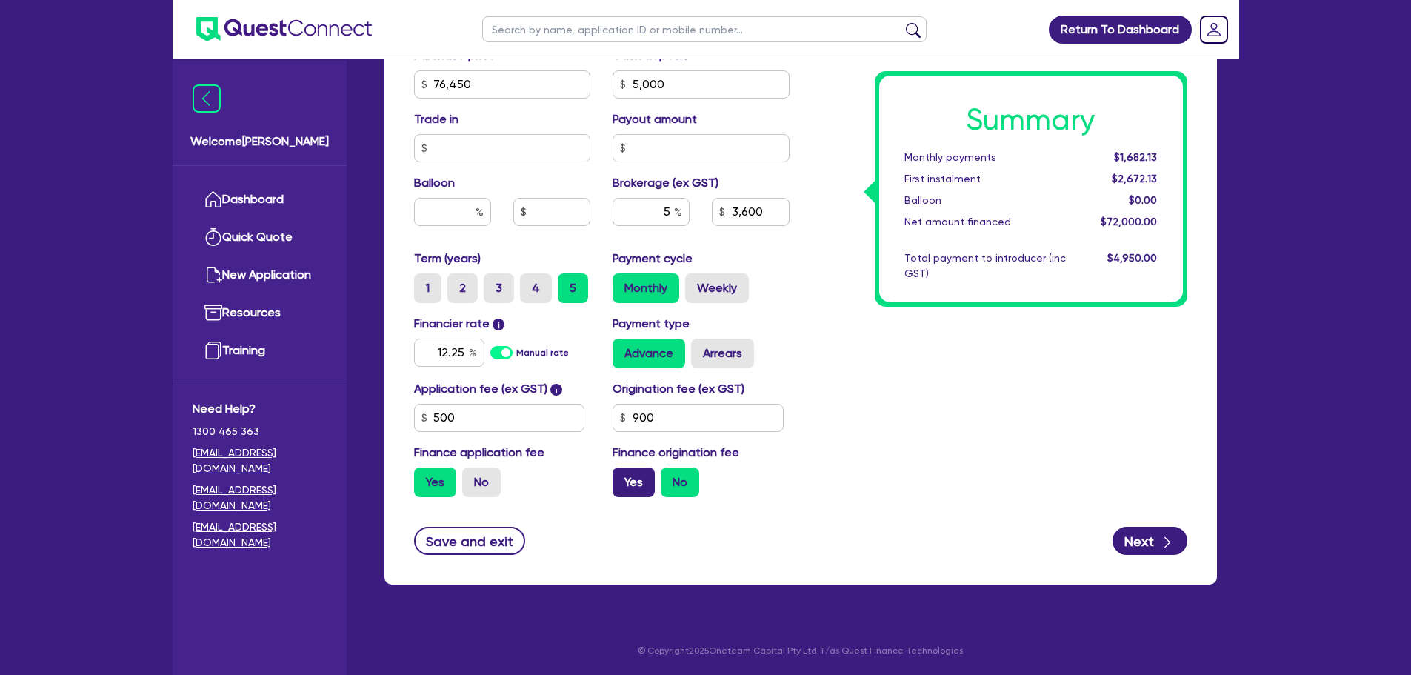
radio input "true"
type input "76,450"
type input "5,000"
type input "3,600"
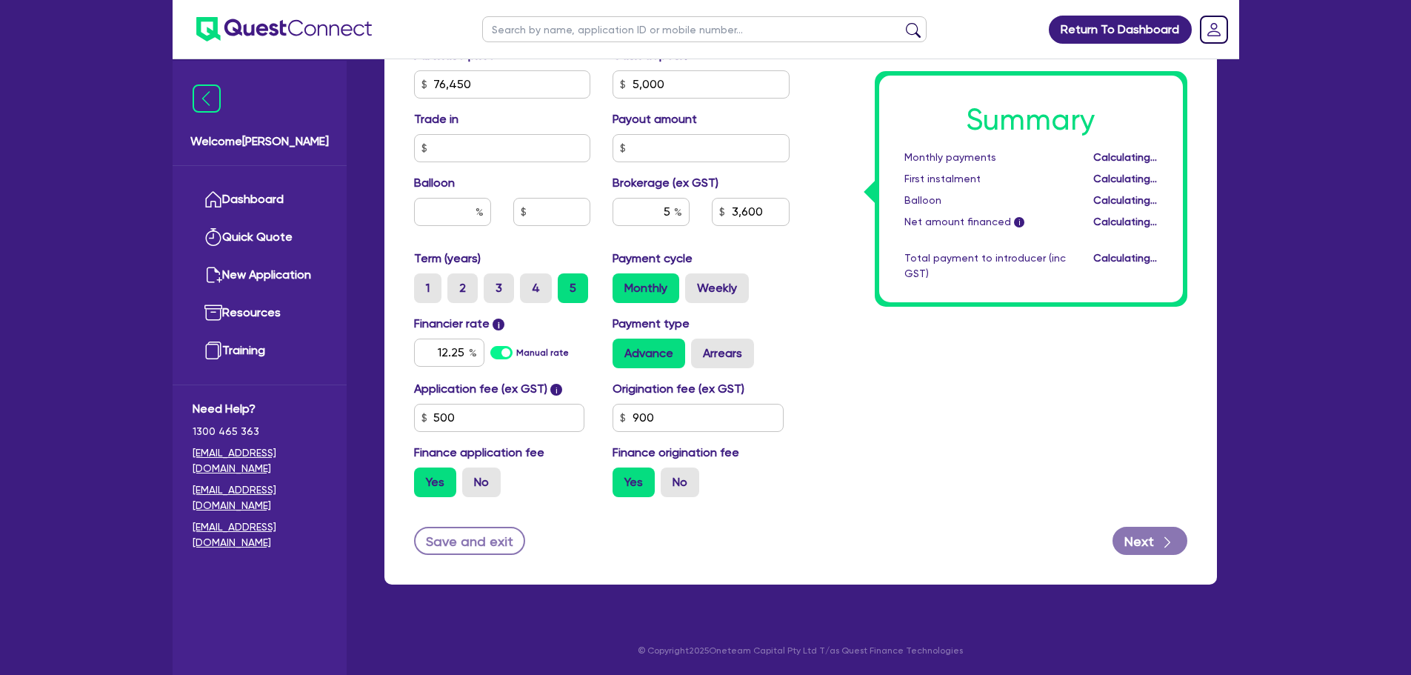
type input "76,450"
type input "5,000"
type input "3,649.5"
click at [674, 477] on label "No" at bounding box center [680, 483] width 39 height 30
click at [671, 477] on input "No" at bounding box center [666, 473] width 10 height 10
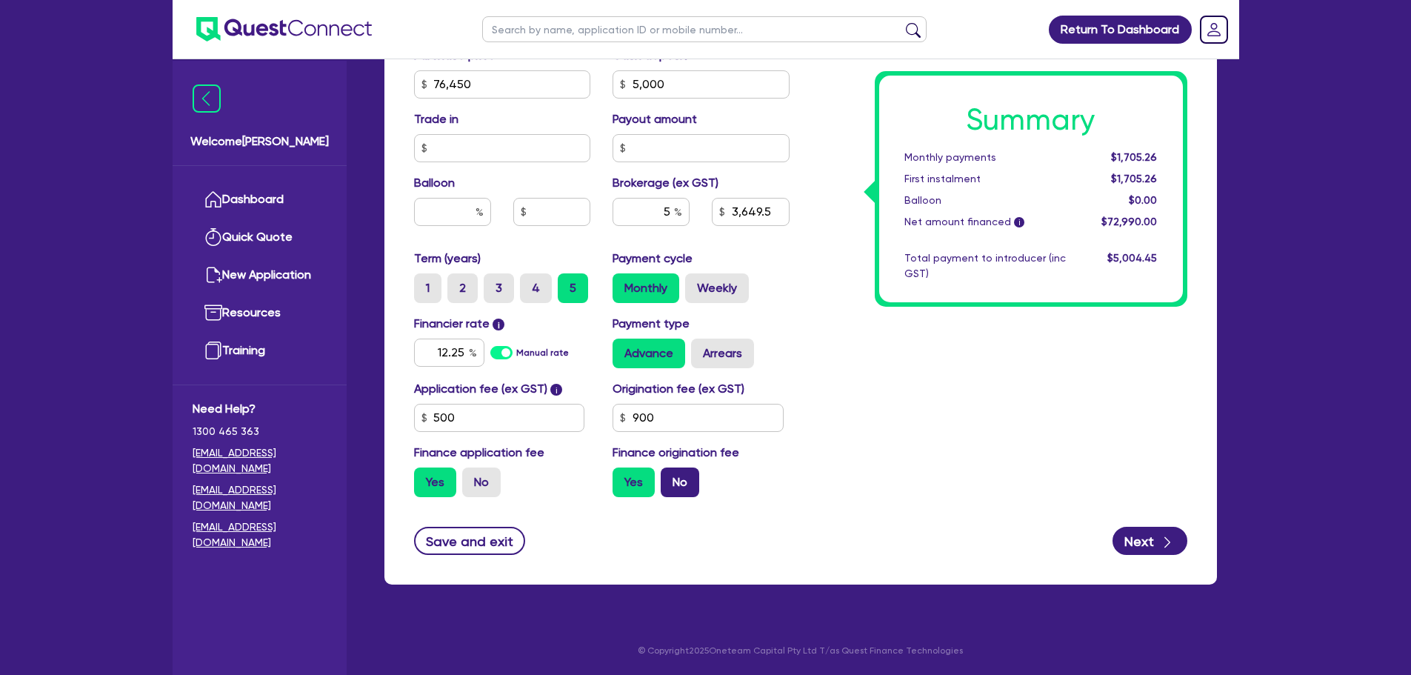
radio input "true"
type input "76,450"
type input "5,000"
type input "3,649.5"
type input "76,450"
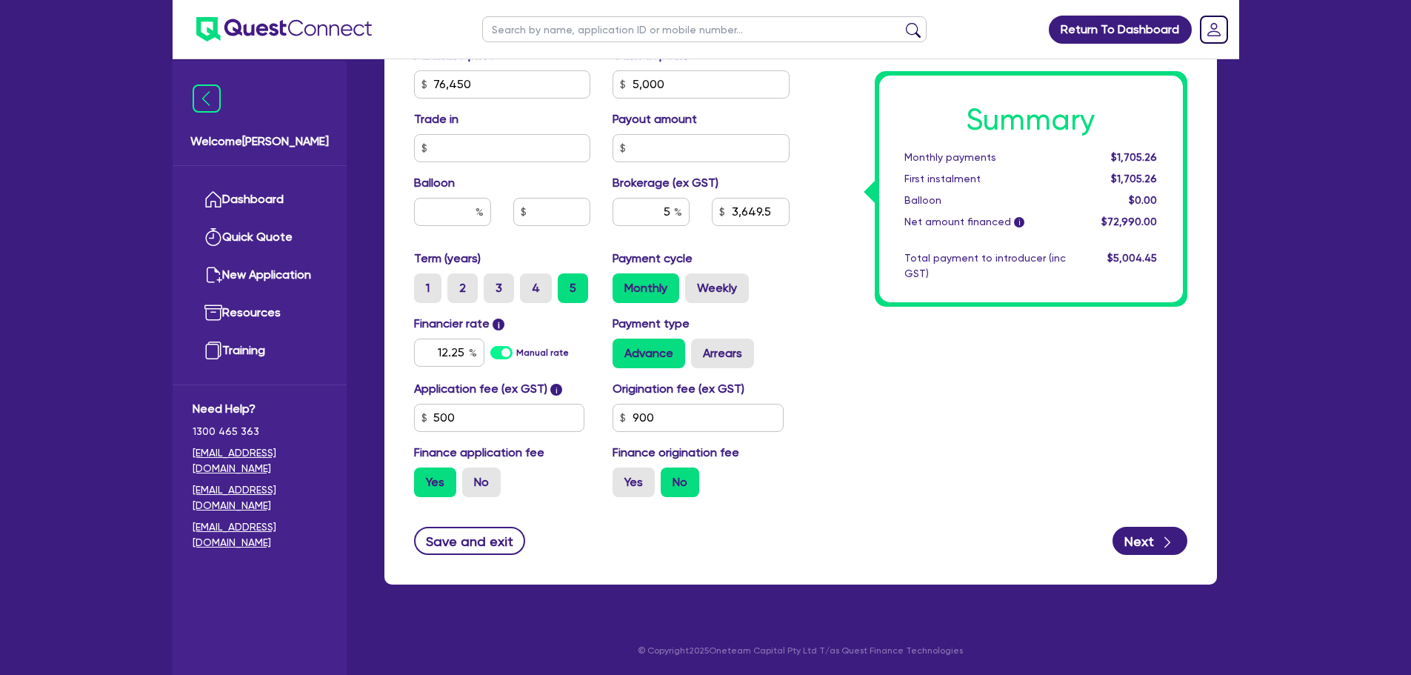
type input "5,000"
type input "3,600"
click at [625, 483] on label "Yes" at bounding box center [634, 483] width 42 height 30
click at [622, 477] on input "Yes" at bounding box center [618, 473] width 10 height 10
radio input "true"
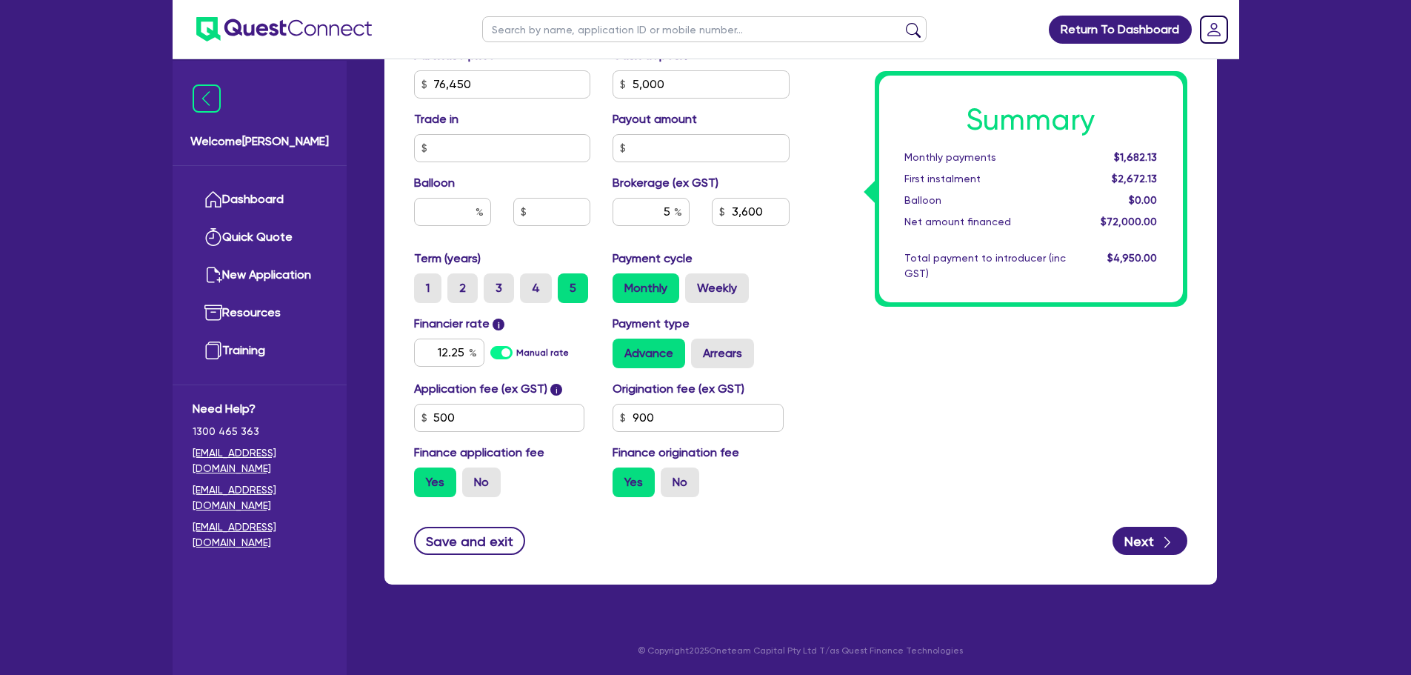
type input "76,450"
type input "5,000"
type input "3,600"
type input "76,450"
type input "5,000"
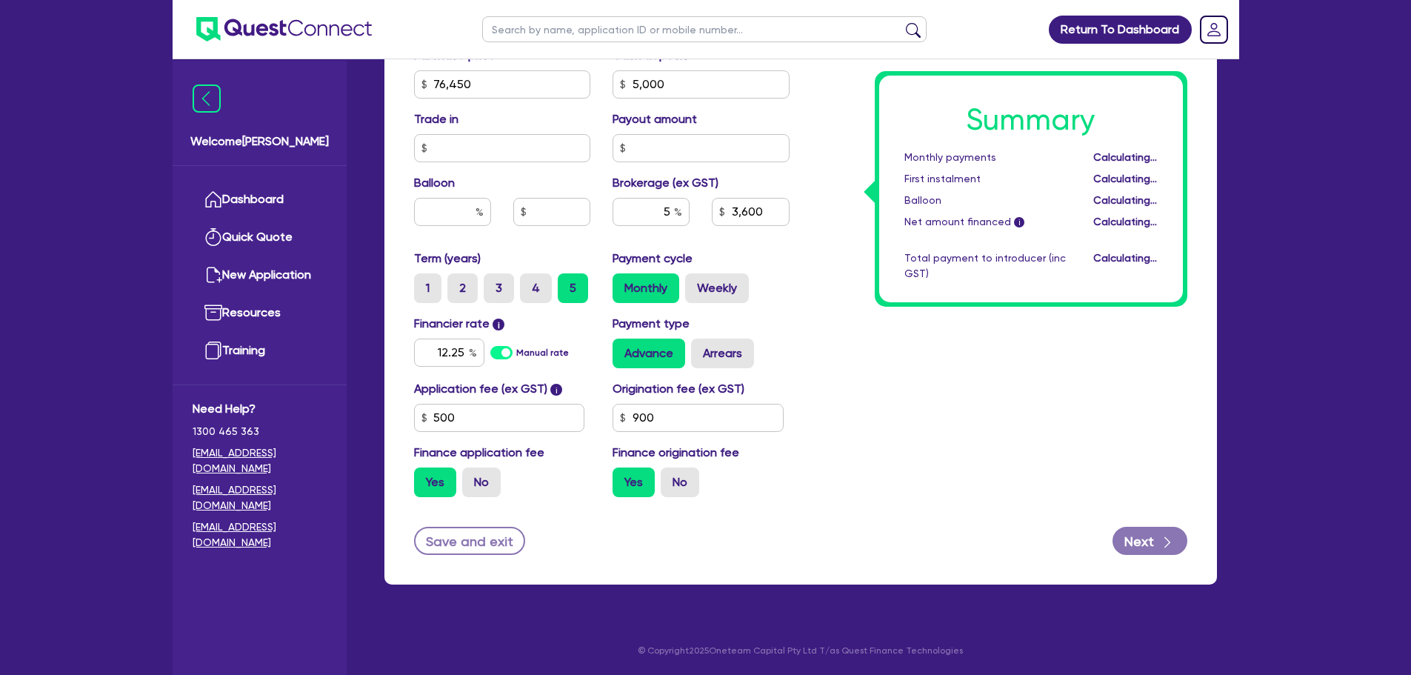
type input "3,649.5"
click at [680, 418] on input "900" at bounding box center [698, 418] width 171 height 28
type input "9"
type input "76,450"
type input "5,000"
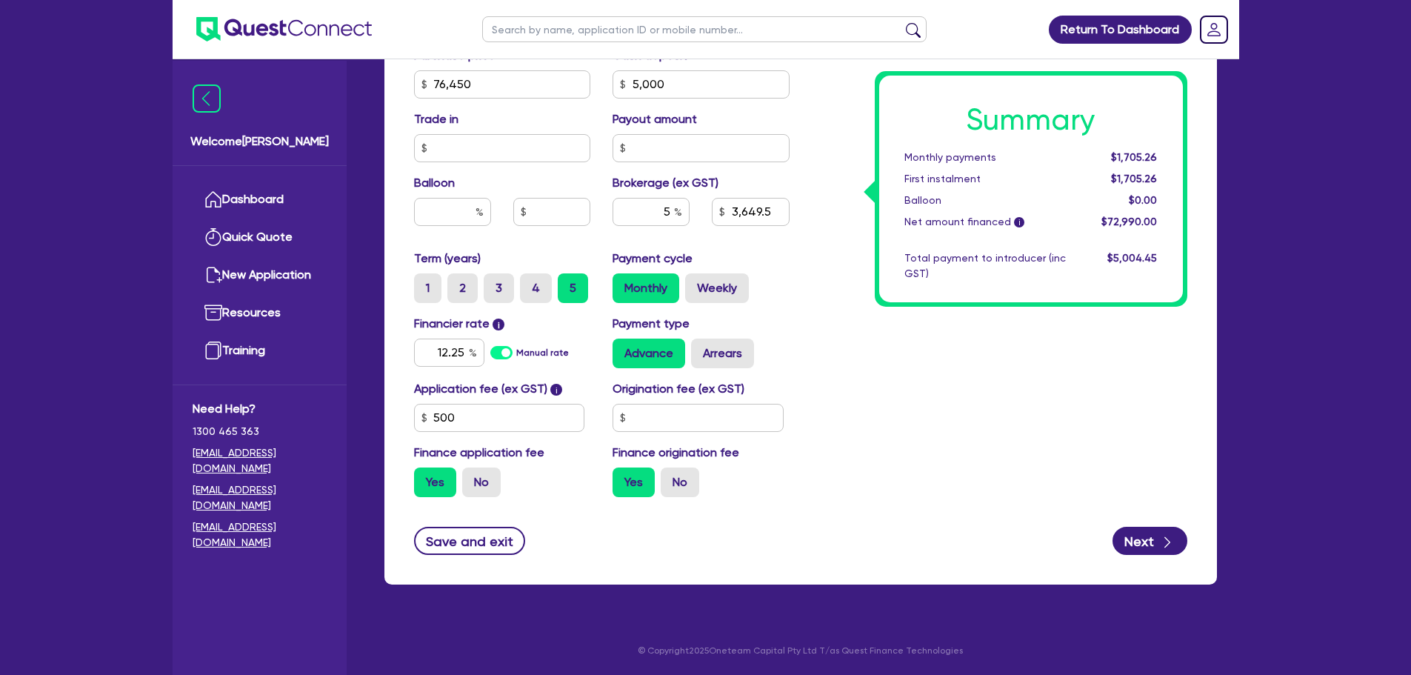
type input "3,649.5"
click at [935, 413] on div "Summary Monthly payments $1,705.26 First instalment $1,705.26 Balloon $0.00 Net…" at bounding box center [1000, 76] width 398 height 866
type input "76,450"
type input "5,000"
type input "3,600"
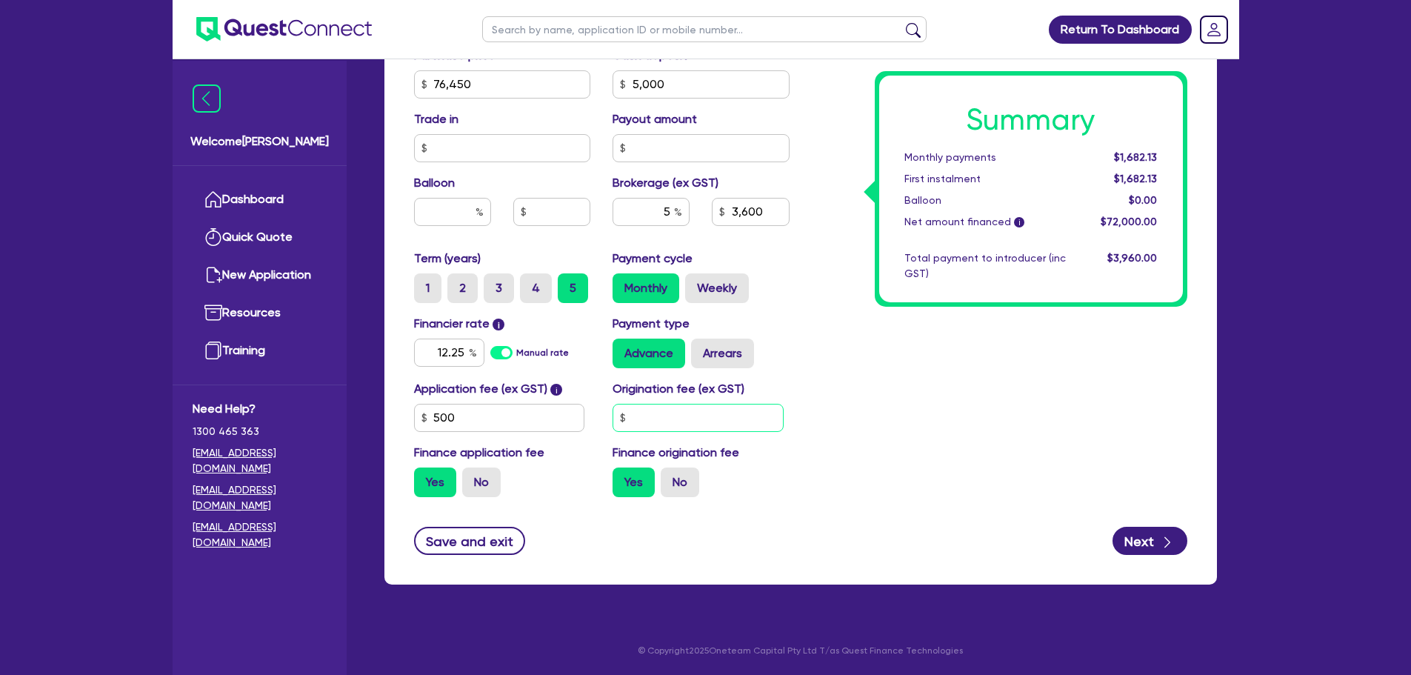
click at [663, 424] on input "text" at bounding box center [698, 418] width 171 height 28
type input "500"
type input "76,450"
type input "5,000"
type input "3,600"
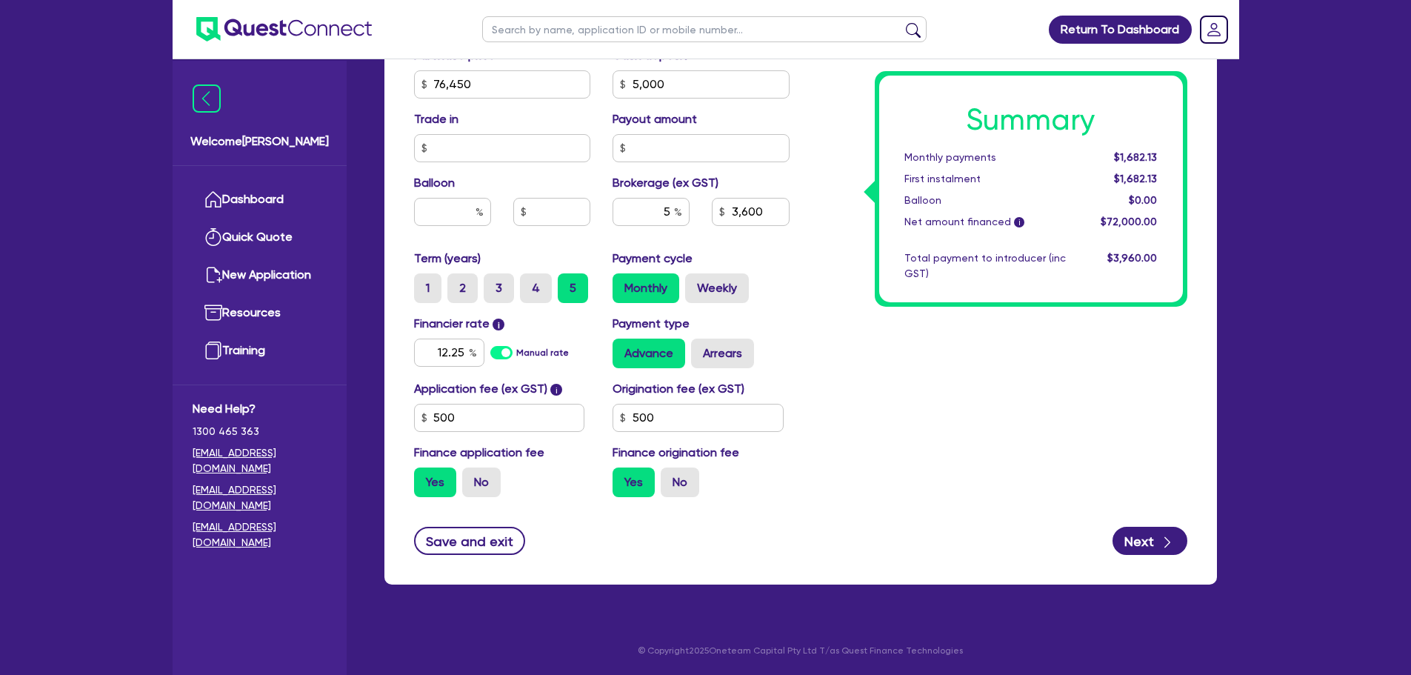
click at [1083, 422] on div "Summary Monthly payments $1,682.13 First instalment $1,682.13 Balloon $0.00 Net…" at bounding box center [1000, 76] width 398 height 866
type input "76,450"
type input "5,000"
type input "3,627.5"
click at [689, 410] on input "500" at bounding box center [698, 418] width 171 height 28
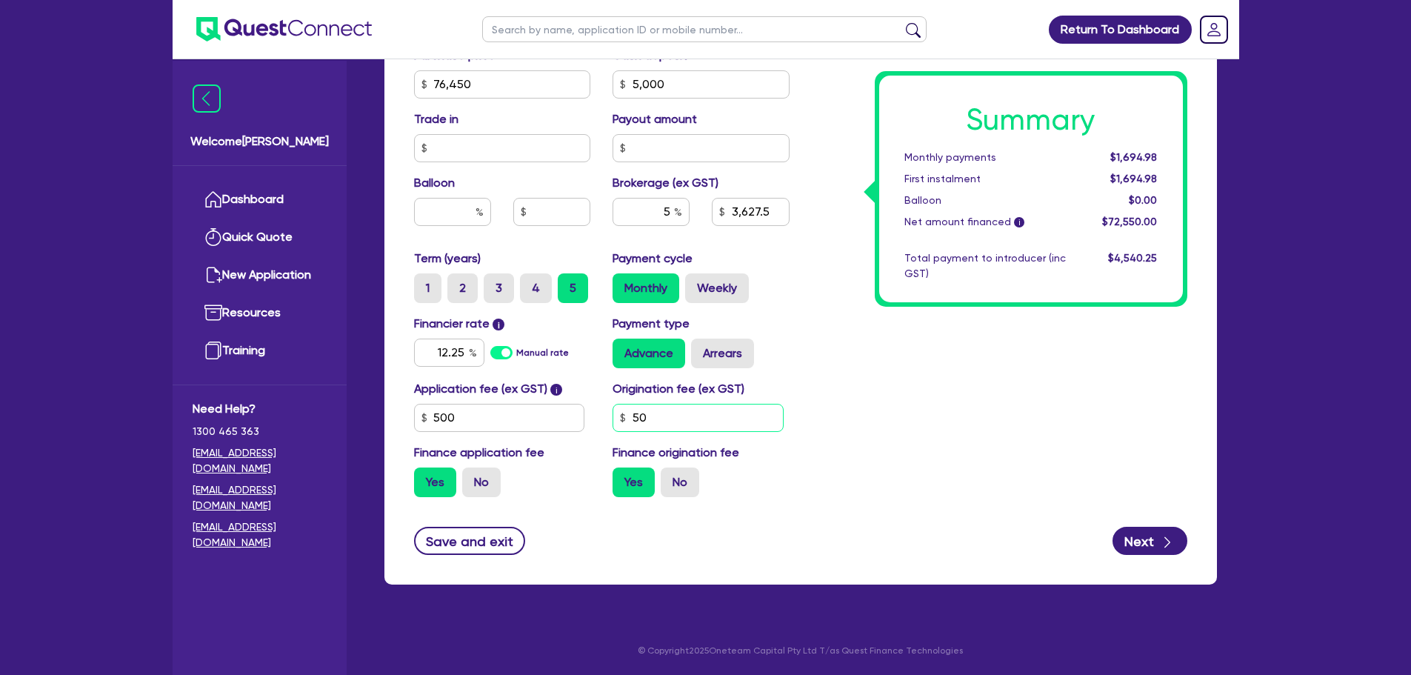
type input "5"
type input "76,450"
type input "5,000"
type input "3,627.5"
click at [961, 429] on div "Summary Monthly payments $1,694.98 First instalment $1,694.98 Balloon $0.00 Net…" at bounding box center [1000, 76] width 398 height 866
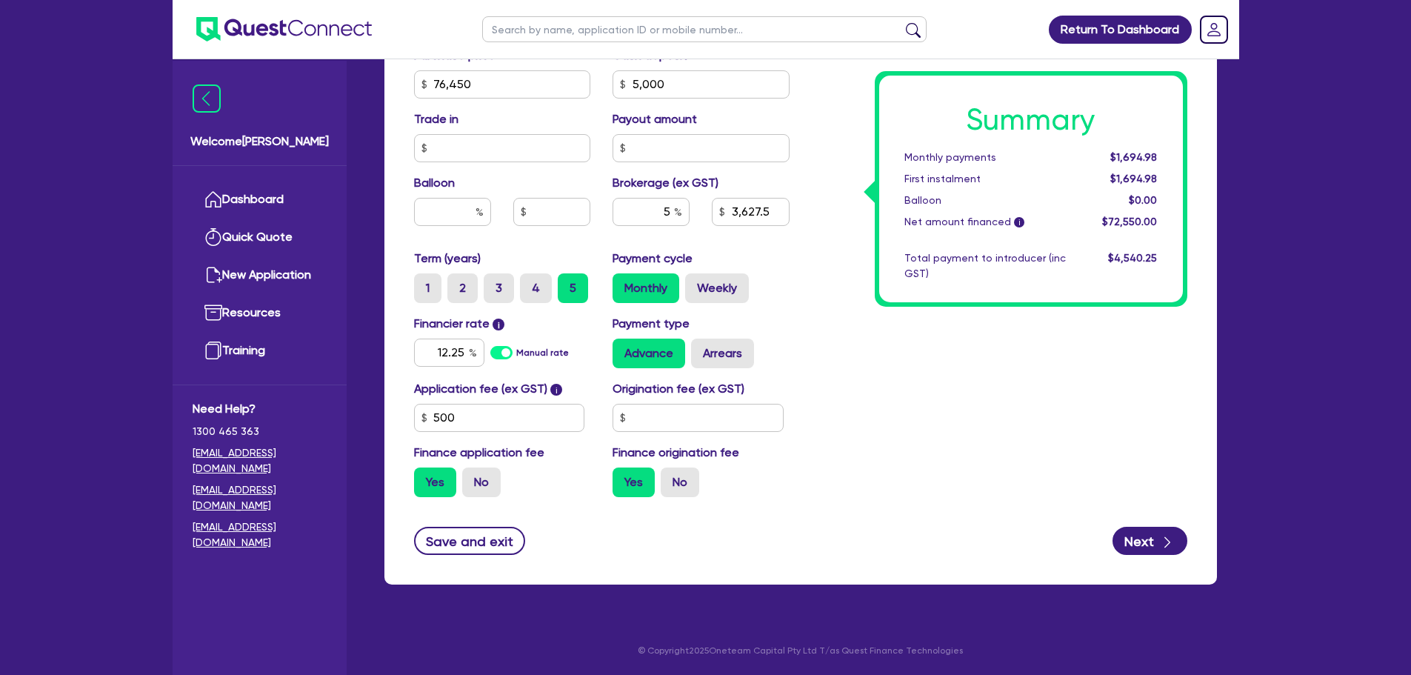
type input "76,450"
type input "5,000"
type input "3,600"
click at [675, 416] on input "text" at bounding box center [698, 418] width 171 height 28
type input "500"
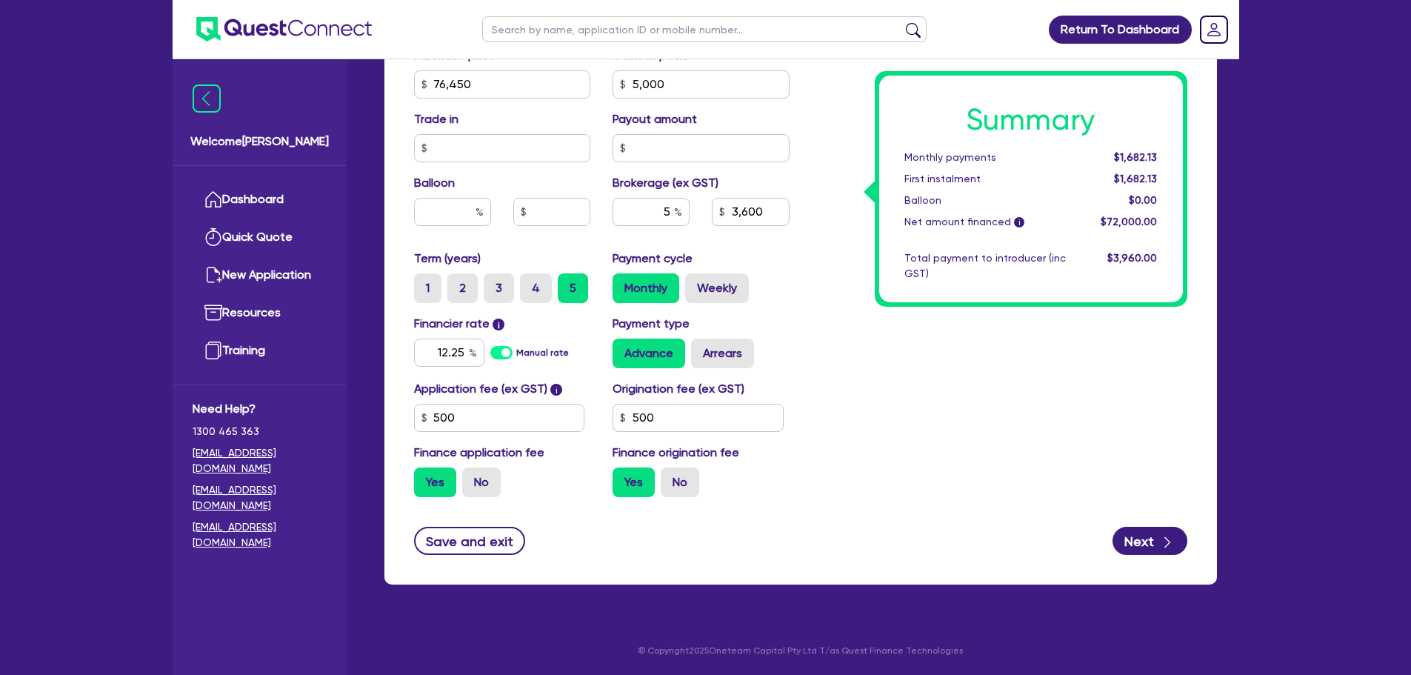
type input "76,450"
type input "5,000"
type input "3,600"
type input "76,450"
type input "5,000"
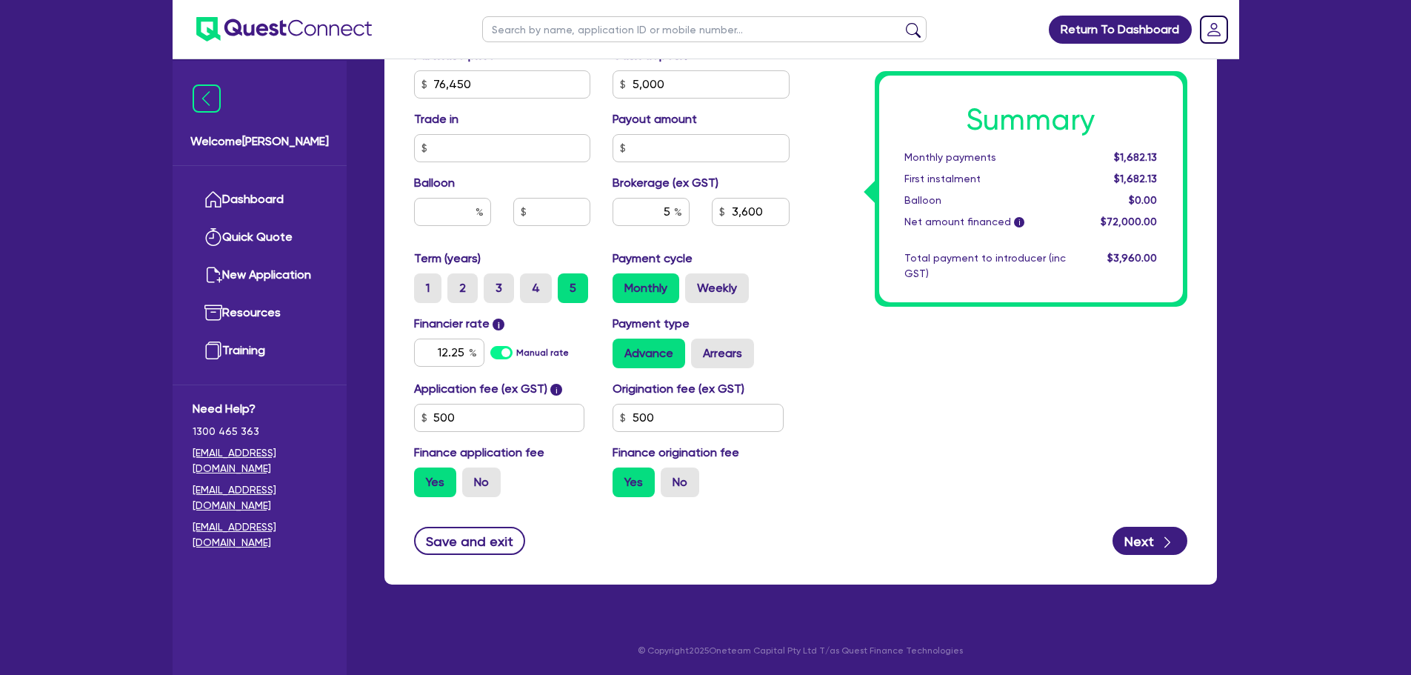
type input "3,627.5"
click at [858, 430] on div "Summary Monthly payments $1,682.13 First instalment $1,682.13 Balloon $0.00 Net…" at bounding box center [1000, 76] width 398 height 866
click at [688, 425] on input "500" at bounding box center [698, 418] width 171 height 28
type input "76,450"
type input "5,000"
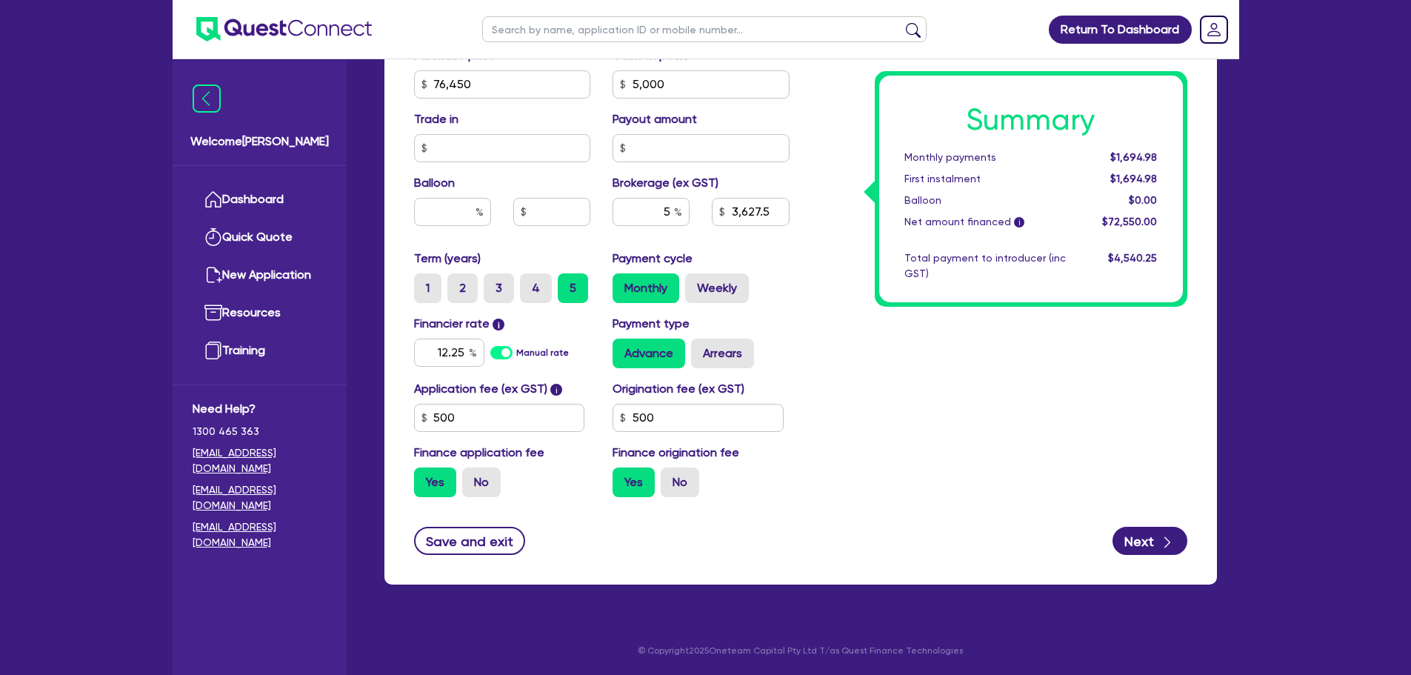
type input "3,627.5"
click at [811, 425] on div "Summary Monthly payments $1,694.98 First instalment $1,694.98 Balloon $0.00 Net…" at bounding box center [1000, 76] width 398 height 866
type input "76,450"
type input "5,000"
type input "3,627.5"
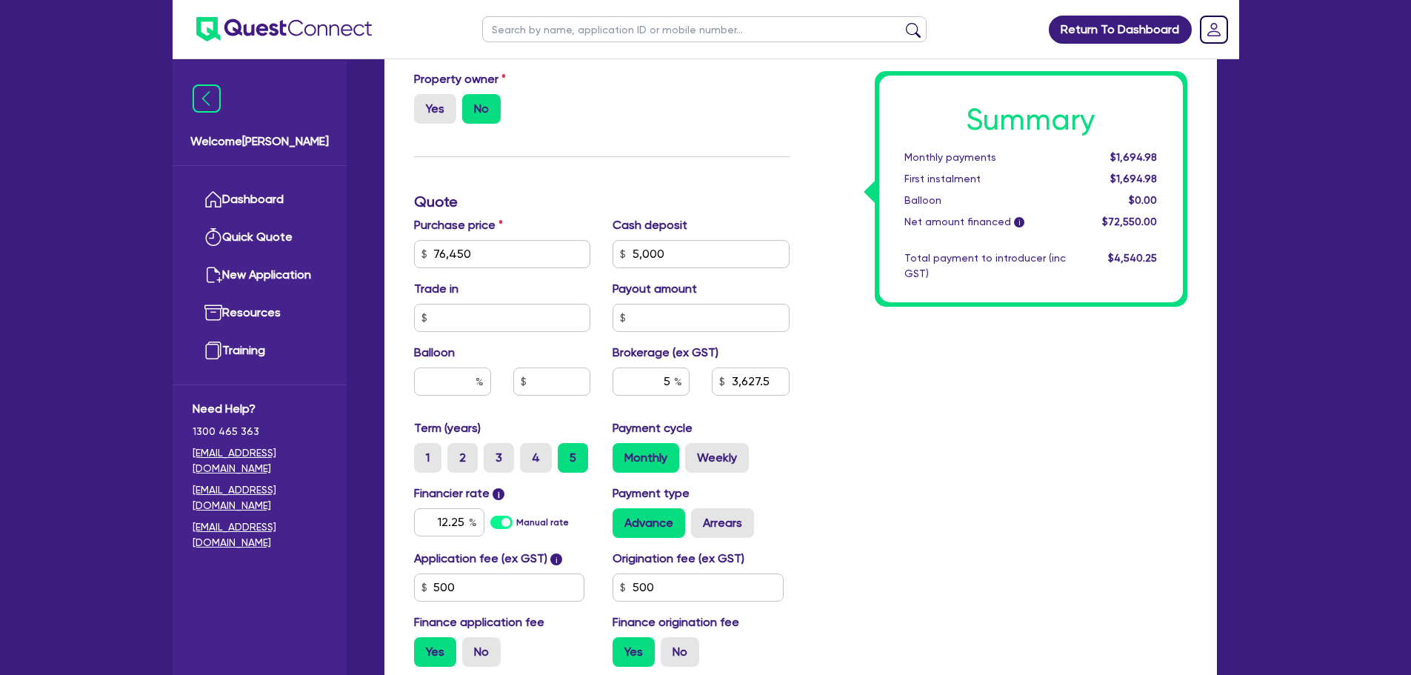
scroll to position [522, 0]
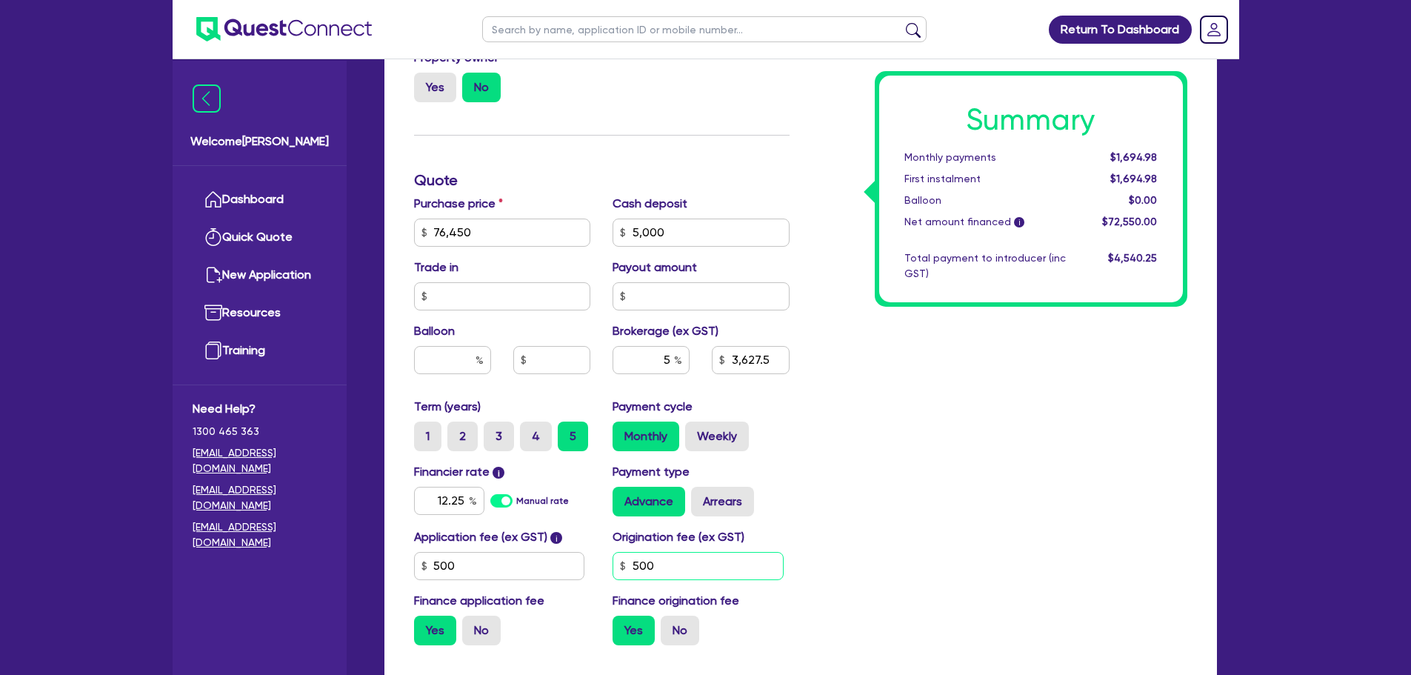
click at [685, 565] on input "500" at bounding box center [698, 566] width 171 height 28
type input "5"
type input "76,450"
type input "5,000"
type input "3,627.5"
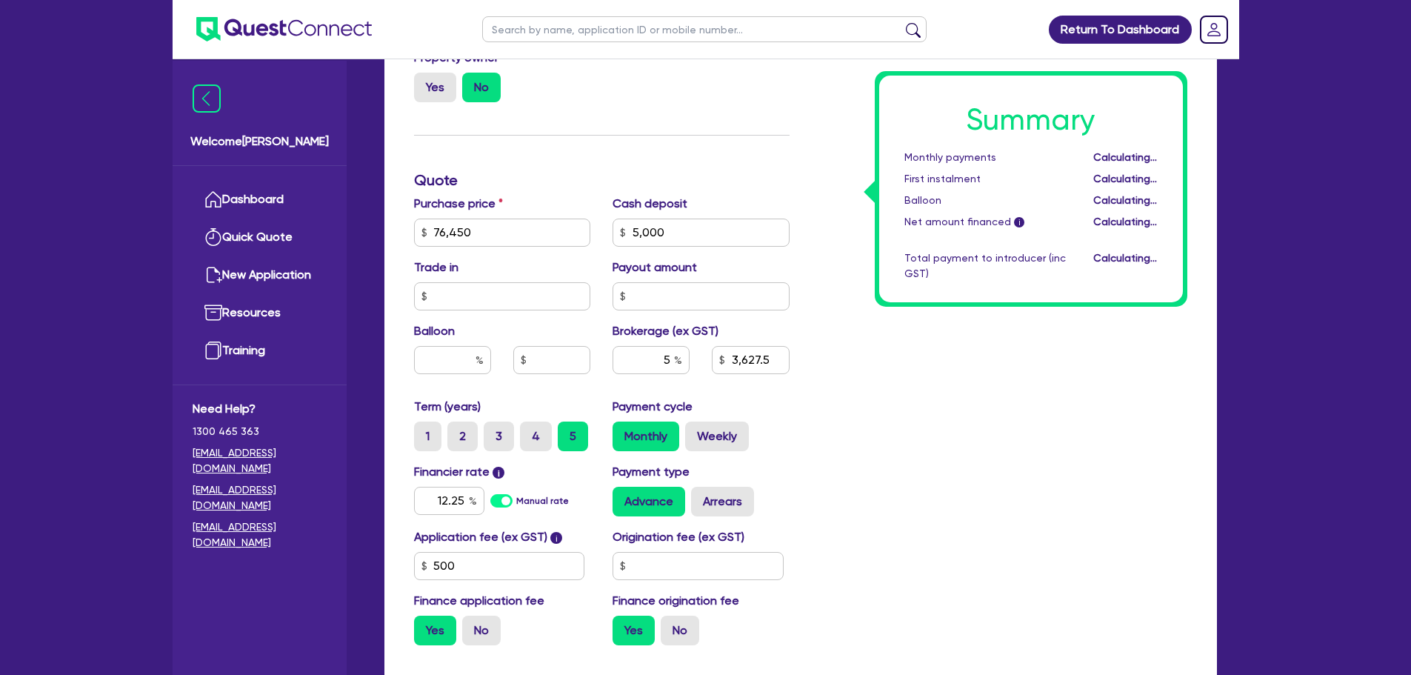
click at [860, 554] on div "Summary Monthly payments Calculating... First instalment Calculating... Balloon…" at bounding box center [1000, 224] width 398 height 866
type input "76,450"
type input "5,000"
type input "3,600"
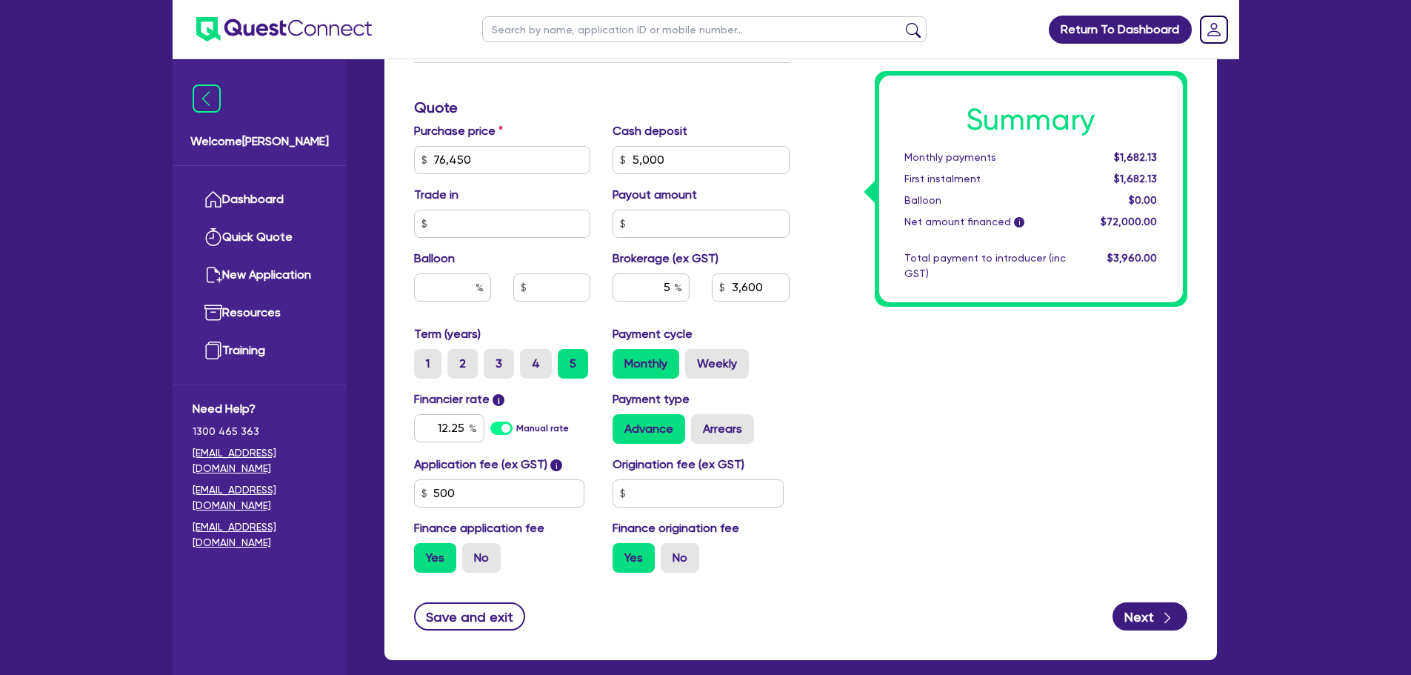
scroll to position [671, 0]
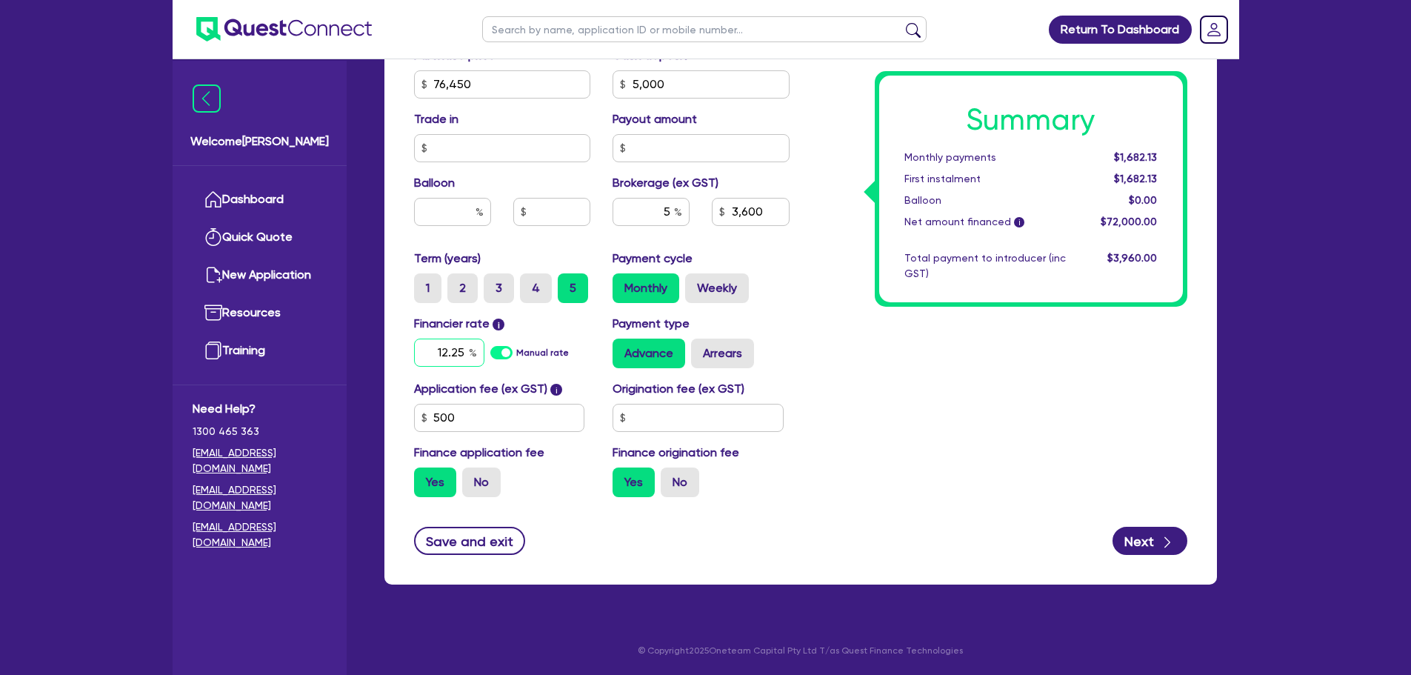
click at [470, 347] on div "12.25" at bounding box center [449, 353] width 70 height 28
type input "1"
type input "10.74"
click at [1016, 393] on div "Summary Monthly payments $1,682.13 First instalment $1,682.13 Balloon $0.00 Net…" at bounding box center [1000, 76] width 398 height 866
click at [673, 215] on input "5" at bounding box center [651, 212] width 77 height 28
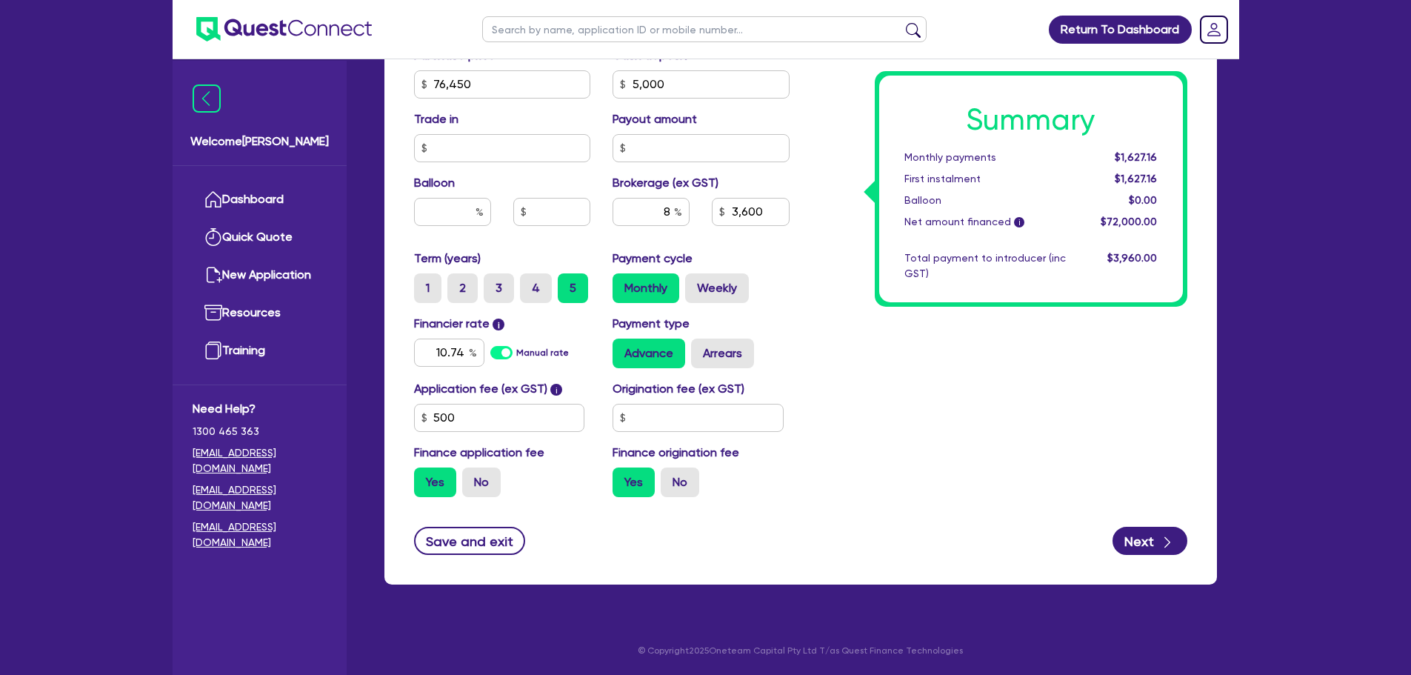
click at [919, 366] on div "Summary Monthly payments $1,627.16 First instalment $1,627.16 Balloon $0.00 Net…" at bounding box center [1000, 76] width 398 height 866
click at [673, 207] on input "8" at bounding box center [651, 212] width 77 height 28
click at [910, 349] on div "Summary Monthly payments Calculating... First instalment Calculating... Balloon…" at bounding box center [1000, 76] width 398 height 866
click at [673, 213] on input "text" at bounding box center [651, 212] width 77 height 28
click at [933, 387] on div "Summary Monthly payments $1,542.34 First instalment $1,542.34 Balloon $0.00 Net…" at bounding box center [1000, 76] width 398 height 866
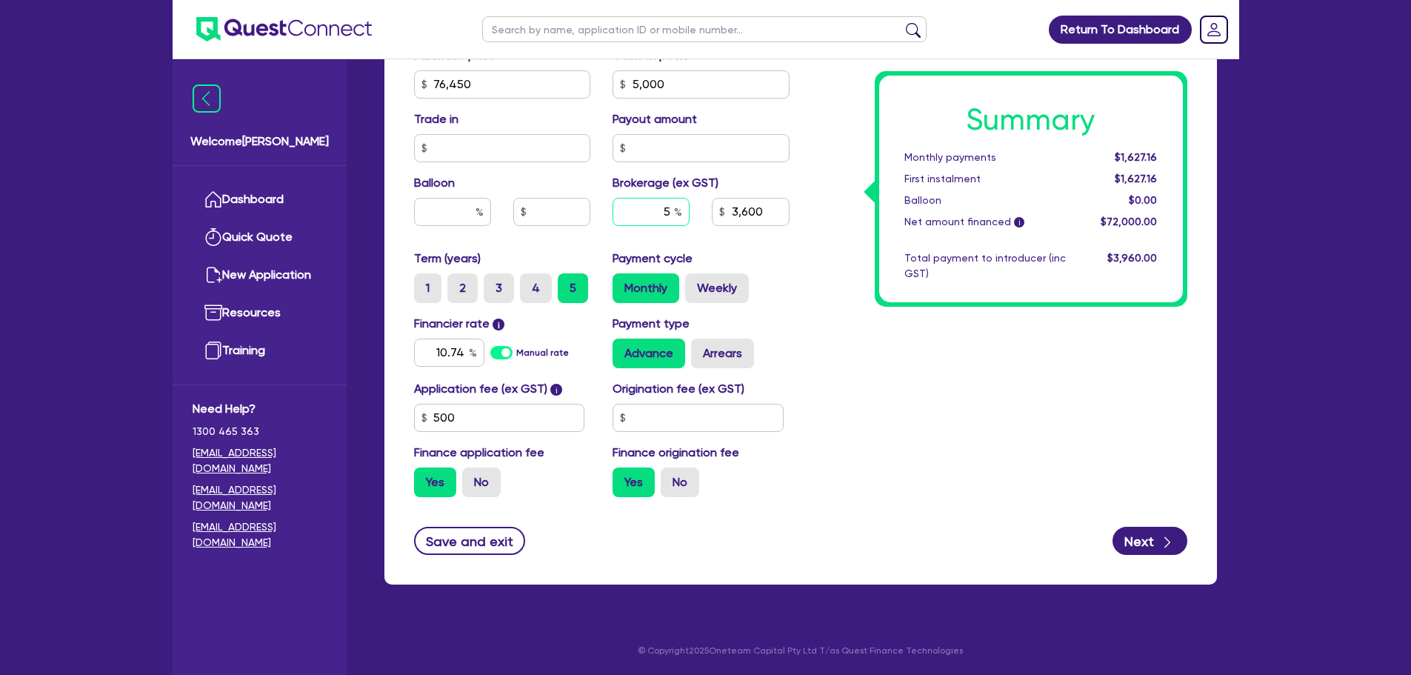
click at [671, 213] on input "5" at bounding box center [651, 212] width 77 height 28
click at [940, 354] on div "Summary Monthly payments Calculating... First instalment Calculating... Balloon…" at bounding box center [1000, 76] width 398 height 866
click at [673, 211] on input "8" at bounding box center [651, 212] width 77 height 28
click at [898, 376] on div "Summary Monthly payments $1,678.06 First instalment $1,678.06 Balloon $0.00 Net…" at bounding box center [1000, 76] width 398 height 866
click at [675, 208] on div "6" at bounding box center [651, 212] width 77 height 28
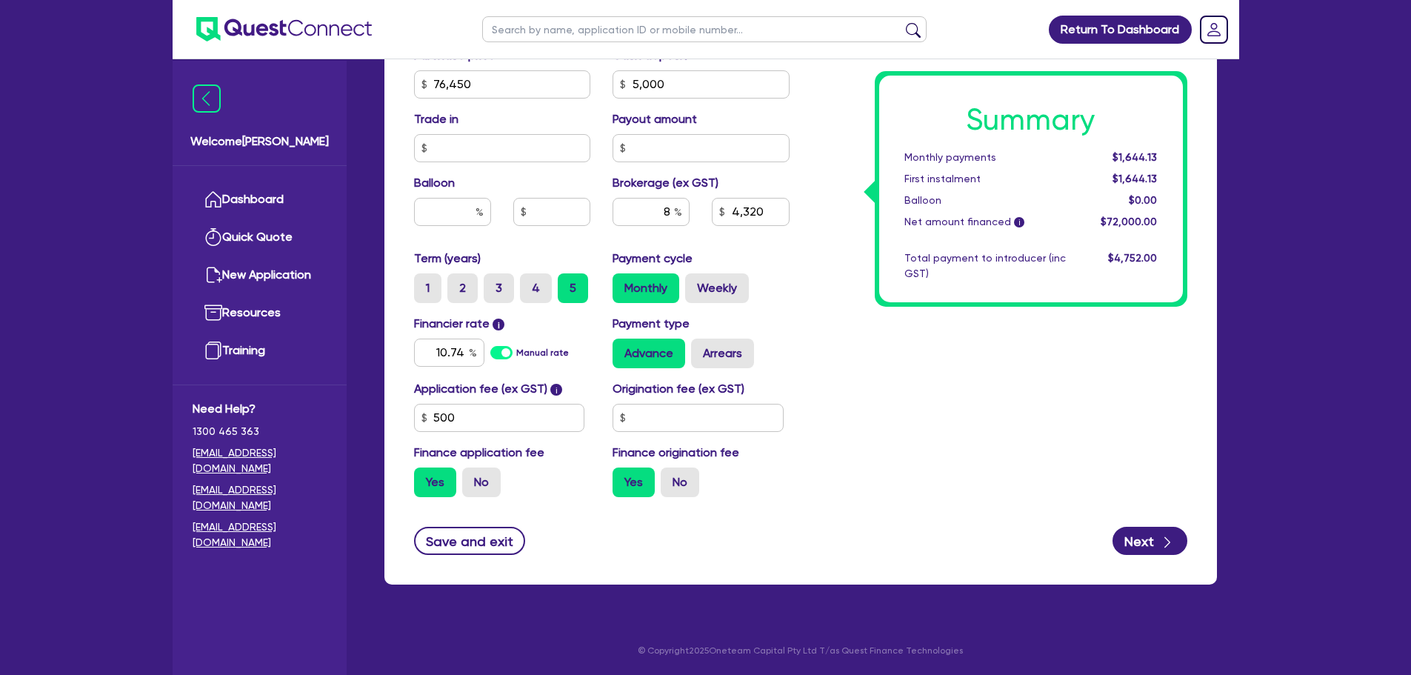
click at [902, 316] on div "Summary Monthly payments $1,644.13 First instalment $1,644.13 Balloon $0.00 Net…" at bounding box center [1000, 76] width 398 height 866
click at [468, 416] on input "500" at bounding box center [499, 418] width 171 height 28
click at [994, 411] on div "Summary Monthly payments $1,678.06 First instalment $1,678.06 Balloon $0.00 Net…" at bounding box center [1000, 76] width 398 height 866
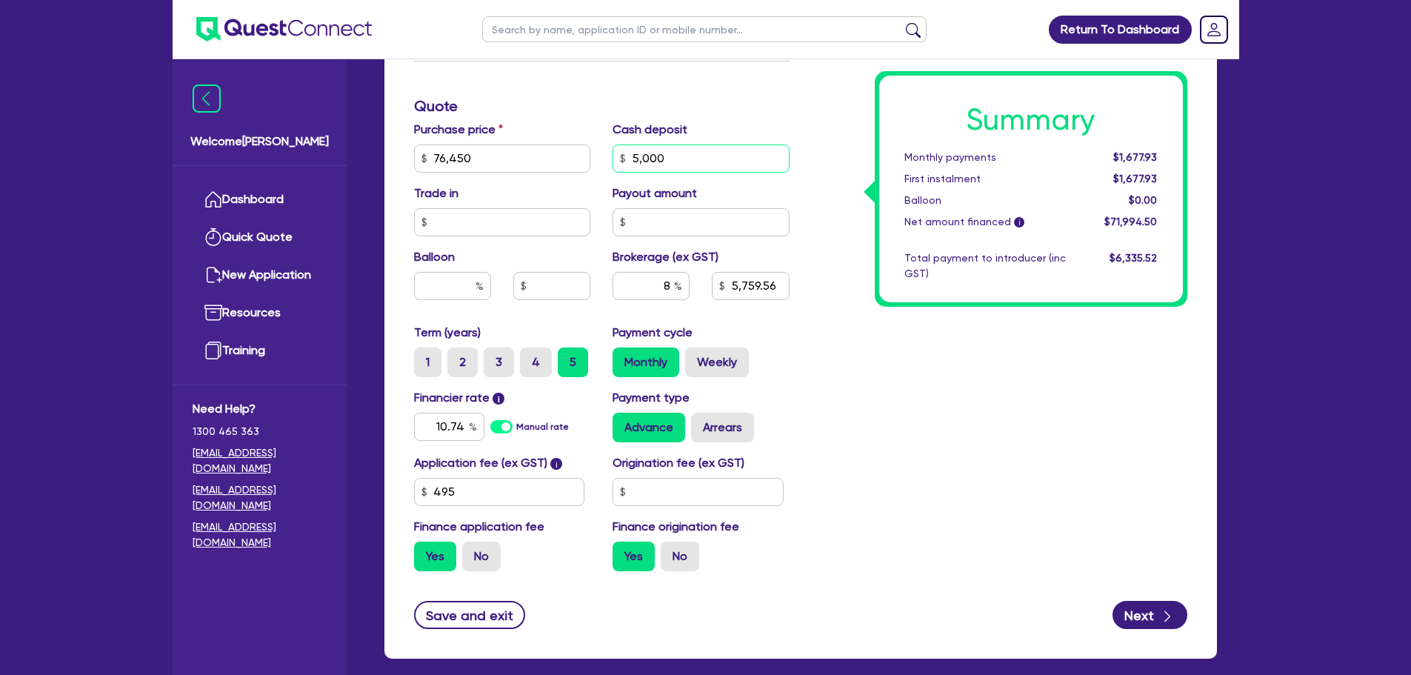
click at [672, 161] on input "5,000" at bounding box center [701, 158] width 177 height 28
click at [1114, 417] on div "Summary Monthly payments $1,677.93 First instalment $1,677.93 Balloon $0.00 Net…" at bounding box center [1000, 150] width 398 height 866
click at [668, 284] on input "8" at bounding box center [651, 286] width 77 height 28
click at [923, 410] on div "Summary Monthly payments Calculating... First instalment Calculating... Balloon…" at bounding box center [1000, 150] width 398 height 866
click at [692, 502] on input "text" at bounding box center [698, 492] width 171 height 28
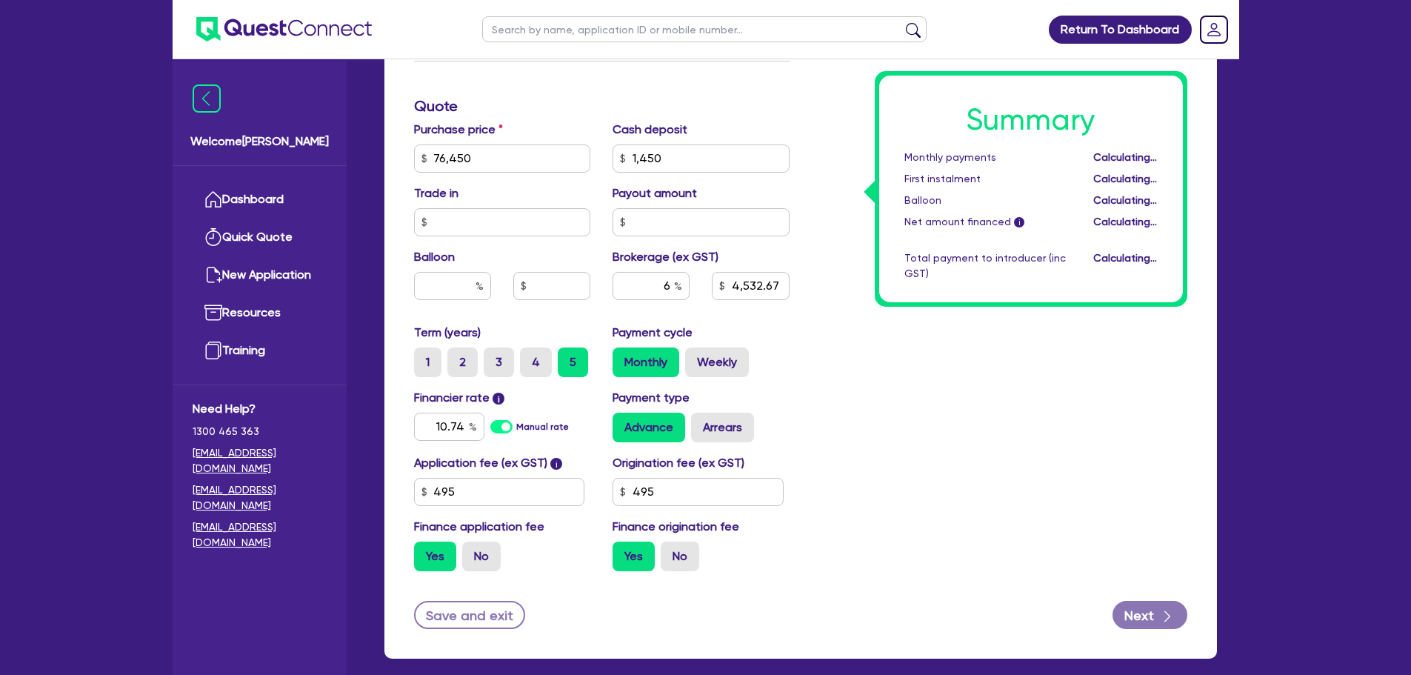
click at [954, 452] on div "Summary Monthly payments Calculating... First instalment Calculating... Balloon…" at bounding box center [1000, 150] width 398 height 866
click at [691, 486] on input "495" at bounding box center [698, 492] width 171 height 28
click at [877, 485] on div "Summary Monthly payments $1,737.50 First instalment $1,737.50 Balloon $0.00 Net…" at bounding box center [1000, 150] width 398 height 866
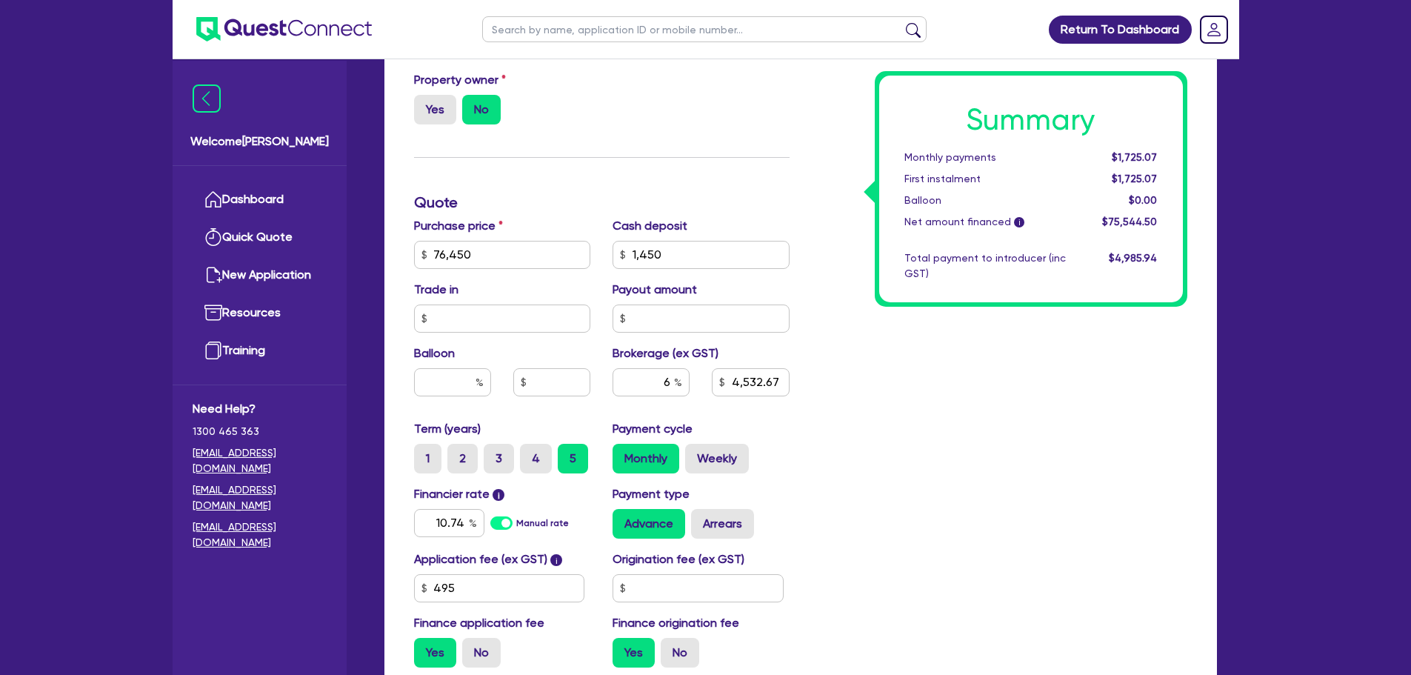
scroll to position [522, 0]
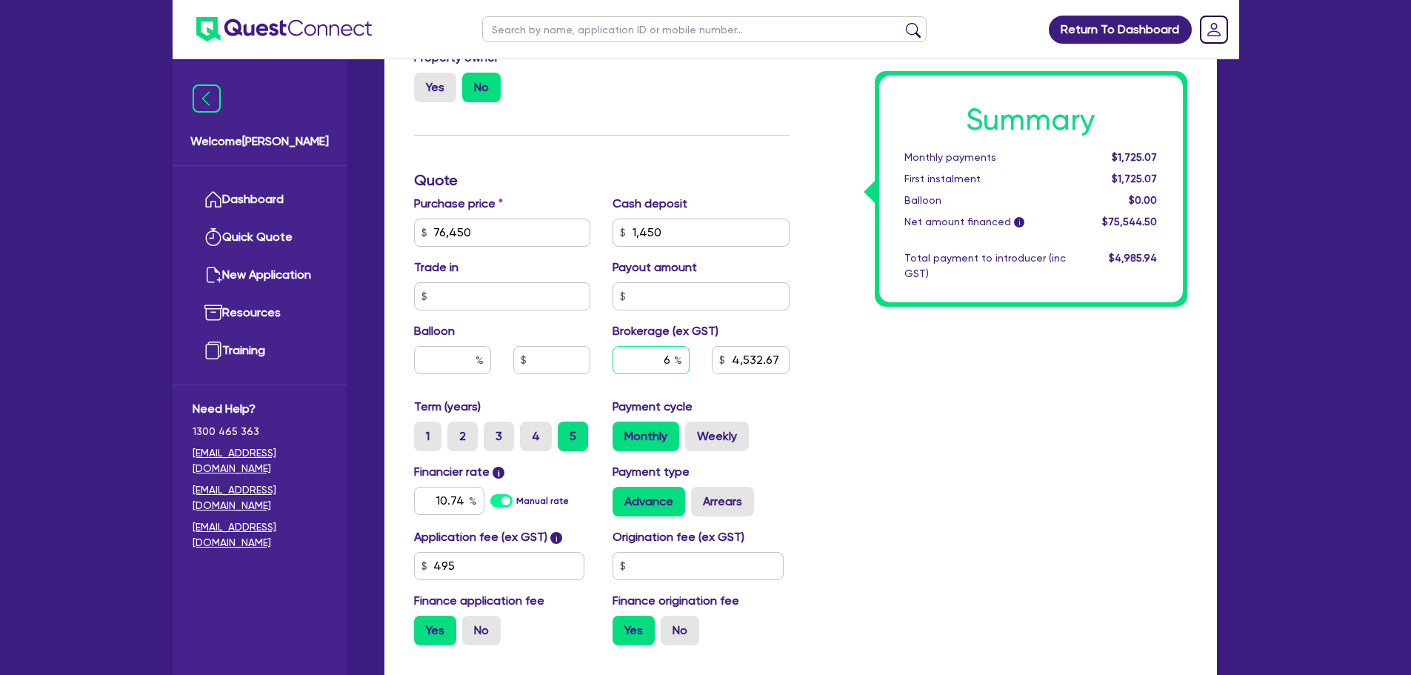
click at [669, 363] on input "6" at bounding box center [651, 360] width 77 height 28
click at [984, 453] on div "Summary Monthly payments $1,725.07 First instalment $1,725.07 Balloon $0.00 Net…" at bounding box center [1000, 224] width 398 height 866
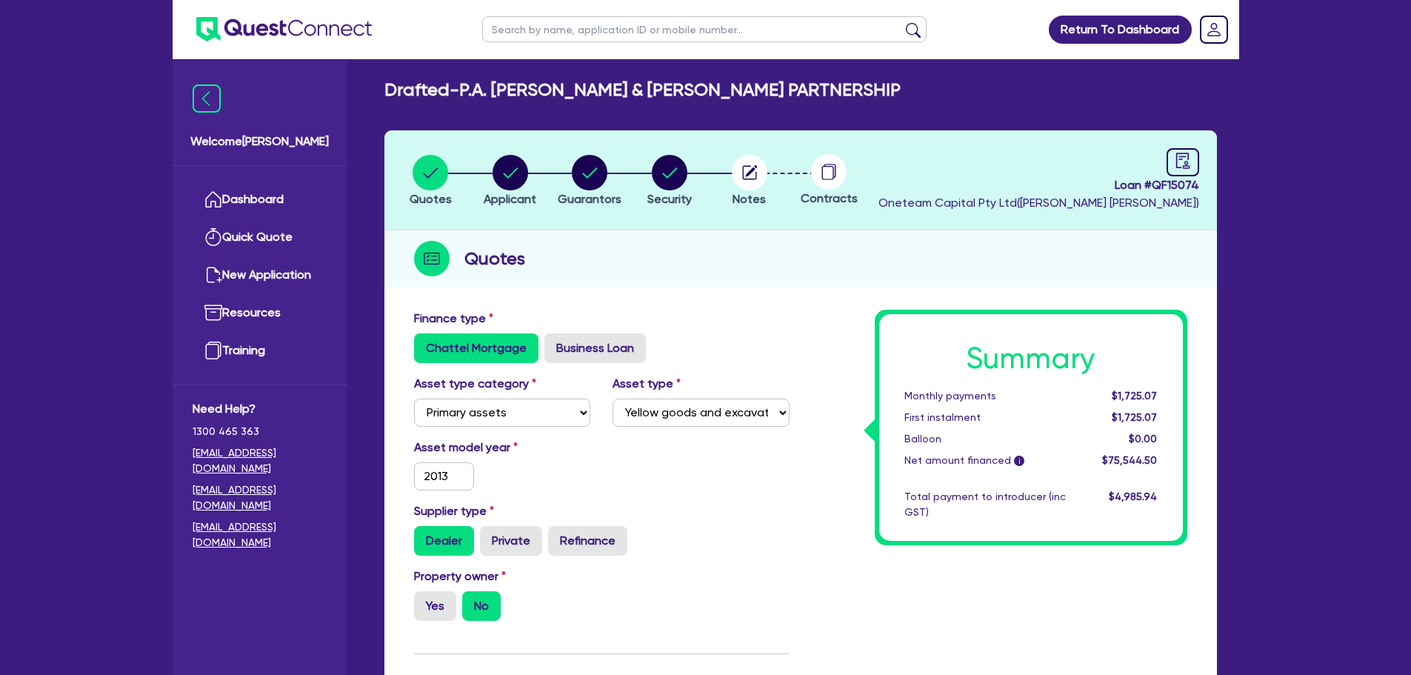
scroll to position [0, 0]
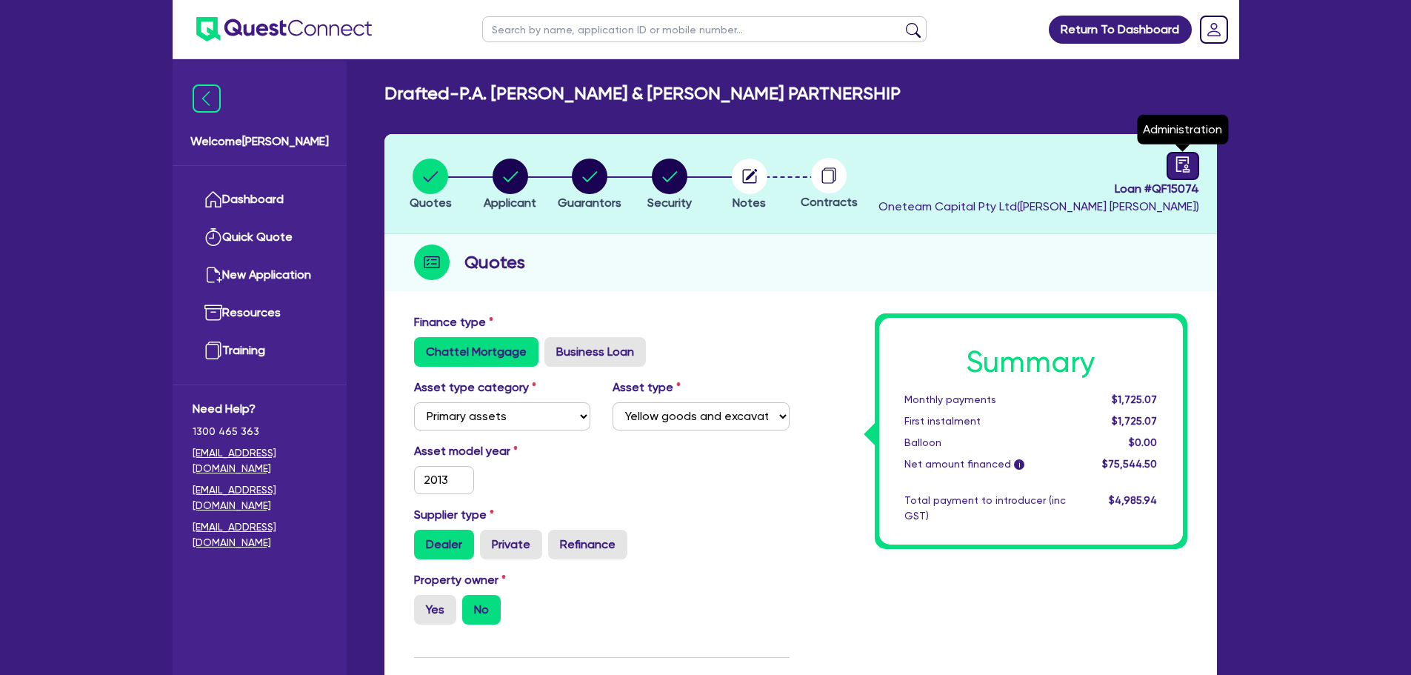
click at [1188, 161] on icon "audit" at bounding box center [1182, 164] width 13 height 16
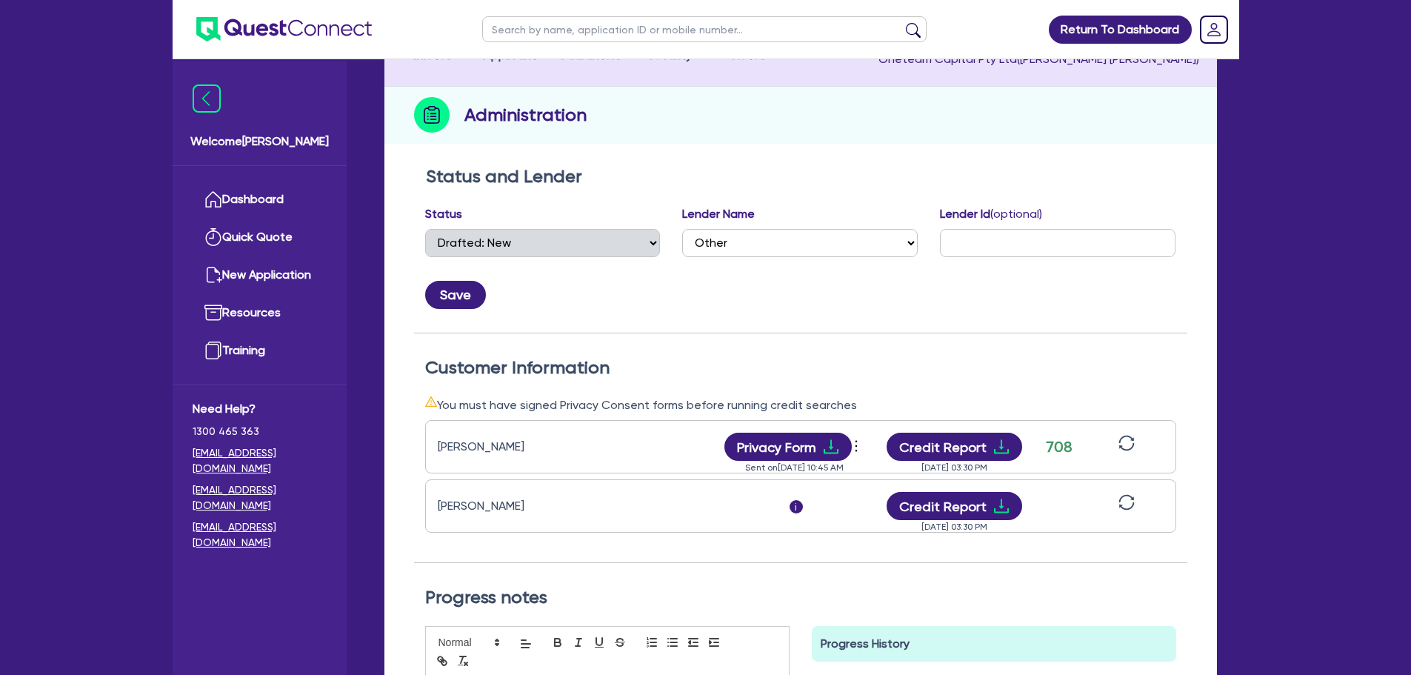
scroll to position [296, 0]
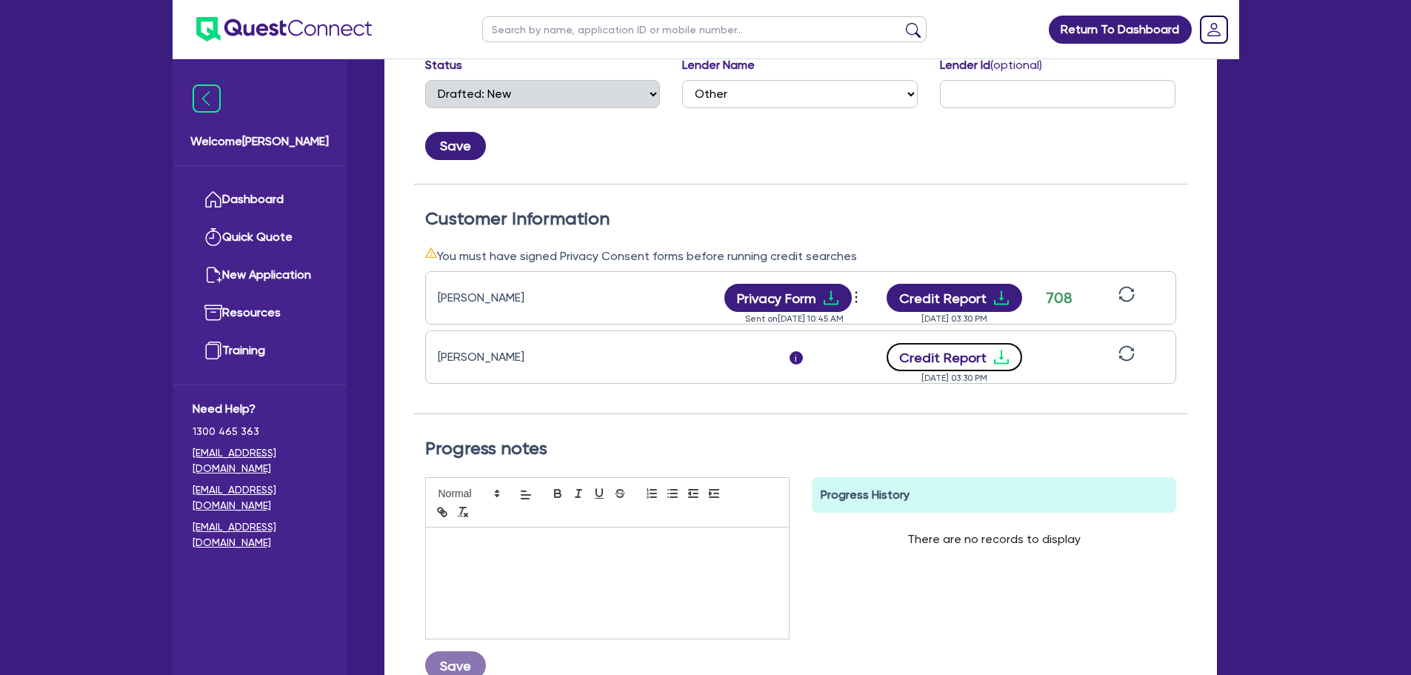
click at [1002, 356] on icon "download" at bounding box center [1002, 357] width 18 height 18
click at [998, 297] on icon "download" at bounding box center [1002, 298] width 18 height 18
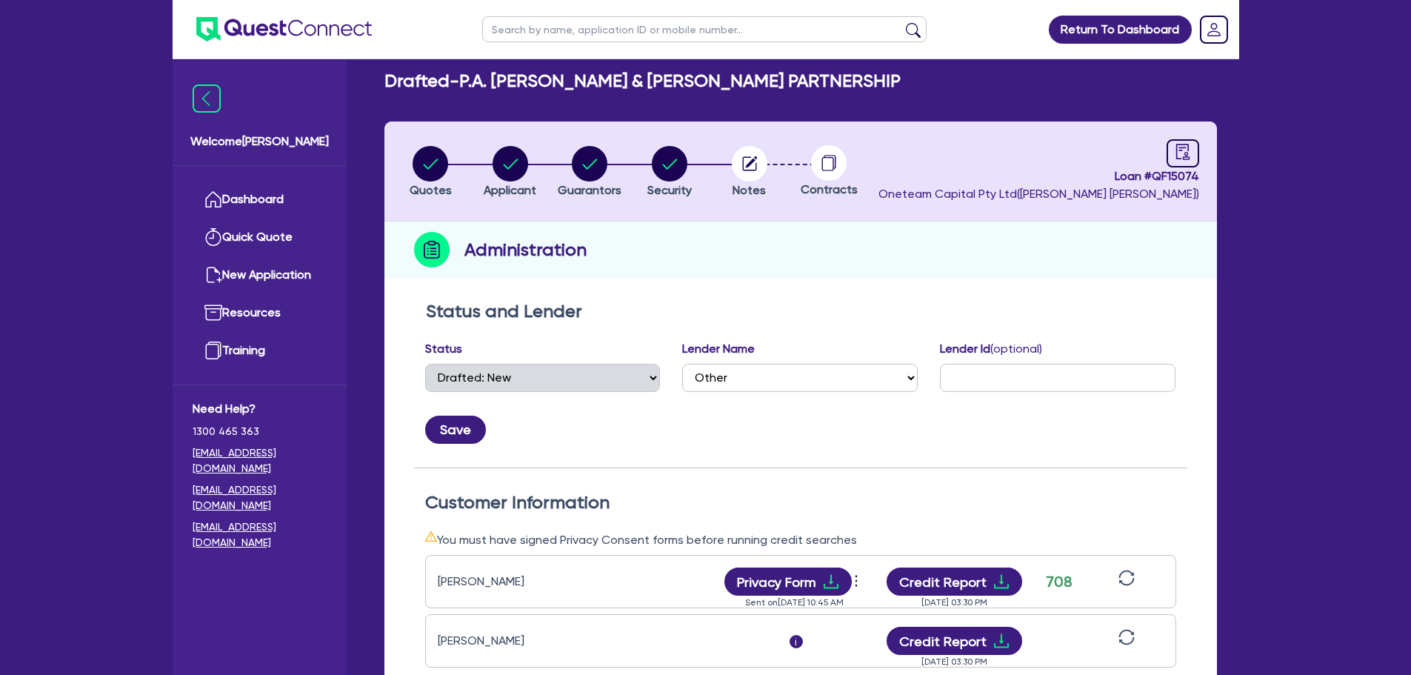
scroll to position [0, 0]
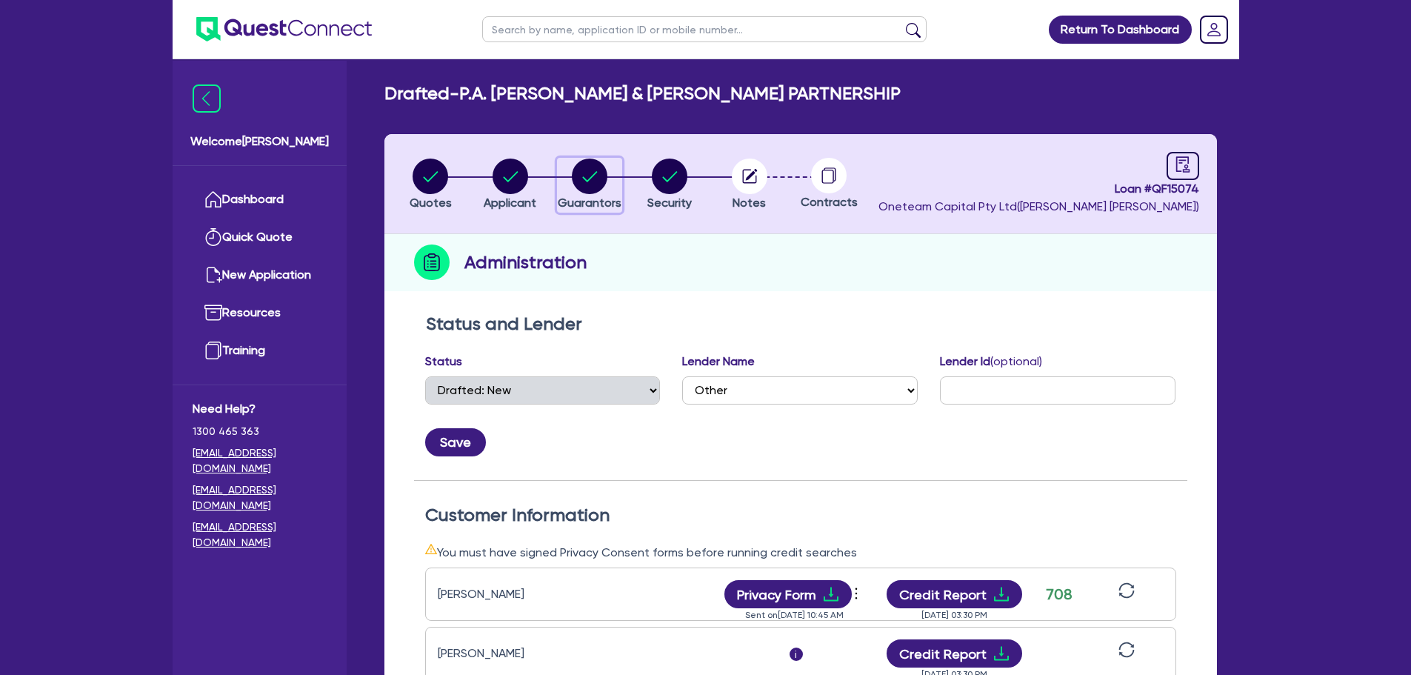
click at [588, 176] on circle "button" at bounding box center [590, 177] width 36 height 36
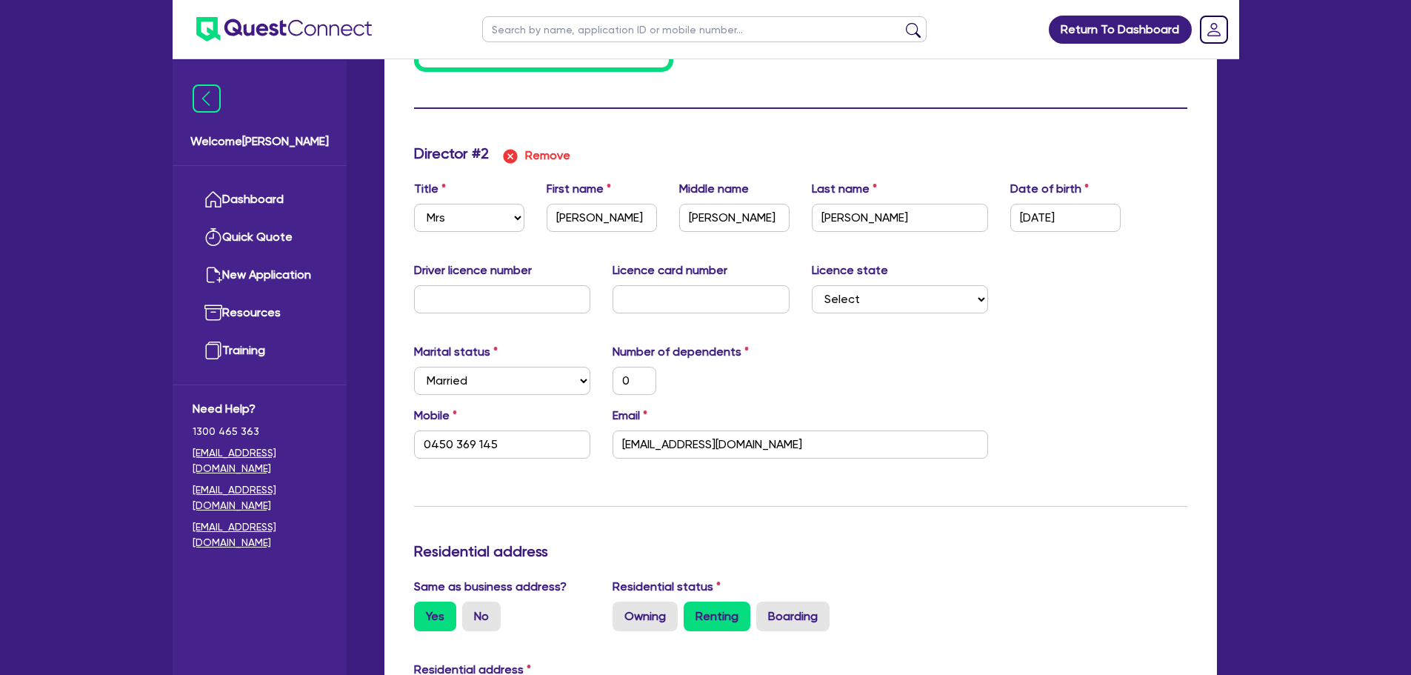
scroll to position [1334, 0]
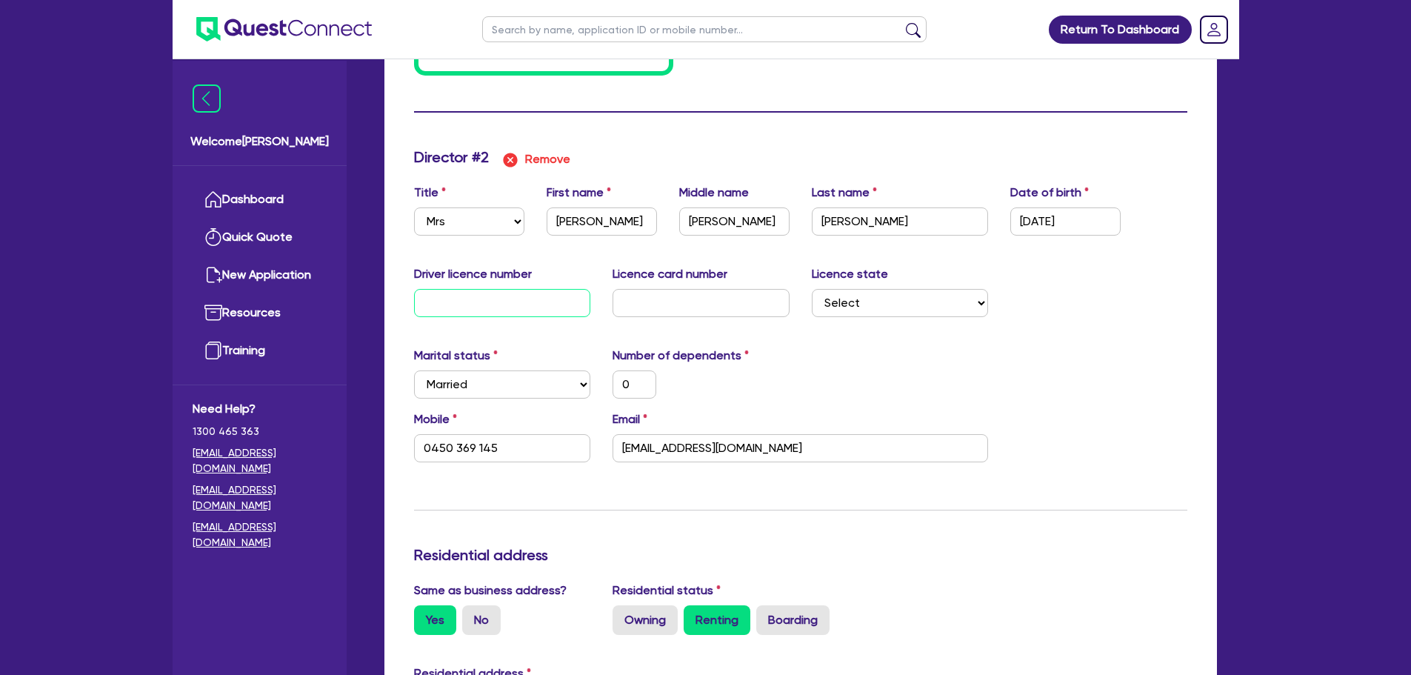
click at [531, 305] on input "text" at bounding box center [502, 303] width 177 height 28
click at [670, 308] on input "text" at bounding box center [701, 303] width 177 height 28
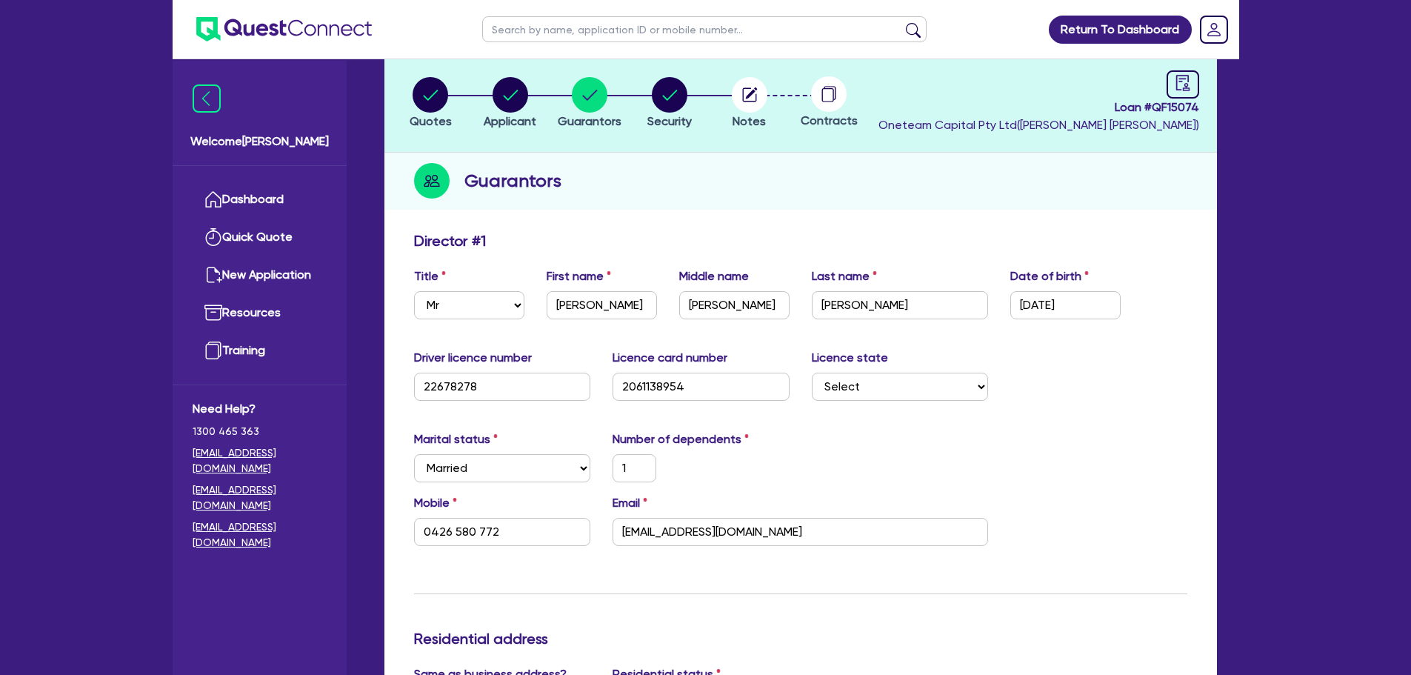
scroll to position [0, 0]
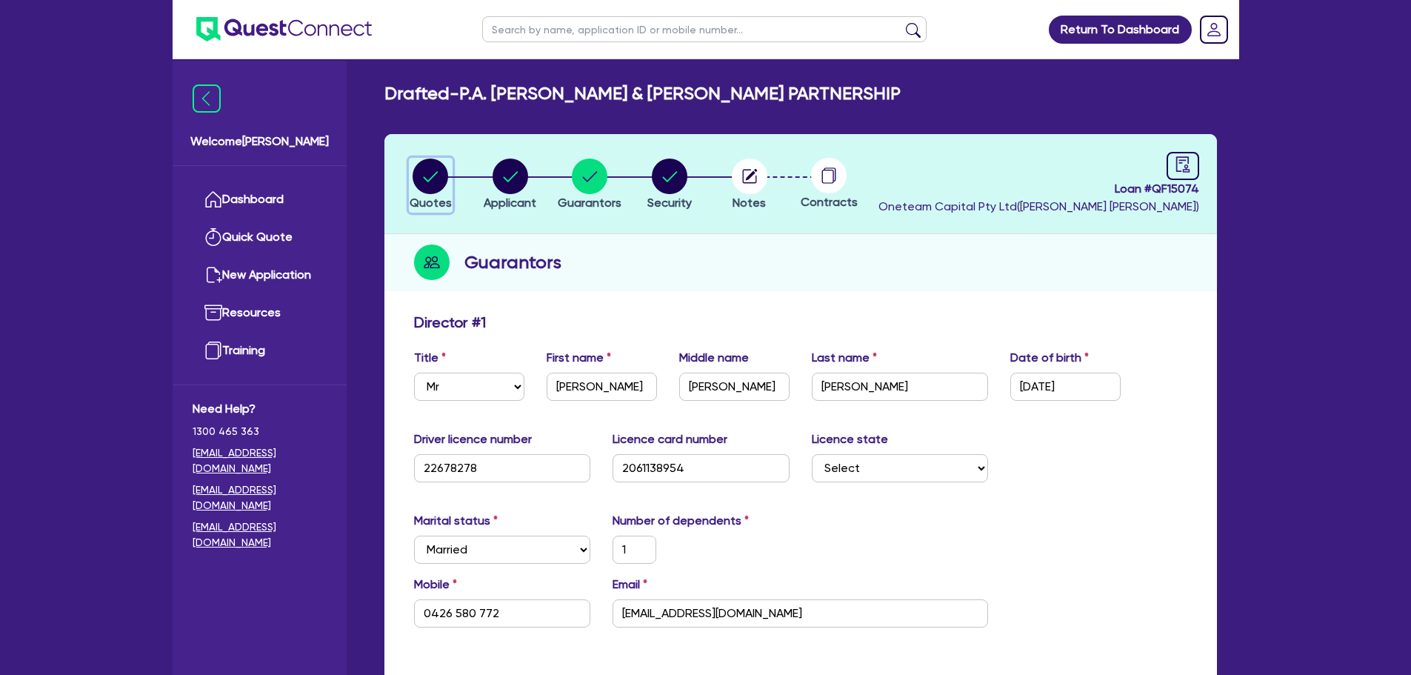
click at [425, 191] on circle "button" at bounding box center [431, 177] width 36 height 36
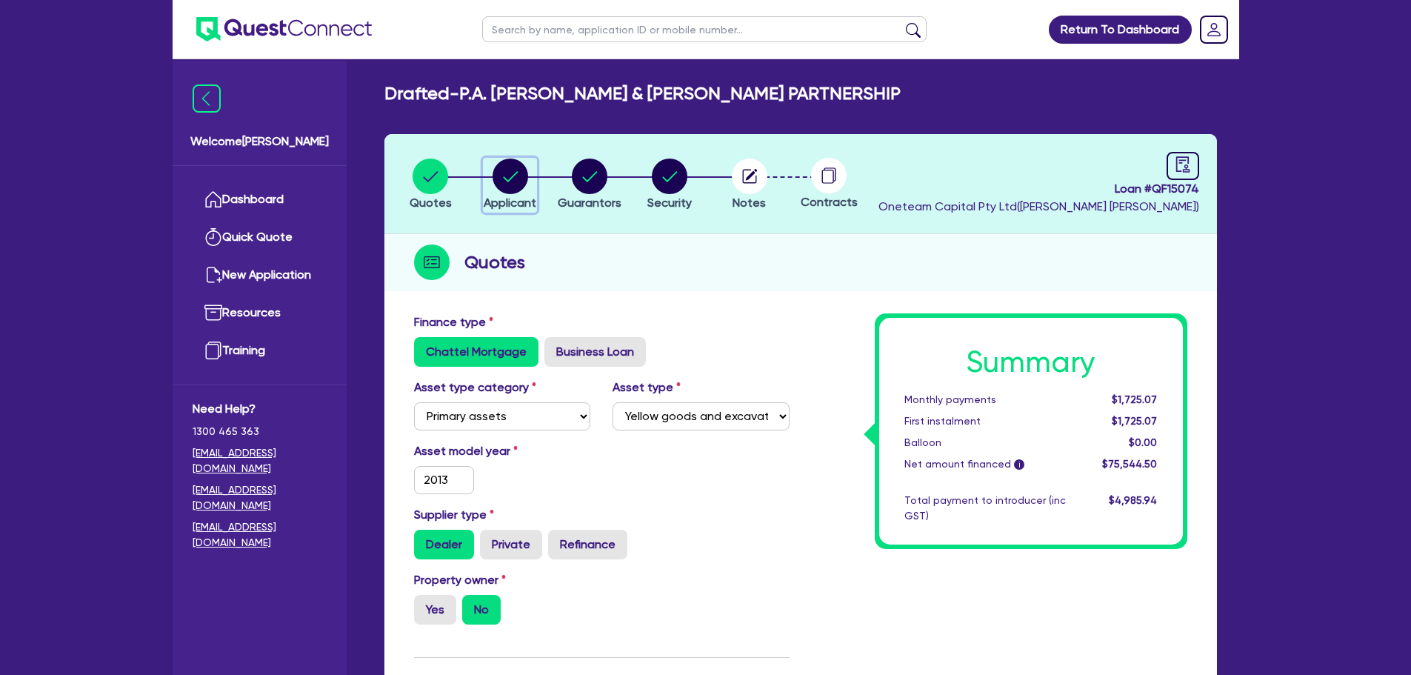
click at [522, 188] on circle "button" at bounding box center [511, 177] width 36 height 36
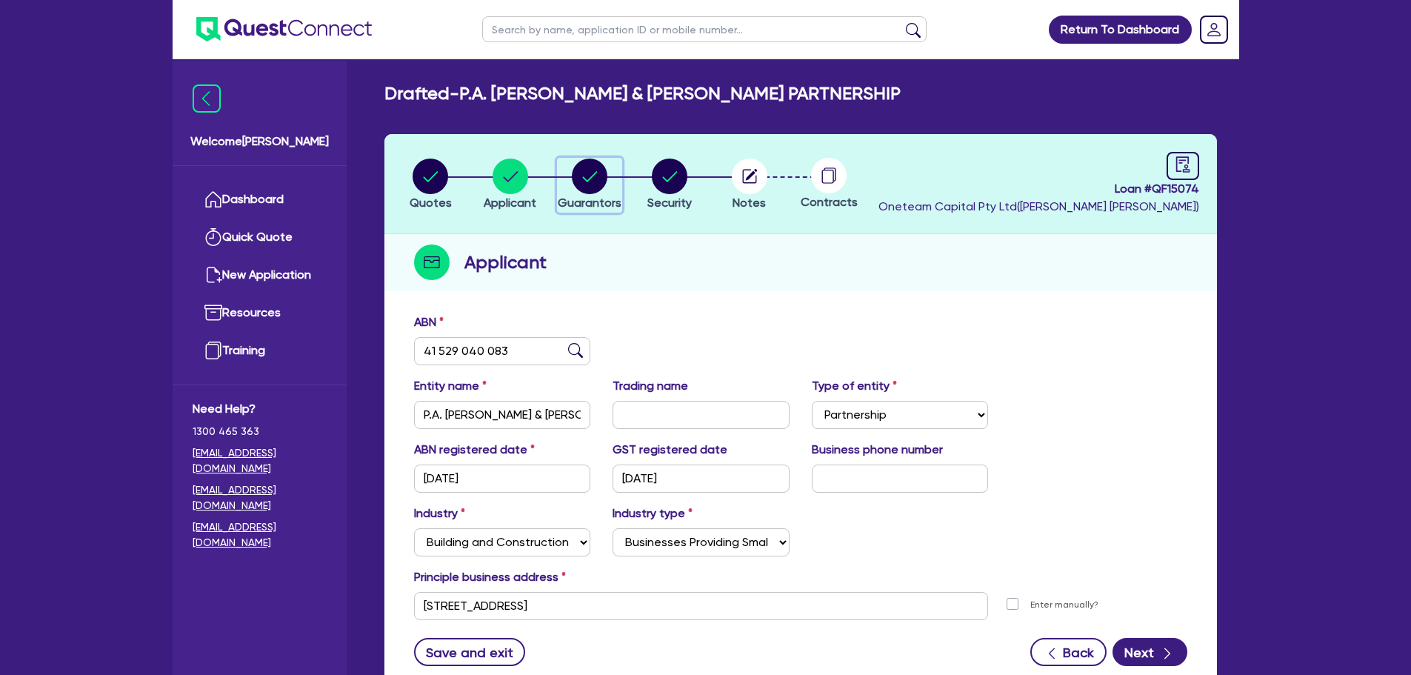
click at [594, 185] on circle "button" at bounding box center [590, 177] width 36 height 36
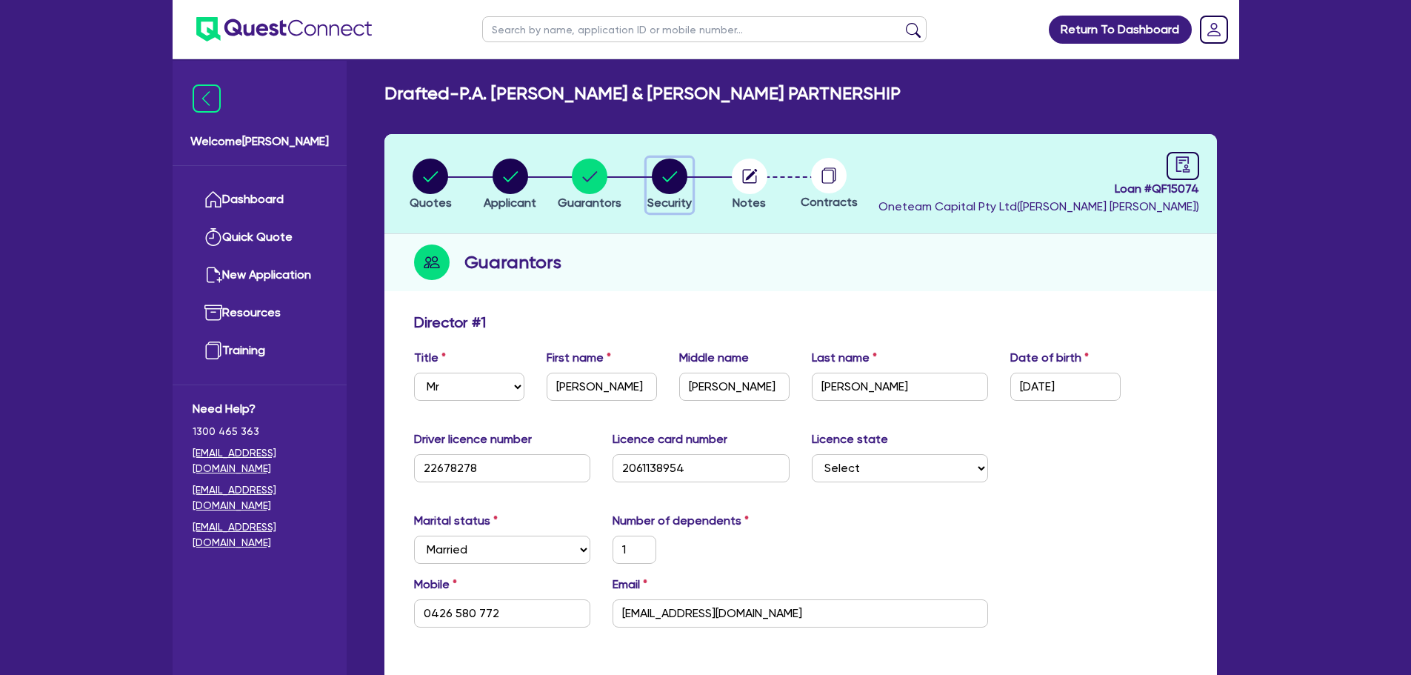
click at [686, 187] on icon "button" at bounding box center [670, 177] width 36 height 36
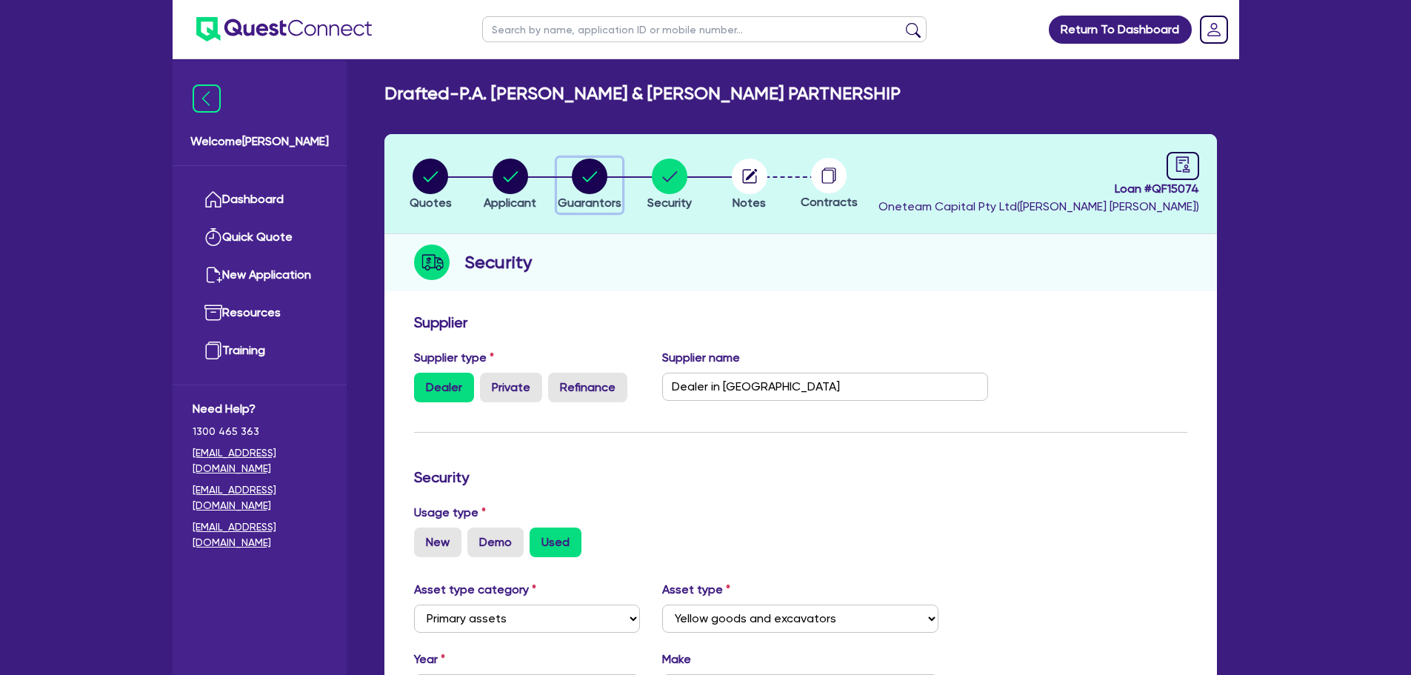
click at [597, 179] on circle "button" at bounding box center [590, 177] width 36 height 36
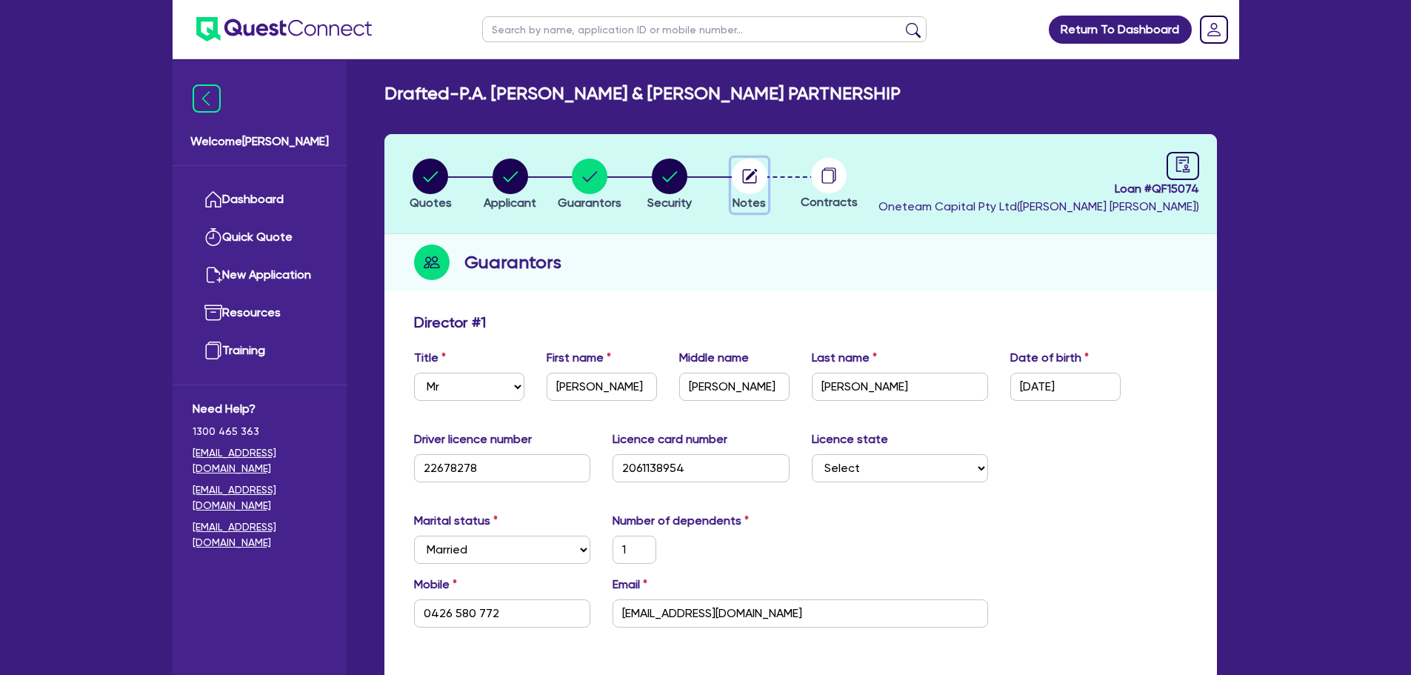
click at [749, 172] on circle "button" at bounding box center [750, 177] width 36 height 36
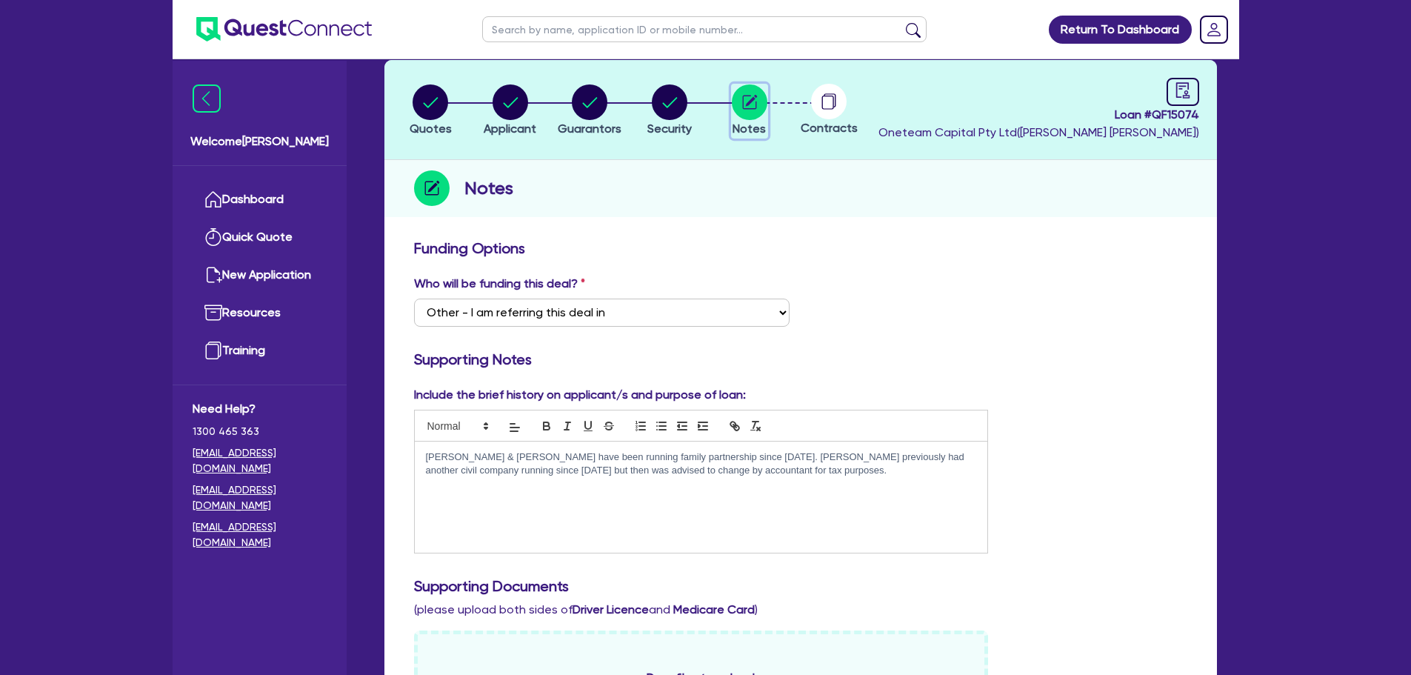
scroll to position [370, 0]
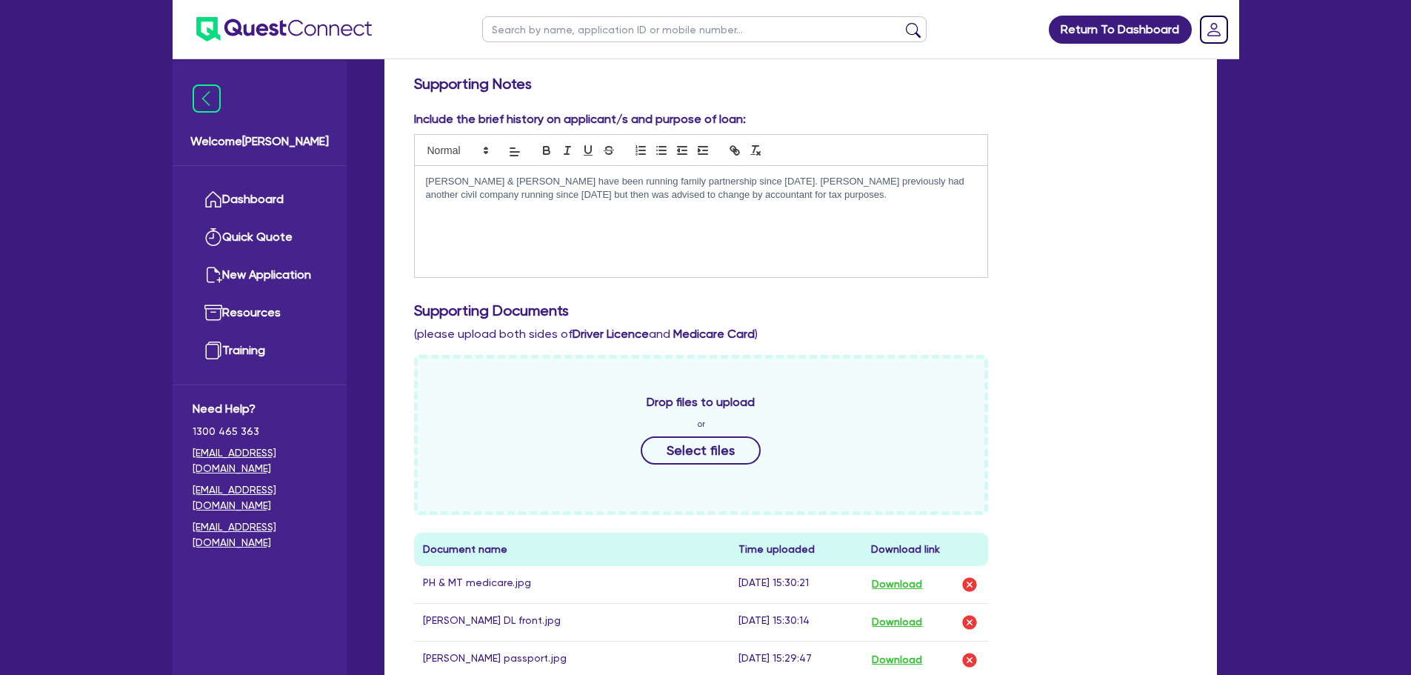
drag, startPoint x: 911, startPoint y: 307, endPoint x: 907, endPoint y: 297, distance: 10.3
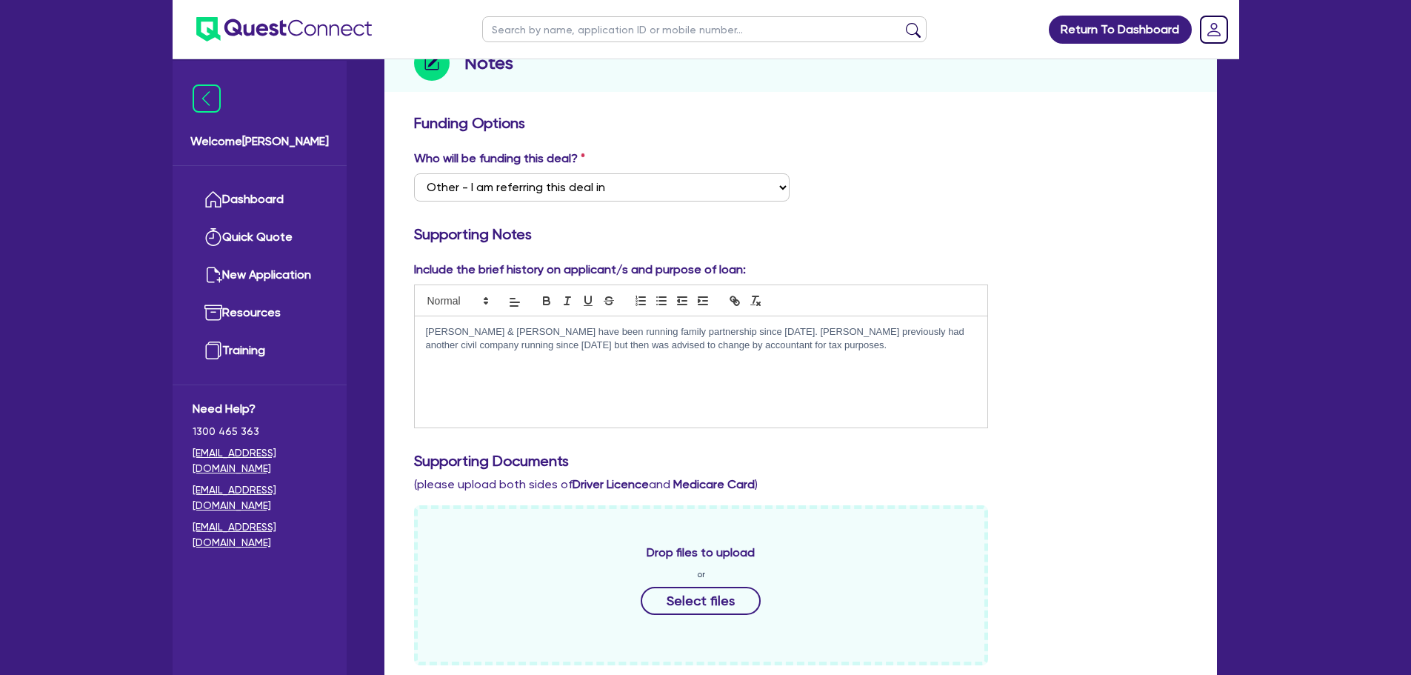
scroll to position [0, 0]
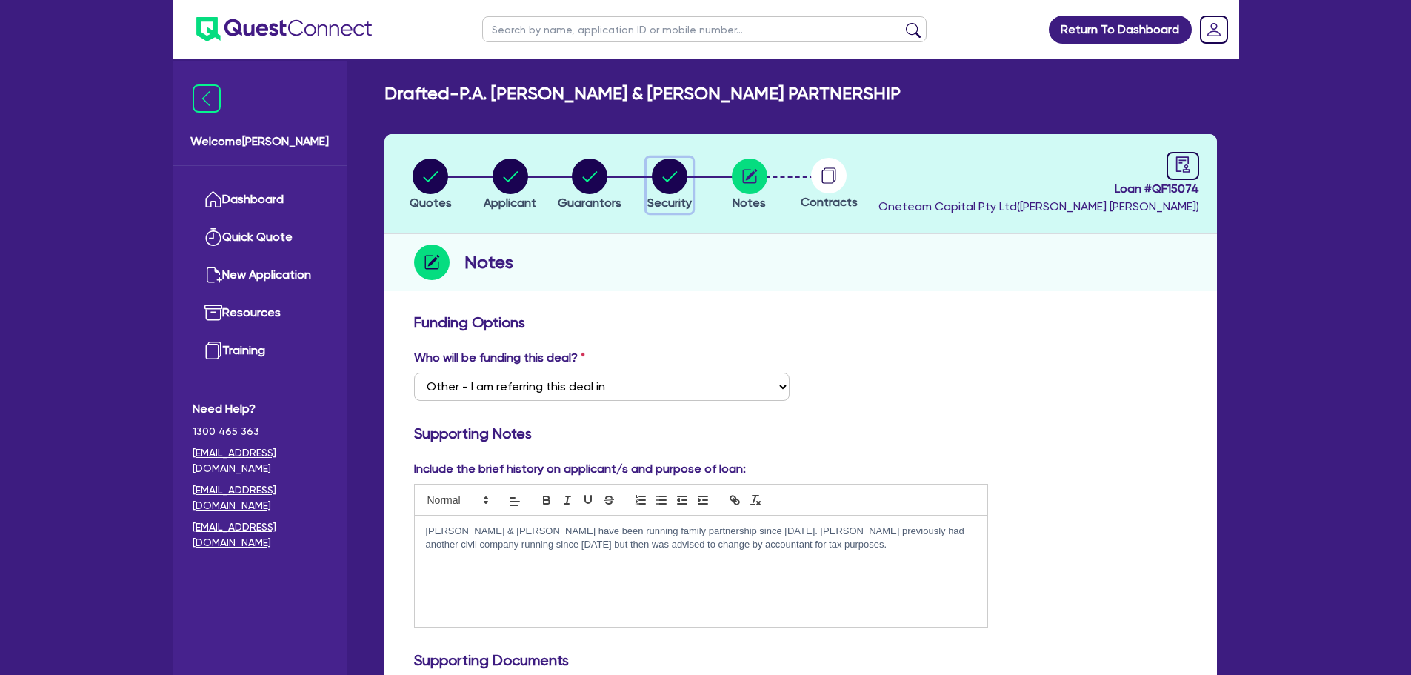
click at [672, 184] on circle "button" at bounding box center [670, 177] width 36 height 36
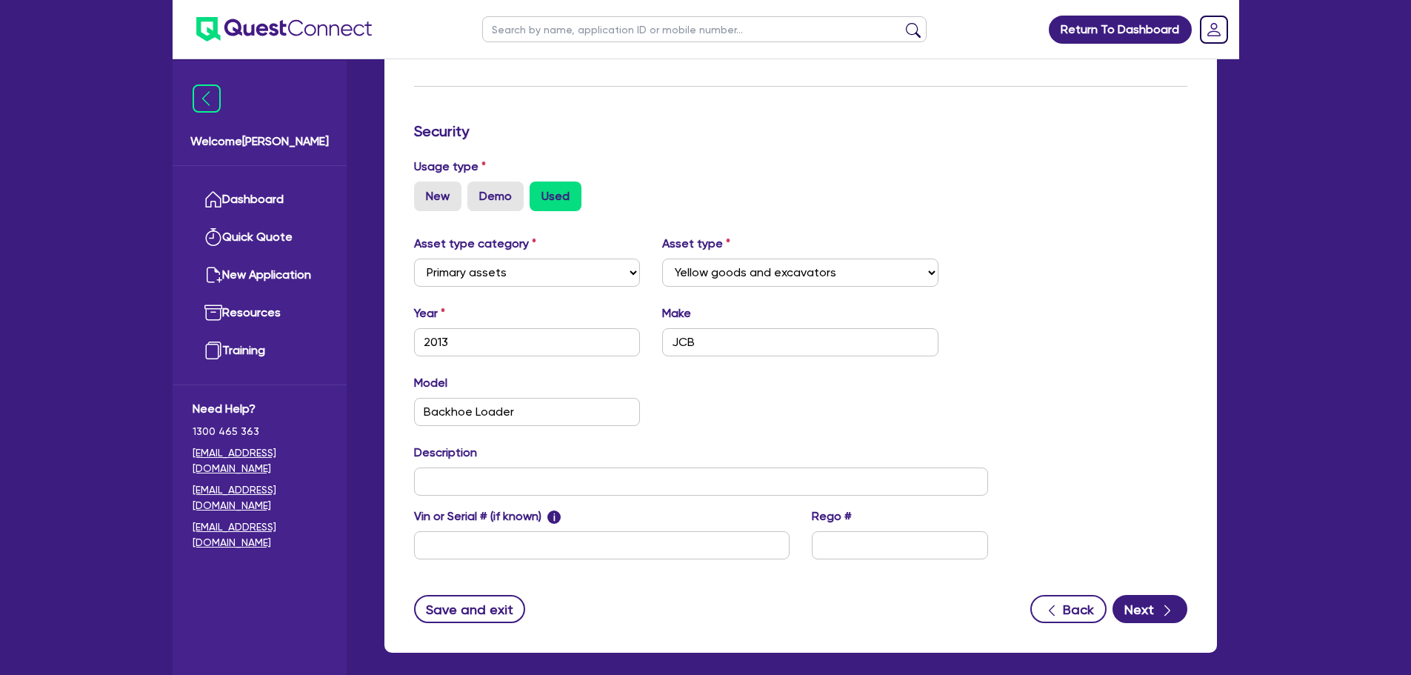
scroll to position [414, 0]
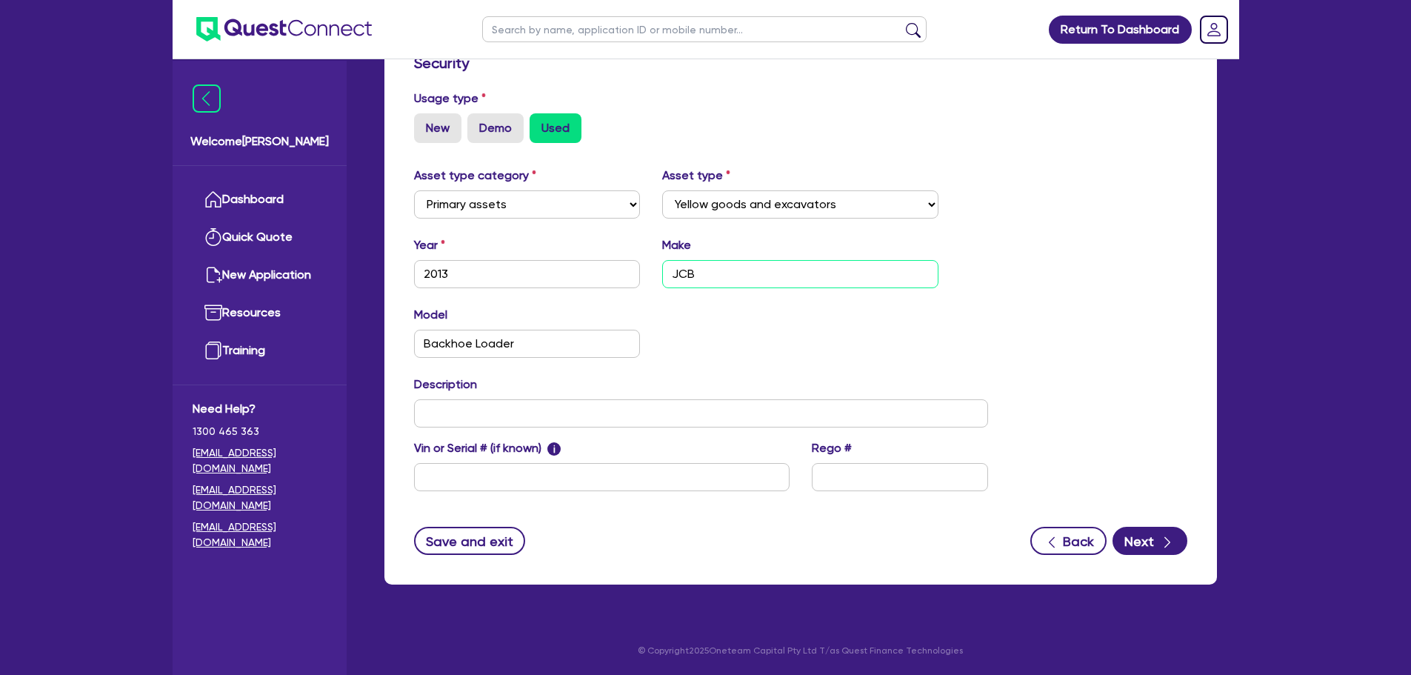
click at [708, 271] on input "JCB" at bounding box center [800, 274] width 276 height 28
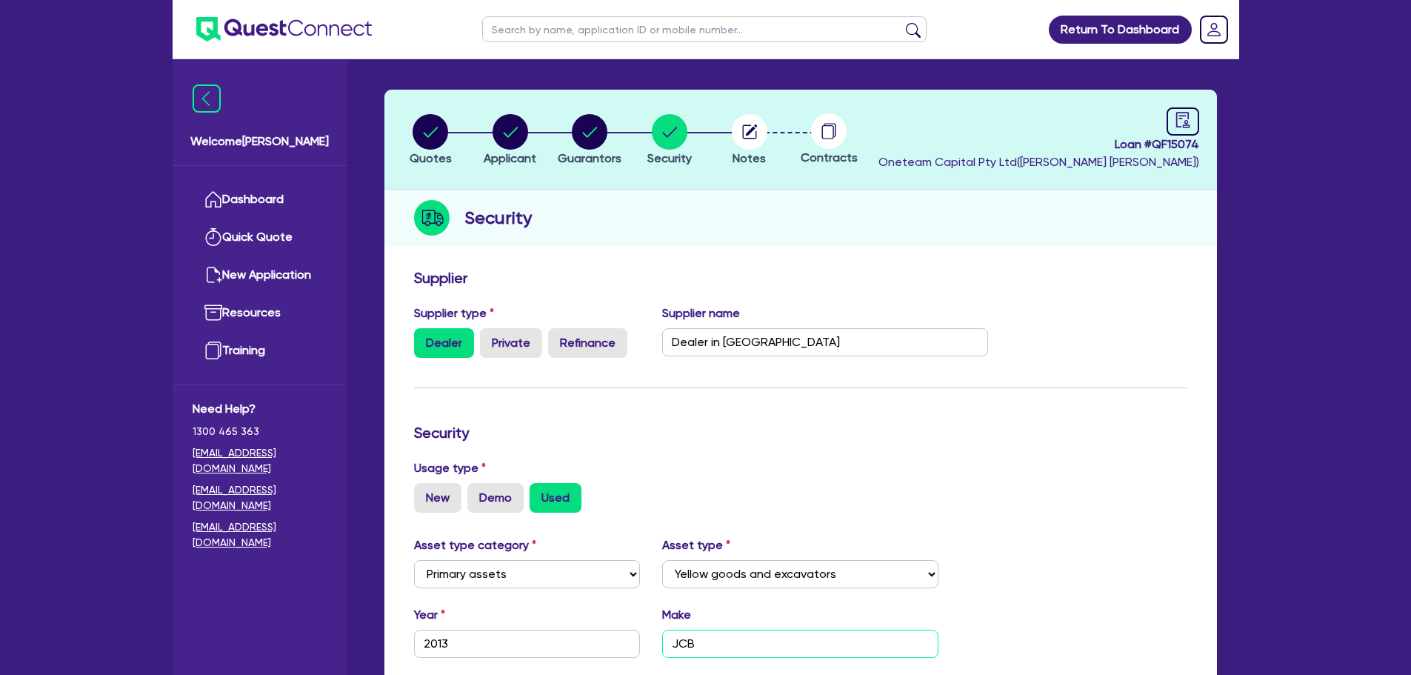
scroll to position [44, 0]
click at [608, 134] on div "button" at bounding box center [590, 133] width 64 height 36
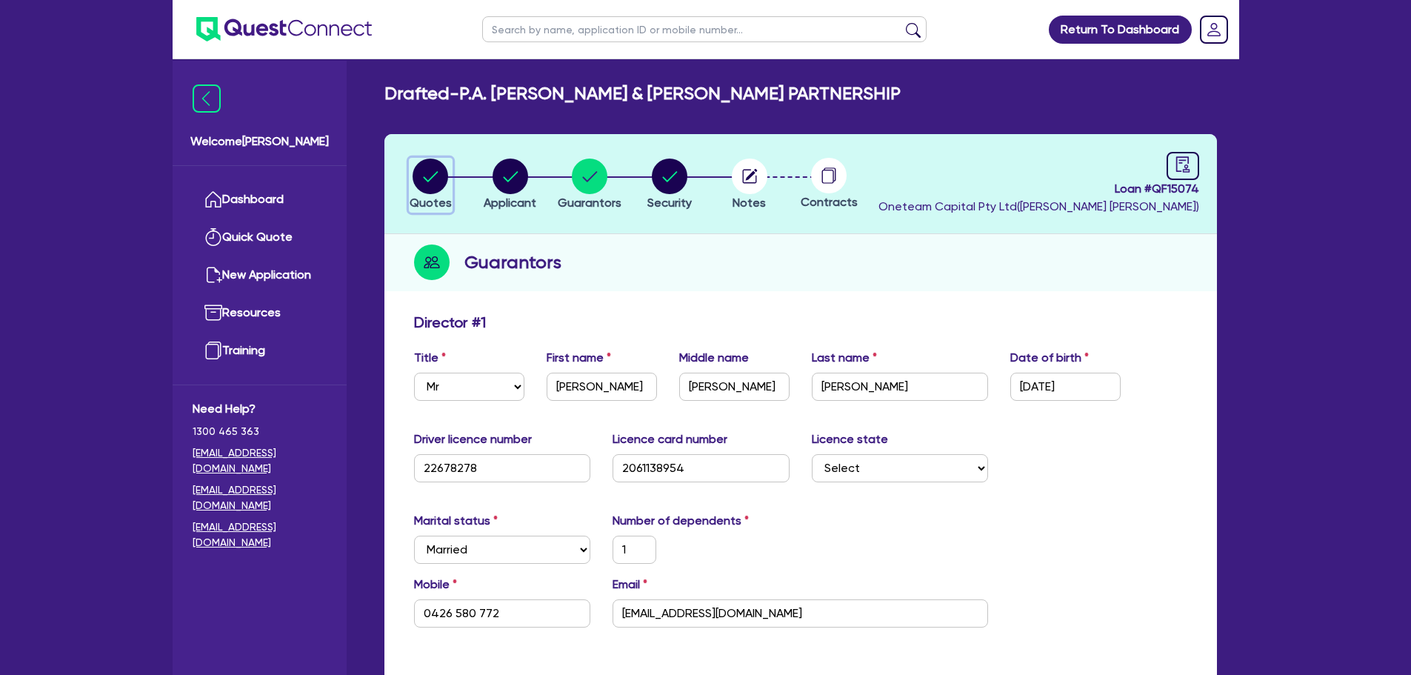
click at [442, 173] on circle "button" at bounding box center [431, 177] width 36 height 36
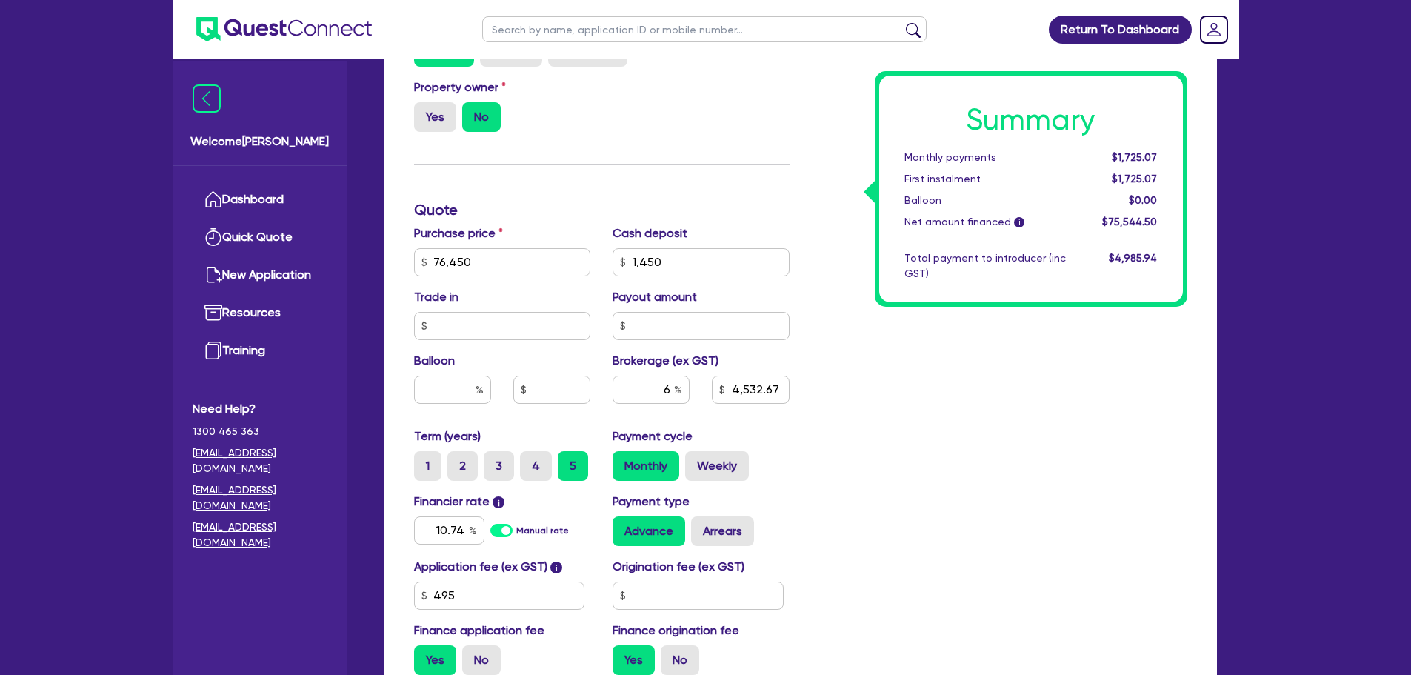
scroll to position [519, 0]
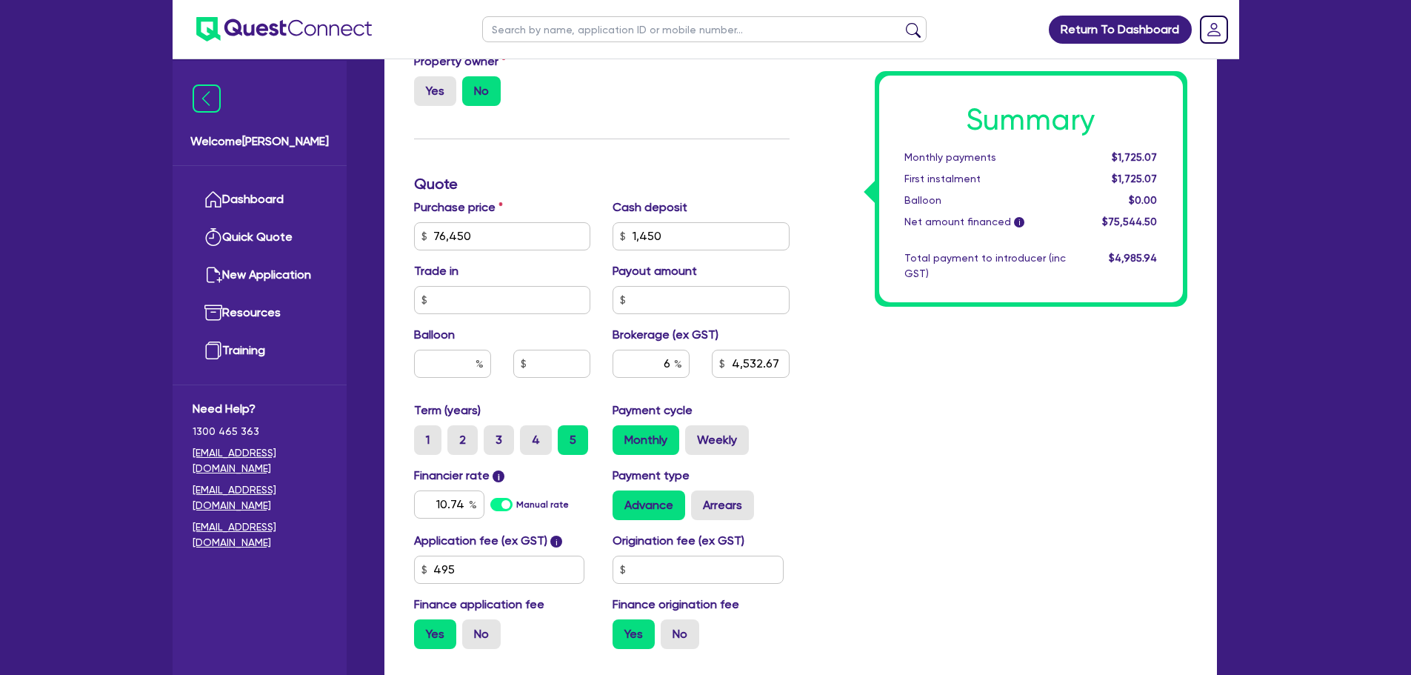
click at [945, 419] on div "Summary Monthly payments $1,725.07 First instalment $1,725.07 Balloon $0.00 Net…" at bounding box center [1000, 228] width 398 height 866
click at [985, 387] on div "Summary Monthly payments $1,725.07 First instalment $1,725.07 Balloon $0.00 Net…" at bounding box center [1000, 228] width 398 height 866
click at [676, 364] on div "6" at bounding box center [651, 364] width 77 height 28
click at [907, 450] on div "Summary Monthly payments $1,725.07 First instalment $1,725.07 Balloon $0.00 Net…" at bounding box center [1000, 228] width 398 height 866
click at [664, 359] on input "3" at bounding box center [651, 364] width 77 height 28
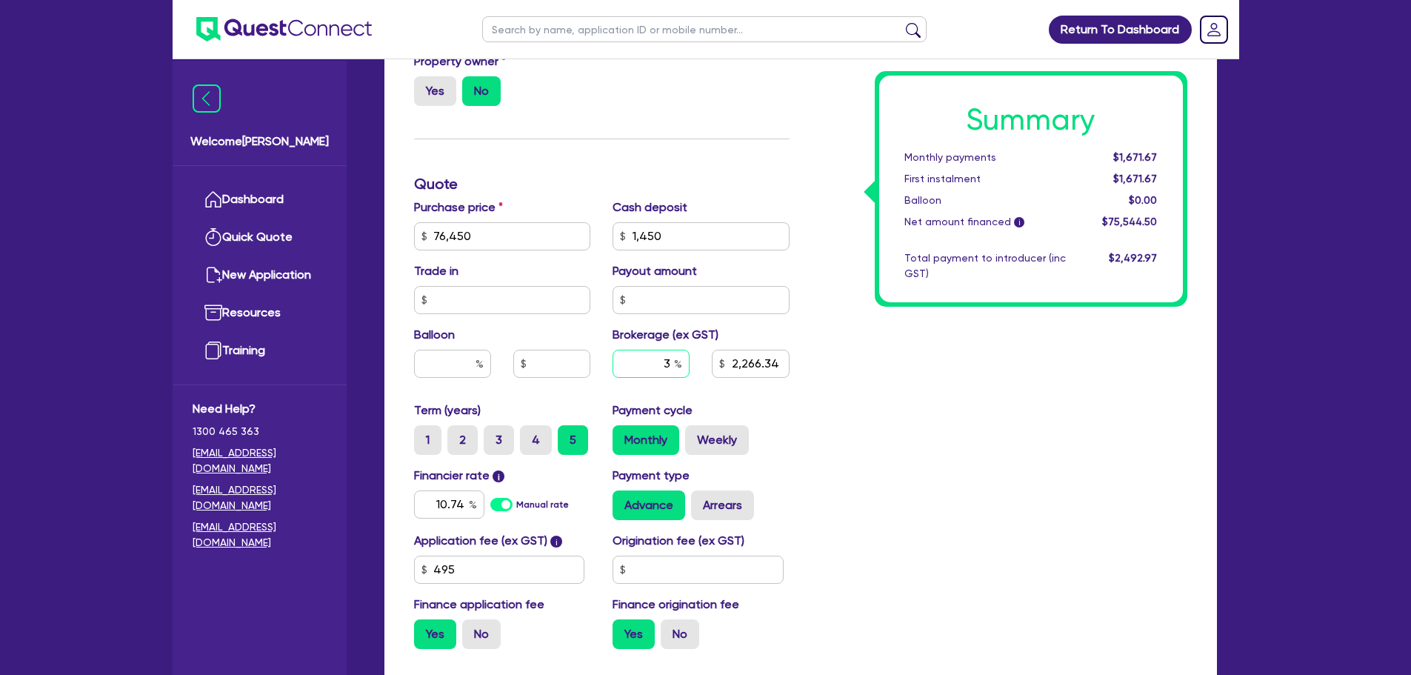
click at [671, 365] on input "3" at bounding box center [651, 364] width 77 height 28
click at [865, 407] on div "Summary Monthly payments Calculating... First instalment Calculating... Balloon…" at bounding box center [1000, 228] width 398 height 866
click at [925, 447] on div "Summary Monthly payments $1,689.47 First instalment $1,689.47 Balloon $0.00 Net…" at bounding box center [1000, 228] width 398 height 866
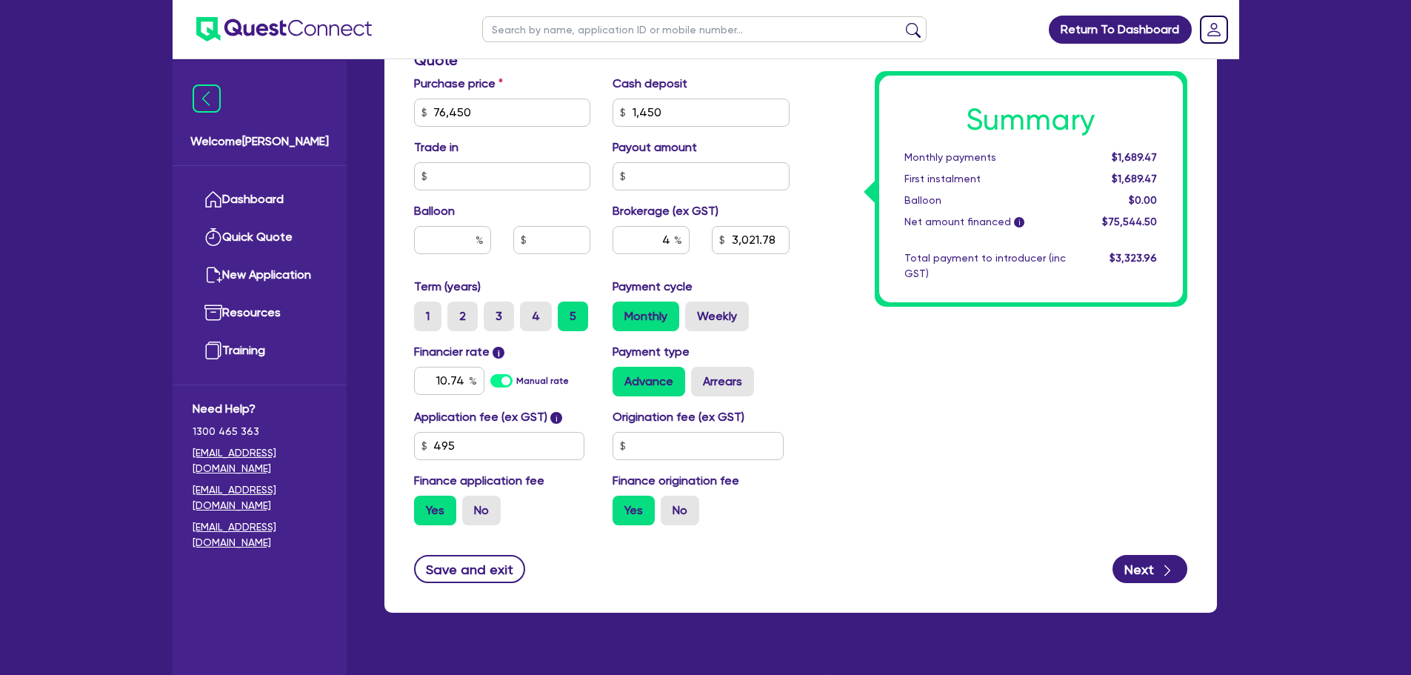
scroll to position [667, 0]
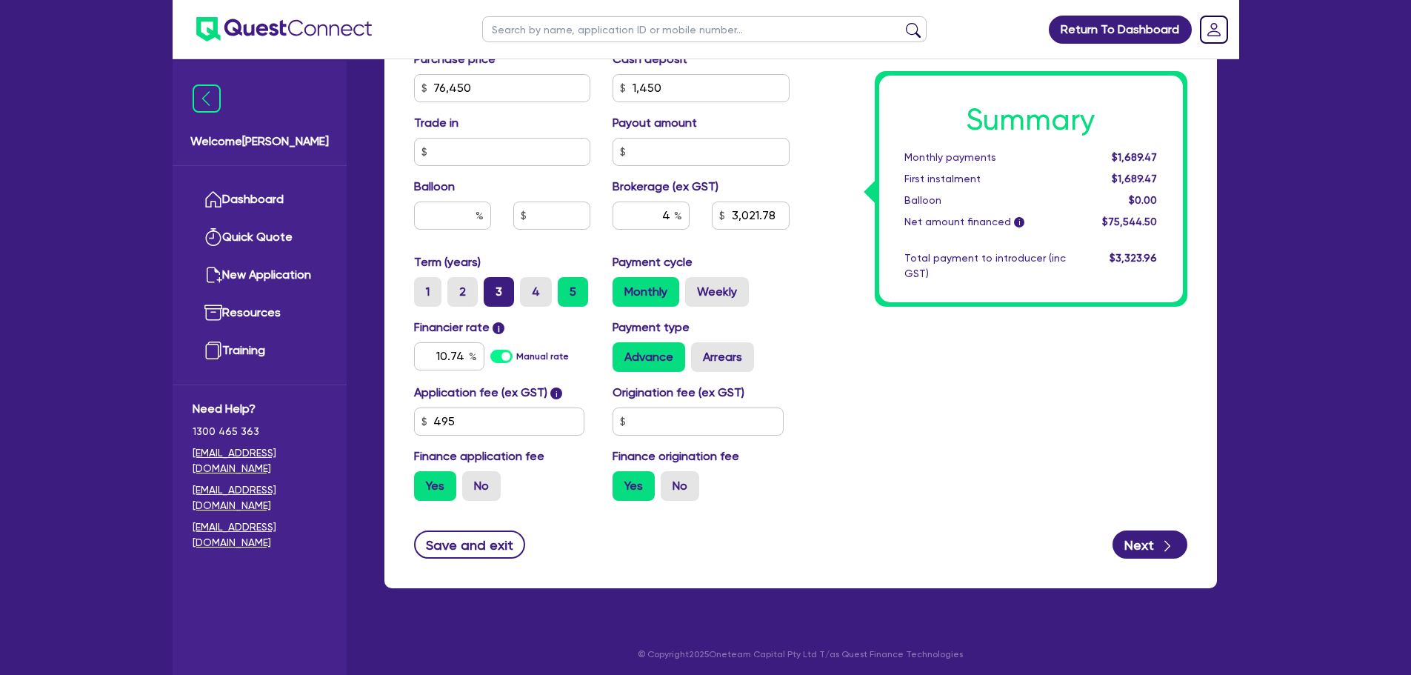
click at [505, 302] on label "3" at bounding box center [499, 292] width 30 height 30
click at [493, 287] on input "3" at bounding box center [489, 282] width 10 height 10
click at [580, 301] on label "5" at bounding box center [573, 292] width 30 height 30
click at [568, 287] on input "5" at bounding box center [563, 282] width 10 height 10
click at [470, 351] on div "10.74" at bounding box center [449, 356] width 70 height 28
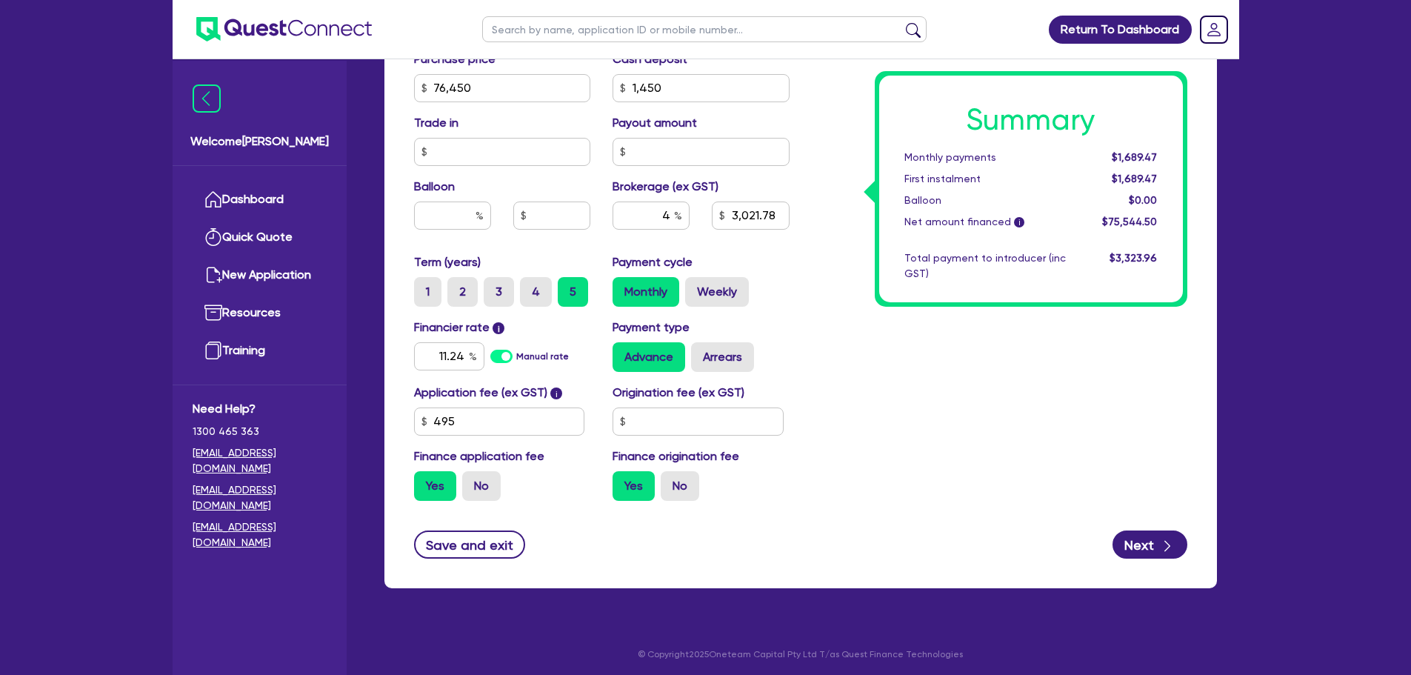
click at [868, 396] on div "Summary Monthly payments $1,689.47 First instalment $1,689.47 Balloon $0.00 Net…" at bounding box center [1000, 80] width 398 height 866
click at [647, 421] on input "text" at bounding box center [698, 422] width 171 height 28
click at [908, 404] on div "Summary Monthly payments $1,708.25 First instalment $1,708.25 Balloon $0.00 Net…" at bounding box center [1000, 80] width 398 height 866
click at [672, 208] on input "4" at bounding box center [651, 216] width 77 height 28
click at [1039, 433] on div "Summary Monthly payments $1,720.56 First instalment $1,720.56 Balloon $0.00 Net…" at bounding box center [1000, 80] width 398 height 866
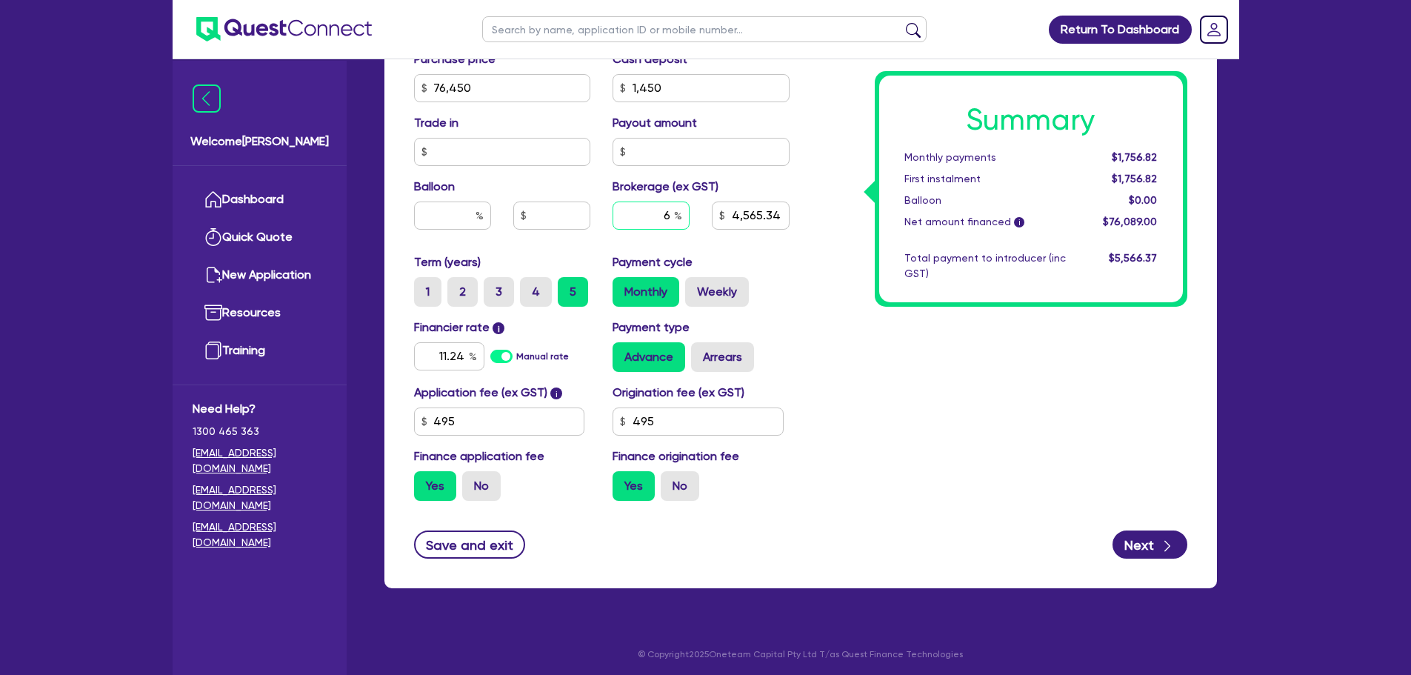
click at [673, 221] on input "6" at bounding box center [651, 216] width 77 height 28
click at [898, 379] on div "Summary Monthly payments Calculating... First instalment Calculating... Balloon…" at bounding box center [1000, 80] width 398 height 866
click at [671, 216] on input "3" at bounding box center [651, 216] width 77 height 28
click at [874, 490] on div "Summary Monthly payments Calculating... First instalment Calculating... Balloon…" at bounding box center [1000, 80] width 398 height 866
click at [464, 353] on input "11.24" at bounding box center [449, 356] width 70 height 28
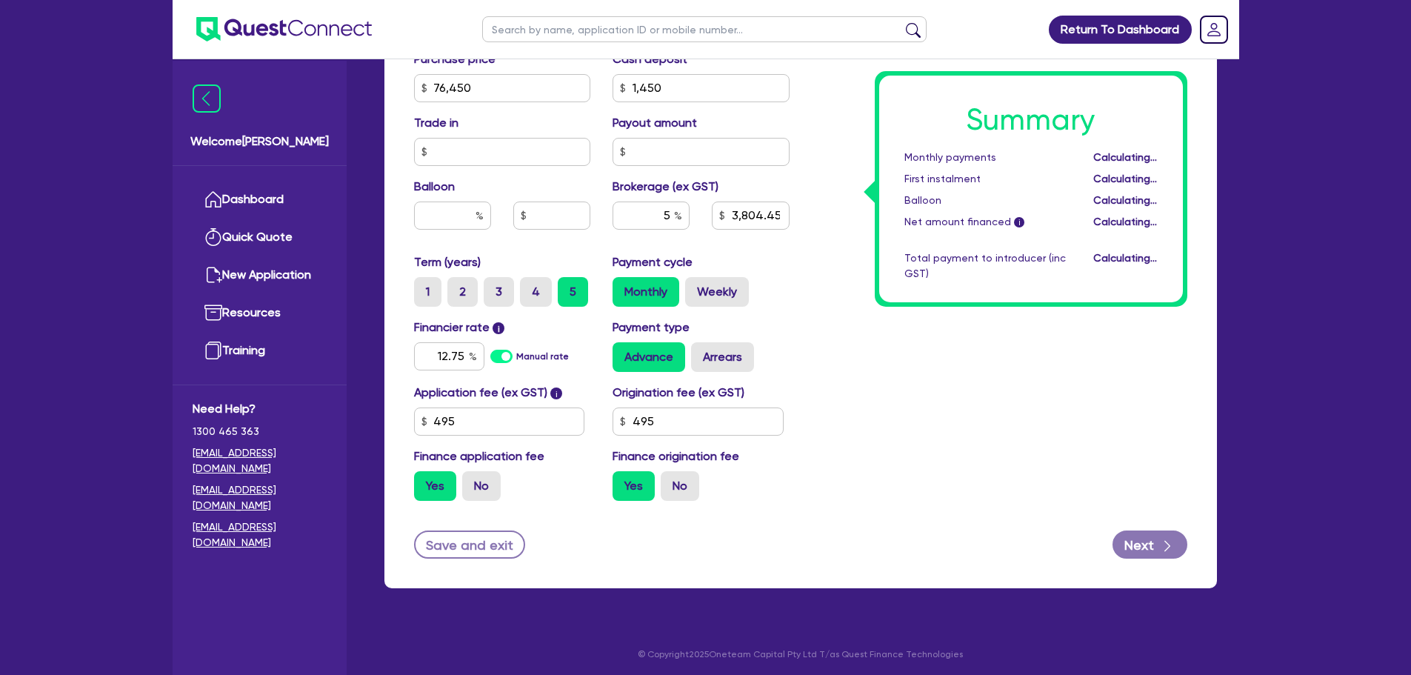
click at [973, 385] on div "Summary Monthly payments Calculating... First instalment Calculating... Balloon…" at bounding box center [1000, 80] width 398 height 866
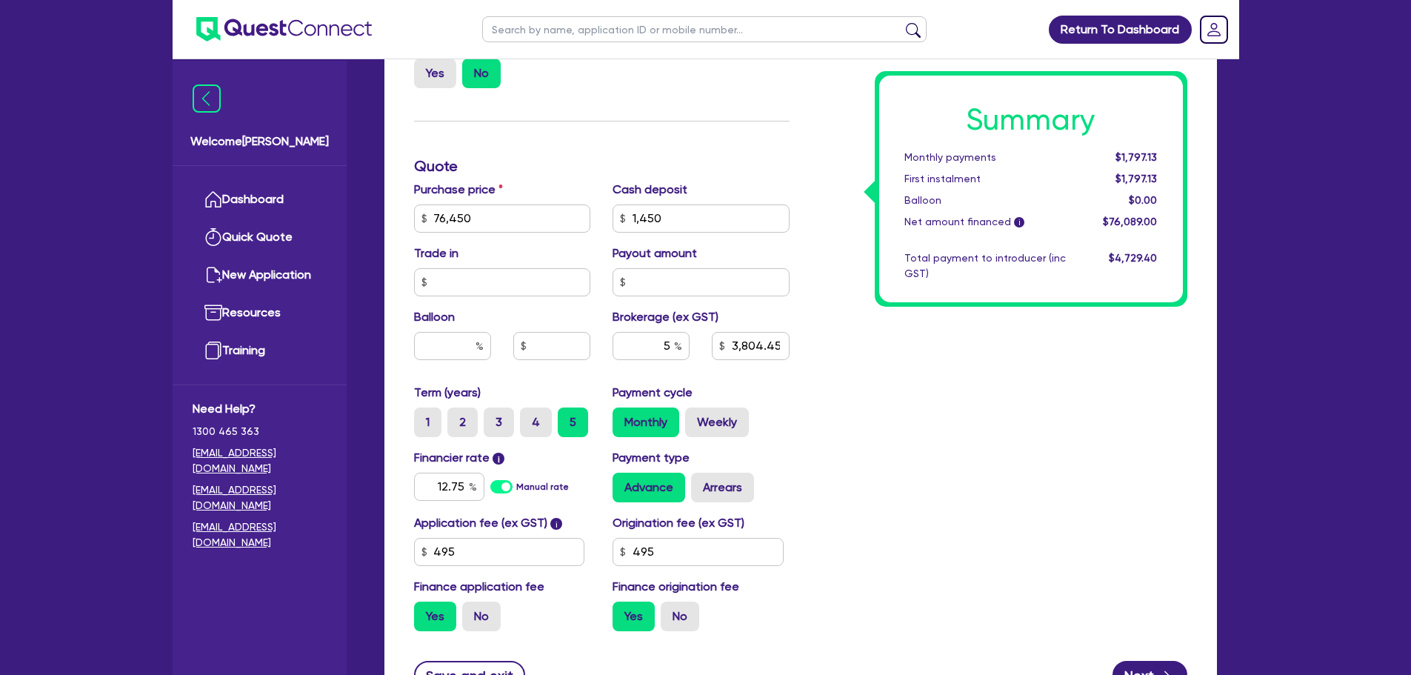
scroll to position [593, 0]
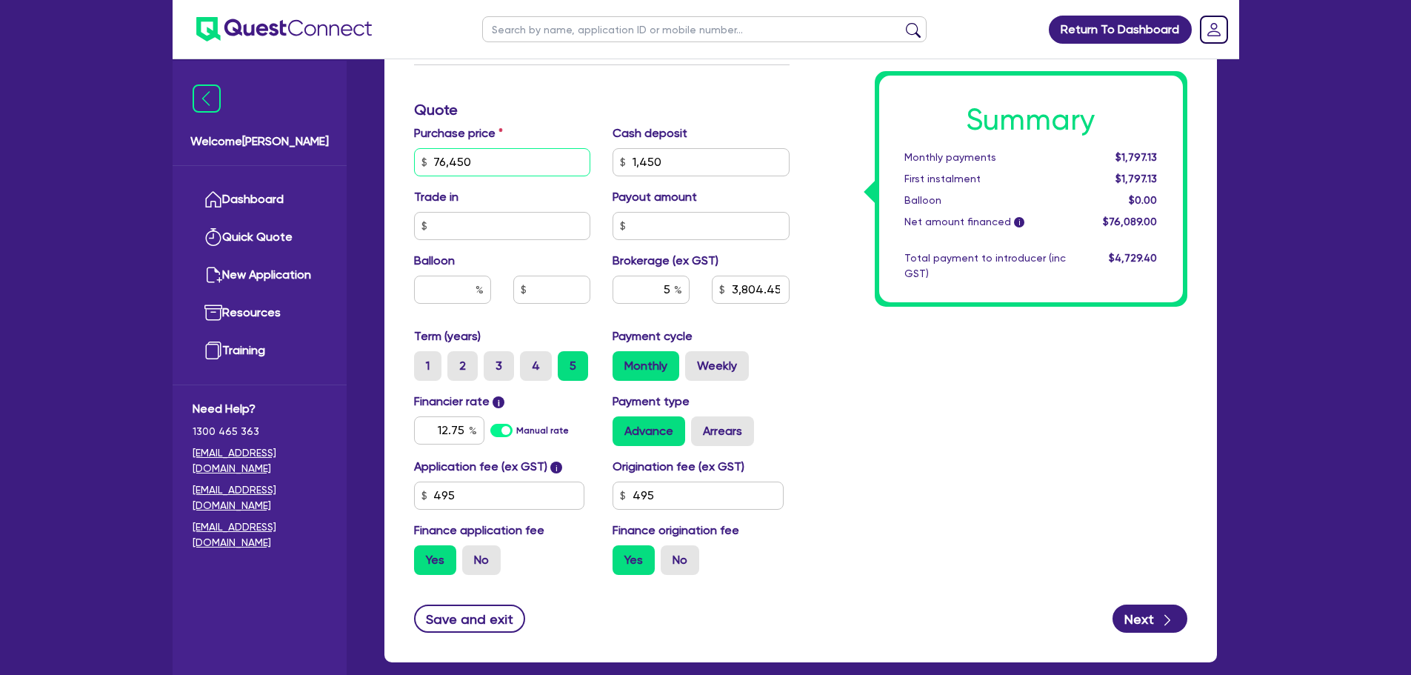
click at [537, 166] on input "76,450" at bounding box center [502, 162] width 177 height 28
click at [507, 370] on label "3" at bounding box center [499, 366] width 30 height 30
click at [493, 361] on input "3" at bounding box center [489, 356] width 10 height 10
click at [565, 374] on label "5" at bounding box center [573, 366] width 30 height 30
click at [565, 361] on input "5" at bounding box center [563, 356] width 10 height 10
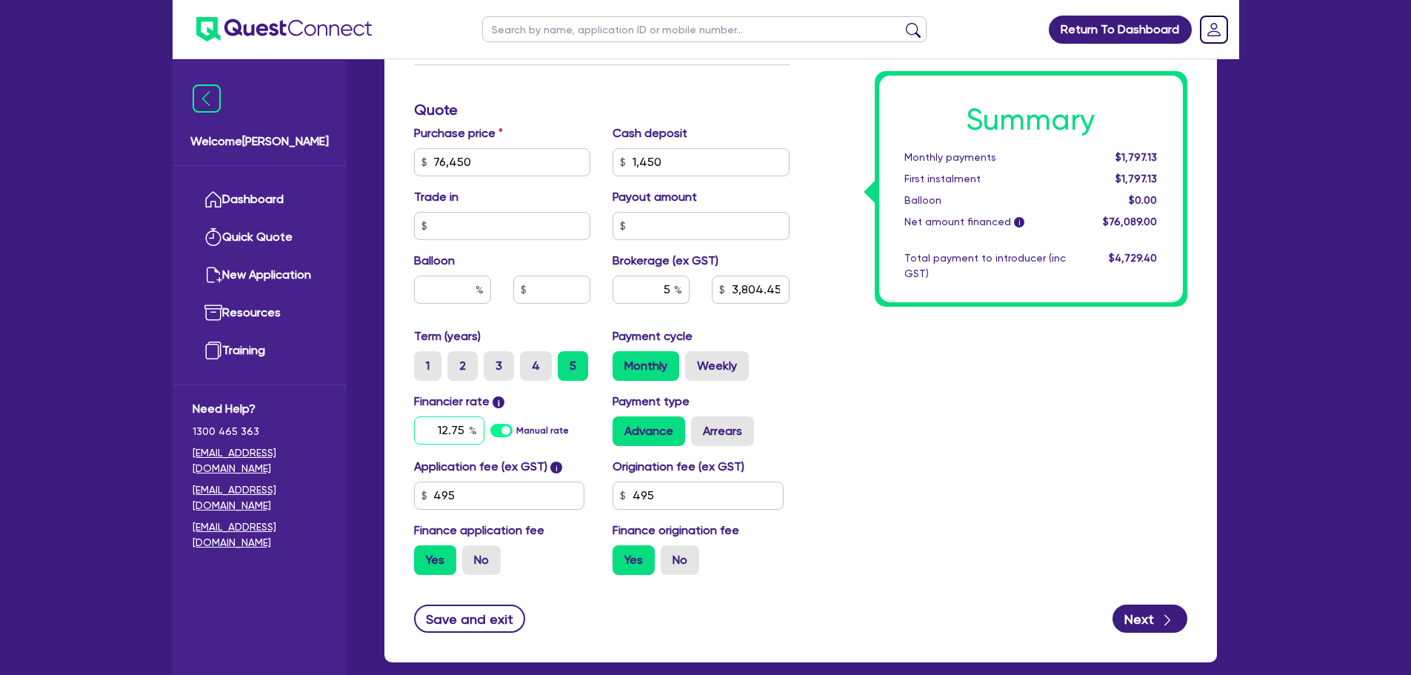
click at [465, 430] on input "12.75" at bounding box center [449, 430] width 70 height 28
click at [839, 458] on div "Summary Monthly payments $1,797.13 First instalment $1,797.13 Balloon $0.00 Net…" at bounding box center [1000, 154] width 398 height 866
click at [468, 430] on input "10" at bounding box center [449, 430] width 70 height 28
click at [932, 435] on div "Summary Monthly payments $1,691.49 First instalment $1,691.49 Balloon $0.00 Net…" at bounding box center [1000, 154] width 398 height 866
click at [461, 430] on input "12" at bounding box center [449, 430] width 70 height 28
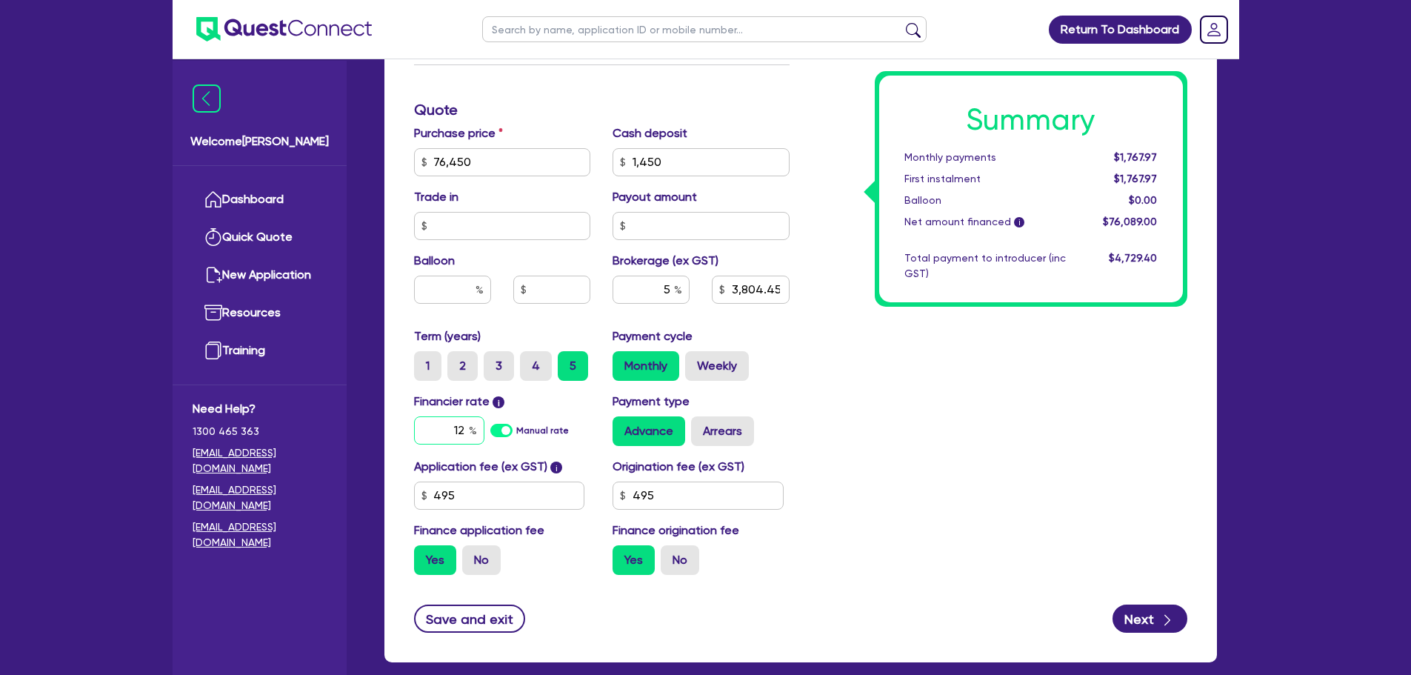
click at [465, 428] on input "12" at bounding box center [449, 430] width 70 height 28
click at [736, 472] on label "Origination fee (ex GST)" at bounding box center [679, 467] width 132 height 18
click at [840, 463] on div "Summary Monthly payments Calculating... First instalment Calculating... Balloon…" at bounding box center [1000, 154] width 398 height 866
click at [983, 442] on div "Summary Monthly payments $1,757.93 First instalment $1,757.93 Balloon $0.00 Net…" at bounding box center [1000, 154] width 398 height 866
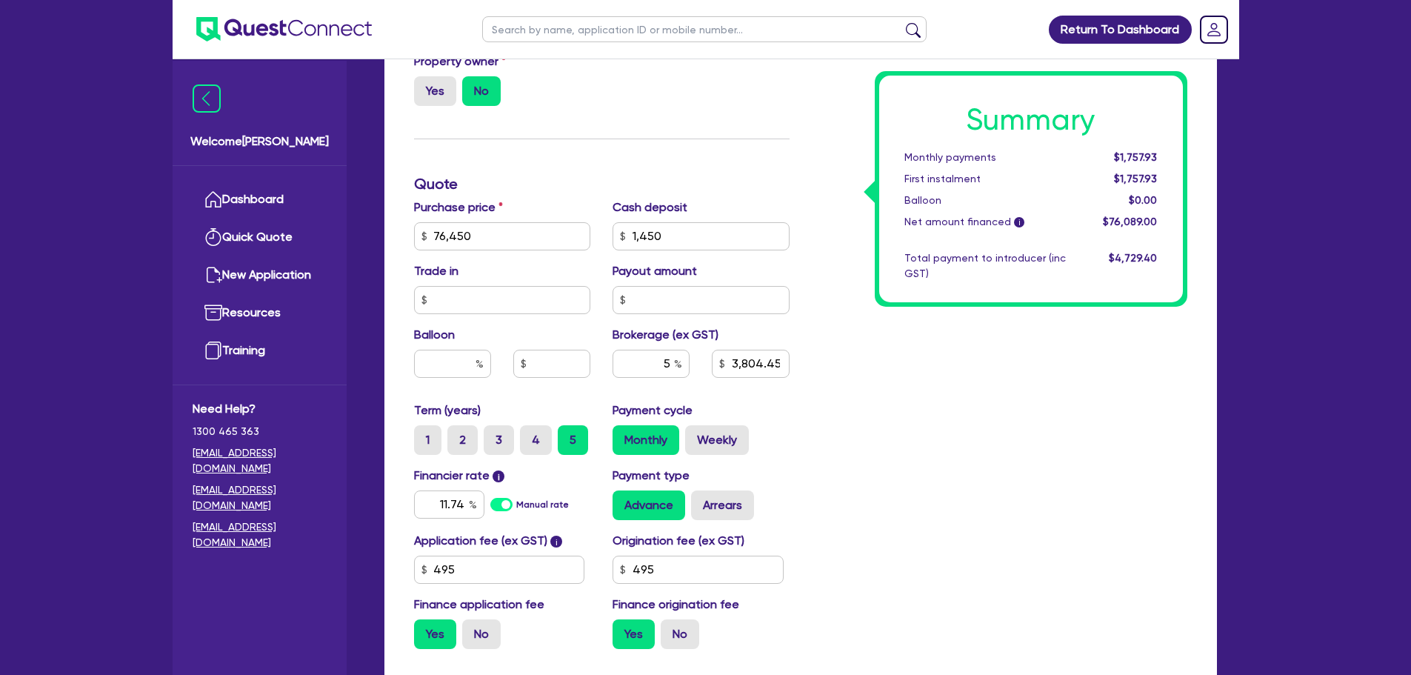
click at [854, 436] on div "Summary Monthly payments $1,757.93 First instalment $1,757.93 Balloon $0.00 Net…" at bounding box center [1000, 228] width 398 height 866
click at [1138, 449] on div "Summary Monthly payments $1,757.93 First instalment $1,757.93 Balloon $0.00 Net…" at bounding box center [1000, 228] width 398 height 866
click at [678, 366] on div "5" at bounding box center [651, 364] width 77 height 28
click at [983, 396] on div "Summary Monthly payments Calculating... First instalment Calculating... Balloon…" at bounding box center [1000, 228] width 398 height 866
click at [662, 359] on input "1" at bounding box center [651, 364] width 77 height 28
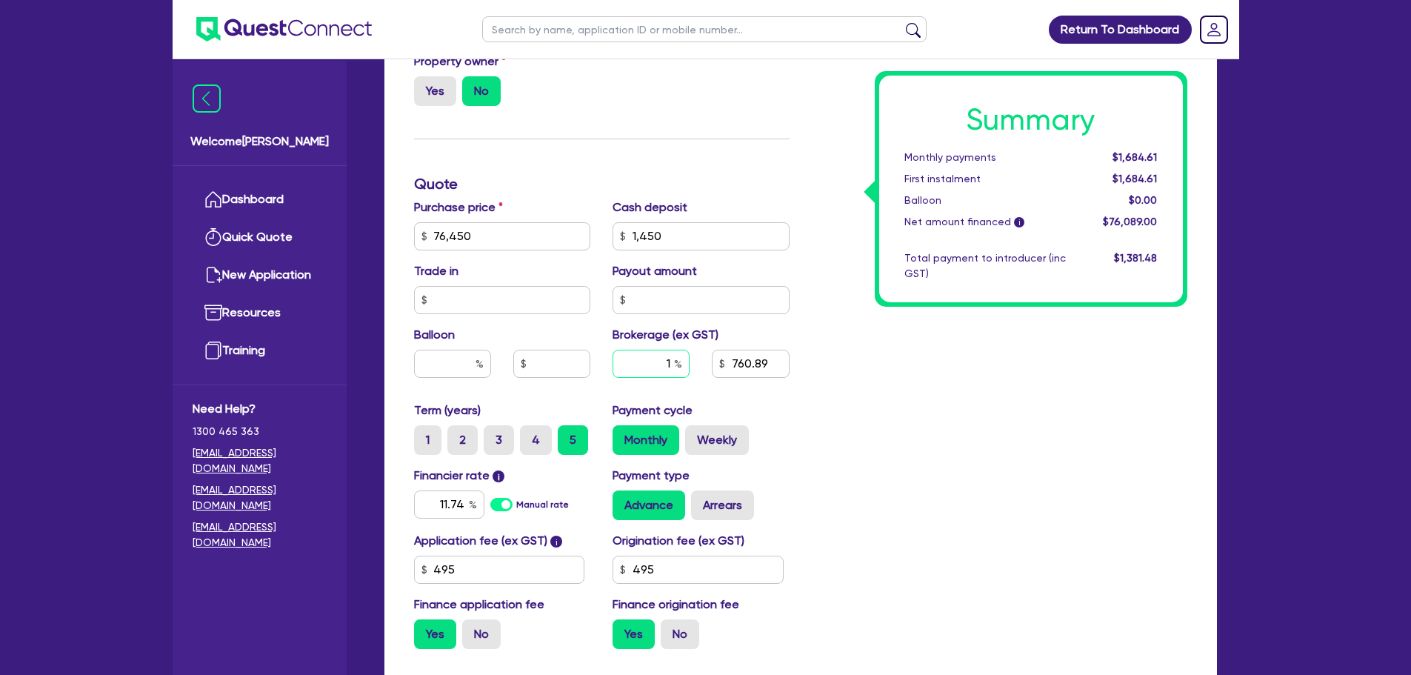
click at [672, 359] on input "1" at bounding box center [651, 364] width 77 height 28
click at [960, 431] on div "Summary Monthly payments $1,684.61 First instalment $1,684.61 Balloon $0.00 Net…" at bounding box center [1000, 228] width 398 height 866
click at [675, 364] on div "2" at bounding box center [651, 364] width 77 height 28
click at [852, 450] on div "Summary Monthly payments Calculating... First instalment Calculating... Balloon…" at bounding box center [1000, 228] width 398 height 866
click at [466, 506] on input "11.74" at bounding box center [449, 504] width 70 height 28
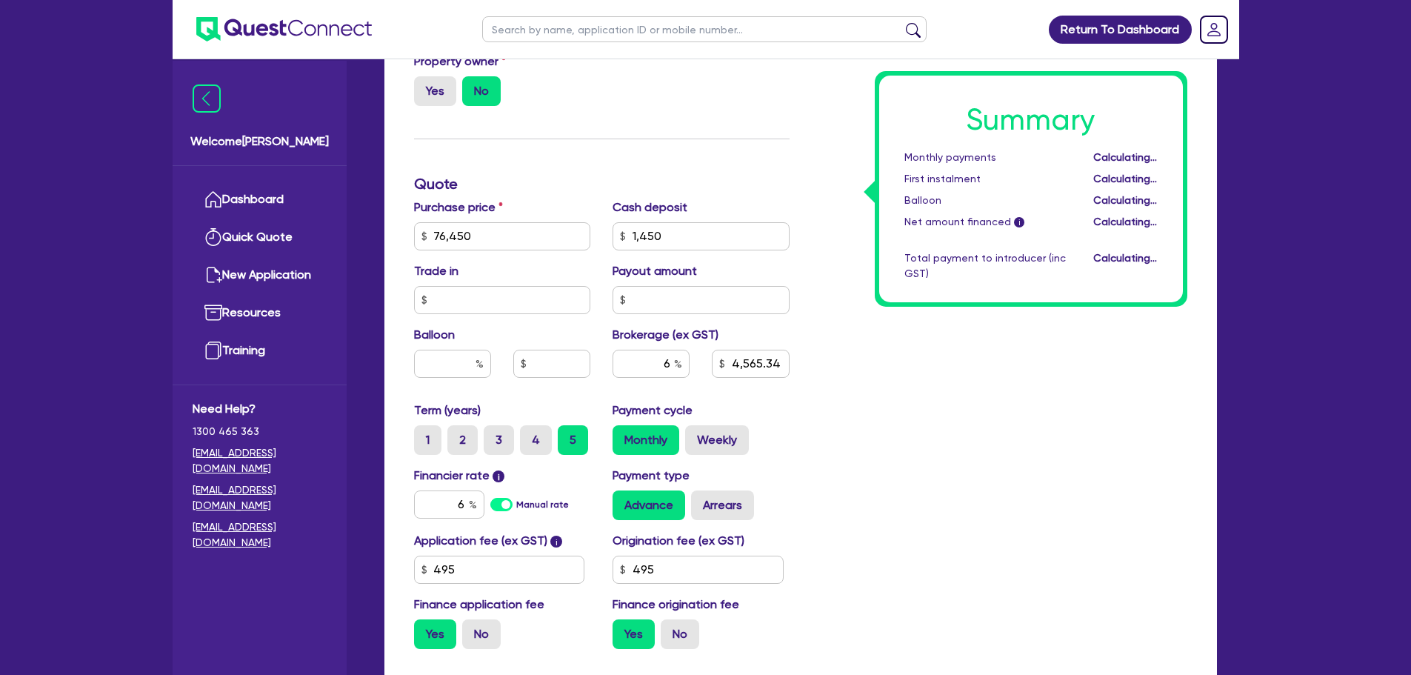
click at [1040, 434] on div "Summary Monthly payments Calculating... First instalment Calculating... Balloon…" at bounding box center [1000, 228] width 398 height 866
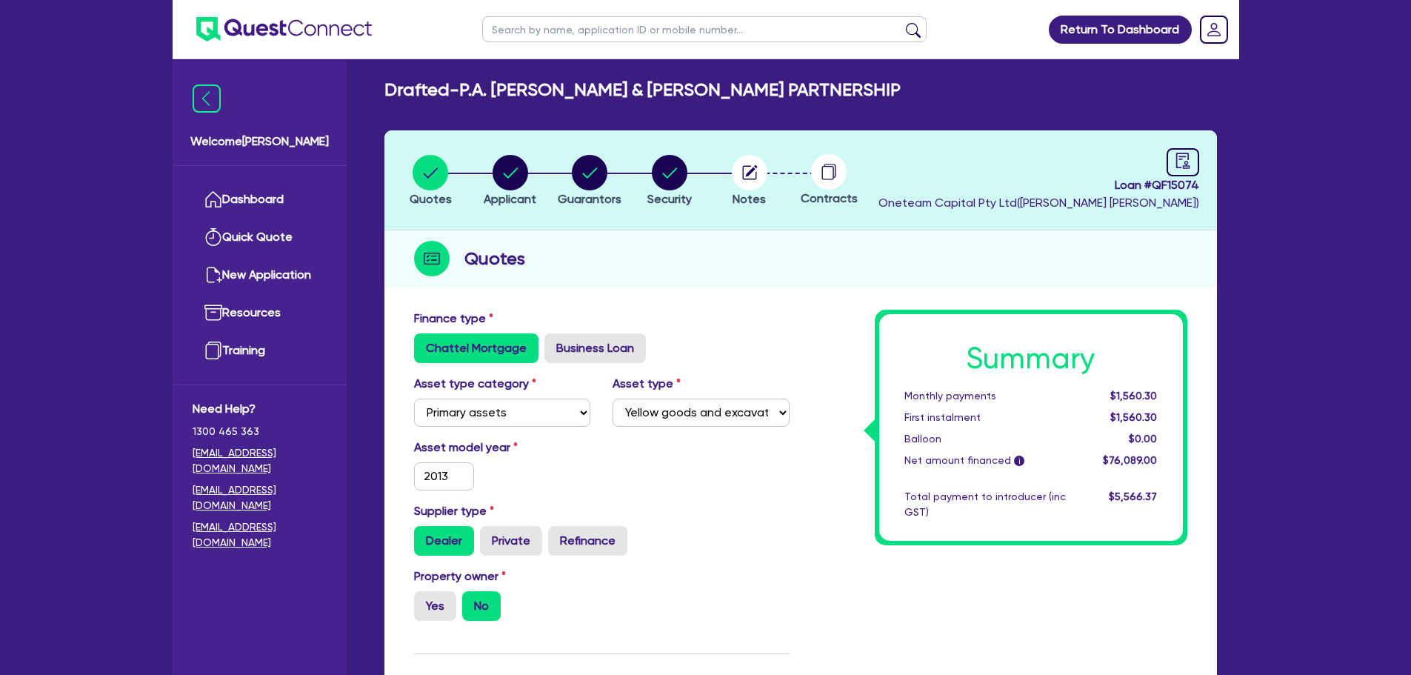
scroll to position [0, 0]
